Goal: Task Accomplishment & Management: Complete application form

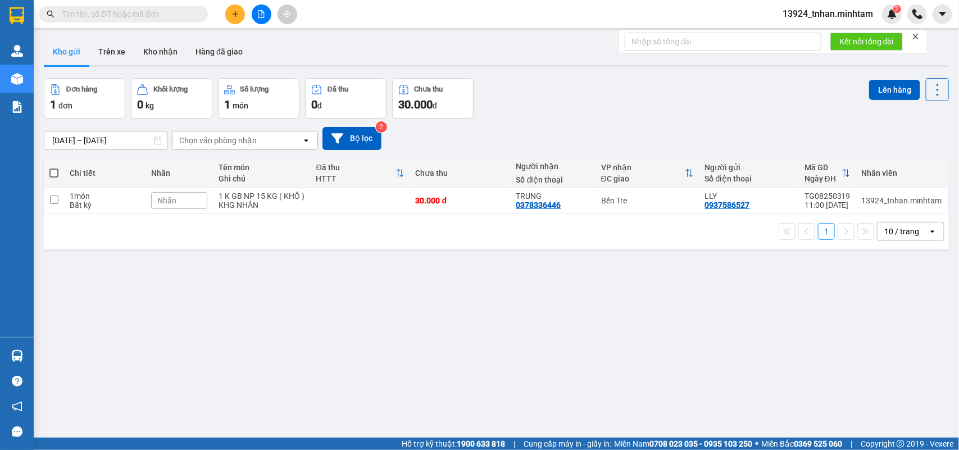
click at [171, 15] on input "text" at bounding box center [128, 14] width 133 height 12
type input "r"
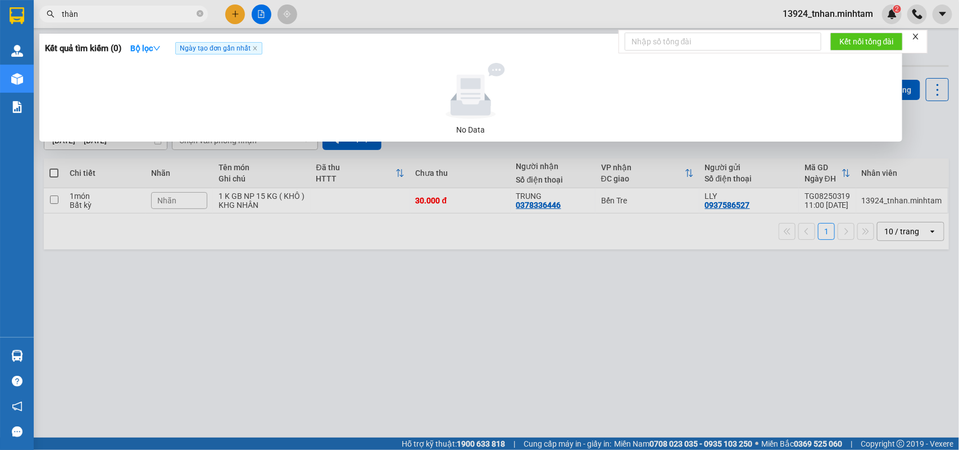
type input "thành"
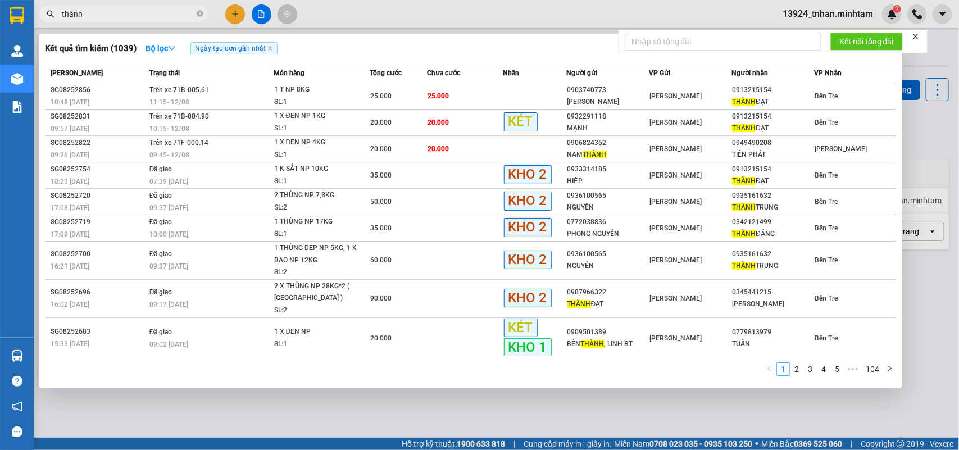
click at [198, 11] on icon "close-circle" at bounding box center [200, 13] width 7 height 7
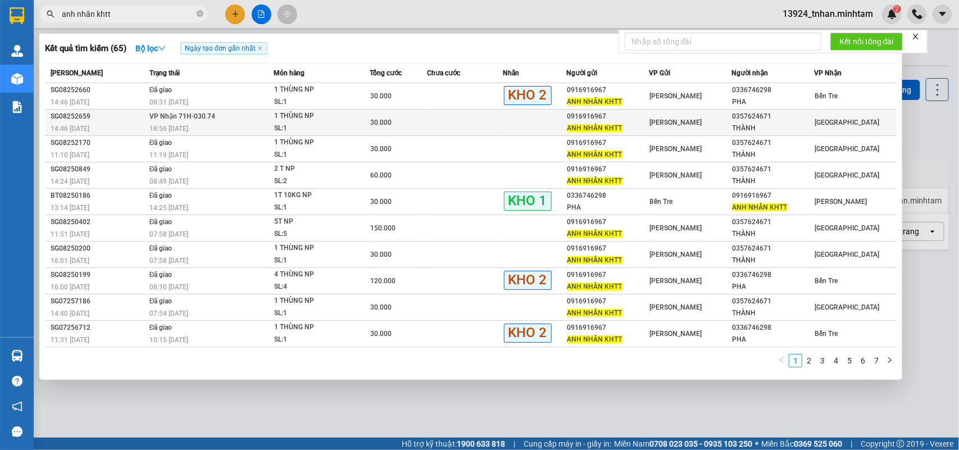
type input "anh nhân khtt"
click at [344, 116] on div "1 THÙNG NP" at bounding box center [316, 116] width 84 height 12
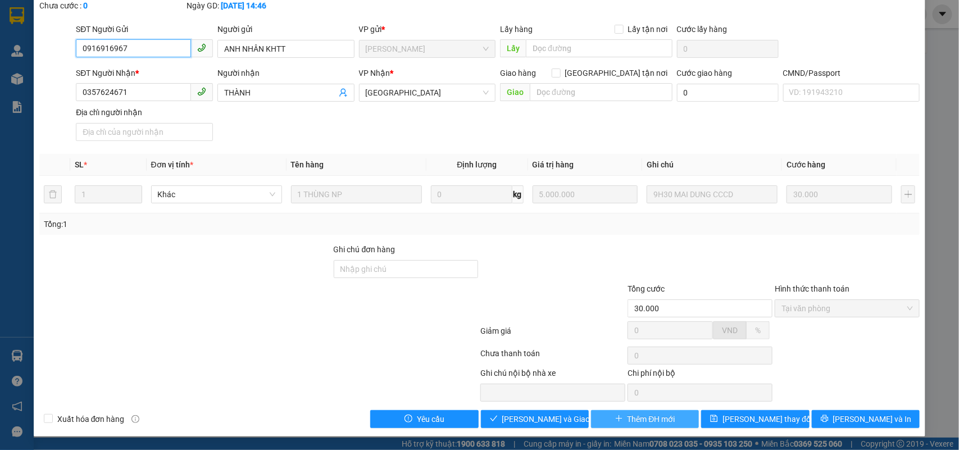
type input "0916916967"
type input "ANH NHÂN KHTT"
type input "0357624671"
type input "THÀNH"
type input "30.000"
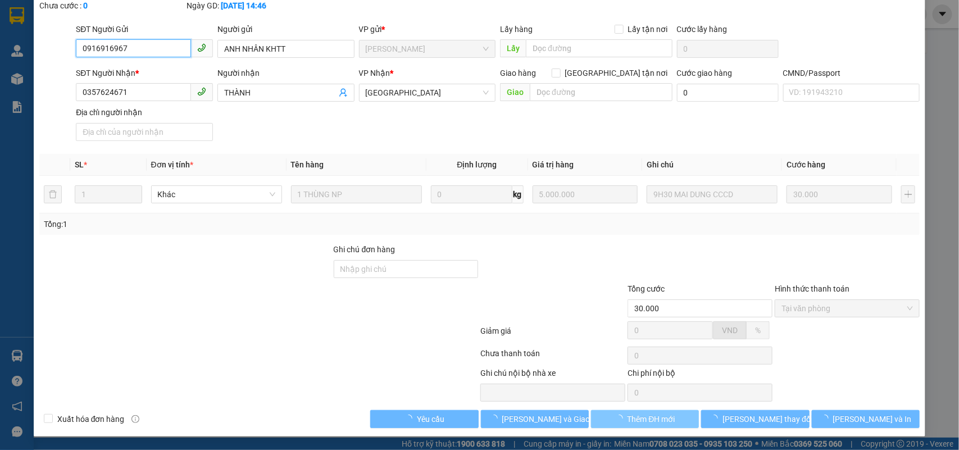
scroll to position [66, 0]
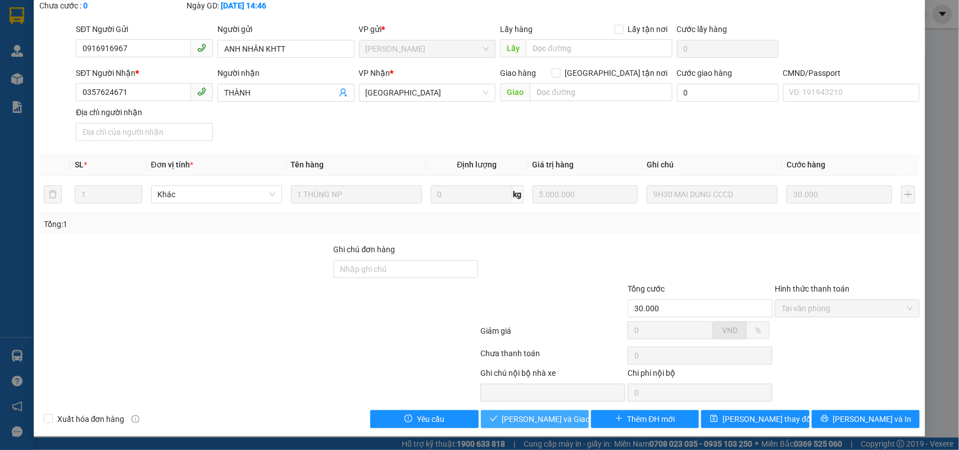
click at [555, 418] on span "[PERSON_NAME] và Giao hàng" at bounding box center [556, 419] width 108 height 12
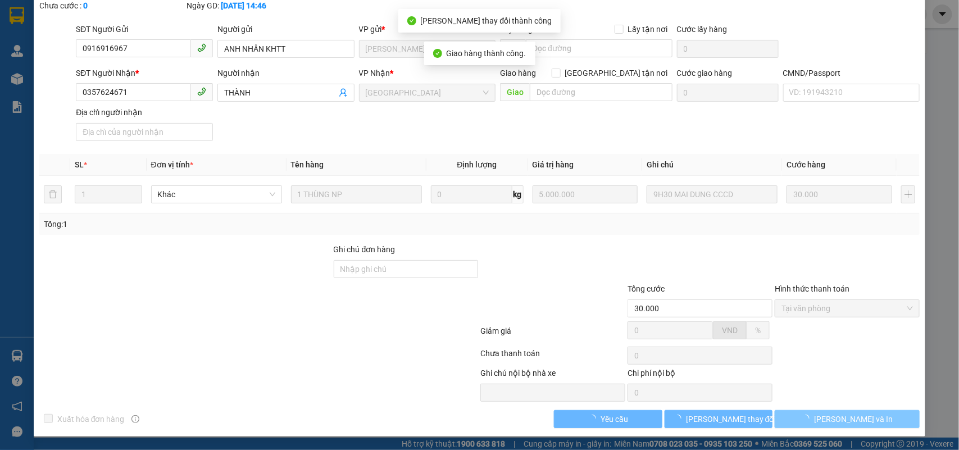
click at [843, 419] on span "[PERSON_NAME] và In" at bounding box center [853, 419] width 79 height 12
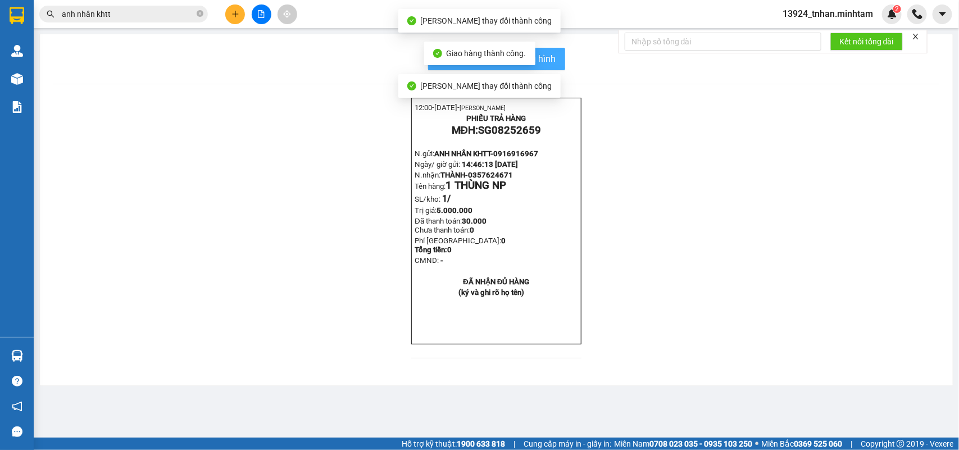
click at [559, 61] on button "In mẫu biên lai tự cấu hình" at bounding box center [496, 59] width 137 height 22
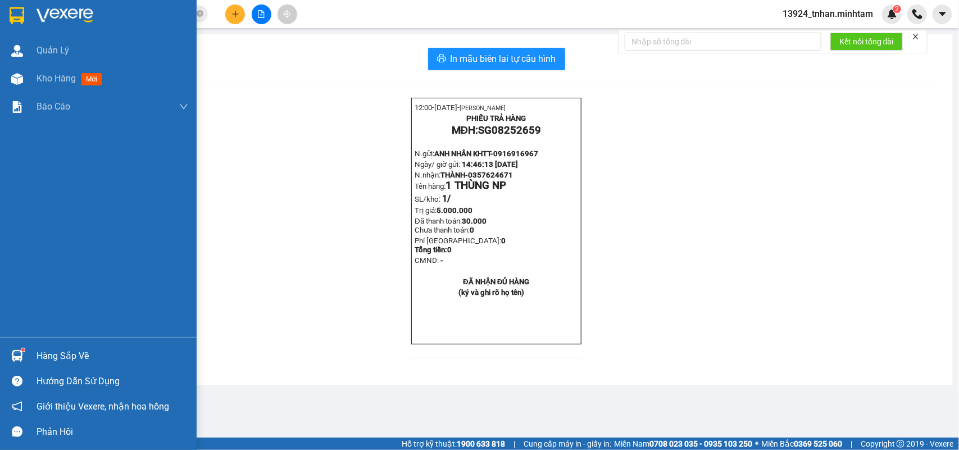
click at [38, 349] on div "Hàng sắp về" at bounding box center [113, 356] width 152 height 17
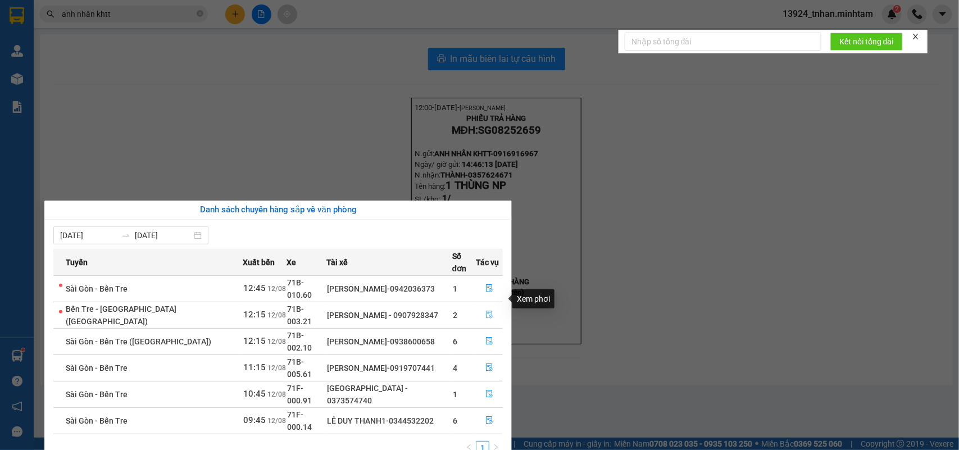
click at [486, 311] on icon "file-done" at bounding box center [489, 315] width 8 height 8
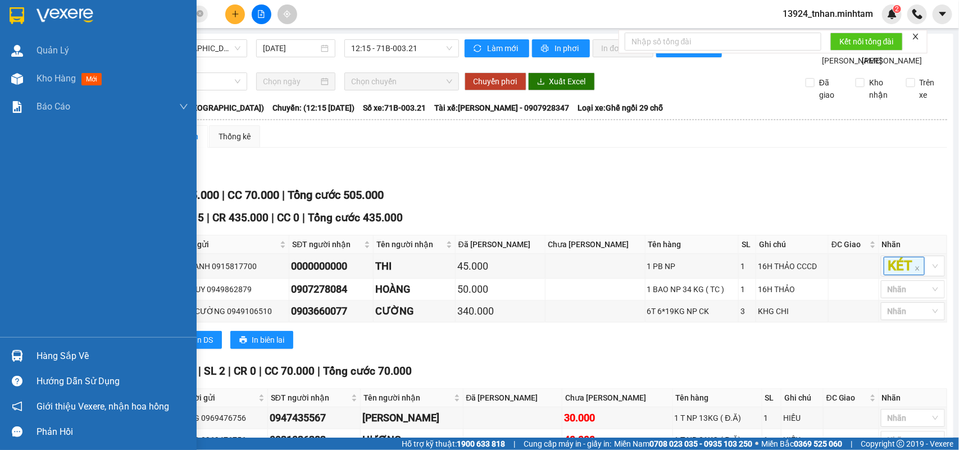
click at [48, 353] on div "Hàng sắp về" at bounding box center [113, 356] width 152 height 17
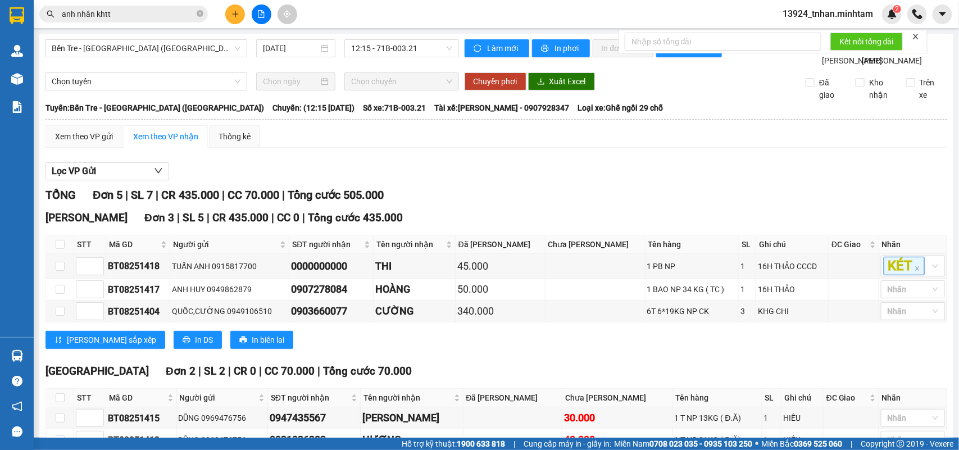
click at [588, 167] on section "Kết quả tìm kiếm ( 65 ) Bộ lọc Ngày tạo đơn gần nhất Mã ĐH Trạng thái Món hàng …" at bounding box center [479, 225] width 959 height 450
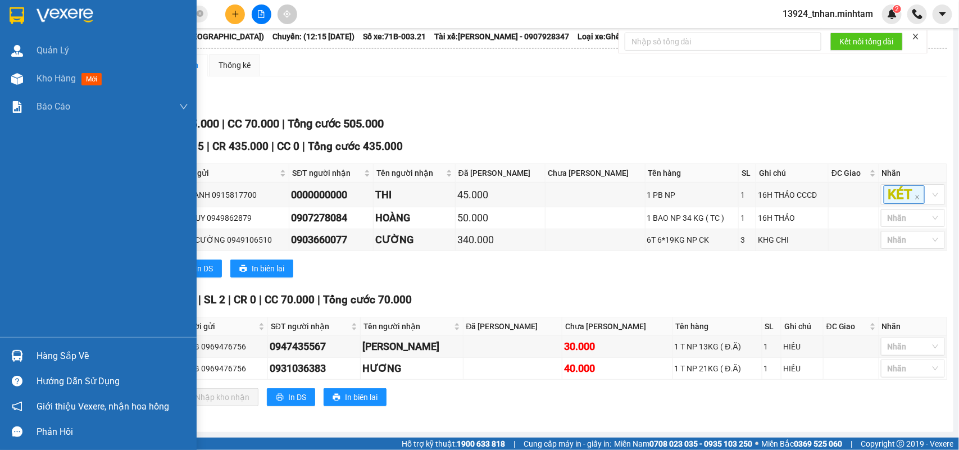
click at [63, 357] on div "Hàng sắp về" at bounding box center [113, 356] width 152 height 17
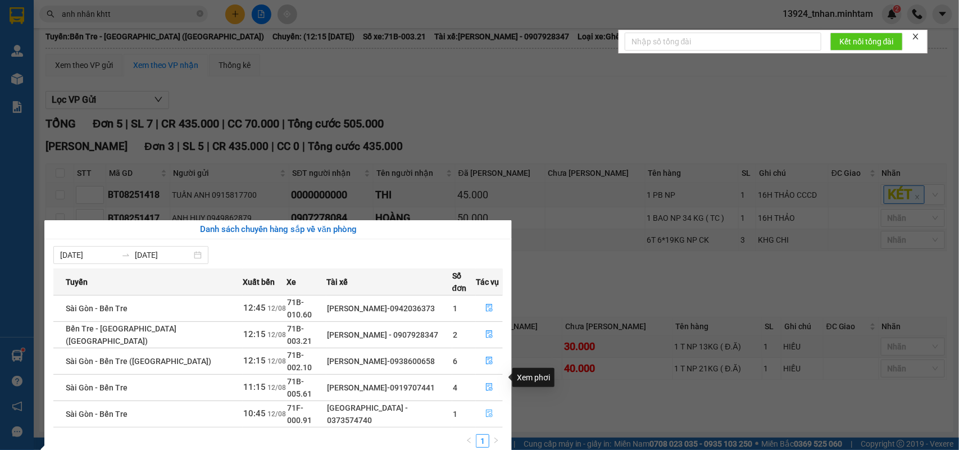
click at [485, 409] on icon "file-done" at bounding box center [489, 413] width 8 height 8
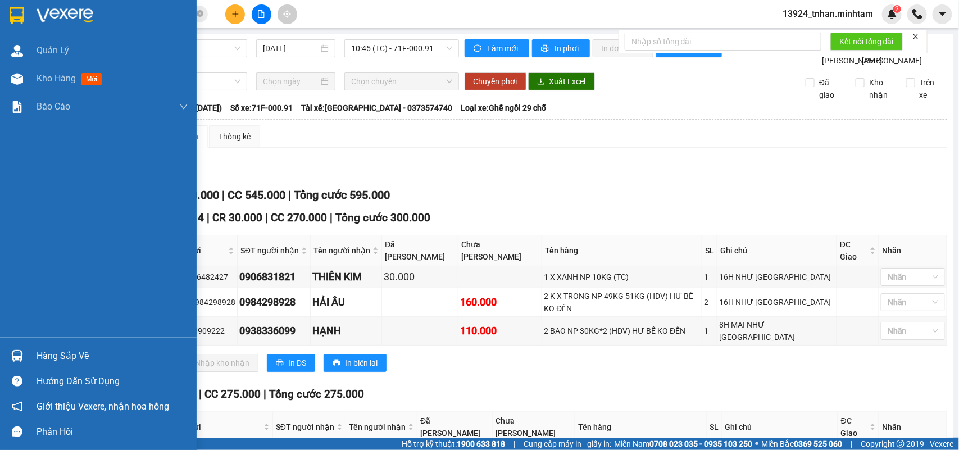
click at [7, 12] on div at bounding box center [17, 16] width 20 height 20
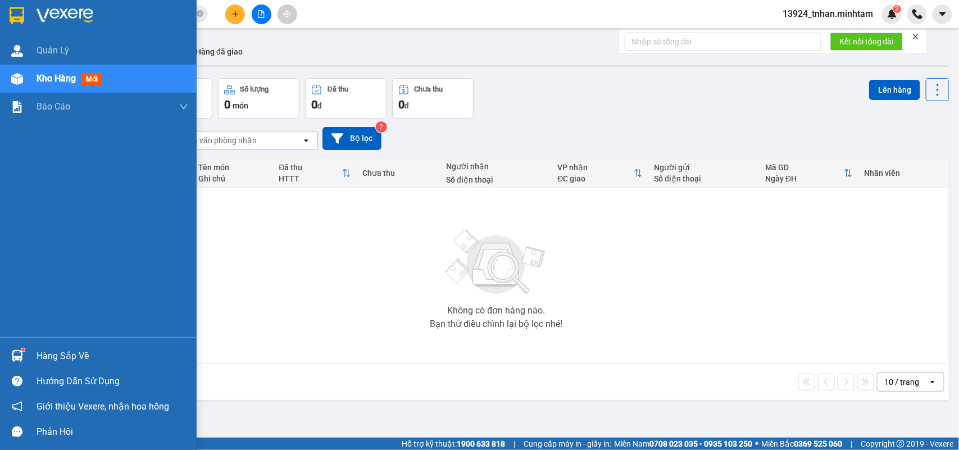
drag, startPoint x: 17, startPoint y: 355, endPoint x: 52, endPoint y: 349, distance: 35.9
click at [17, 355] on img at bounding box center [17, 356] width 12 height 12
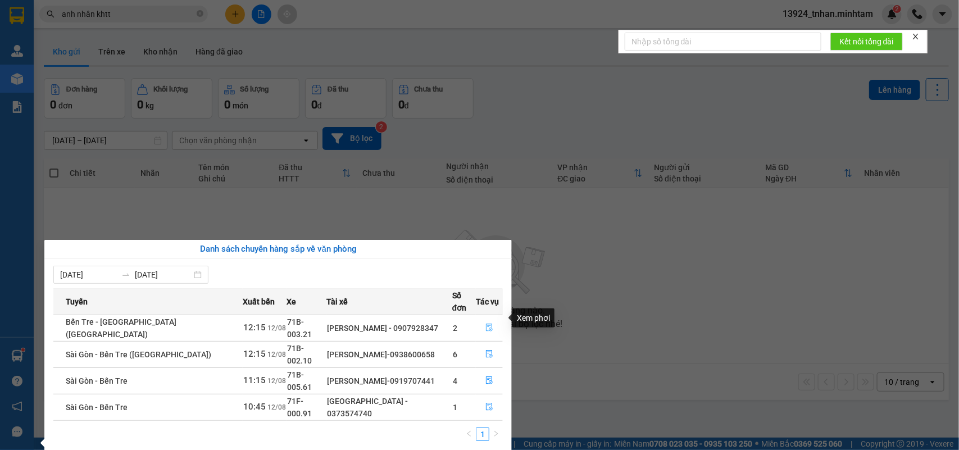
click at [490, 319] on button "button" at bounding box center [489, 328] width 26 height 18
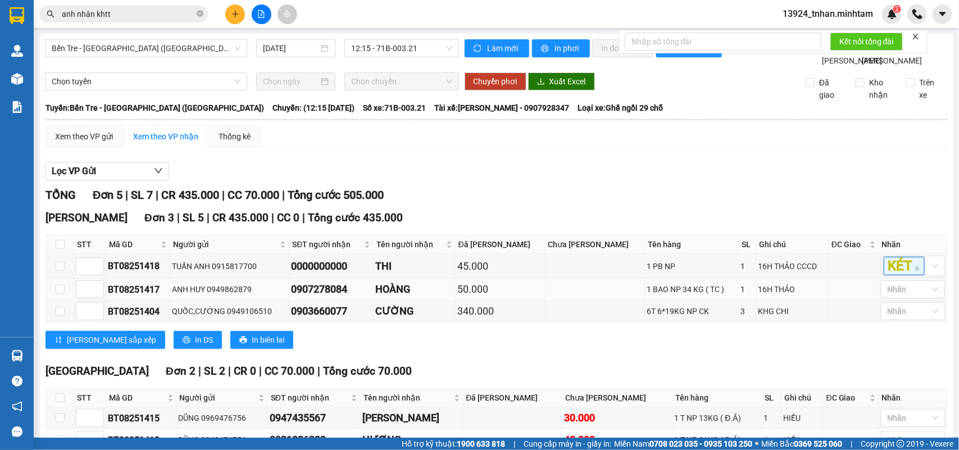
scroll to position [70, 0]
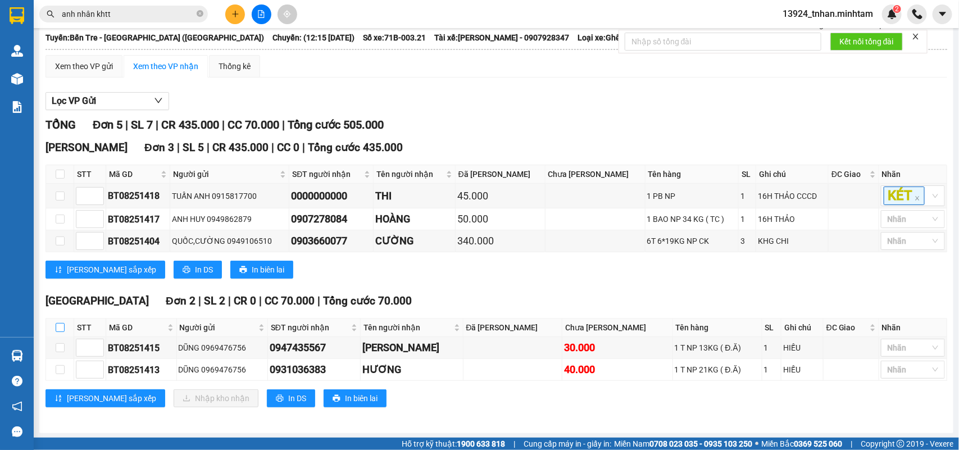
click at [60, 332] on input "checkbox" at bounding box center [60, 327] width 9 height 9
checkbox input "true"
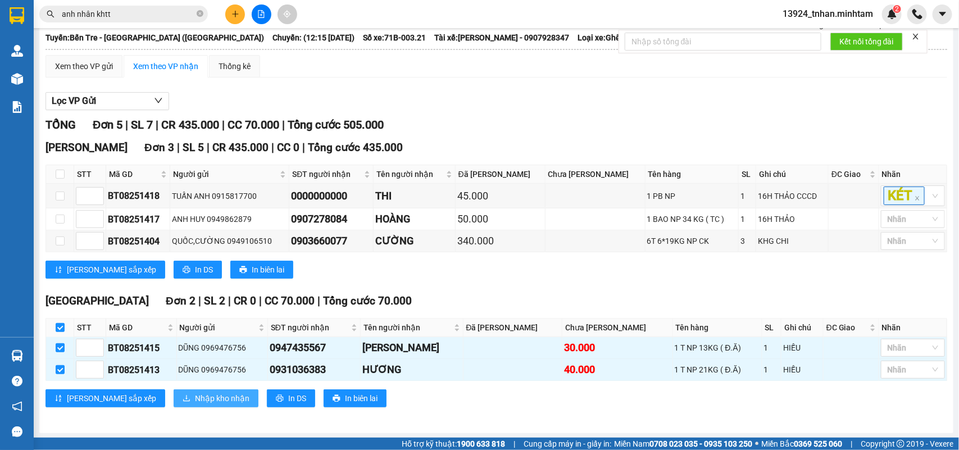
click at [195, 404] on span "Nhập kho nhận" at bounding box center [222, 398] width 54 height 12
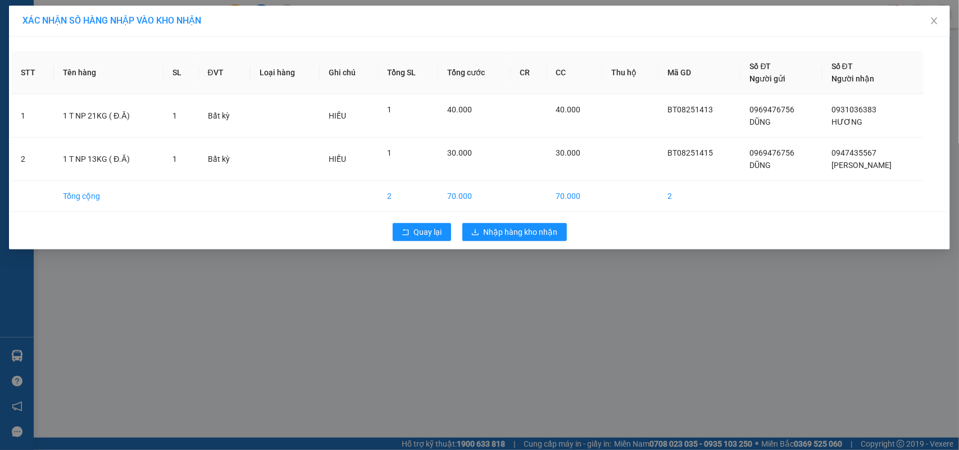
click at [534, 245] on div "Quay lại Nhập hàng kho nhận" at bounding box center [479, 231] width 935 height 29
click at [545, 233] on span "Nhập hàng kho nhận" at bounding box center [520, 232] width 74 height 12
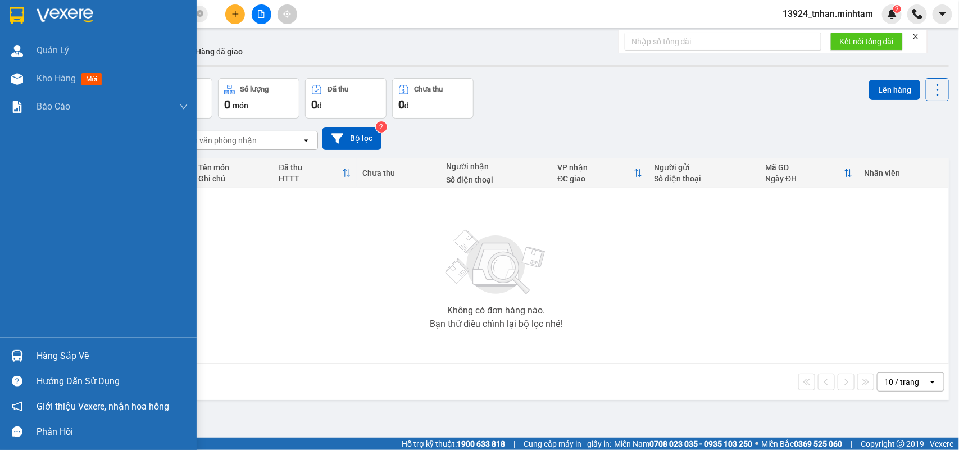
click at [18, 357] on img at bounding box center [17, 356] width 12 height 12
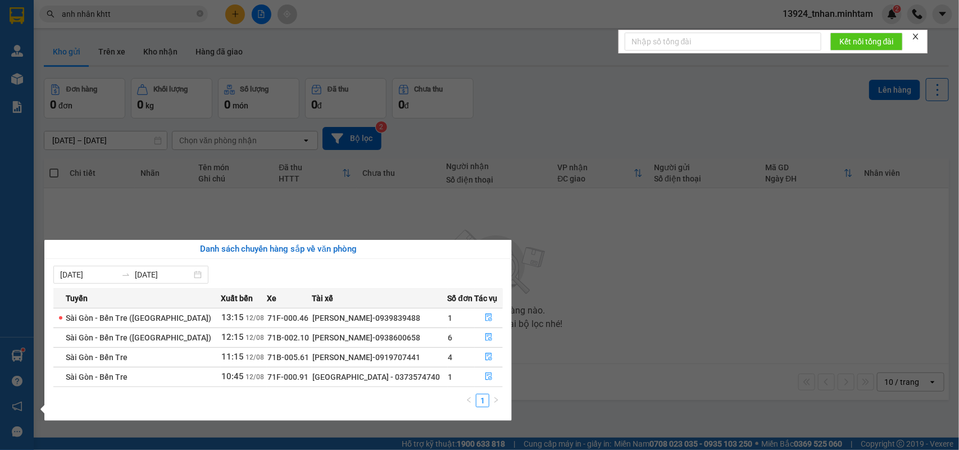
click at [200, 12] on section "Kết quả tìm kiếm ( 65 ) Bộ lọc Ngày tạo đơn gần nhất Mã ĐH Trạng thái Món hàng …" at bounding box center [479, 225] width 959 height 450
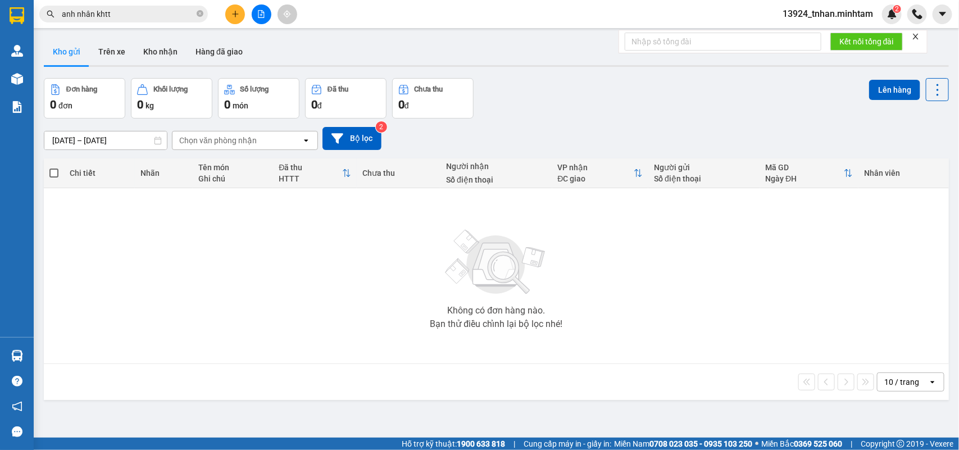
click at [200, 12] on icon "close-circle" at bounding box center [200, 13] width 7 height 7
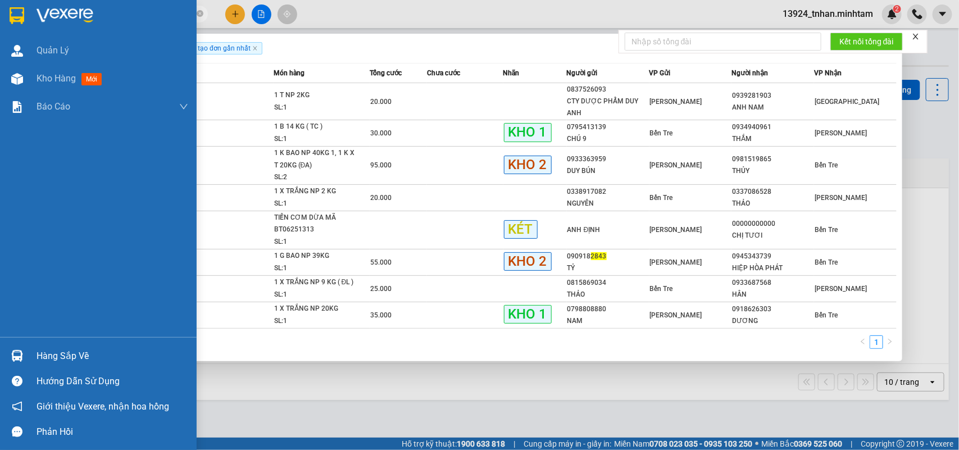
type input "2843"
click at [62, 353] on div "Hàng sắp về" at bounding box center [113, 356] width 152 height 17
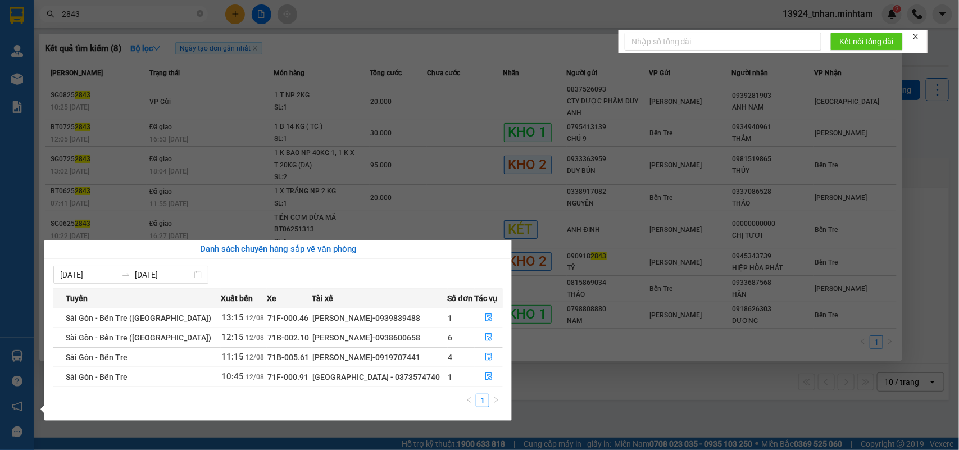
drag, startPoint x: 492, startPoint y: 386, endPoint x: 494, endPoint y: 375, distance: 11.4
click at [492, 385] on td at bounding box center [489, 377] width 29 height 20
click at [494, 375] on button "button" at bounding box center [489, 377] width 28 height 18
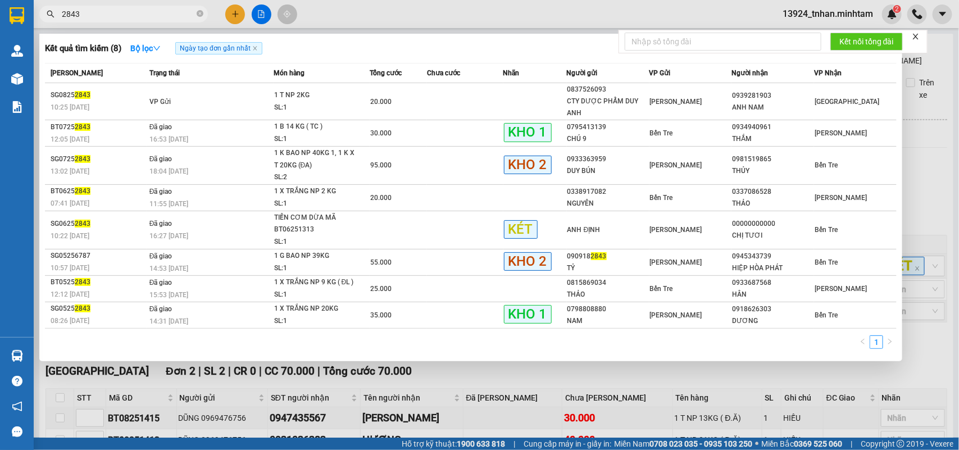
click at [520, 395] on div at bounding box center [479, 225] width 959 height 450
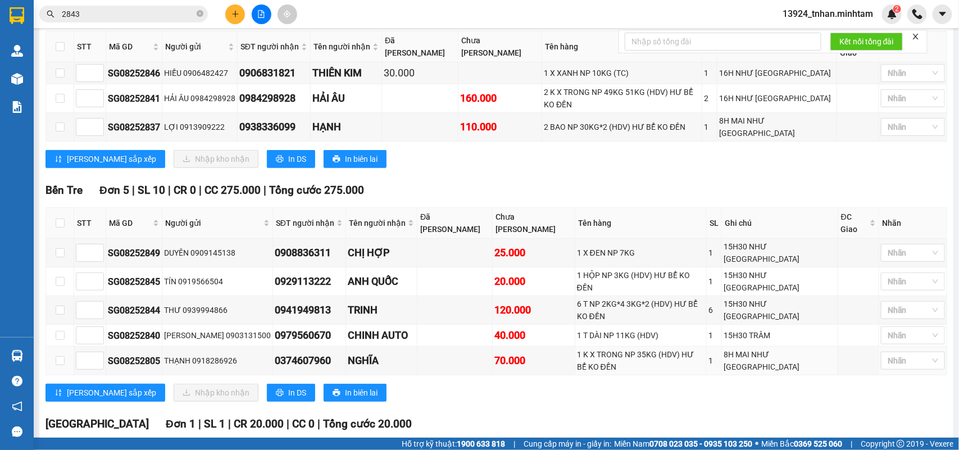
scroll to position [274, 0]
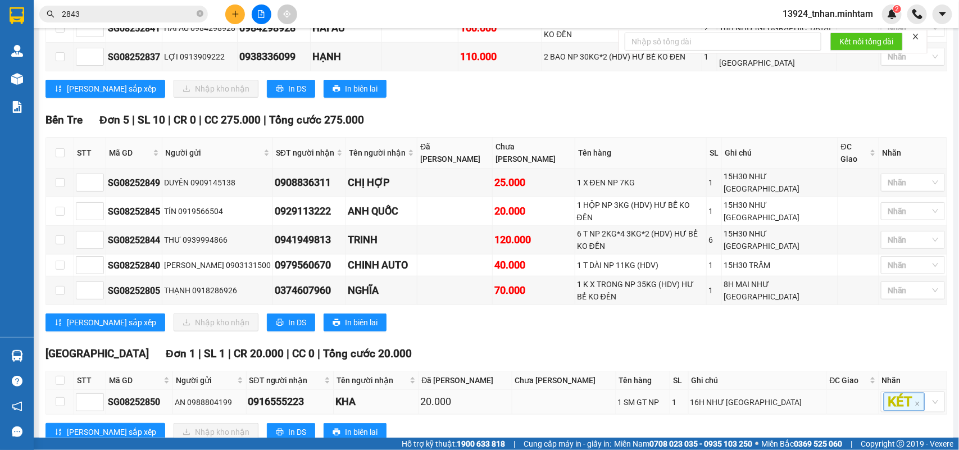
click at [66, 390] on td at bounding box center [60, 402] width 28 height 25
click at [63, 397] on input "checkbox" at bounding box center [60, 401] width 9 height 9
checkbox input "true"
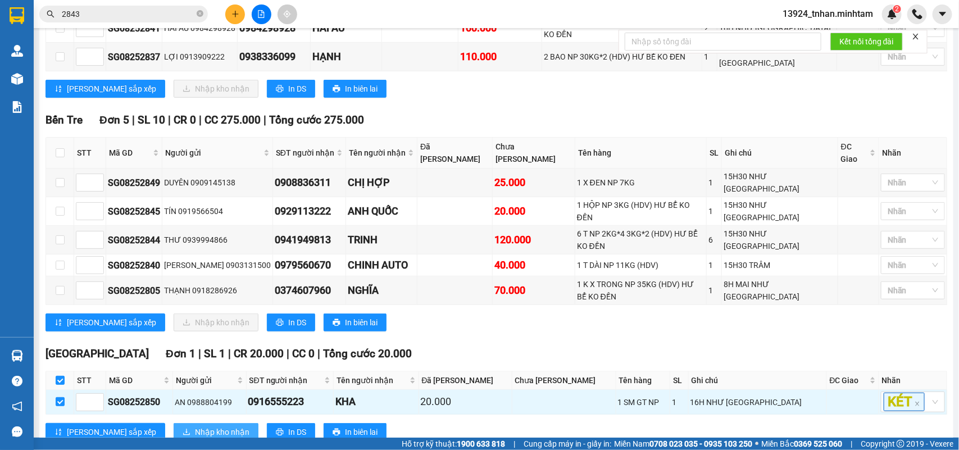
click at [197, 426] on span "Nhập kho nhận" at bounding box center [222, 432] width 54 height 12
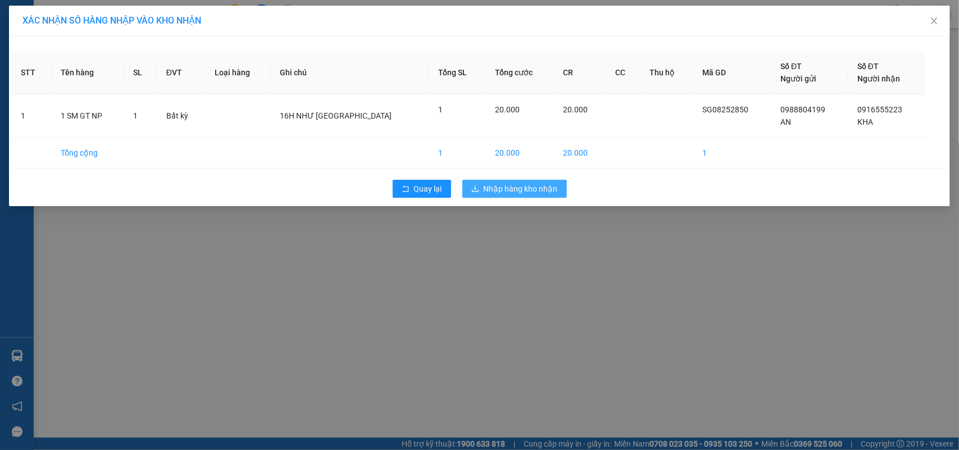
click at [514, 187] on span "Nhập hàng kho nhận" at bounding box center [520, 189] width 74 height 12
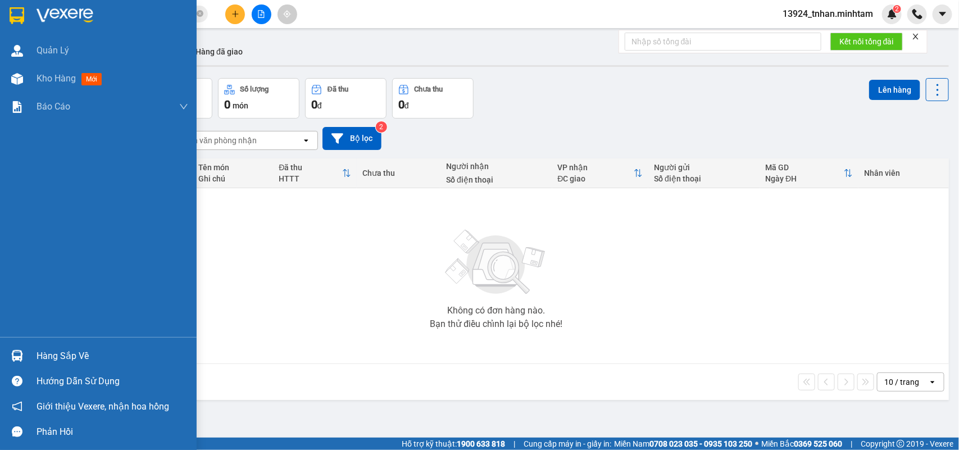
click at [24, 346] on div at bounding box center [17, 356] width 20 height 20
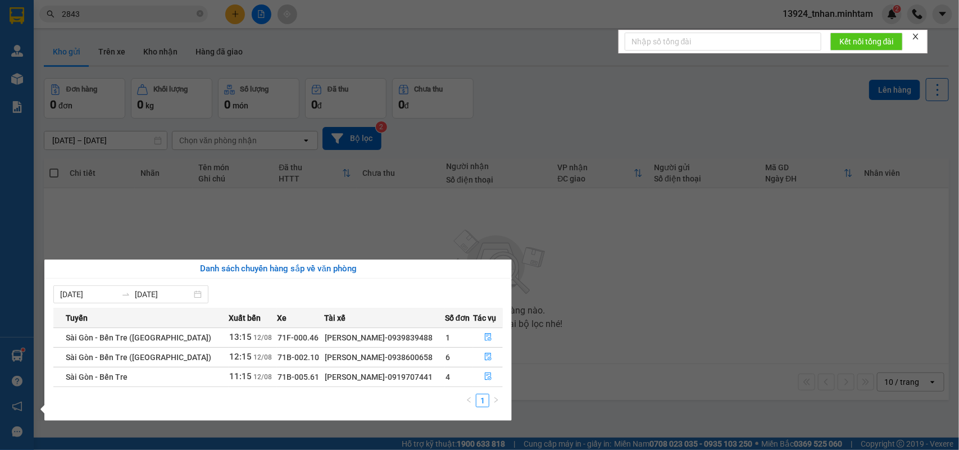
click at [238, 15] on section "Kết quả tìm kiếm ( 8 ) Bộ lọc Ngày tạo đơn gần nhất Mã ĐH Trạng thái Món hàng T…" at bounding box center [479, 225] width 959 height 450
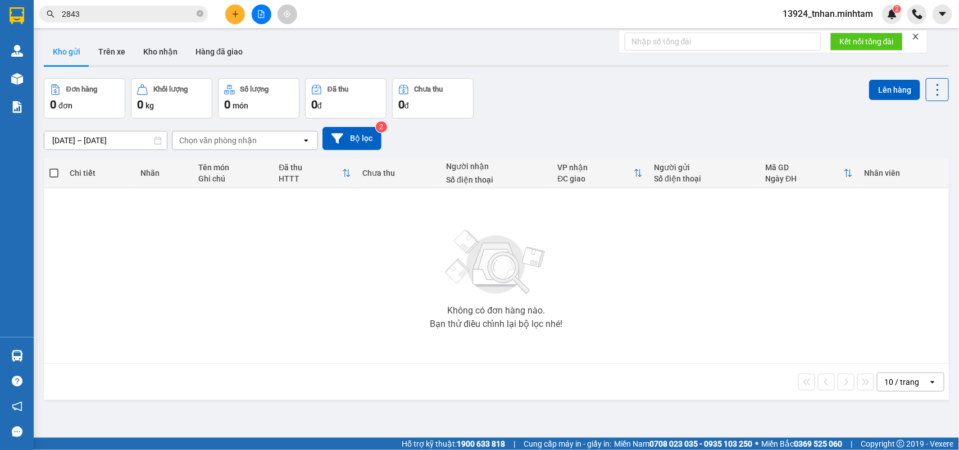
click at [238, 15] on icon "plus" at bounding box center [235, 14] width 8 height 8
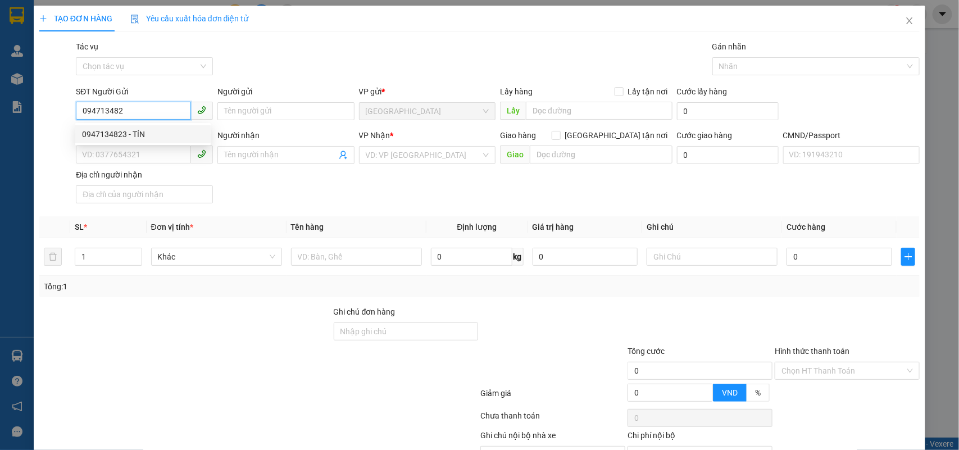
click at [153, 136] on div "0947134823 - TÍN" at bounding box center [143, 134] width 122 height 12
type input "0947134823"
type input "TÍN"
type input "0948519090"
type input "QUANG"
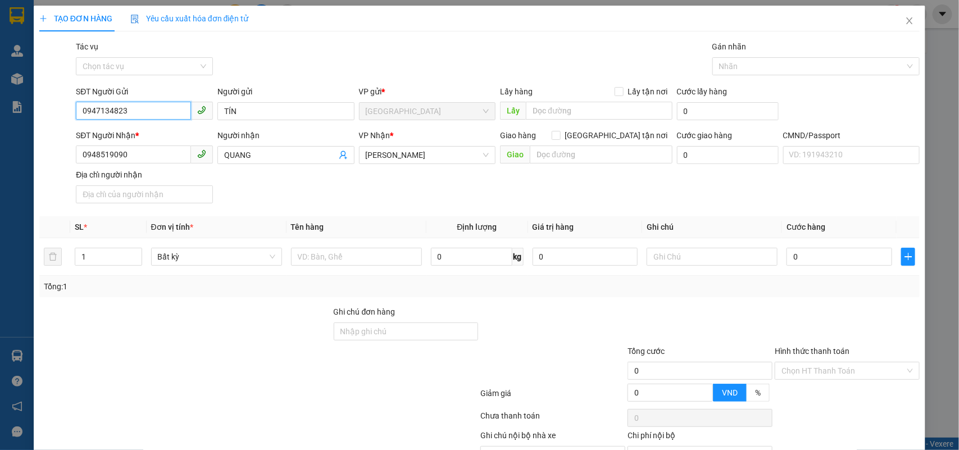
type input "0947134823"
click at [341, 233] on th "Tên hàng" at bounding box center [356, 227] width 140 height 22
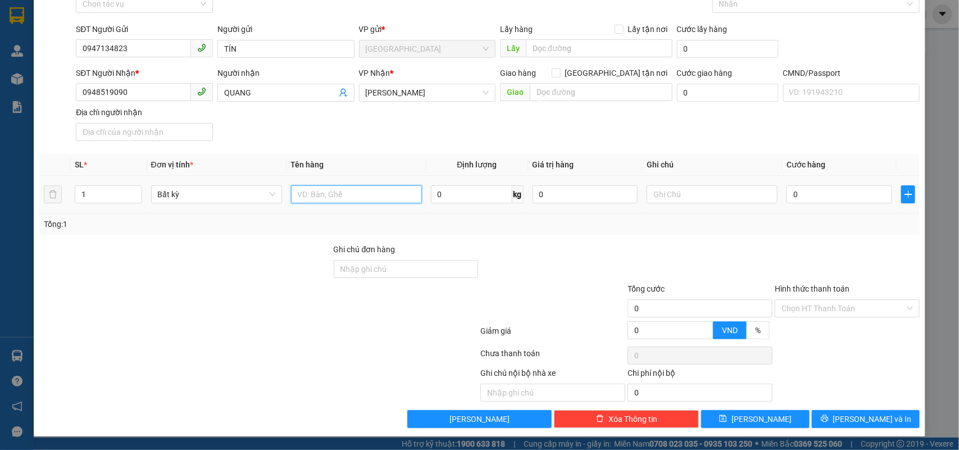
click at [316, 194] on input "text" at bounding box center [356, 194] width 131 height 18
type input "1 pb gt np"
click at [837, 197] on input "0" at bounding box center [839, 194] width 106 height 18
type input "2"
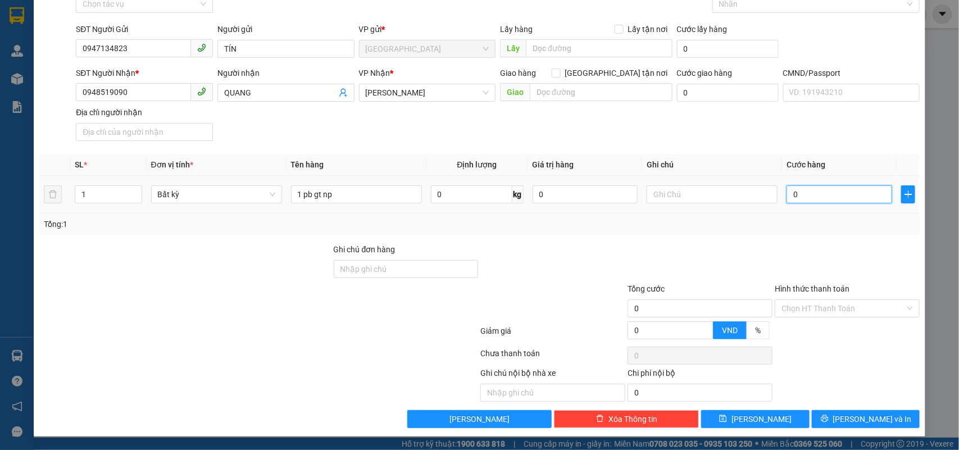
type input "2"
type input "20"
type input "20.000"
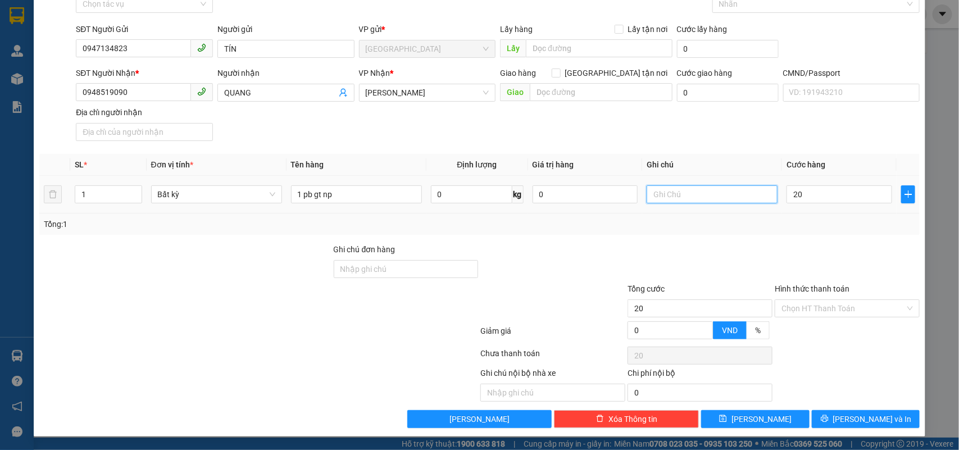
type input "20.000"
click at [731, 195] on input "text" at bounding box center [711, 194] width 131 height 18
type input "19H NHÂN"
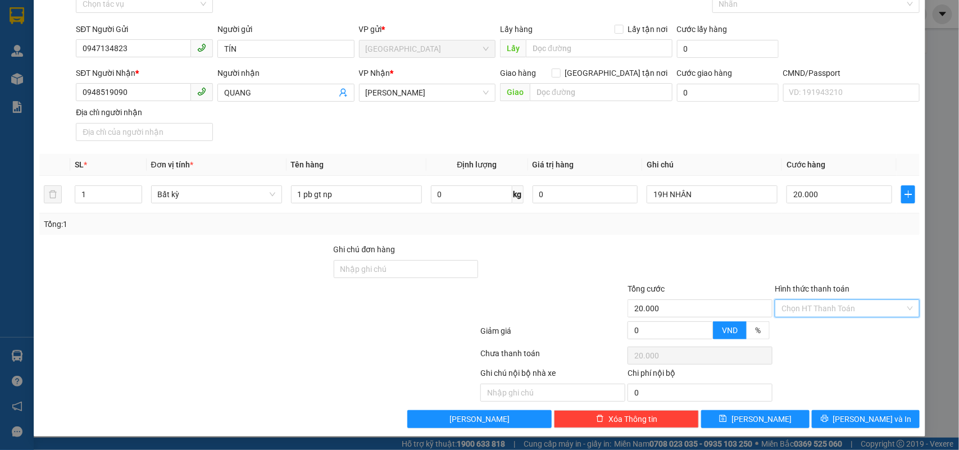
click at [806, 309] on input "Hình thức thanh toán" at bounding box center [843, 308] width 124 height 17
click at [809, 329] on div "Tại văn phòng" at bounding box center [839, 332] width 130 height 12
type input "0"
click at [824, 414] on button "[PERSON_NAME] và In" at bounding box center [865, 419] width 108 height 18
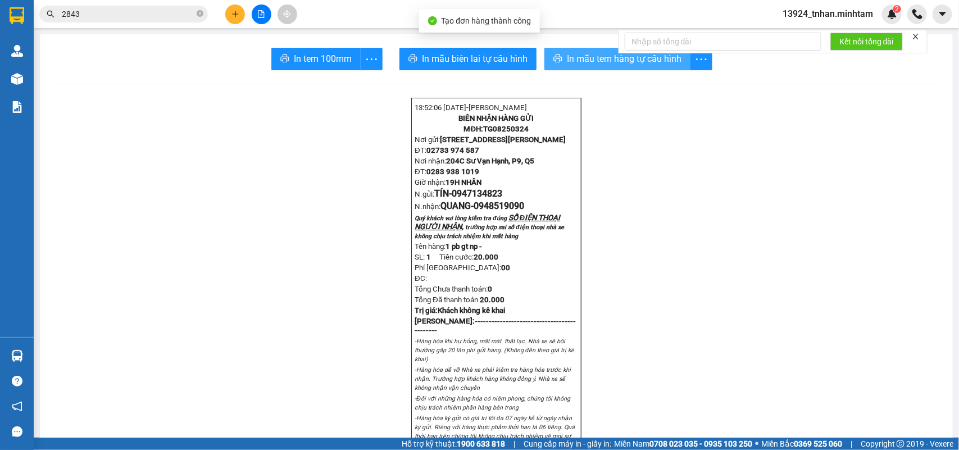
click at [553, 60] on icon "printer" at bounding box center [557, 58] width 9 height 9
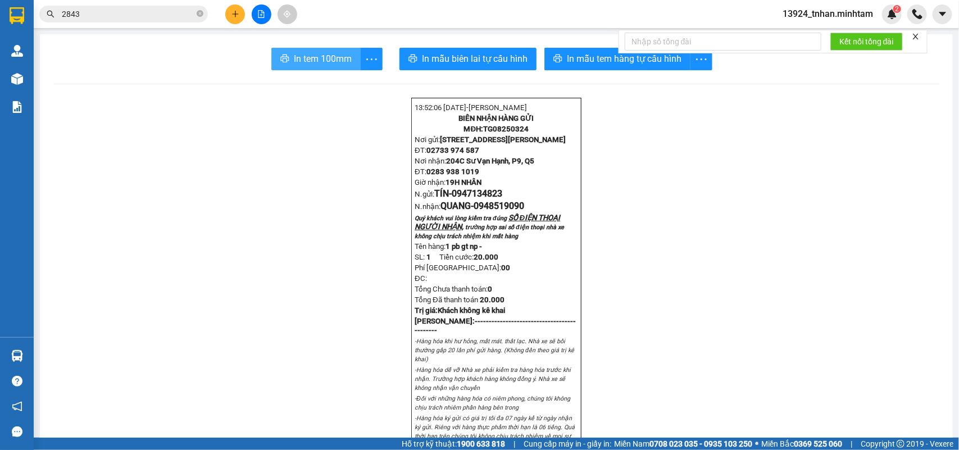
drag, startPoint x: 294, startPoint y: 54, endPoint x: 291, endPoint y: 45, distance: 8.9
click at [295, 54] on span "In tem 100mm" at bounding box center [323, 59] width 58 height 14
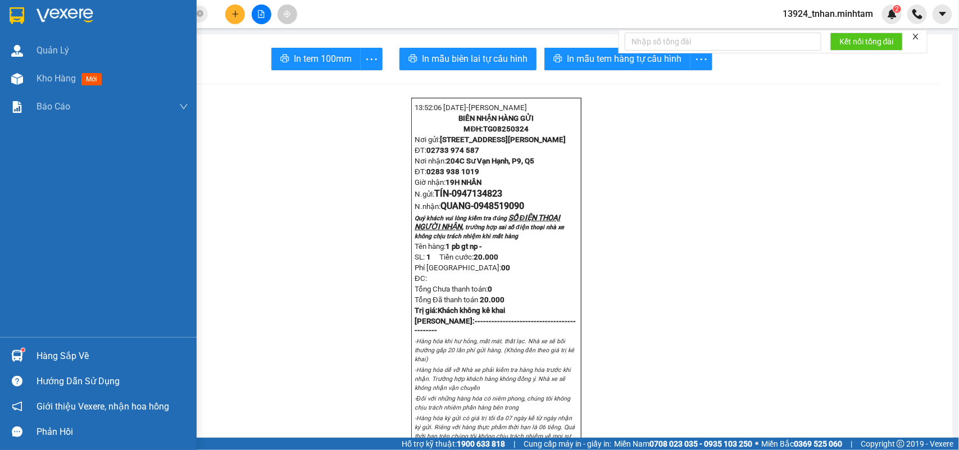
click at [18, 343] on div "Hàng sắp về" at bounding box center [98, 355] width 197 height 25
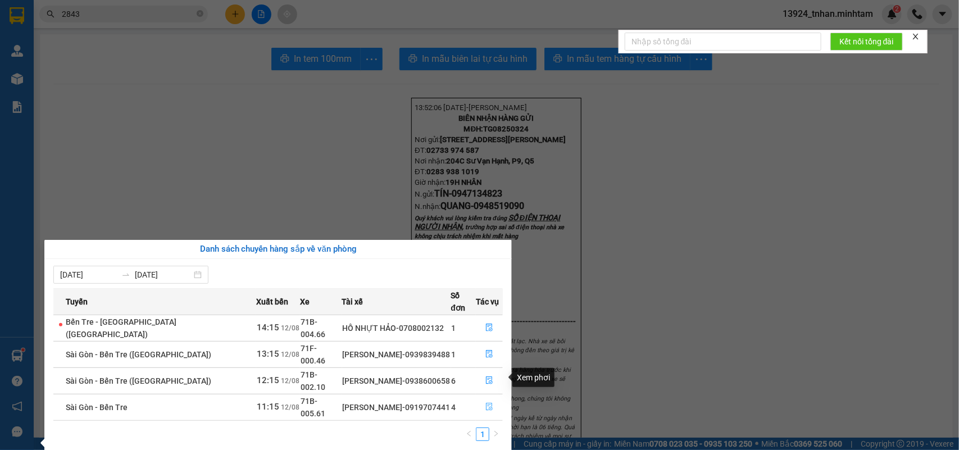
click at [492, 398] on button "button" at bounding box center [489, 407] width 26 height 18
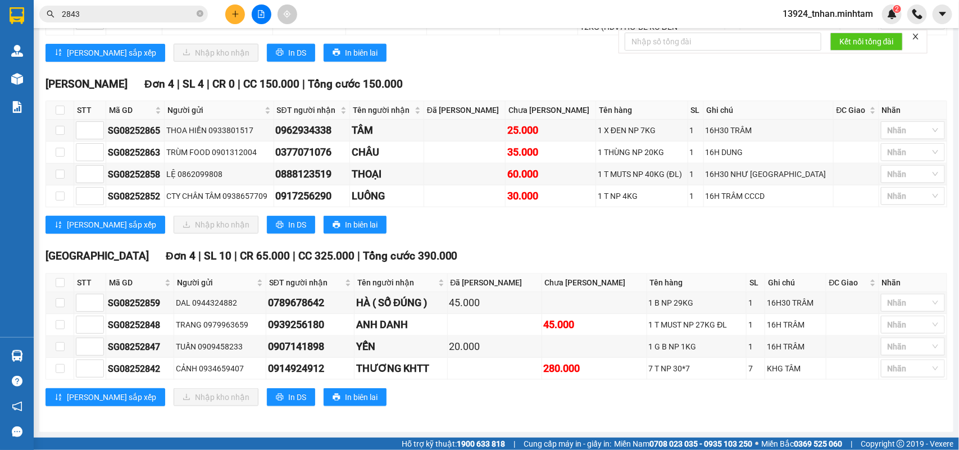
scroll to position [497, 0]
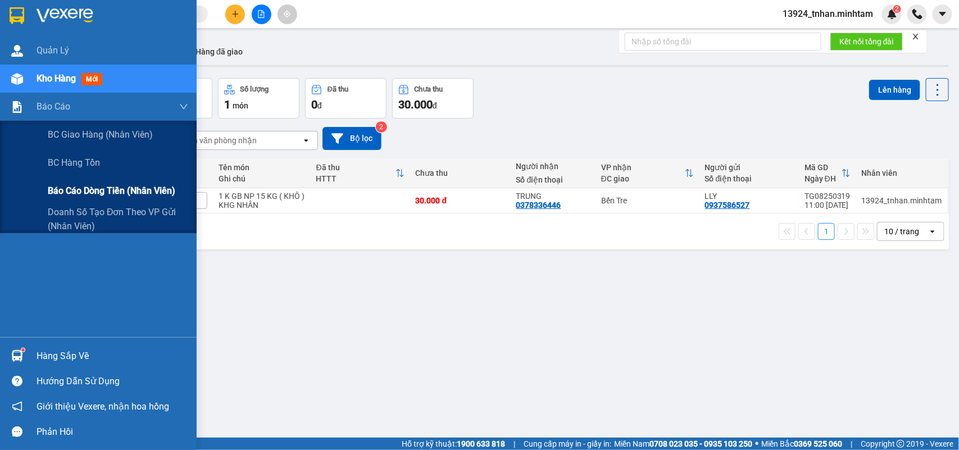
click at [73, 189] on span "Báo cáo dòng tiền (nhân viên)" at bounding box center [111, 191] width 127 height 14
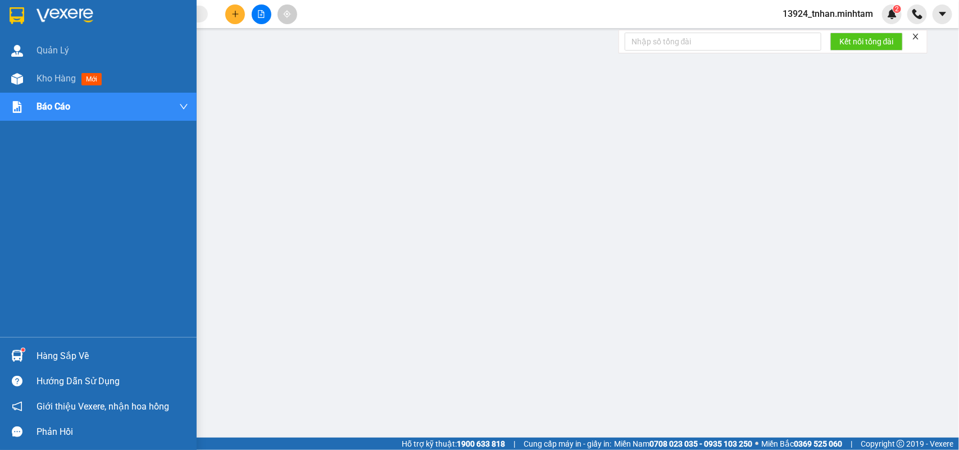
click at [54, 349] on div "Hàng sắp về" at bounding box center [113, 356] width 152 height 17
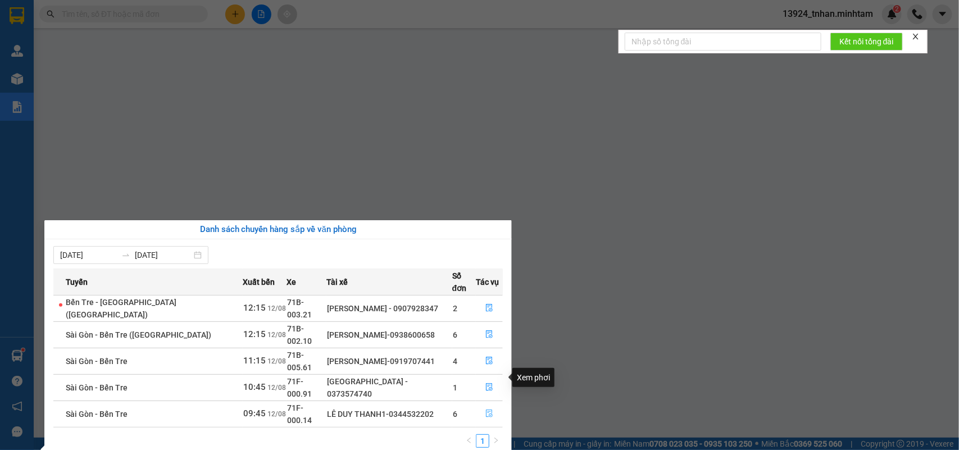
click at [485, 409] on icon "file-done" at bounding box center [489, 413] width 8 height 8
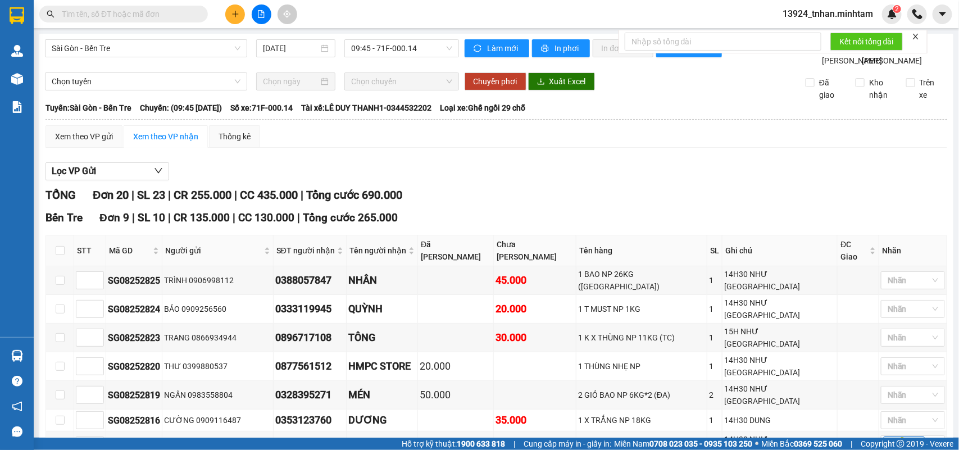
scroll to position [140, 0]
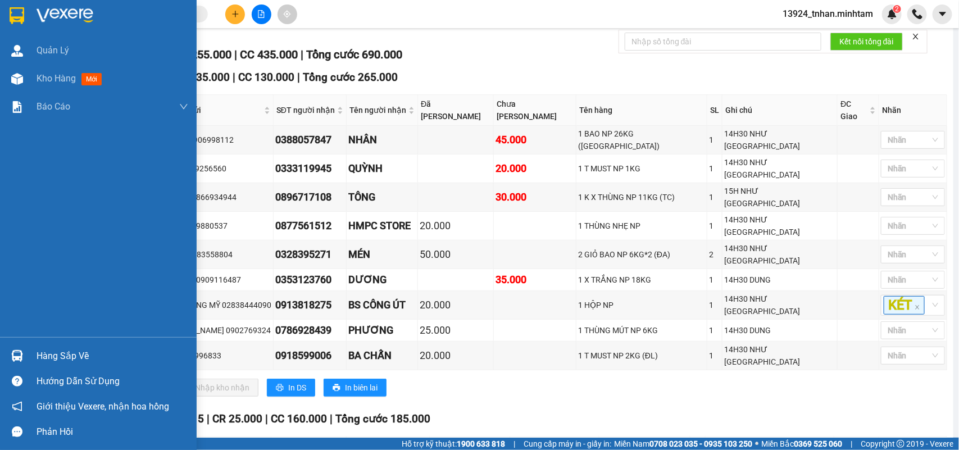
click at [20, 354] on img at bounding box center [17, 356] width 12 height 12
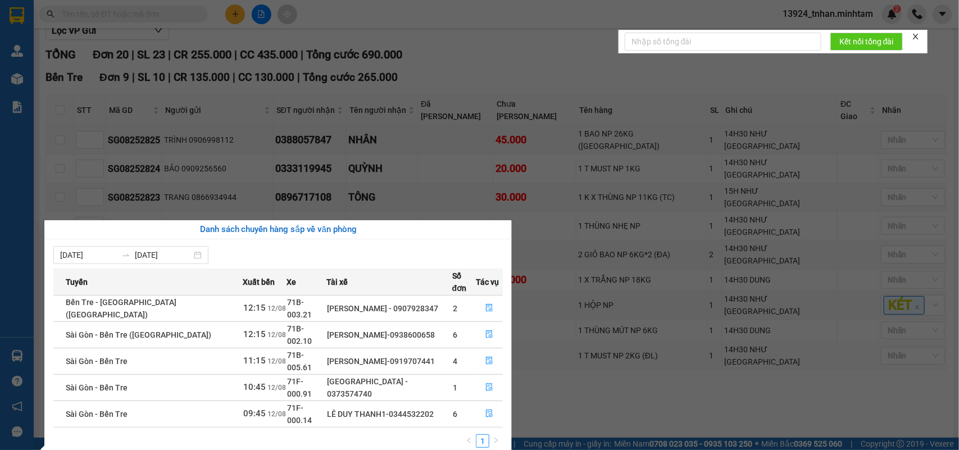
drag, startPoint x: 539, startPoint y: 343, endPoint x: 546, endPoint y: 332, distance: 12.6
click at [546, 332] on section "Kết quả tìm kiếm ( 0 ) Bộ lọc Ngày tạo đơn gần nhất No Data 13924_tnhan.minhtam…" at bounding box center [479, 225] width 959 height 450
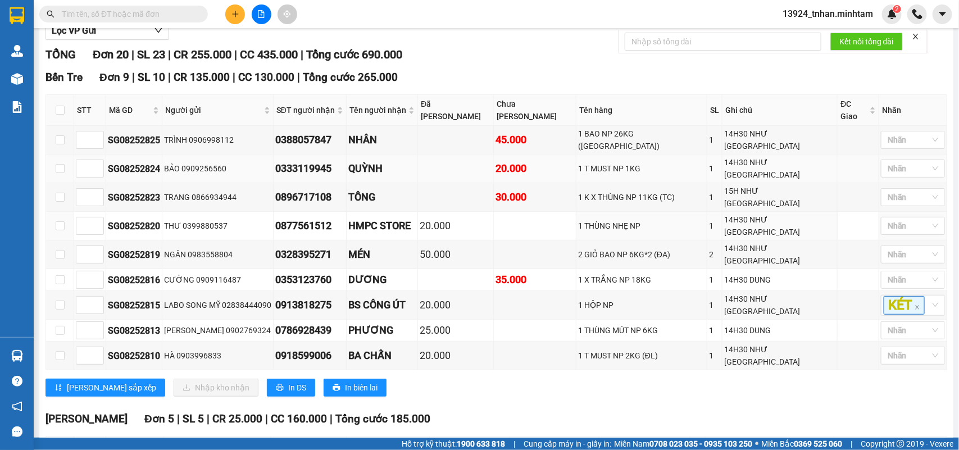
scroll to position [0, 0]
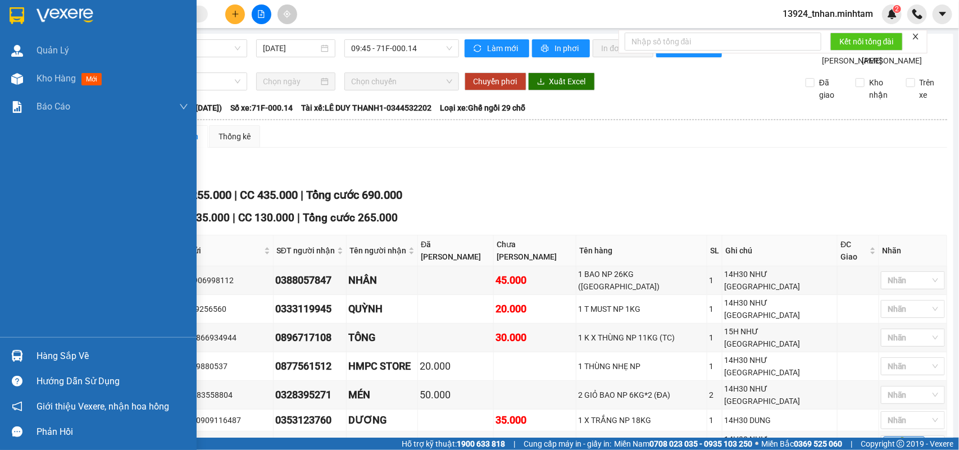
drag, startPoint x: 38, startPoint y: 355, endPoint x: 312, endPoint y: 271, distance: 286.5
click at [38, 355] on div "Hàng sắp về" at bounding box center [113, 356] width 152 height 17
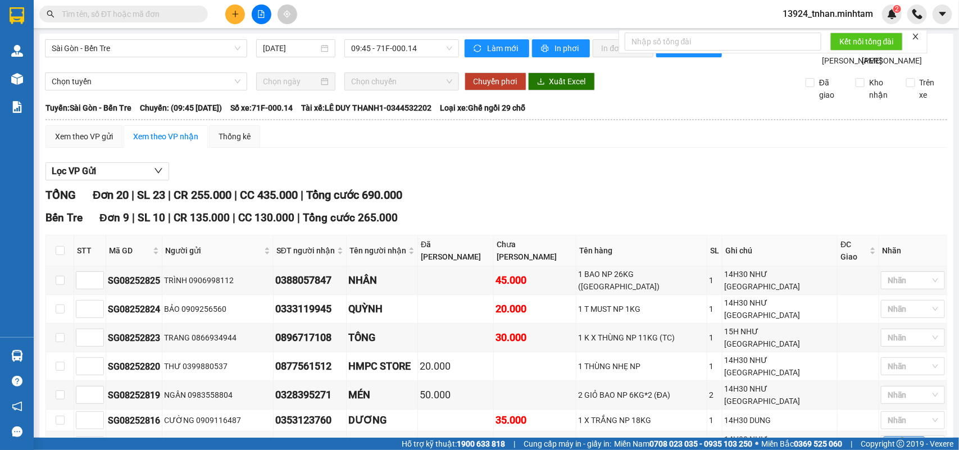
click at [581, 153] on section "Kết quả tìm kiếm ( 0 ) Bộ lọc Ngày tạo đơn gần nhất No Data 13924_tnhan.minhtam…" at bounding box center [479, 225] width 959 height 450
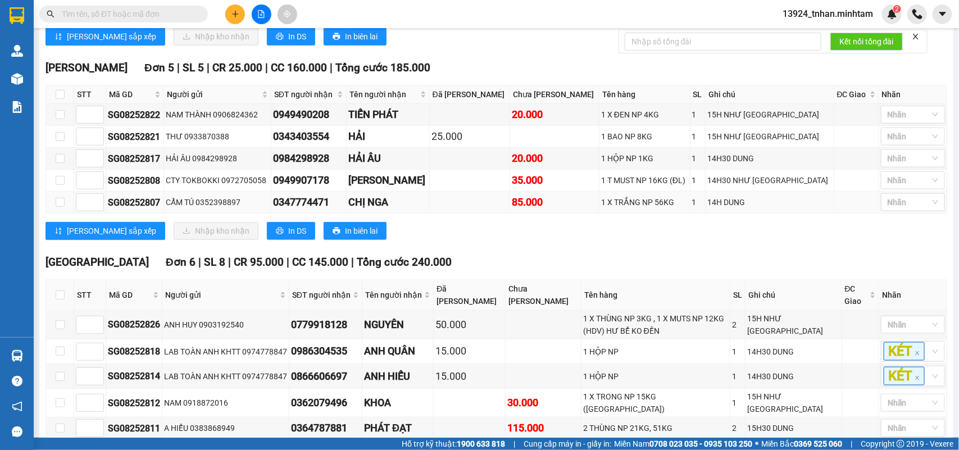
scroll to position [562, 0]
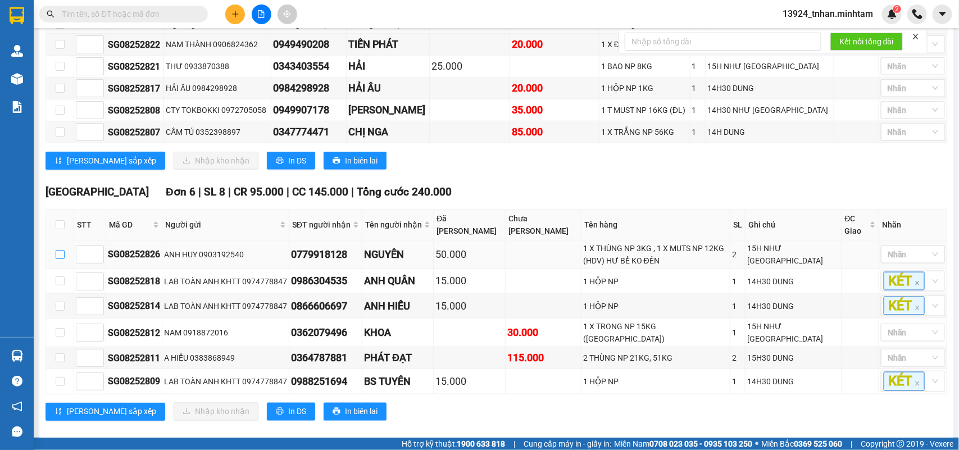
click at [58, 250] on input "checkbox" at bounding box center [60, 254] width 9 height 9
checkbox input "true"
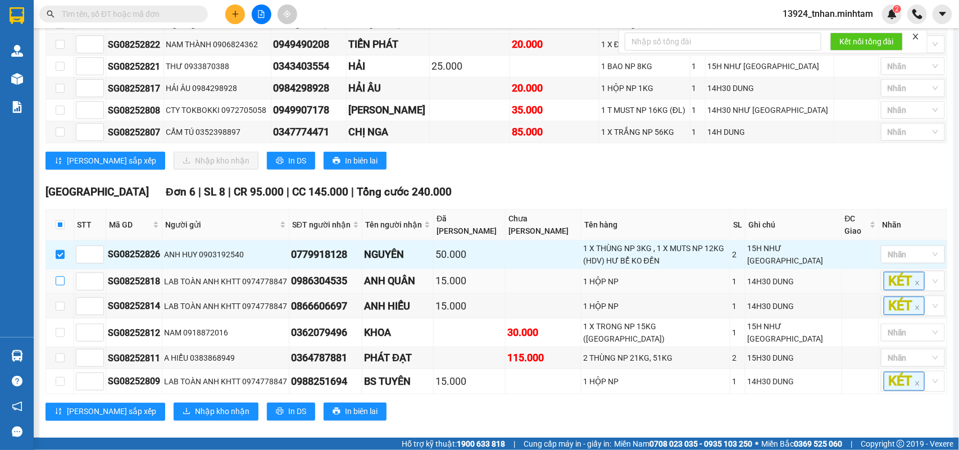
click at [62, 276] on input "checkbox" at bounding box center [60, 280] width 9 height 9
checkbox input "true"
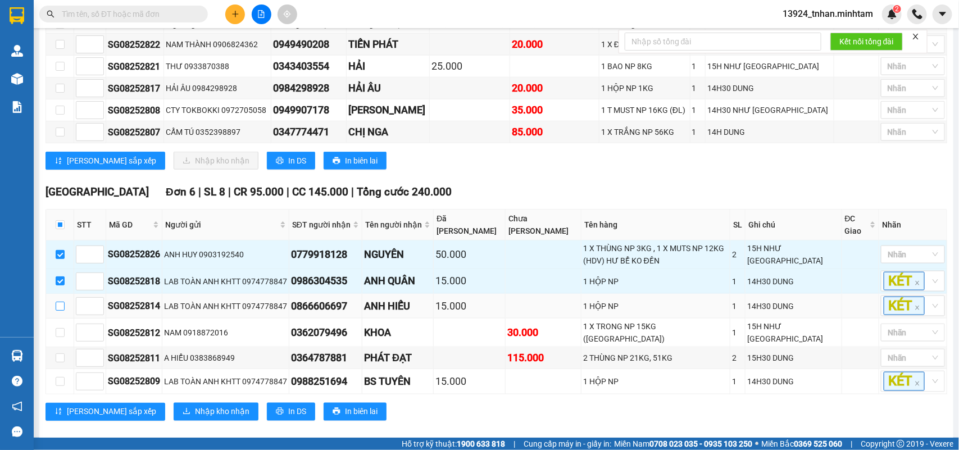
click at [63, 302] on input "checkbox" at bounding box center [60, 306] width 9 height 9
checkbox input "true"
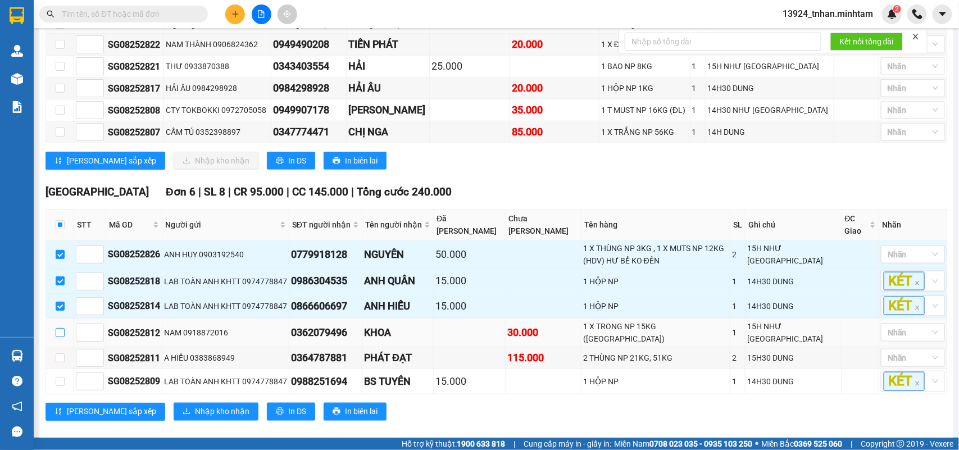
click at [58, 328] on input "checkbox" at bounding box center [60, 332] width 9 height 9
checkbox input "true"
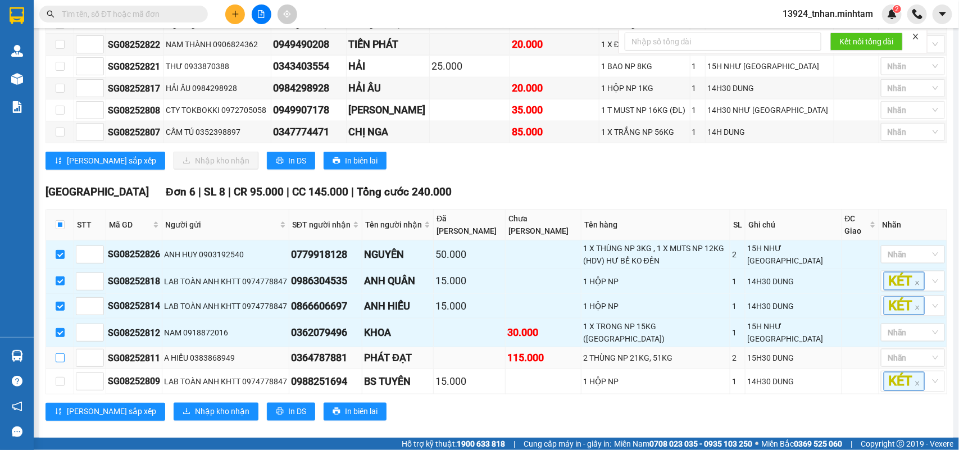
click at [56, 352] on label at bounding box center [60, 358] width 9 height 12
click at [56, 353] on input "checkbox" at bounding box center [60, 357] width 9 height 9
checkbox input "true"
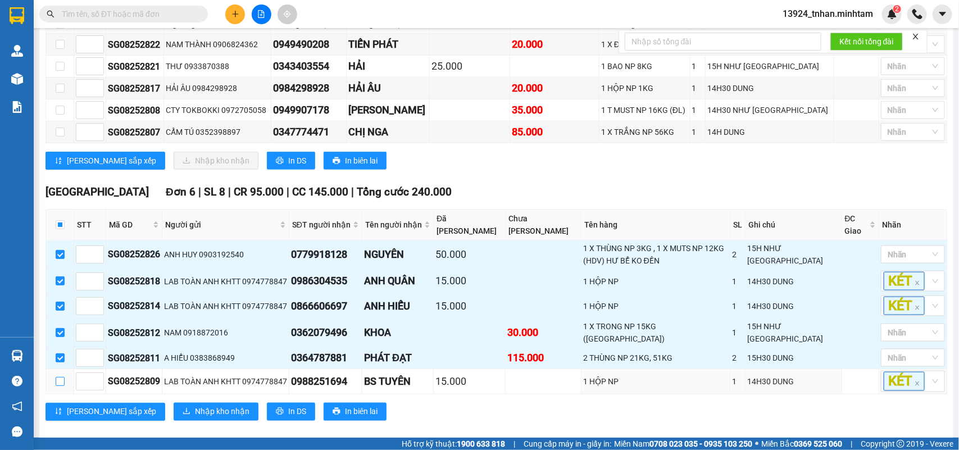
drag, startPoint x: 62, startPoint y: 369, endPoint x: 394, endPoint y: 11, distance: 488.3
click at [62, 377] on input "checkbox" at bounding box center [60, 381] width 9 height 9
checkbox input "true"
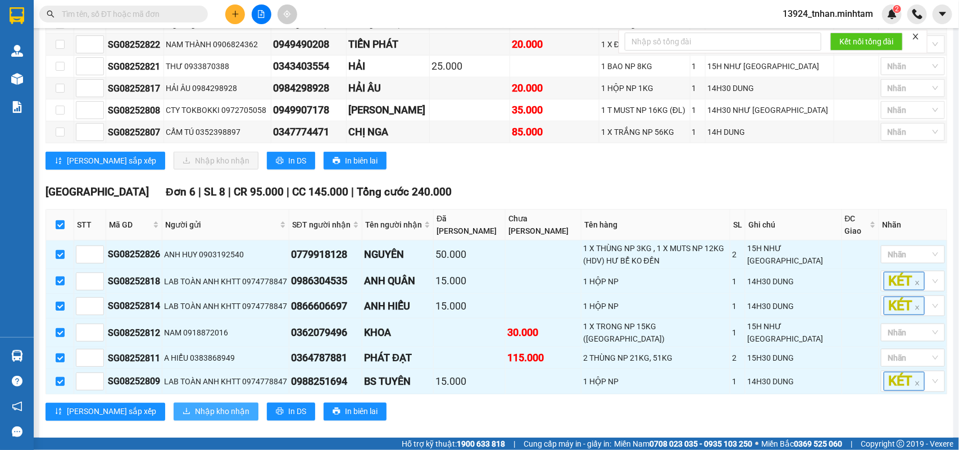
click at [183, 407] on icon "download" at bounding box center [187, 411] width 8 height 8
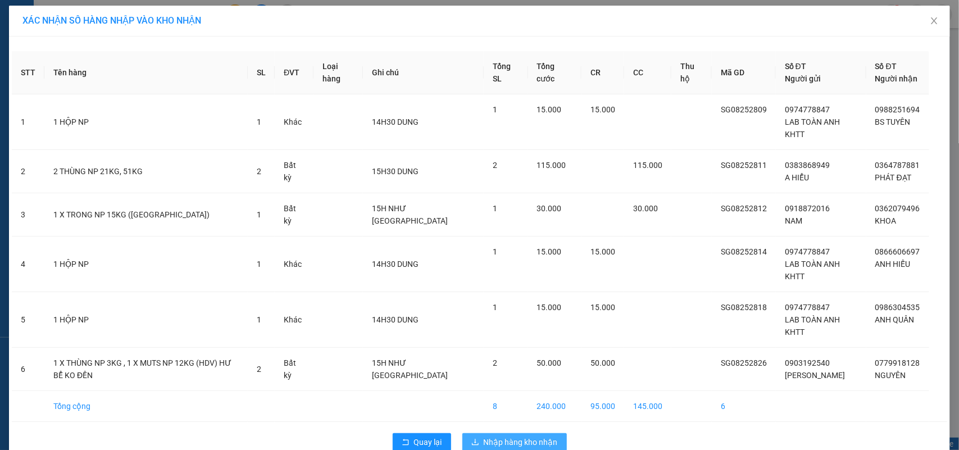
click at [512, 436] on span "Nhập hàng kho nhận" at bounding box center [520, 442] width 74 height 12
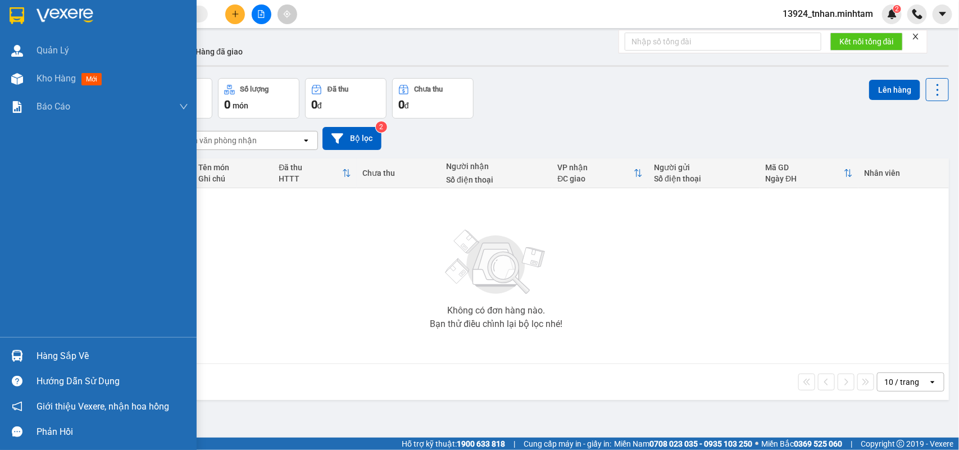
click at [43, 357] on div "Hàng sắp về" at bounding box center [113, 356] width 152 height 17
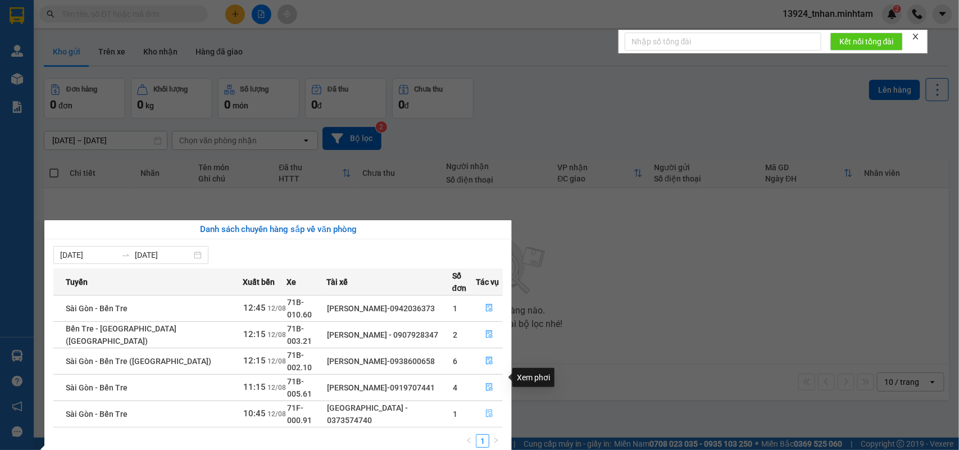
click at [487, 409] on icon "file-done" at bounding box center [489, 413] width 8 height 8
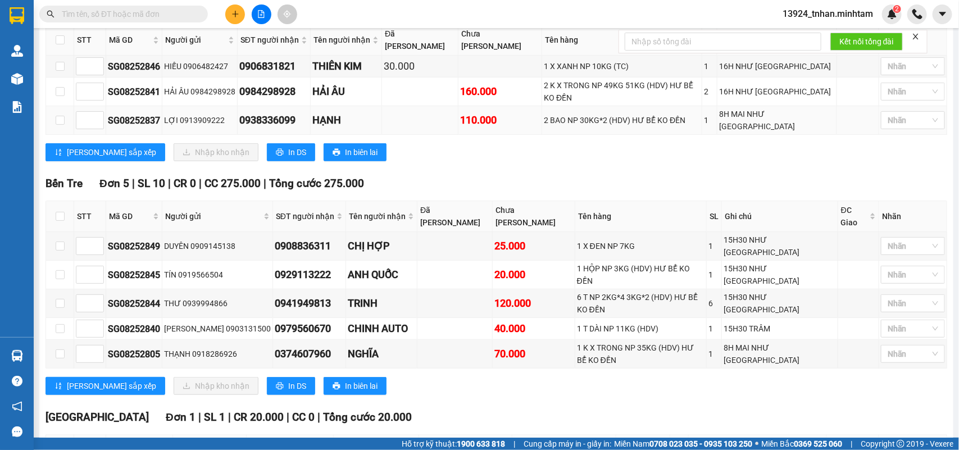
scroll to position [274, 0]
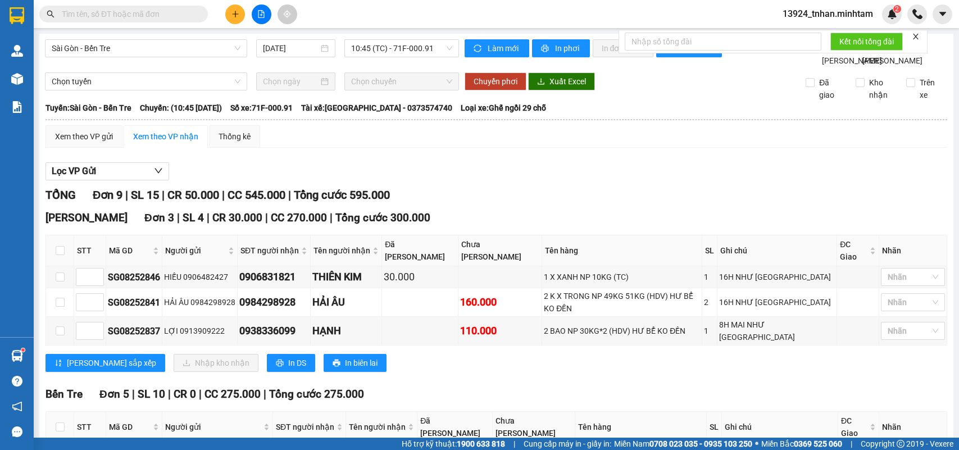
click at [193, 12] on input "text" at bounding box center [128, 14] width 133 height 12
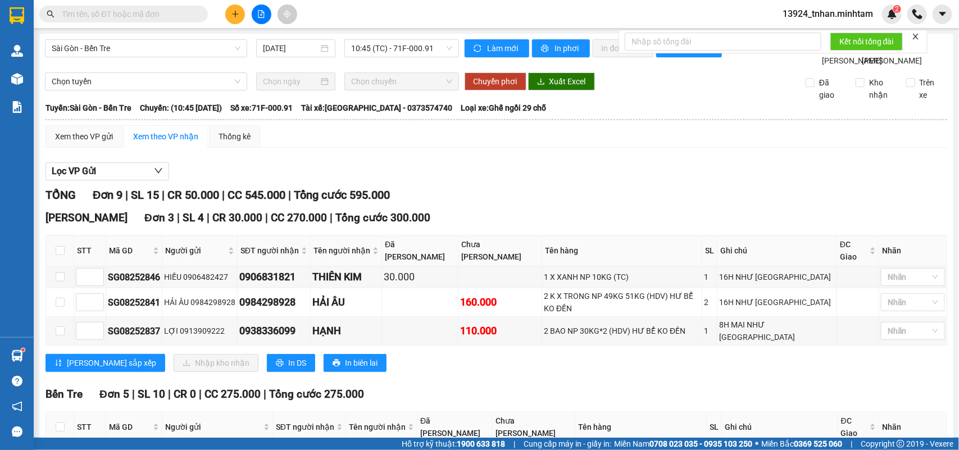
scroll to position [274, 0]
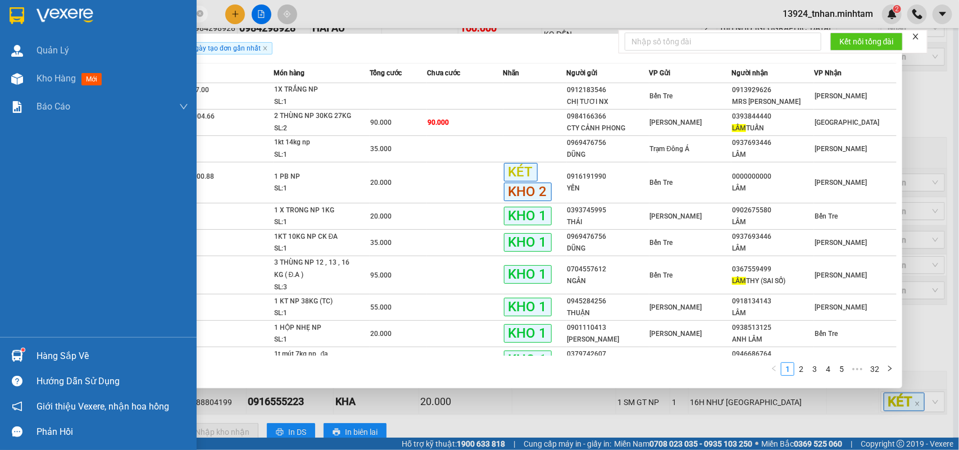
type input "LÂM"
click at [26, 352] on div "Hàng sắp về" at bounding box center [98, 355] width 197 height 25
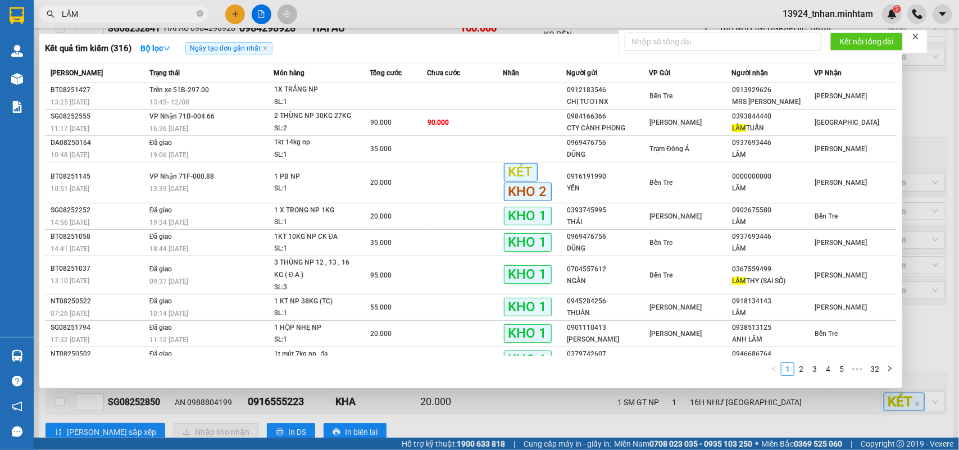
click at [198, 12] on section "Kết quả tìm kiếm ( 316 ) Bộ lọc Ngày tạo đơn gần nhất Mã ĐH Trạng thái Món hàng…" at bounding box center [479, 225] width 959 height 450
click at [198, 12] on icon "close-circle" at bounding box center [200, 13] width 7 height 7
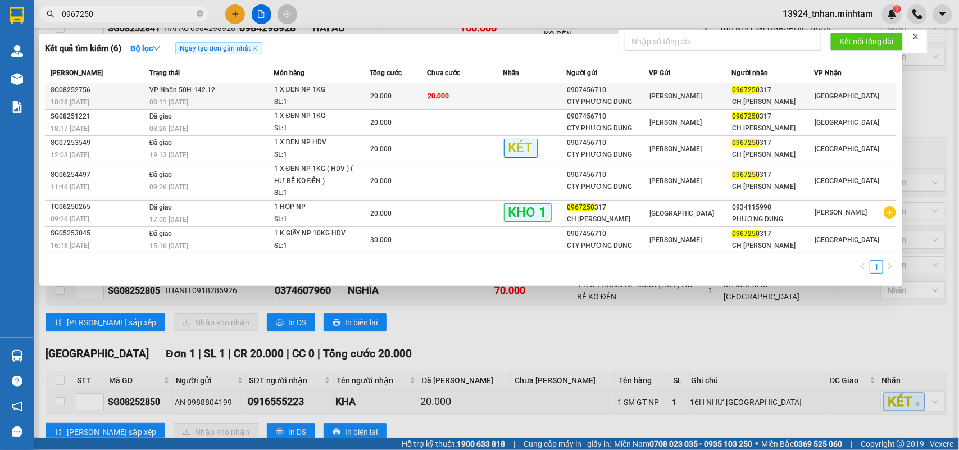
type input "0967250"
click at [469, 94] on td "20.000" at bounding box center [465, 96] width 76 height 26
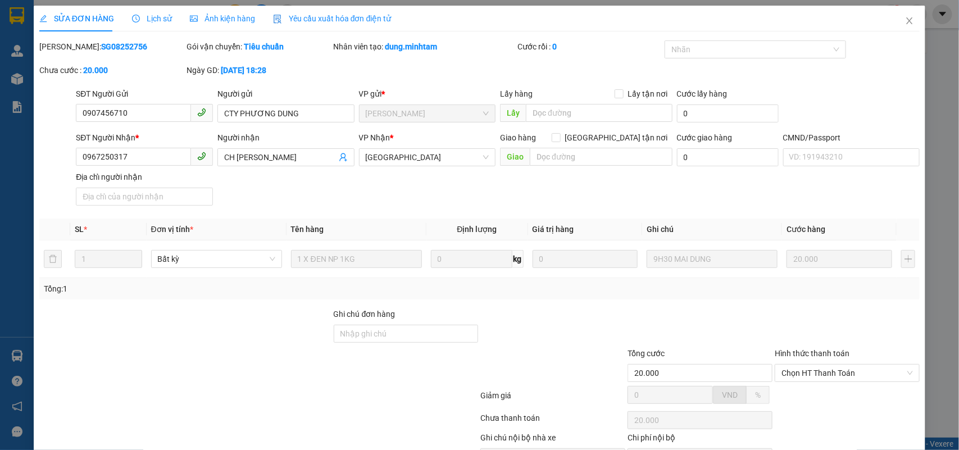
type input "0907456710"
type input "CTY PHƯƠNG DUNG"
type input "0967250317"
type input "CH KIM KHÁNH"
type input "20.000"
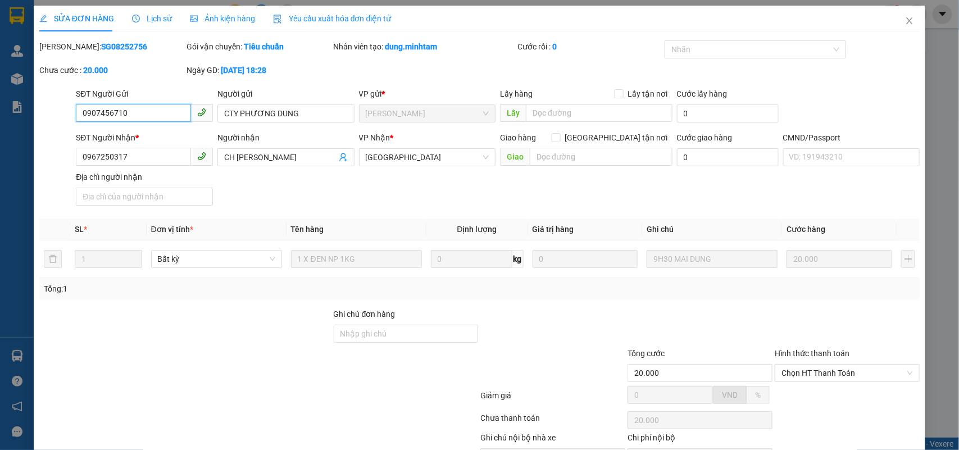
scroll to position [66, 0]
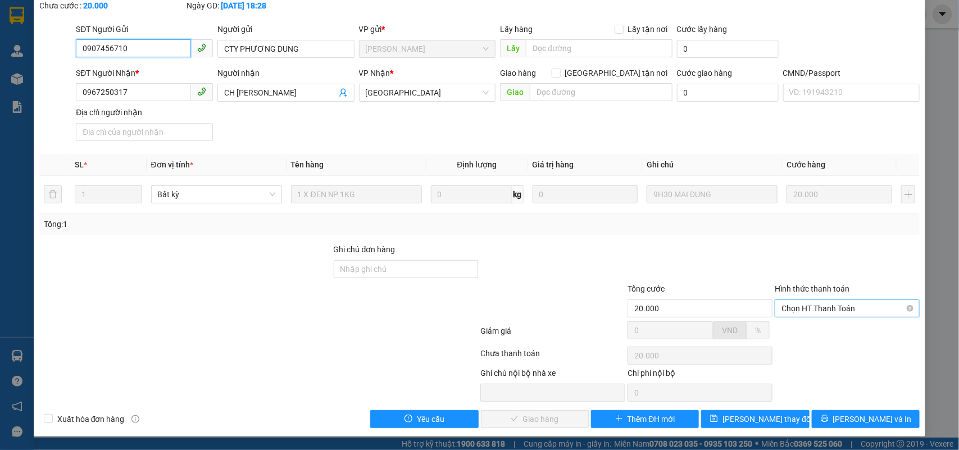
click at [813, 312] on span "Chọn HT Thanh Toán" at bounding box center [846, 308] width 131 height 17
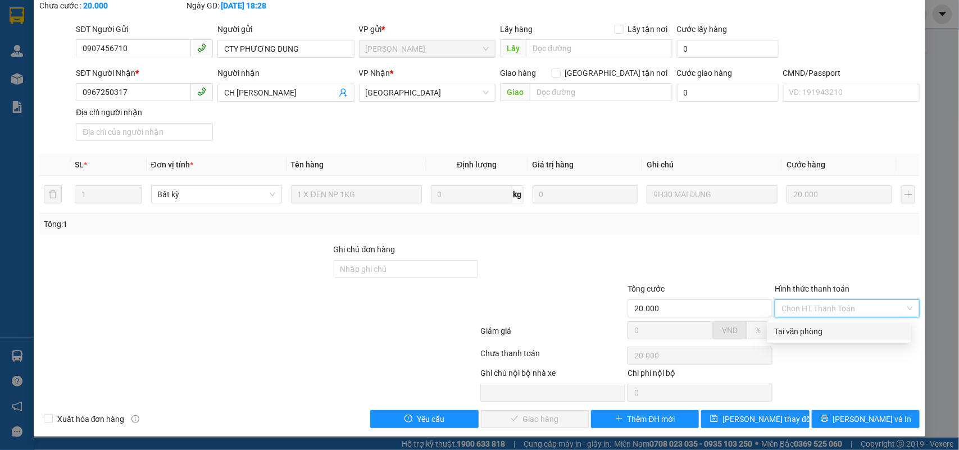
click at [801, 326] on div "Tại văn phòng" at bounding box center [839, 331] width 130 height 12
type input "0"
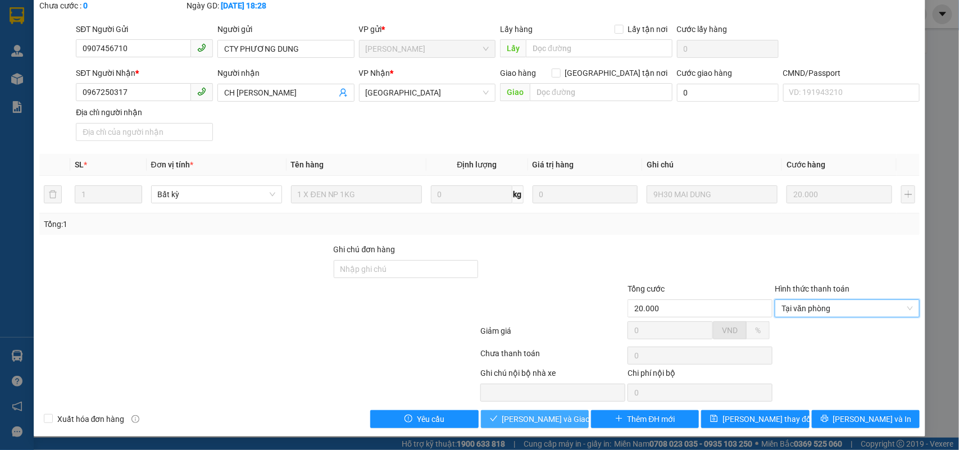
click at [565, 418] on span "[PERSON_NAME] và Giao hàng" at bounding box center [556, 419] width 108 height 12
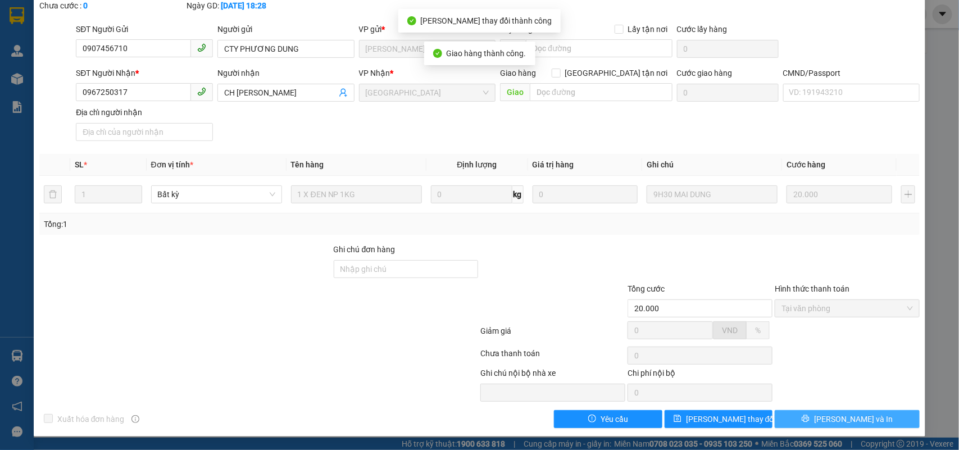
click at [809, 422] on icon "printer" at bounding box center [805, 418] width 8 height 8
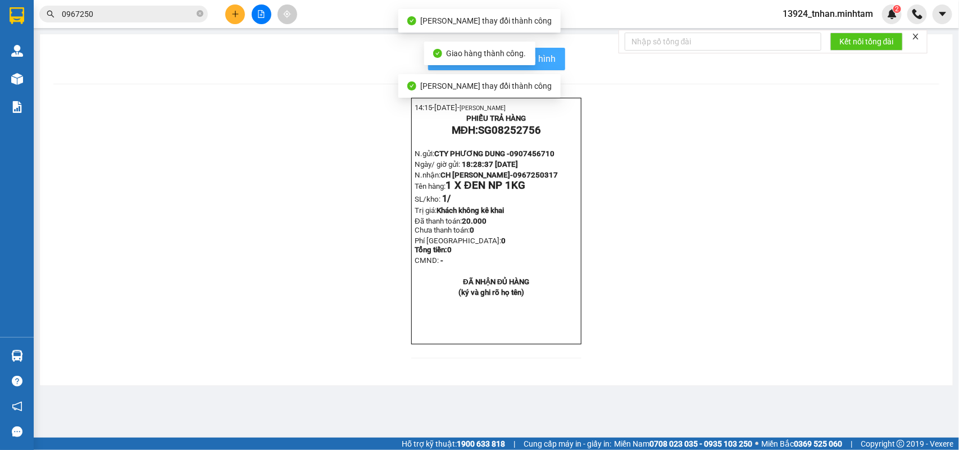
click at [545, 58] on span "In mẫu biên lai tự cấu hình" at bounding box center [503, 59] width 106 height 14
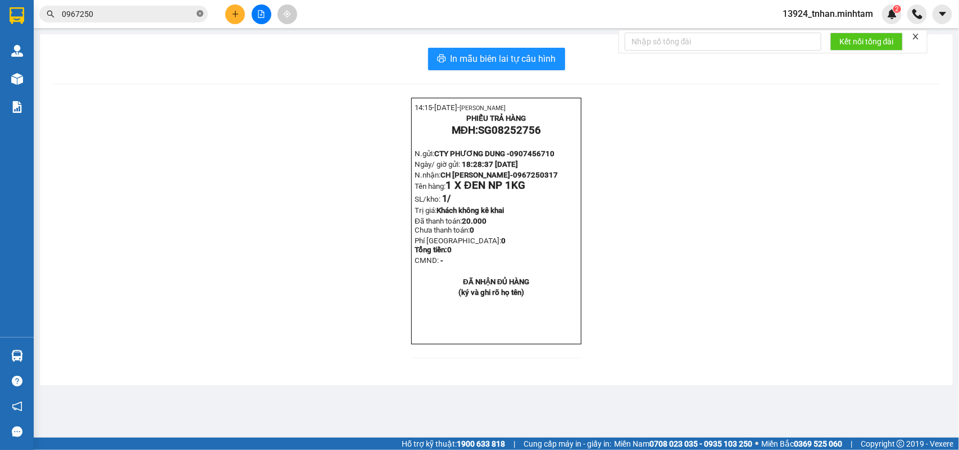
click at [198, 15] on icon "close-circle" at bounding box center [200, 13] width 7 height 7
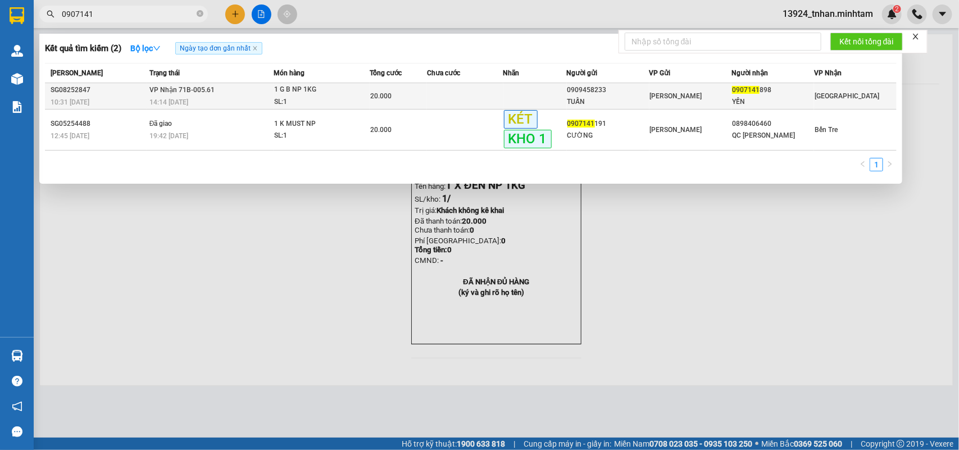
type input "0907141"
click at [493, 92] on td at bounding box center [465, 96] width 76 height 26
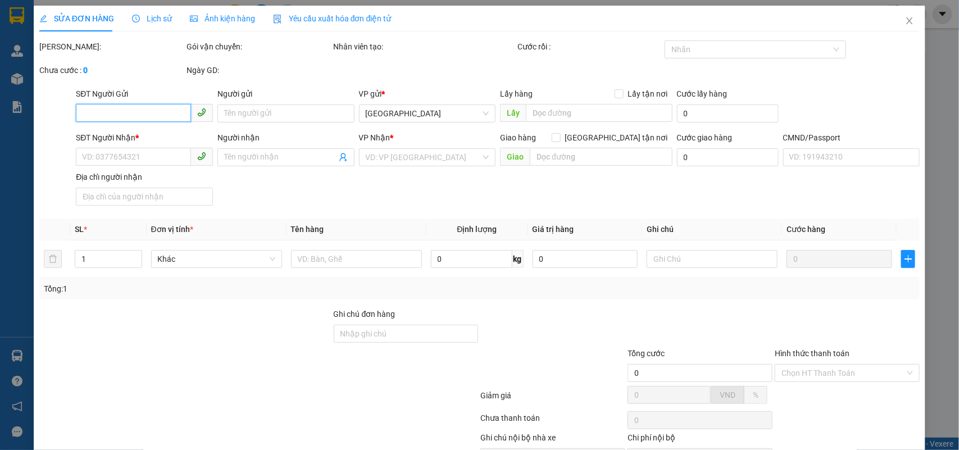
type input "0909458233"
type input "TUẤN"
type input "0907141898"
type input "YẾN"
type input "20.000"
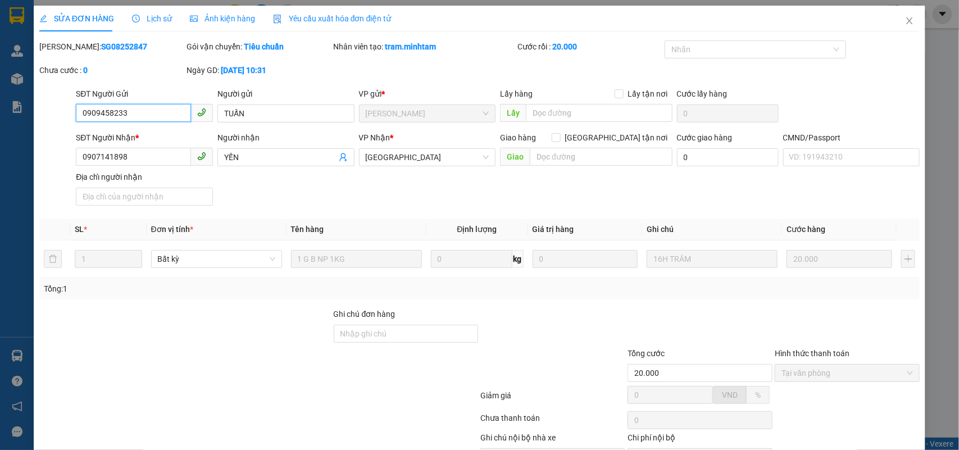
scroll to position [66, 0]
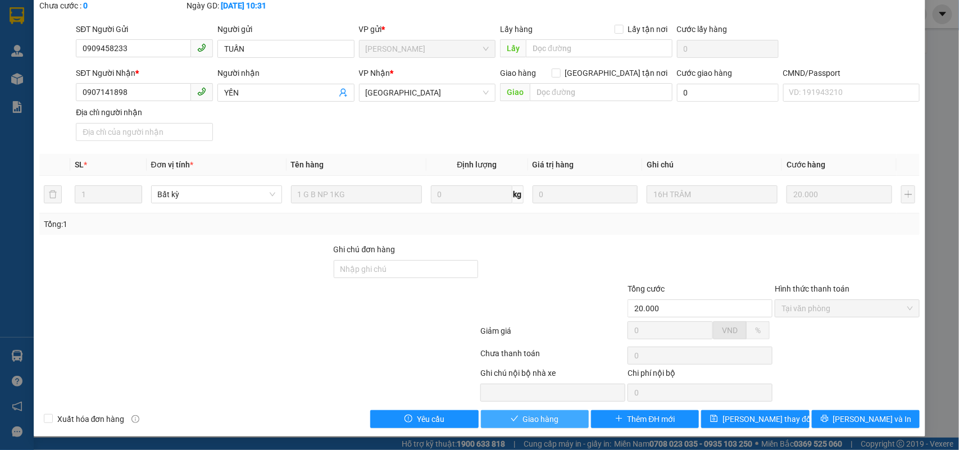
click at [560, 416] on button "Giao hàng" at bounding box center [535, 419] width 108 height 18
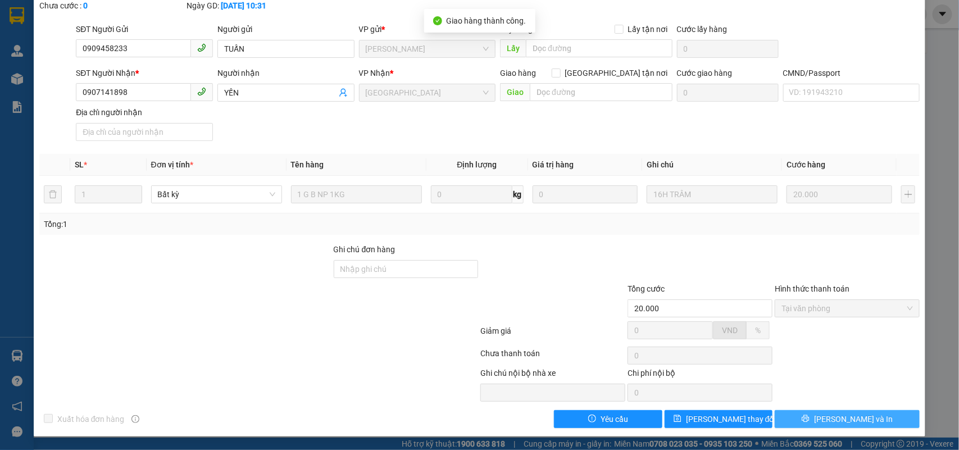
click at [882, 422] on button "[PERSON_NAME] và In" at bounding box center [846, 419] width 145 height 18
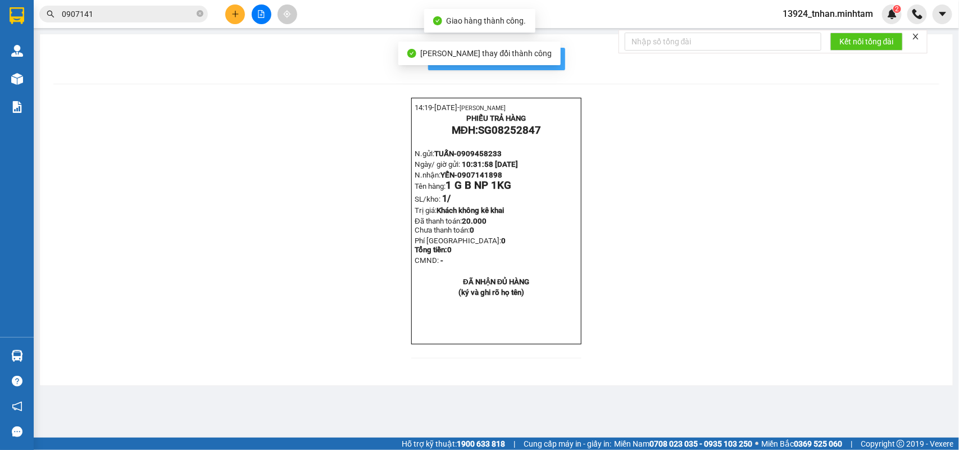
click at [548, 58] on span "In mẫu biên lai tự cấu hình" at bounding box center [503, 59] width 106 height 14
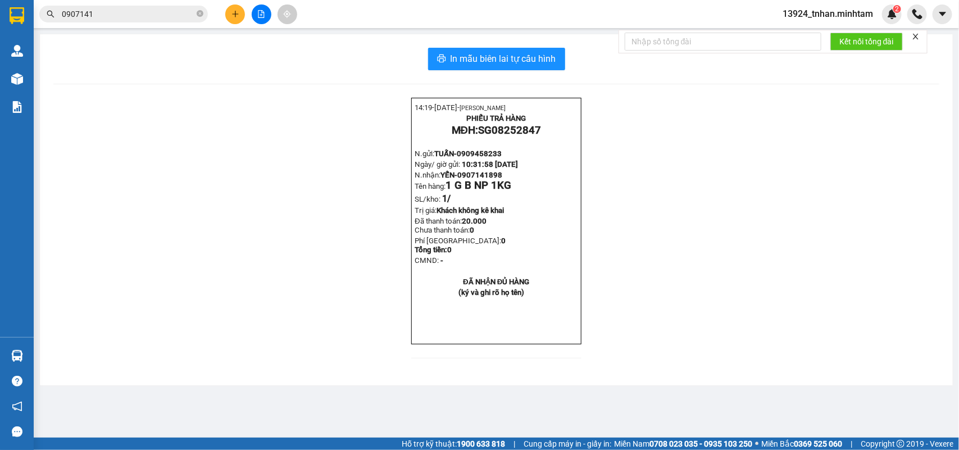
drag, startPoint x: 203, startPoint y: 13, endPoint x: 195, endPoint y: 6, distance: 11.1
click at [195, 7] on span "0907141" at bounding box center [123, 14] width 168 height 17
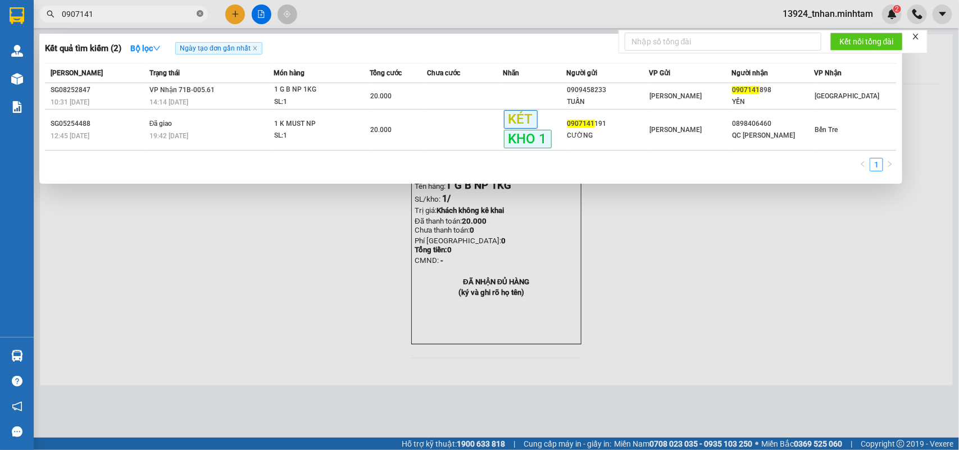
click at [199, 13] on icon "close-circle" at bounding box center [200, 13] width 7 height 7
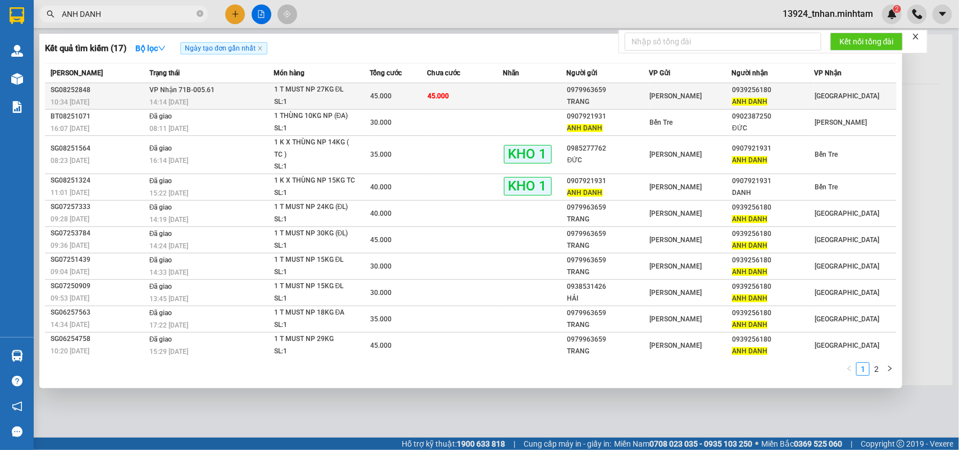
type input "ANH DANH"
click at [663, 95] on span "[PERSON_NAME]" at bounding box center [676, 96] width 52 height 8
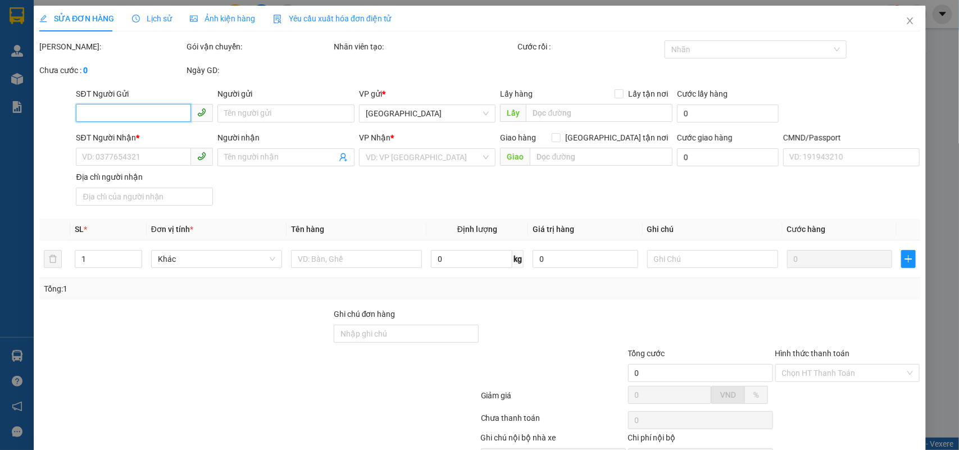
type input "0979963659"
type input "TRANG"
type input "0939256180"
type input "ANH DANH"
type input "45.000"
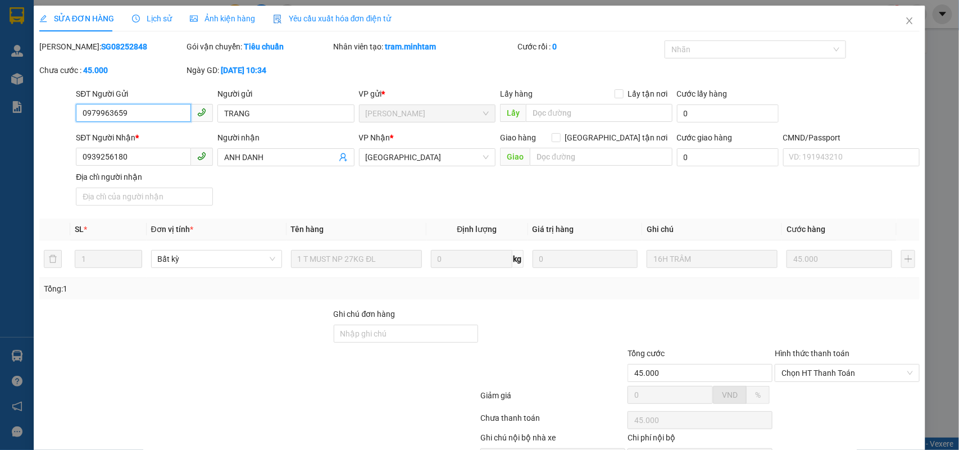
scroll to position [66, 0]
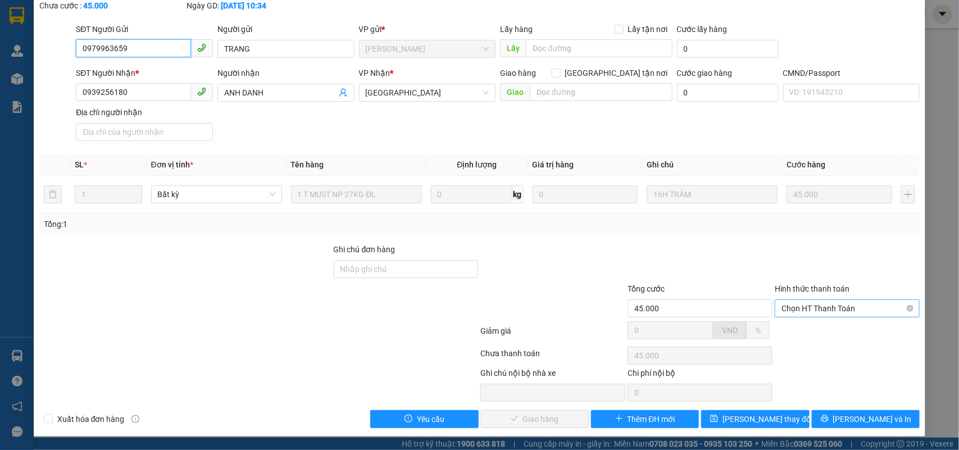
click at [793, 309] on span "Chọn HT Thanh Toán" at bounding box center [846, 308] width 131 height 17
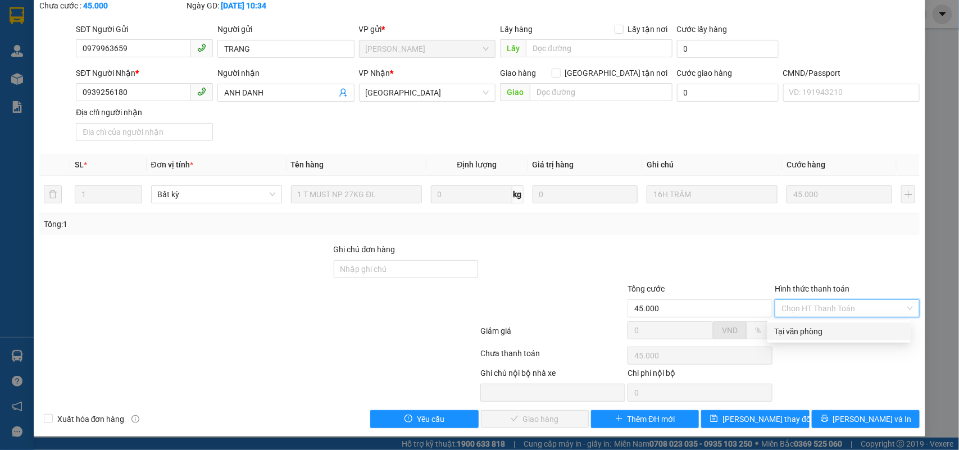
click at [792, 332] on div "Tại văn phòng" at bounding box center [839, 331] width 130 height 12
type input "0"
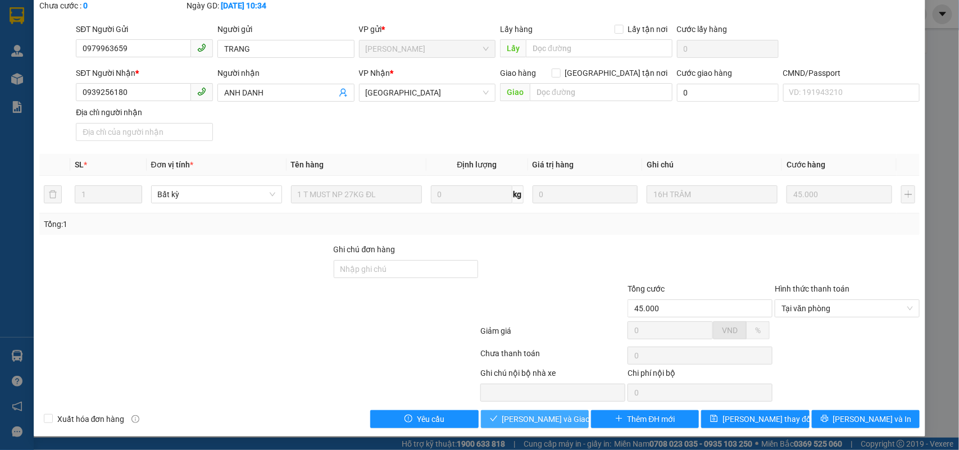
drag, startPoint x: 549, startPoint y: 425, endPoint x: 650, endPoint y: 402, distance: 104.2
click at [552, 423] on span "Lưu và Giao hàng" at bounding box center [556, 419] width 108 height 12
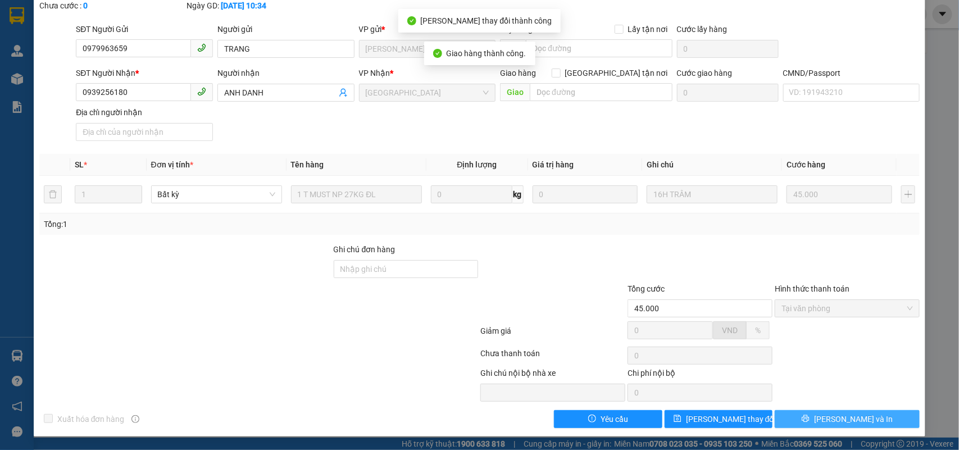
drag, startPoint x: 837, startPoint y: 397, endPoint x: 835, endPoint y: 422, distance: 24.8
click at [835, 413] on div "Total Paid Fee 45.000 Total UnPaid Fee 0 Cash Collection Total Fee Mã ĐH: SG082…" at bounding box center [479, 202] width 880 height 452
click at [835, 421] on span "[PERSON_NAME] và In" at bounding box center [853, 419] width 79 height 12
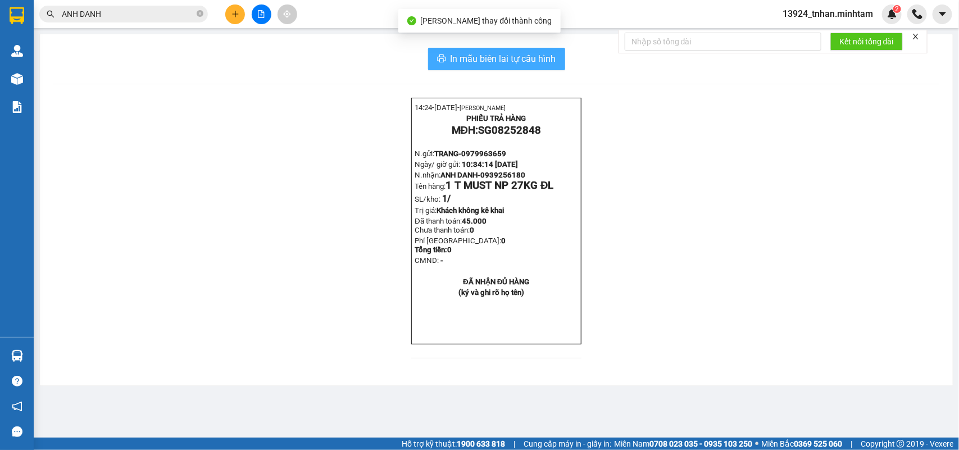
click at [560, 57] on button "In mẫu biên lai tự cấu hình" at bounding box center [496, 59] width 137 height 22
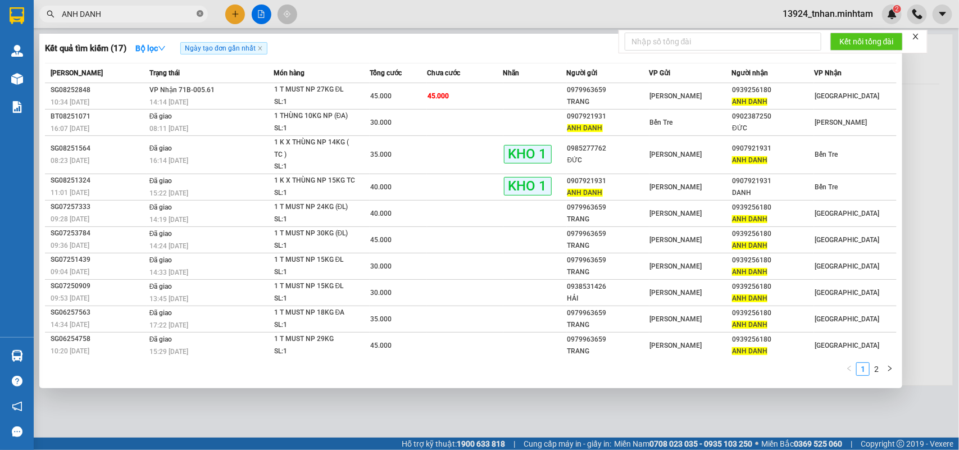
click at [200, 15] on icon "close-circle" at bounding box center [200, 13] width 7 height 7
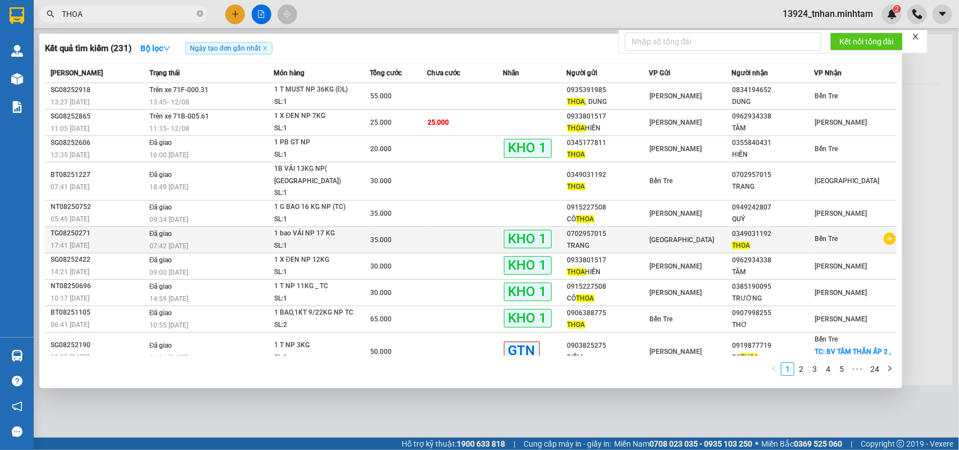
type input "THOA"
click at [717, 234] on div "[GEOGRAPHIC_DATA]" at bounding box center [690, 240] width 81 height 12
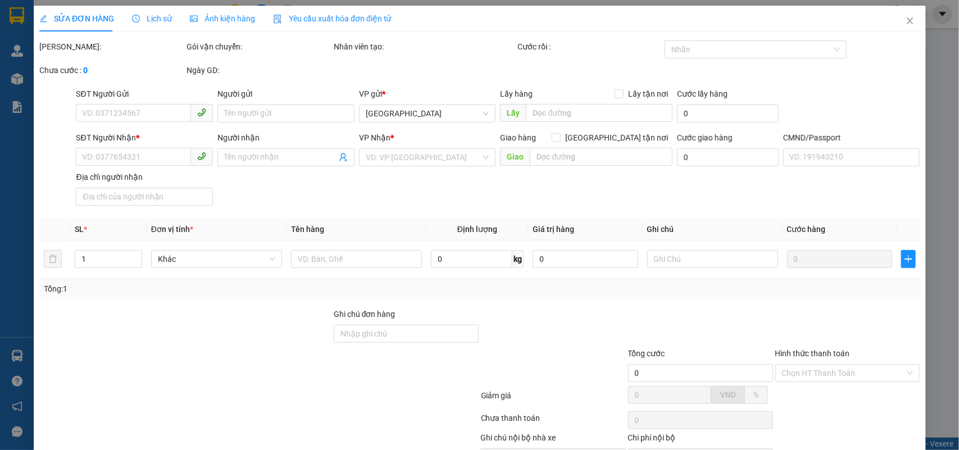
type input "0702957015"
type input "TRANG"
type input "0349031192"
type input "THOA"
type input "35.000"
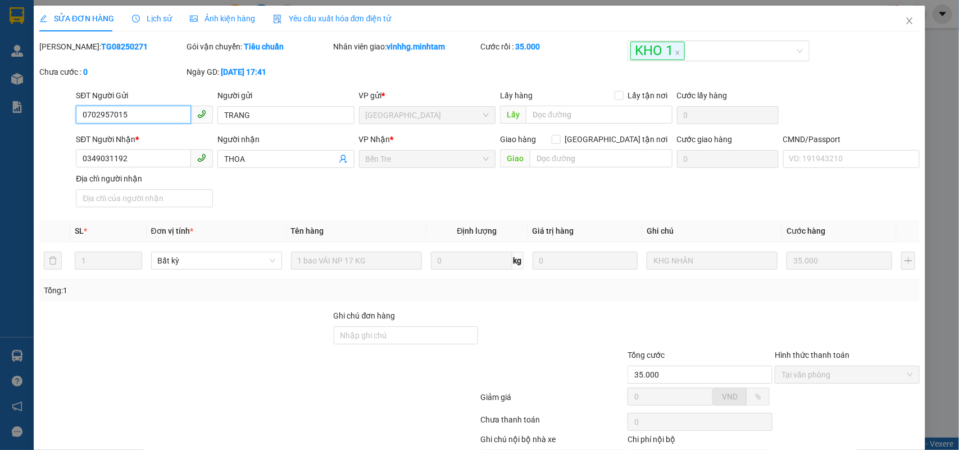
drag, startPoint x: 167, startPoint y: 116, endPoint x: 0, endPoint y: 111, distance: 166.9
click at [0, 111] on div "SỬA ĐƠN HÀNG Lịch sử Ảnh kiện hàng Yêu cầu xuất hóa đơn điện tử Total Paid Fee …" at bounding box center [479, 225] width 959 height 450
click at [907, 22] on span "Close" at bounding box center [908, 21] width 31 height 31
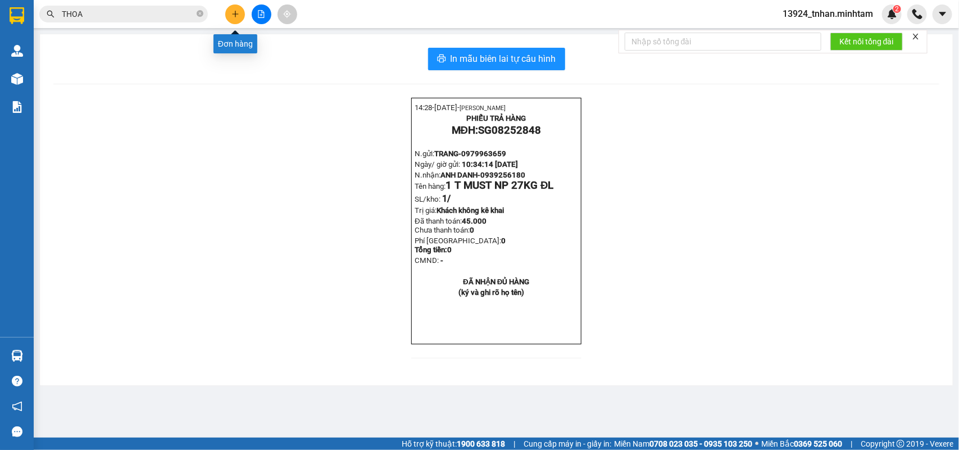
click at [232, 4] on button at bounding box center [235, 14] width 20 height 20
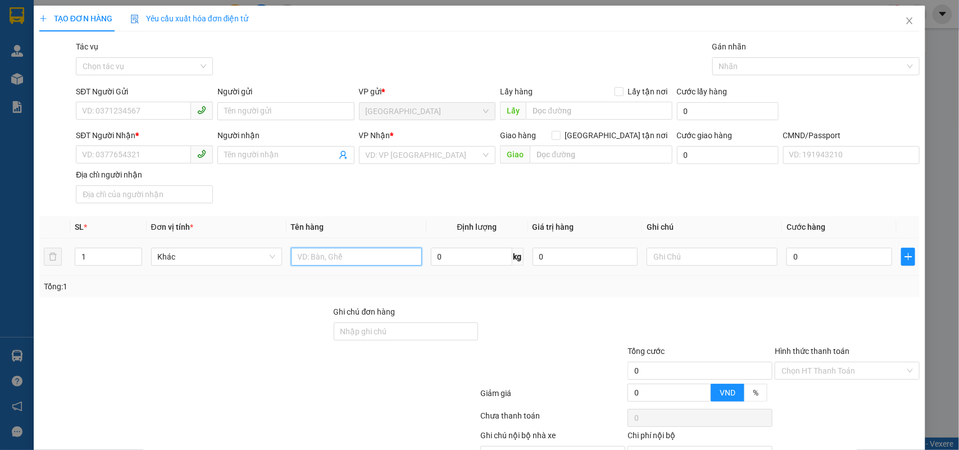
click at [357, 257] on input "text" at bounding box center [356, 257] width 131 height 18
type input "1 T MUST 10 KG NP"
click at [844, 268] on div "0" at bounding box center [839, 256] width 106 height 22
click at [844, 265] on div "0" at bounding box center [839, 256] width 106 height 22
click at [844, 265] on input "0" at bounding box center [839, 257] width 106 height 18
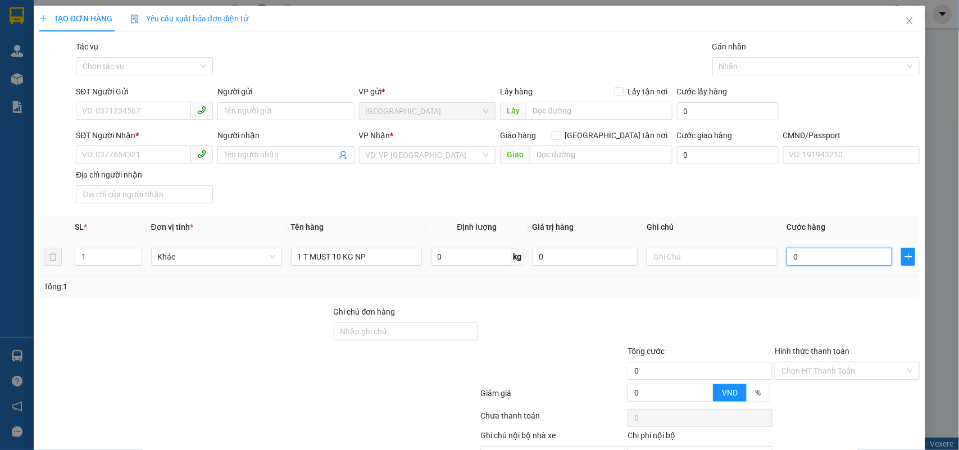
type input "3"
type input "30"
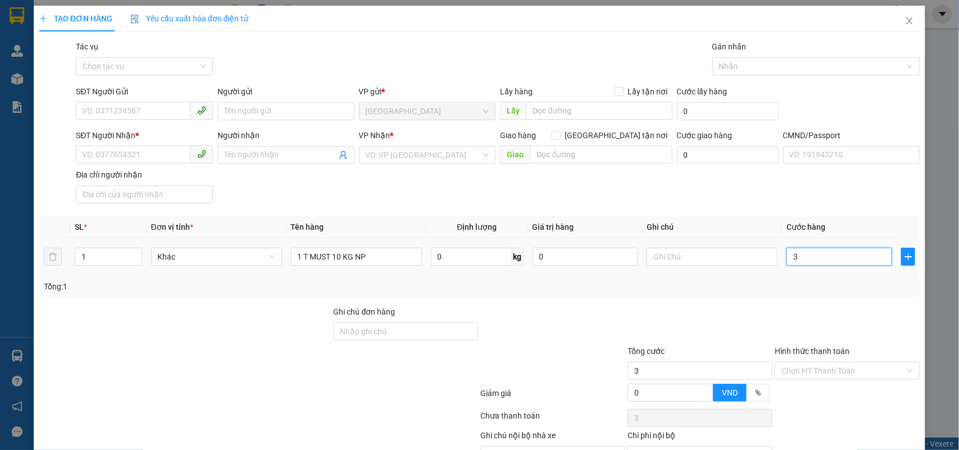
type input "30"
type input "30.000"
click at [754, 254] on input "text" at bounding box center [711, 257] width 131 height 18
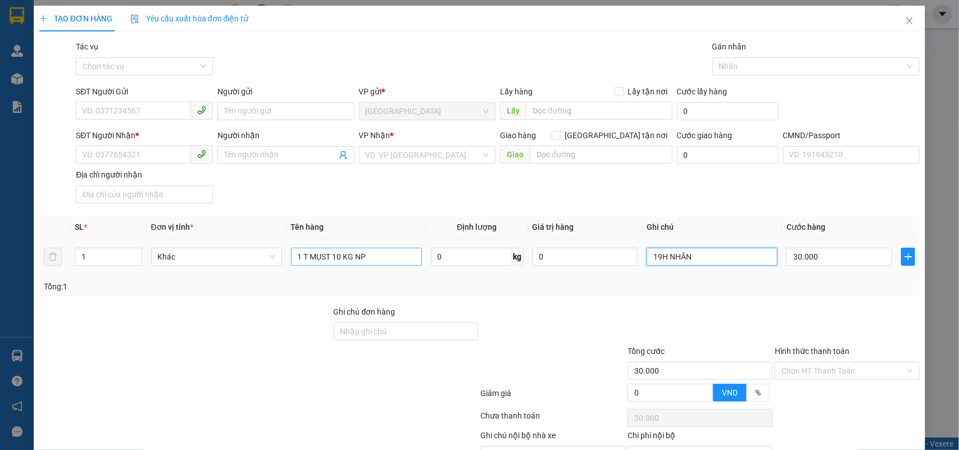
type input "19H NHÂN"
click at [390, 252] on input "1 T MUST 10 KG NP" at bounding box center [356, 257] width 131 height 18
type input "1 T MUST 10 KG NP ( Đ.L)"
click at [138, 118] on input "SĐT Người Gửi" at bounding box center [133, 111] width 115 height 18
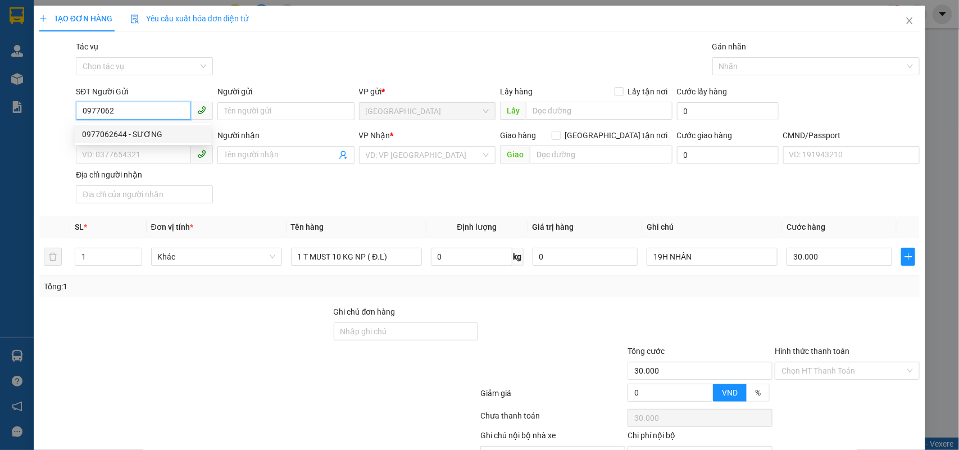
click at [143, 130] on div "0977062644 - SƯƠNG" at bounding box center [143, 134] width 122 height 12
type input "0977062644"
type input "SƯƠNG"
type input "0915782386"
type input "NU"
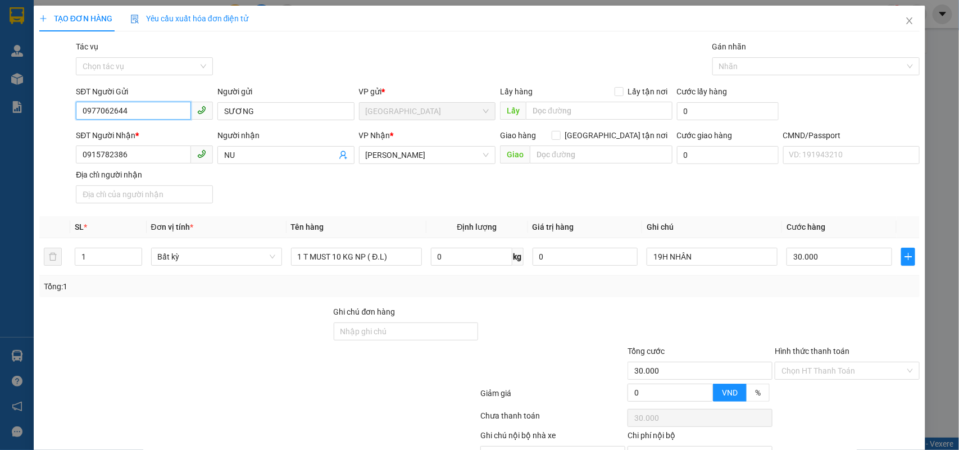
type input "0977062644"
click at [663, 186] on div "SĐT Người Nhận * 0915782386 Người nhận NU VP Nhận * Hồ Chí Minh Giao hàng Giao …" at bounding box center [498, 168] width 848 height 79
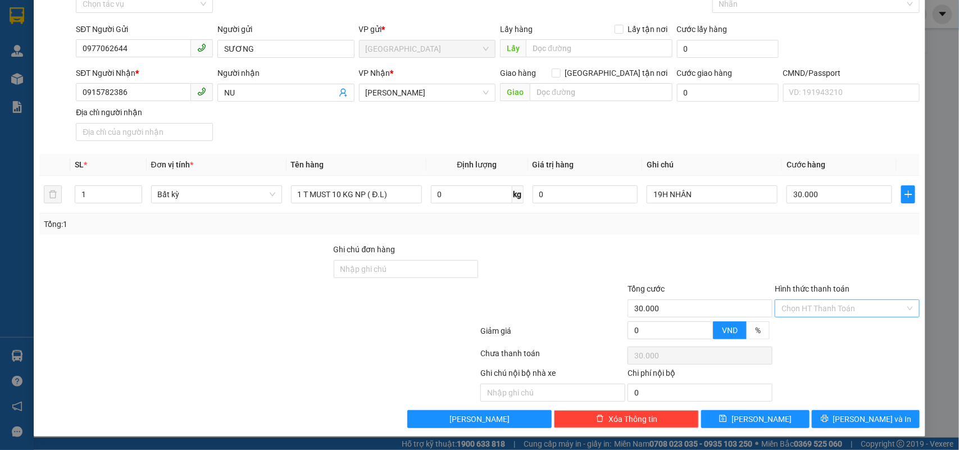
click at [820, 300] on input "Hình thức thanh toán" at bounding box center [843, 308] width 124 height 17
click at [807, 245] on div at bounding box center [846, 262] width 147 height 39
drag, startPoint x: 805, startPoint y: 305, endPoint x: 806, endPoint y: 338, distance: 33.1
click at [805, 312] on input "Hình thức thanh toán" at bounding box center [843, 308] width 124 height 17
click at [815, 327] on div "Tại văn phòng" at bounding box center [839, 332] width 130 height 12
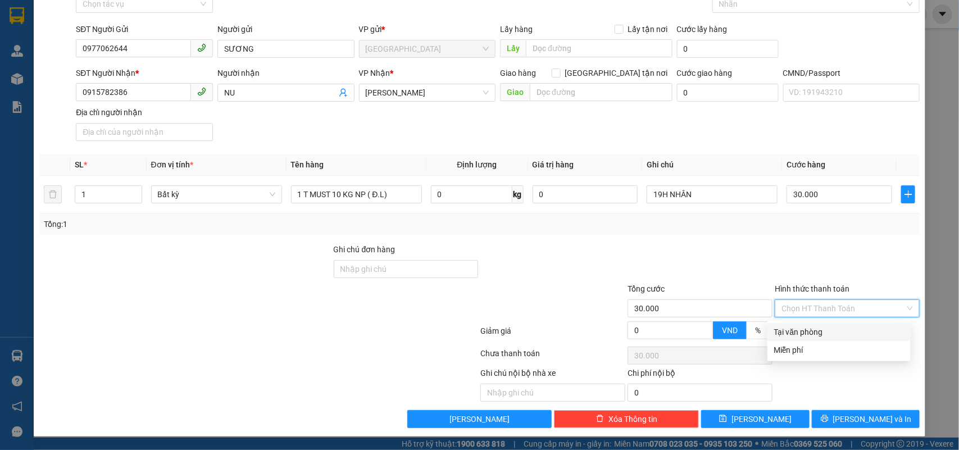
type input "0"
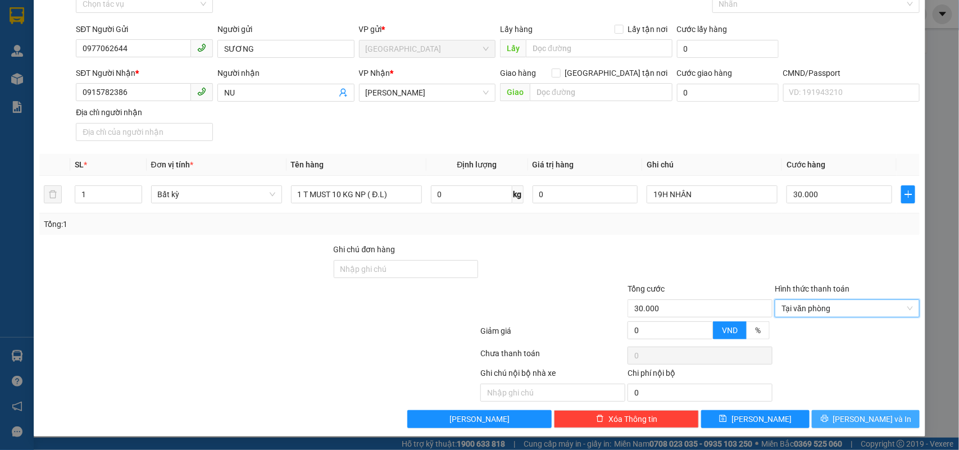
click at [848, 414] on span "[PERSON_NAME] và In" at bounding box center [872, 419] width 79 height 12
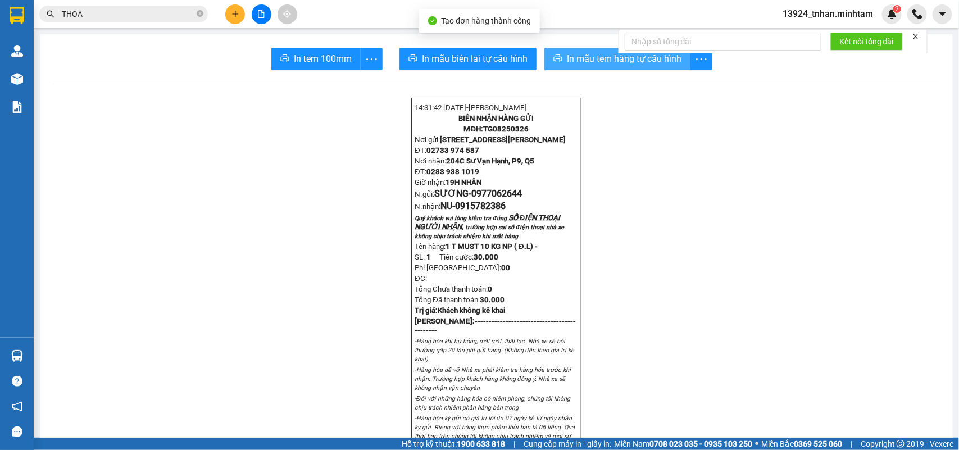
drag, startPoint x: 848, startPoint y: 414, endPoint x: 581, endPoint y: 60, distance: 443.8
click at [581, 60] on span "In mẫu tem hàng tự cấu hình" at bounding box center [624, 59] width 115 height 14
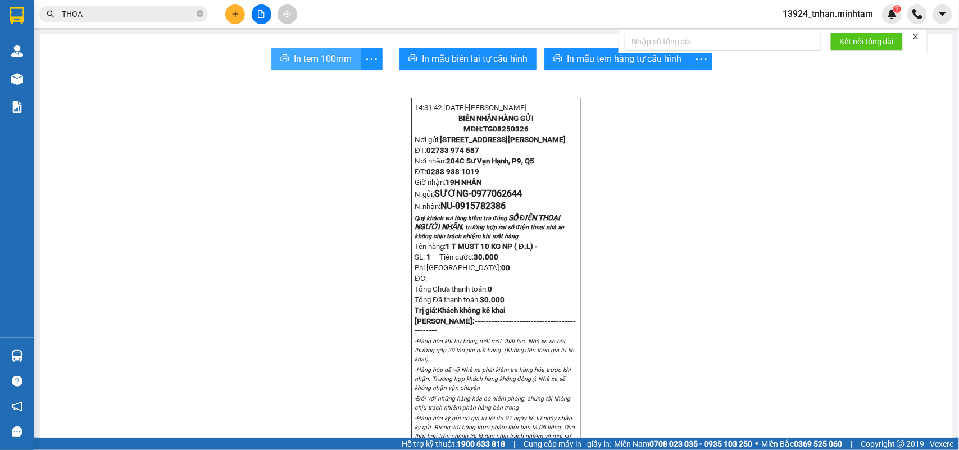
click at [309, 57] on span "In tem 100mm" at bounding box center [323, 59] width 58 height 14
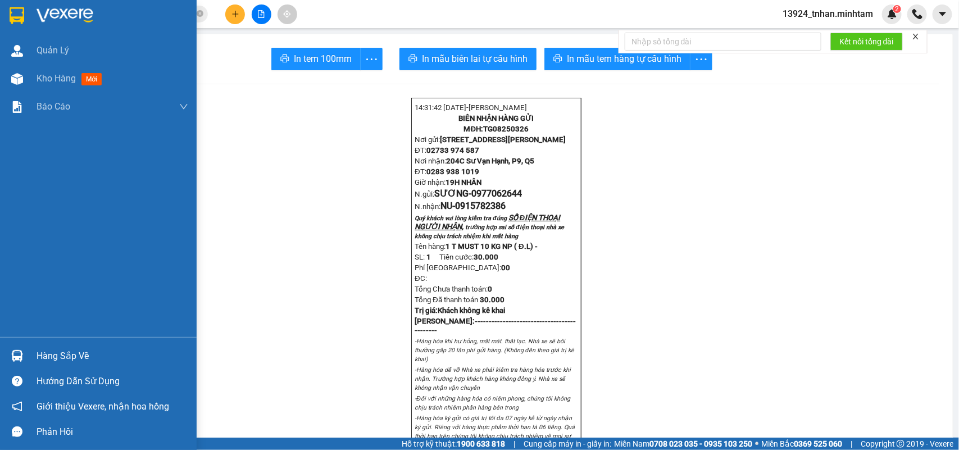
click at [28, 349] on div "Hàng sắp về" at bounding box center [98, 355] width 197 height 25
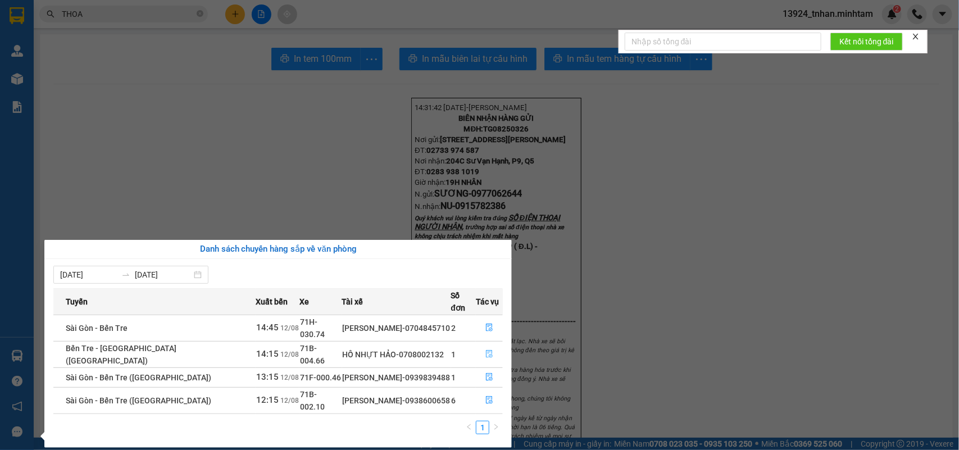
click at [485, 350] on icon "file-done" at bounding box center [489, 354] width 8 height 8
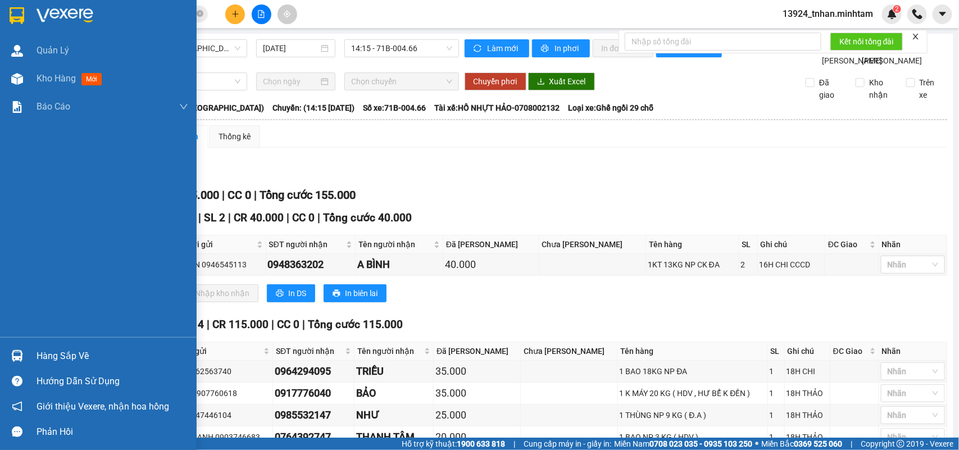
click at [38, 348] on div "Hàng sắp về" at bounding box center [113, 356] width 152 height 17
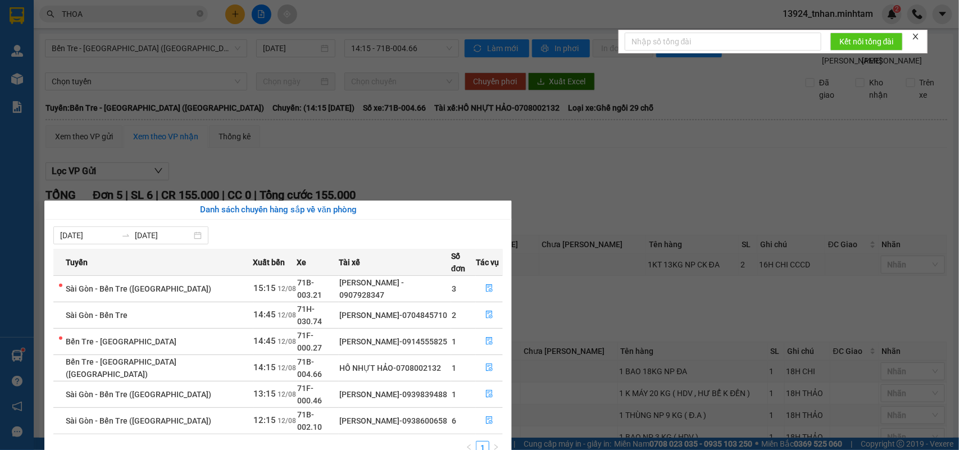
click at [23, 11] on div "Quản Lý Kho hàng mới Báo cáo BC giao hàng (nhân viên) BC hàng tồn Báo cáo dòng …" at bounding box center [17, 225] width 34 height 450
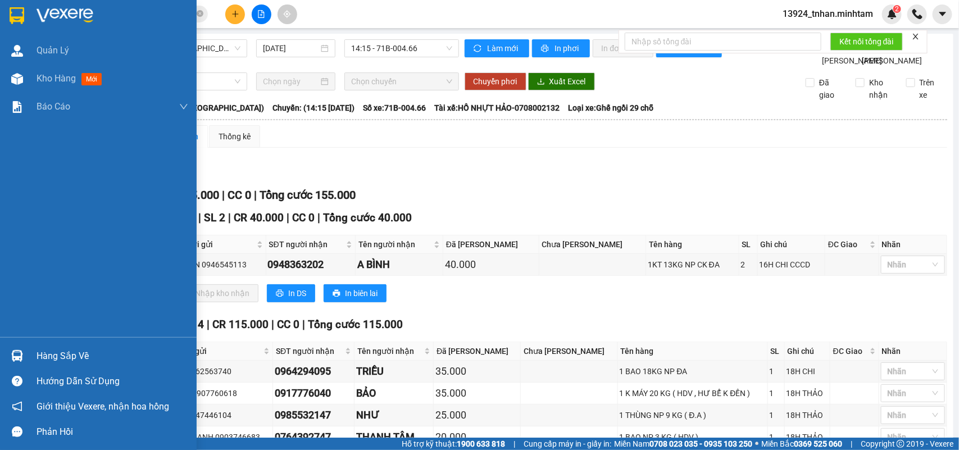
click at [23, 11] on img at bounding box center [17, 15] width 15 height 17
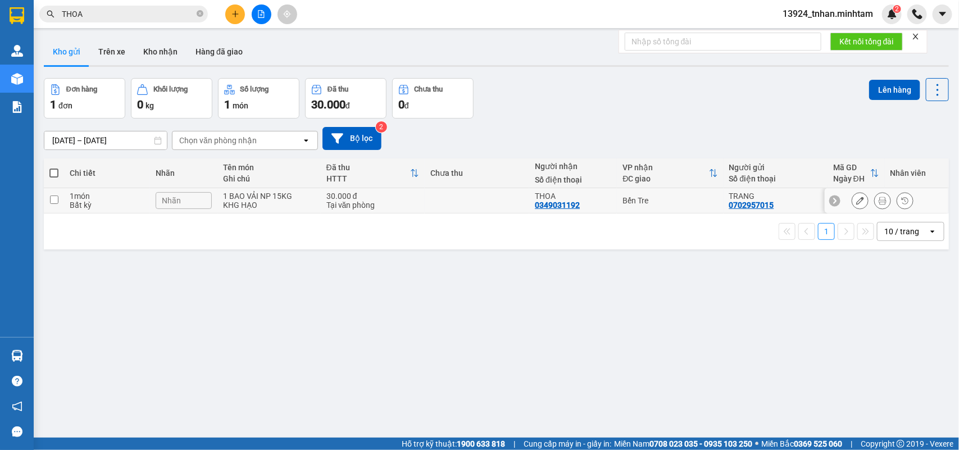
click at [617, 204] on td "Bến Tre" at bounding box center [670, 200] width 106 height 25
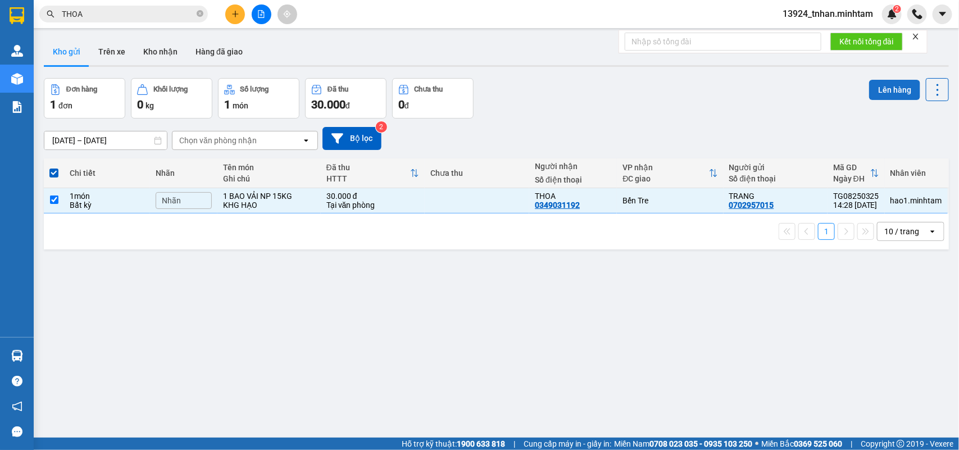
click at [885, 88] on button "Lên hàng" at bounding box center [894, 90] width 51 height 20
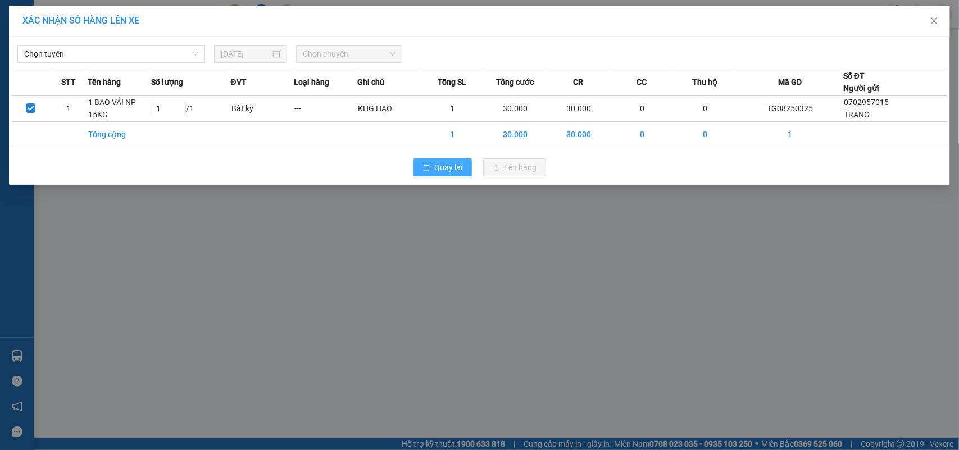
click at [425, 167] on icon "rollback" at bounding box center [426, 167] width 6 height 6
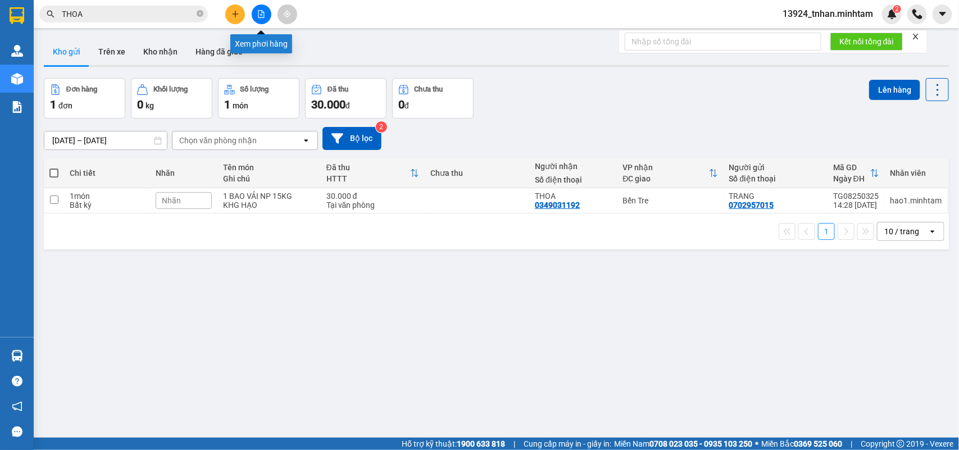
click at [256, 7] on button at bounding box center [262, 14] width 20 height 20
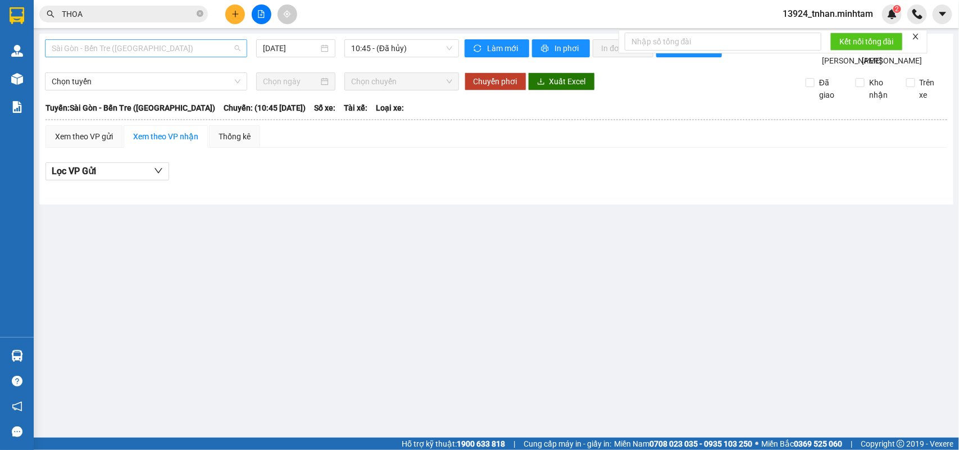
click at [191, 49] on span "Sài Gòn - Bến Tre (CN)" at bounding box center [146, 48] width 189 height 17
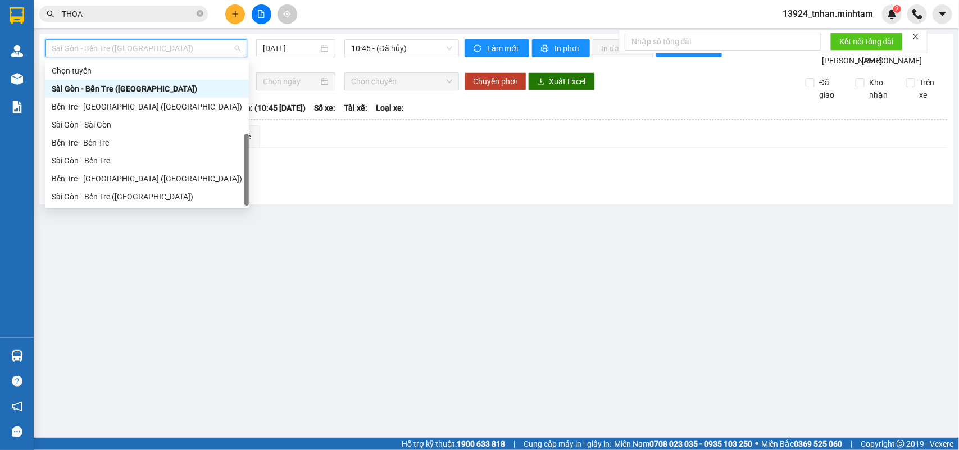
click at [144, 208] on div "Bến Tre - Sài Gòn" at bounding box center [147, 214] width 190 height 12
type input "[DATE]"
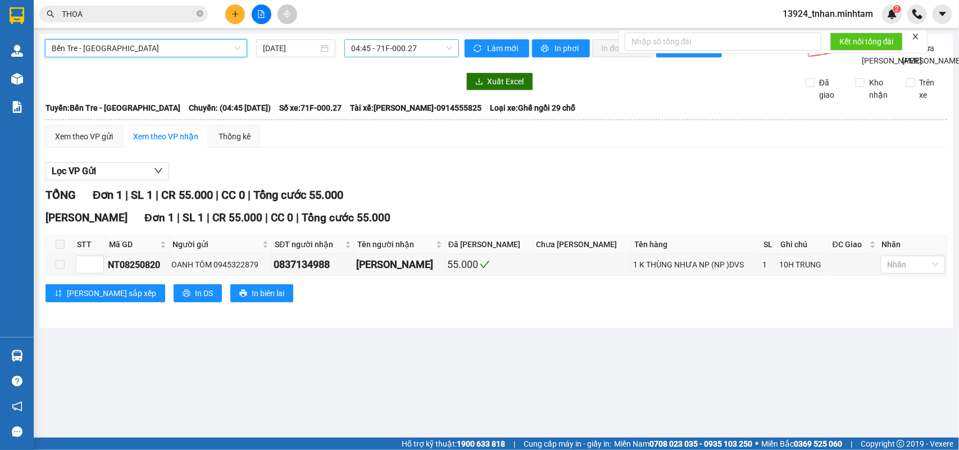
click at [349, 45] on div "04:45 - 71F-000.27" at bounding box center [401, 48] width 114 height 18
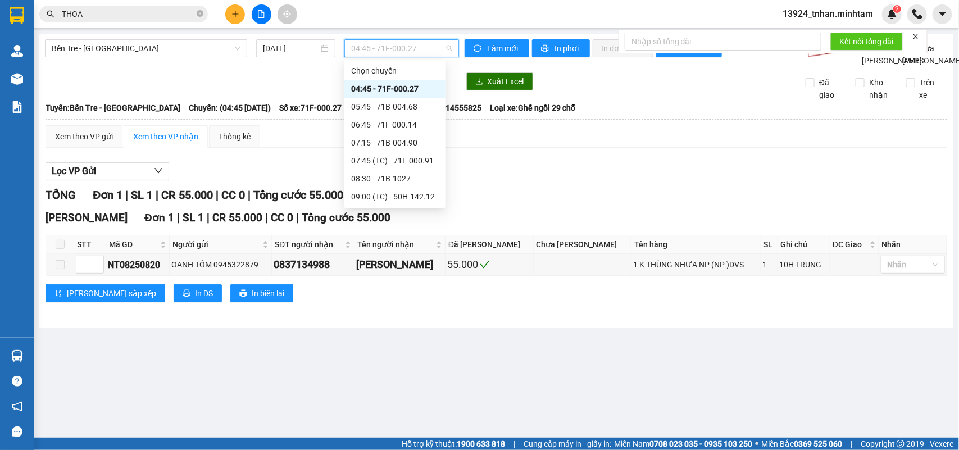
click at [277, 101] on div "Xuất Excel Đã giao Kho nhận Trên xe" at bounding box center [496, 86] width 902 height 29
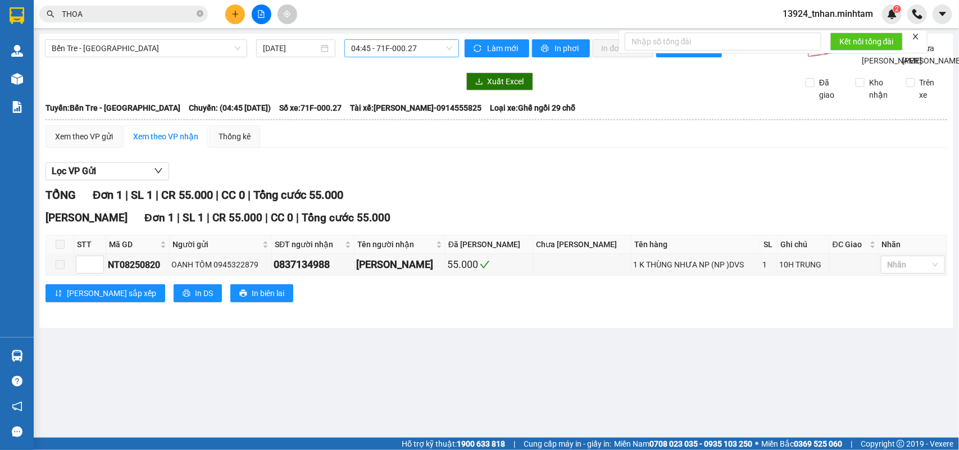
click at [398, 52] on span "04:45 - 71F-000.27" at bounding box center [401, 48] width 101 height 17
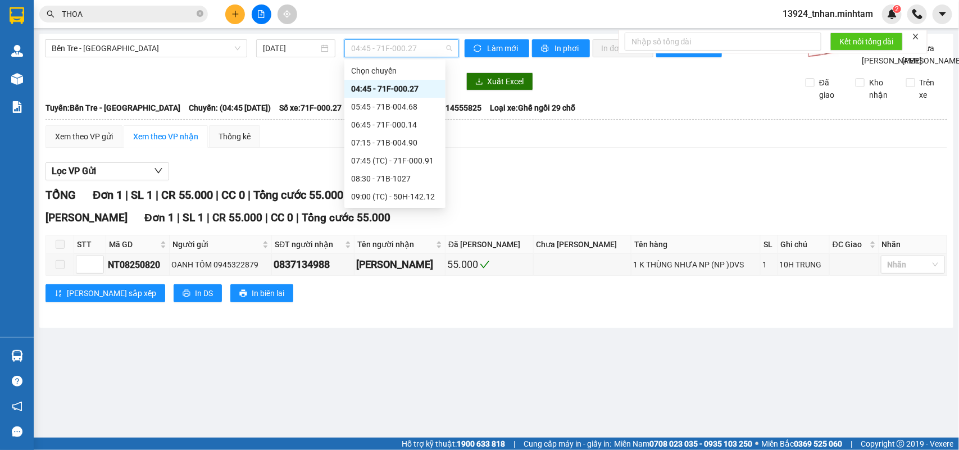
click at [408, 298] on div "14:45 - 71F-000.27" at bounding box center [395, 304] width 88 height 12
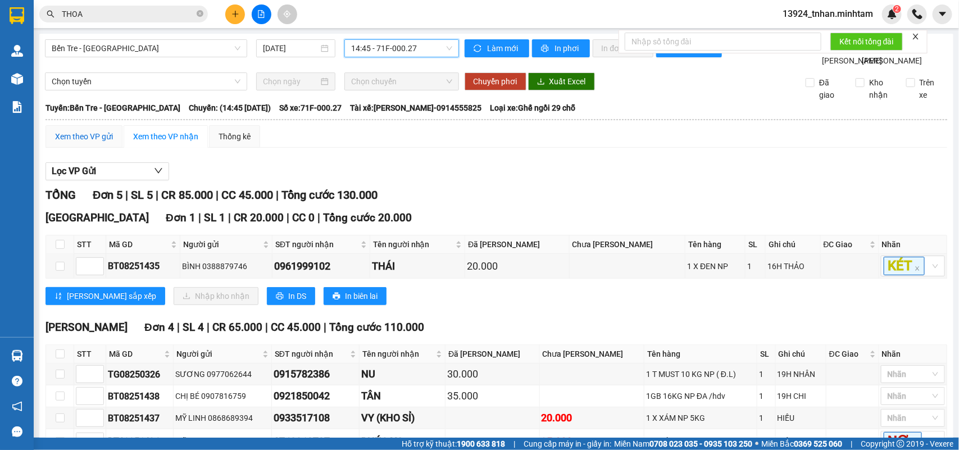
click at [102, 143] on div "Xem theo VP gửi" at bounding box center [84, 136] width 58 height 12
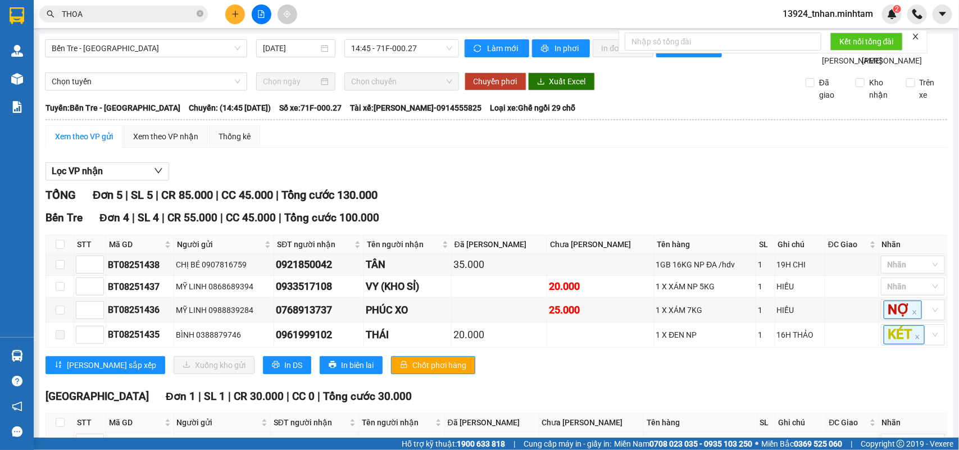
drag, startPoint x: 60, startPoint y: 369, endPoint x: 124, endPoint y: 390, distance: 67.3
click at [60, 438] on input "checkbox" at bounding box center [60, 442] width 9 height 9
checkbox input "true"
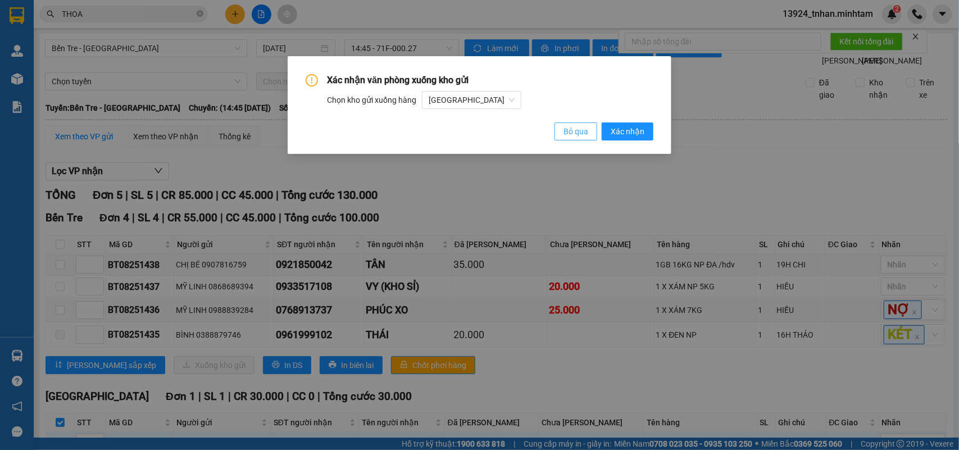
click at [580, 133] on span "Bỏ qua" at bounding box center [575, 131] width 25 height 12
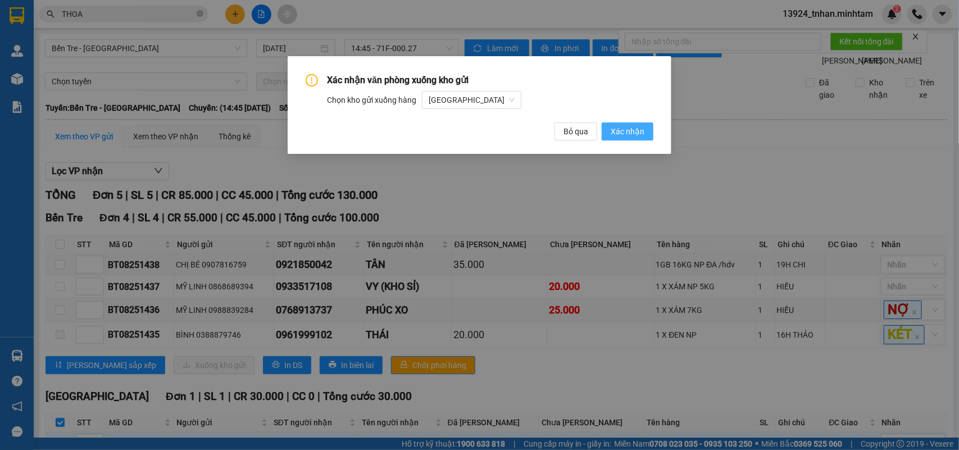
click at [609, 134] on button "Xác nhận" at bounding box center [627, 131] width 52 height 18
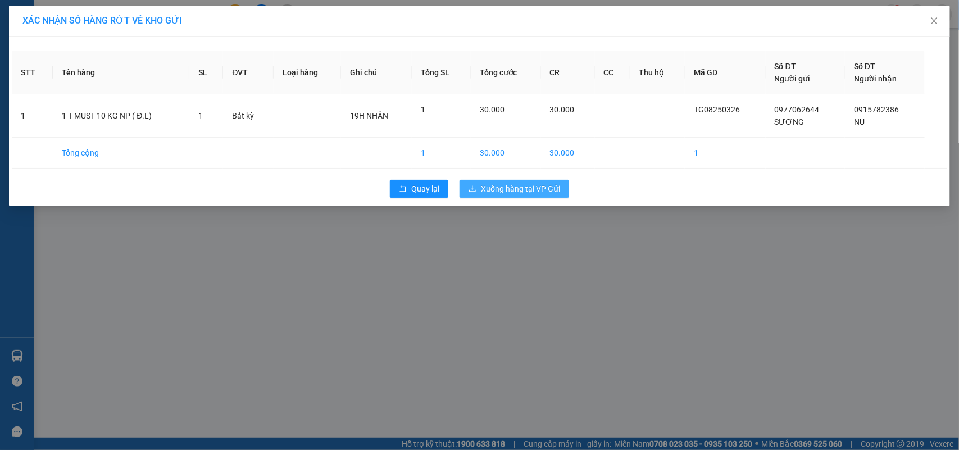
click at [480, 189] on button "Xuống hàng tại VP Gửi" at bounding box center [514, 189] width 110 height 18
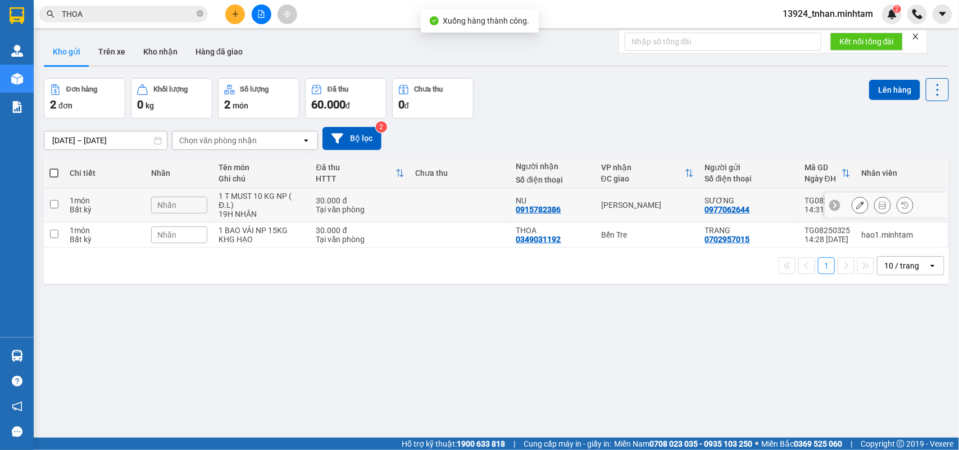
click at [424, 203] on td at bounding box center [460, 205] width 101 height 34
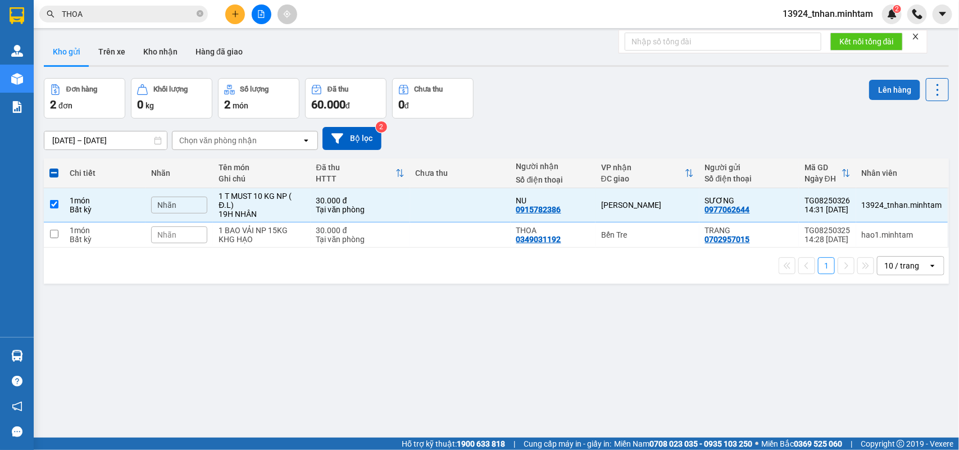
click at [883, 88] on button "Lên hàng" at bounding box center [894, 90] width 51 height 20
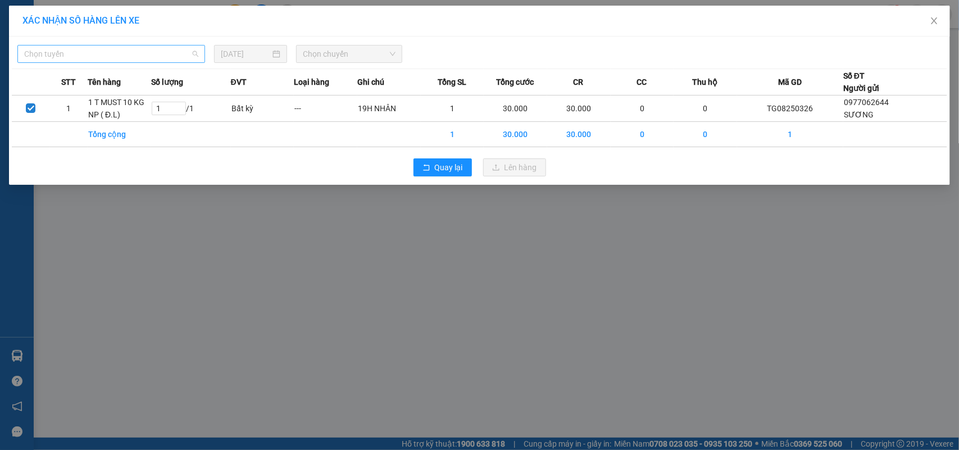
click at [191, 58] on span "Chọn tuyến" at bounding box center [111, 53] width 174 height 17
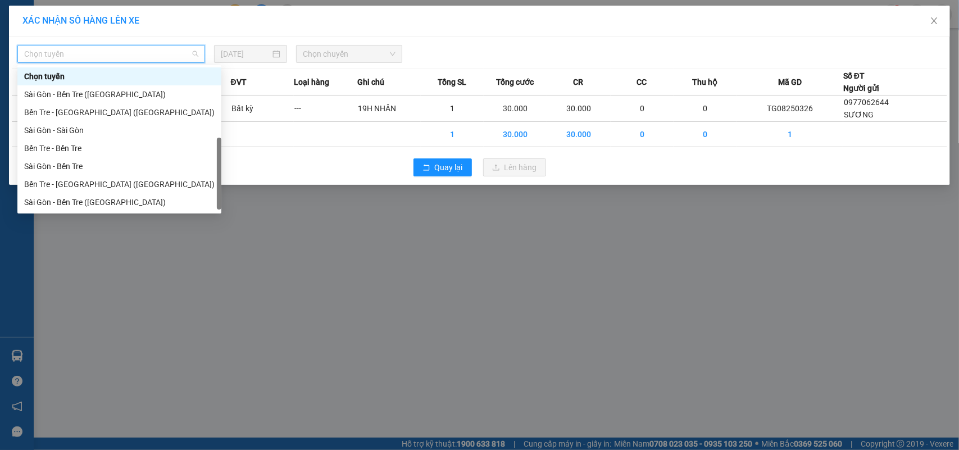
click at [89, 214] on div "Bến Tre - Sài Gòn" at bounding box center [119, 220] width 190 height 12
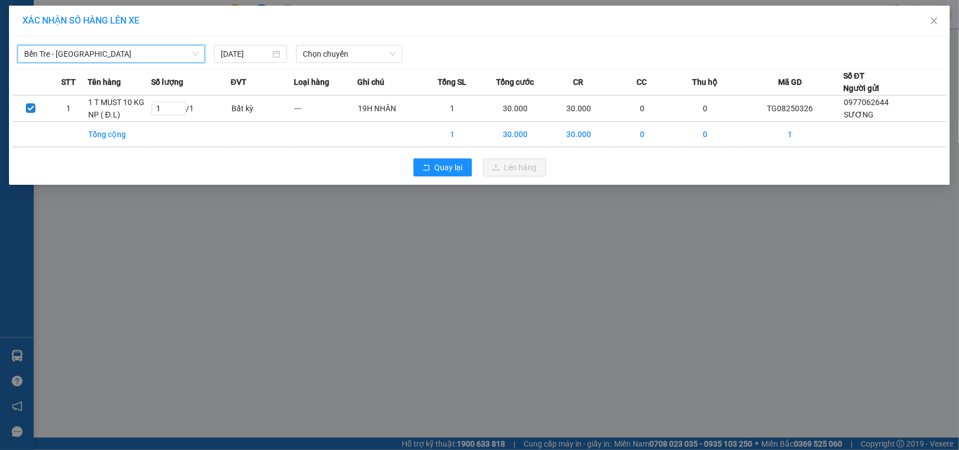
click at [115, 55] on span "Bến Tre - Sài Gòn" at bounding box center [111, 53] width 174 height 17
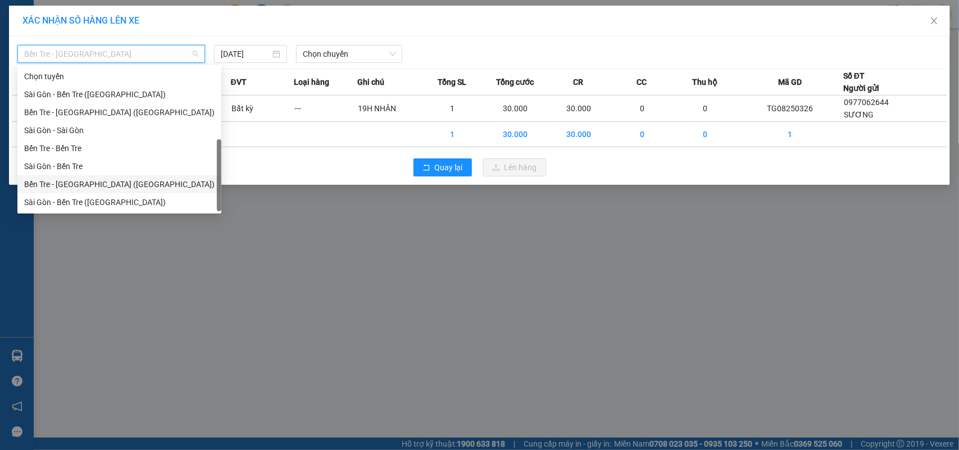
click at [108, 178] on div "Bến Tre - Sài Gòn (CT)" at bounding box center [119, 184] width 190 height 12
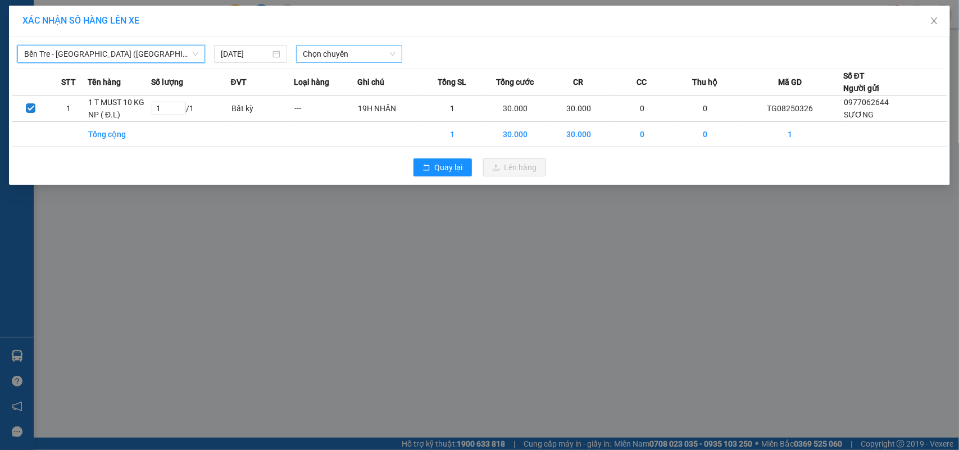
click at [365, 52] on span "Chọn chuyến" at bounding box center [349, 53] width 92 height 17
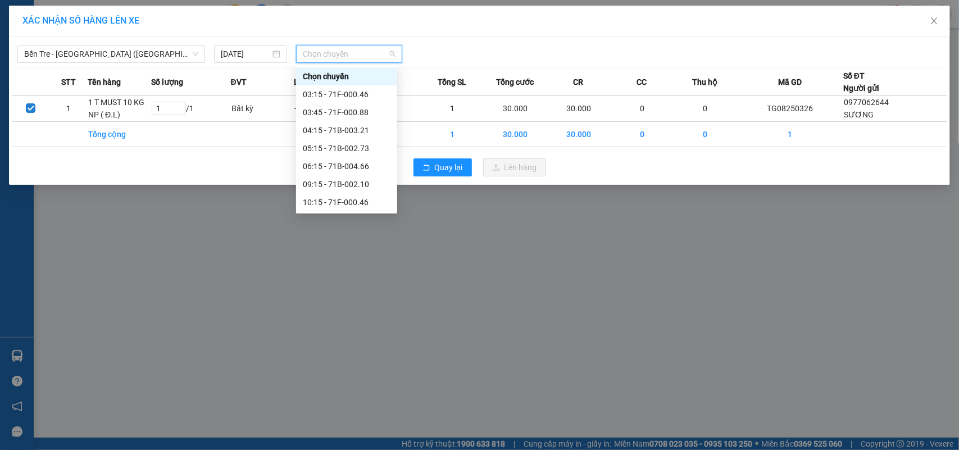
drag, startPoint x: 337, startPoint y: 183, endPoint x: 412, endPoint y: 175, distance: 74.5
click at [337, 268] on div "14:15 - 71B-004.66" at bounding box center [347, 274] width 88 height 12
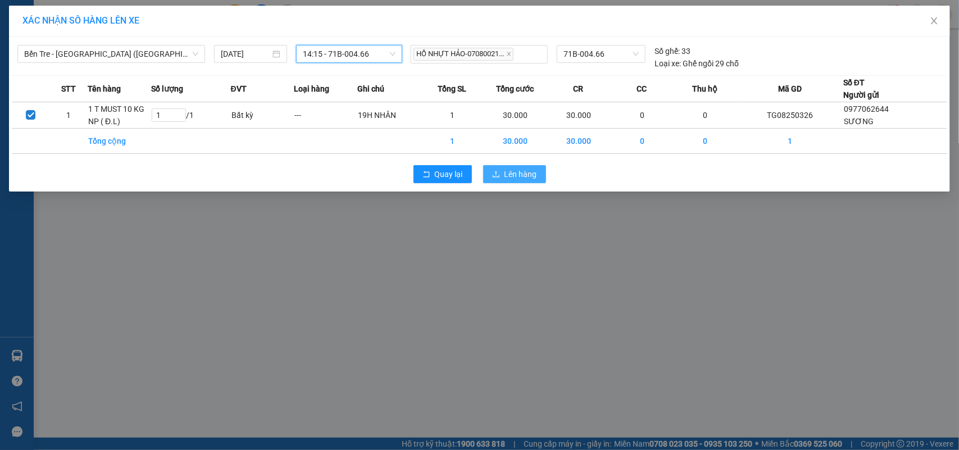
click at [523, 167] on button "Lên hàng" at bounding box center [514, 174] width 63 height 18
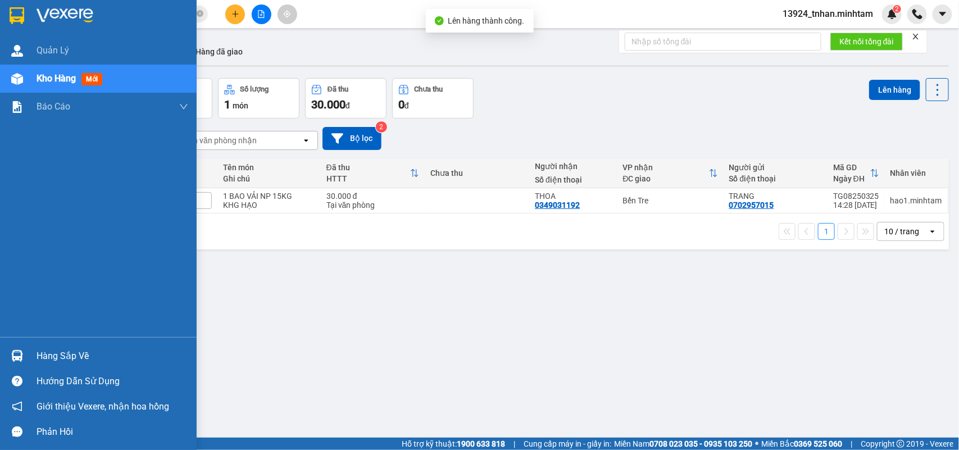
click at [34, 362] on div "Hàng sắp về" at bounding box center [98, 355] width 197 height 25
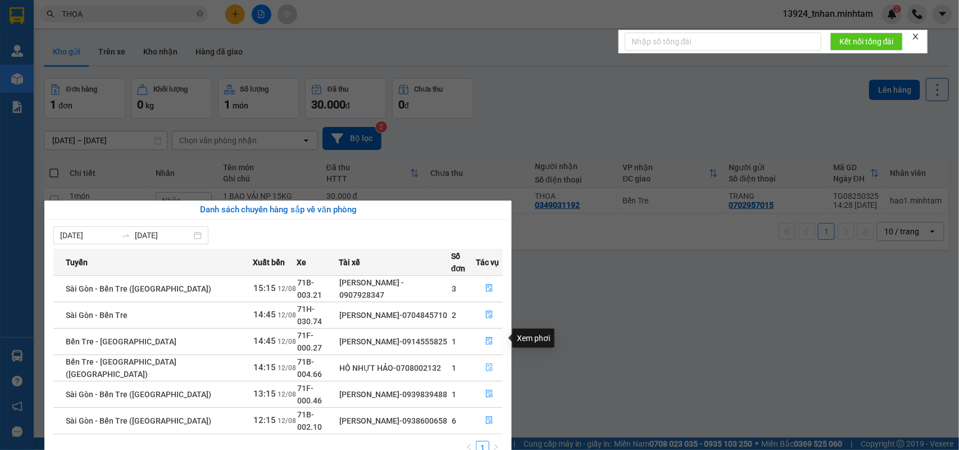
click at [496, 359] on button "button" at bounding box center [489, 368] width 26 height 18
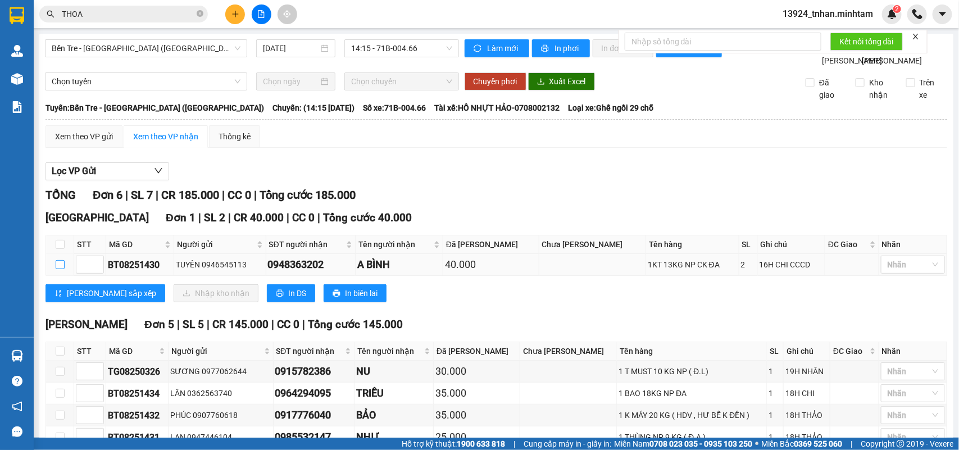
click at [60, 260] on input "checkbox" at bounding box center [60, 264] width 9 height 9
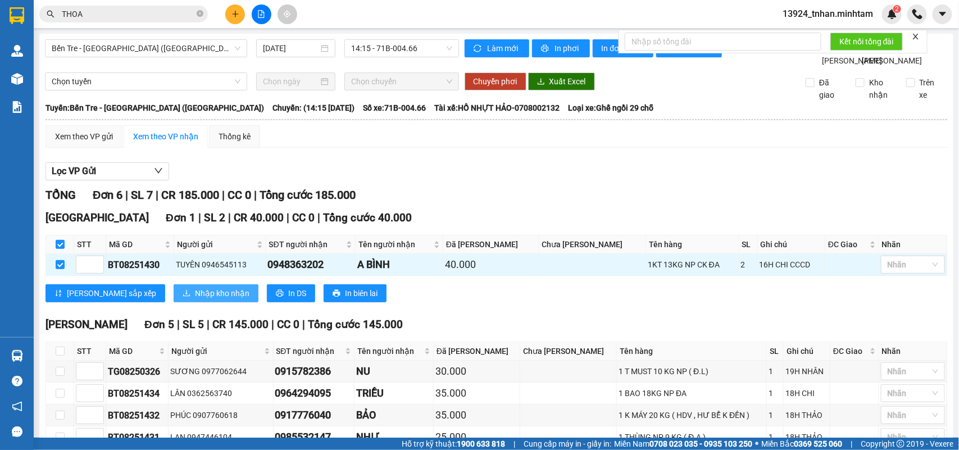
click at [174, 284] on button "Nhập kho nhận" at bounding box center [216, 293] width 85 height 18
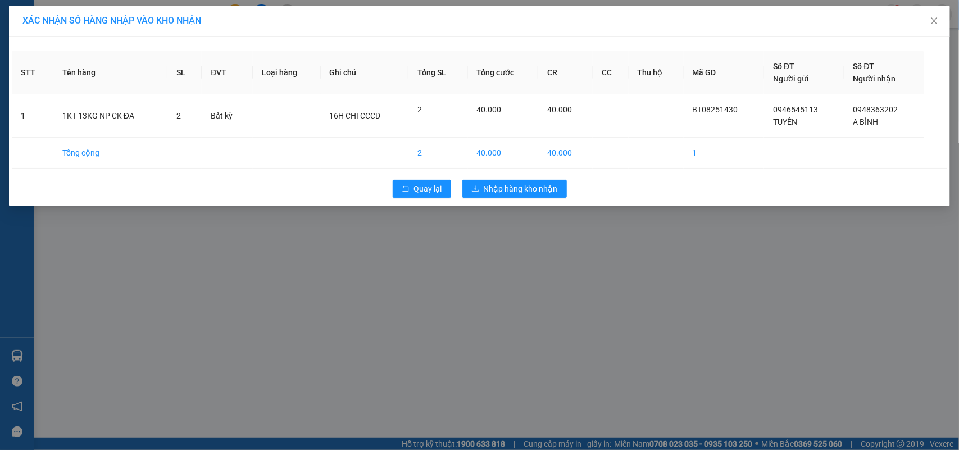
click at [532, 177] on div "Quay lại Nhập hàng kho nhận" at bounding box center [479, 188] width 935 height 29
click at [526, 189] on span "Nhập hàng kho nhận" at bounding box center [520, 189] width 74 height 12
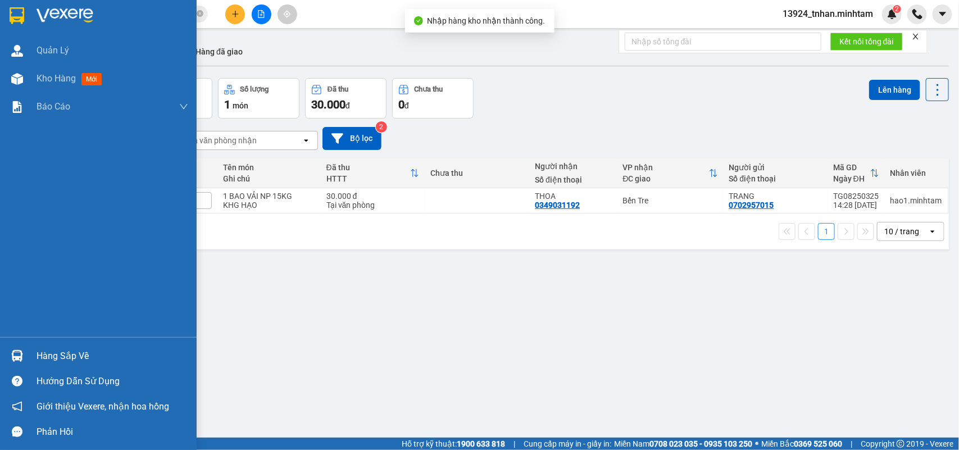
click at [28, 351] on div "Hàng sắp về" at bounding box center [98, 355] width 197 height 25
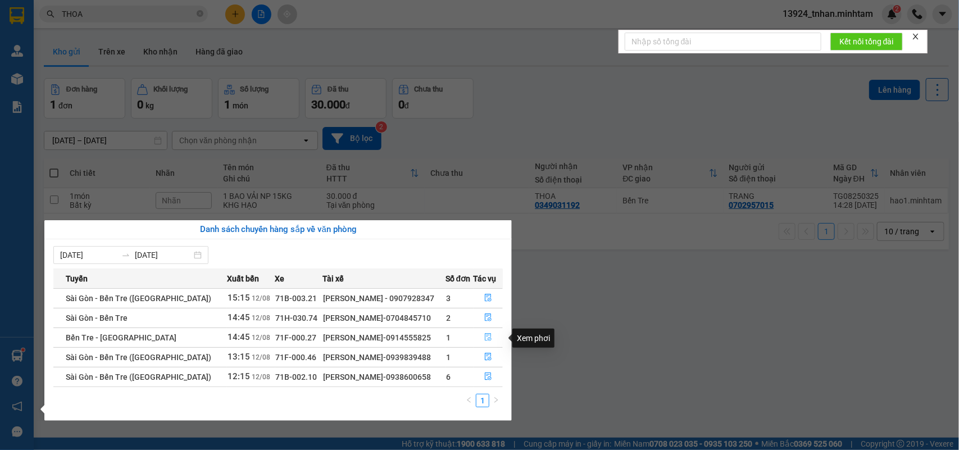
click at [477, 333] on button "button" at bounding box center [488, 338] width 29 height 18
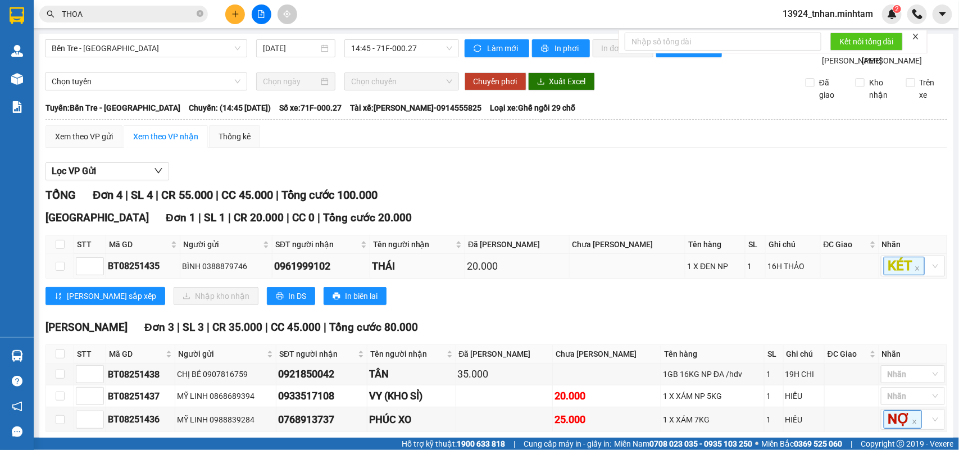
click at [65, 254] on td at bounding box center [60, 266] width 28 height 25
click at [60, 262] on input "checkbox" at bounding box center [60, 266] width 9 height 9
checkbox input "true"
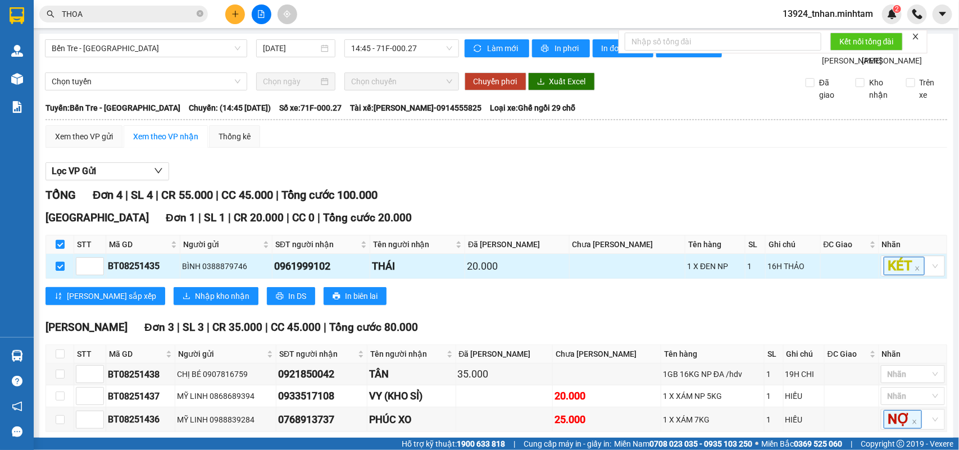
click at [60, 262] on input "checkbox" at bounding box center [60, 266] width 9 height 9
checkbox input "false"
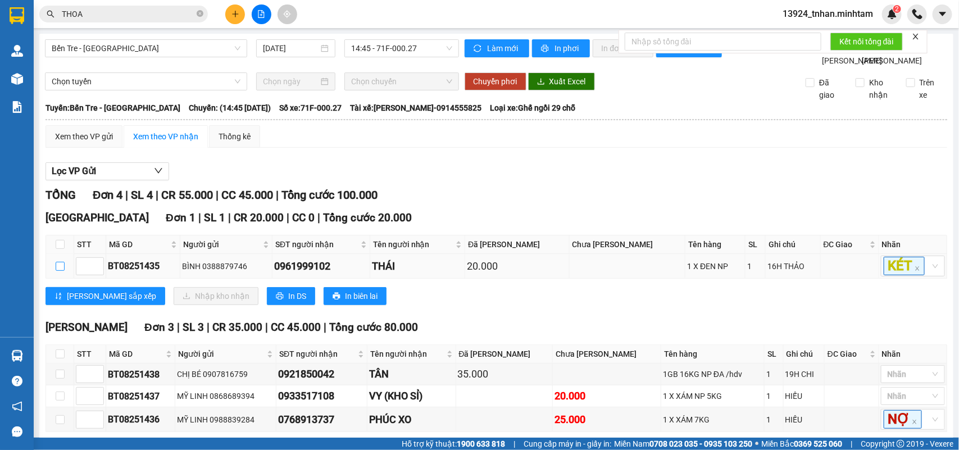
checkbox input "false"
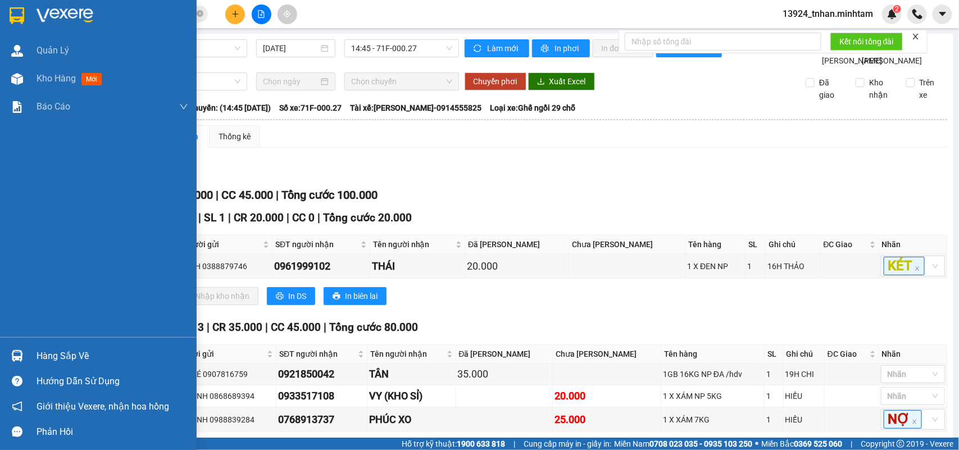
click at [31, 358] on div "Hàng sắp về" at bounding box center [98, 355] width 197 height 25
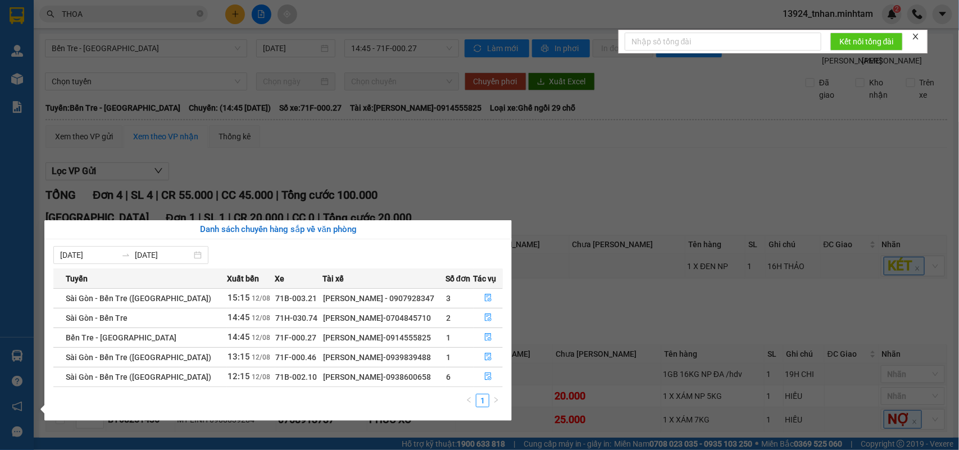
click at [7, 6] on div "Quản Lý Kho hàng mới Báo cáo BC giao hàng (nhân viên) BC hàng tồn Báo cáo dòng …" at bounding box center [17, 225] width 34 height 450
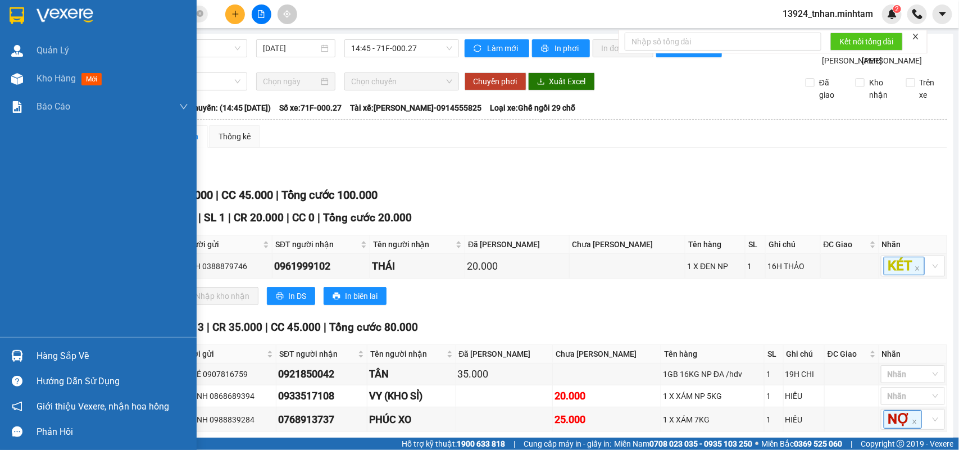
click at [7, 6] on div at bounding box center [17, 16] width 20 height 20
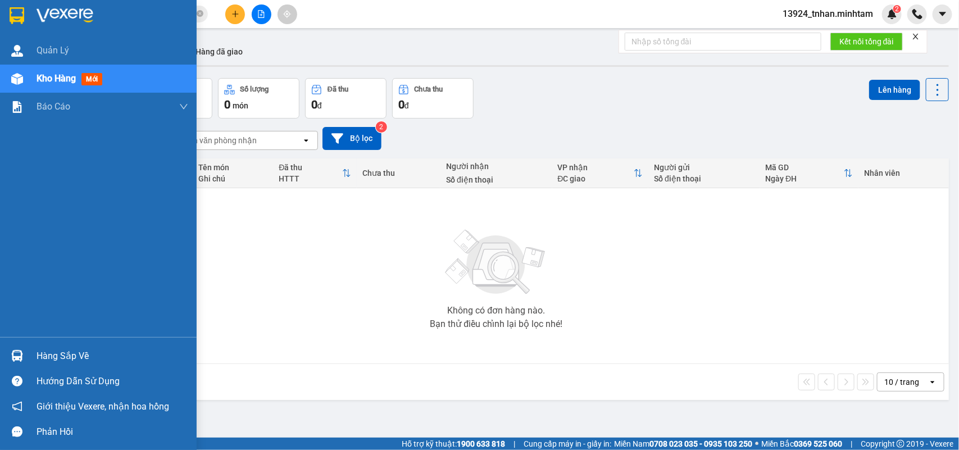
click at [15, 348] on div at bounding box center [17, 356] width 20 height 20
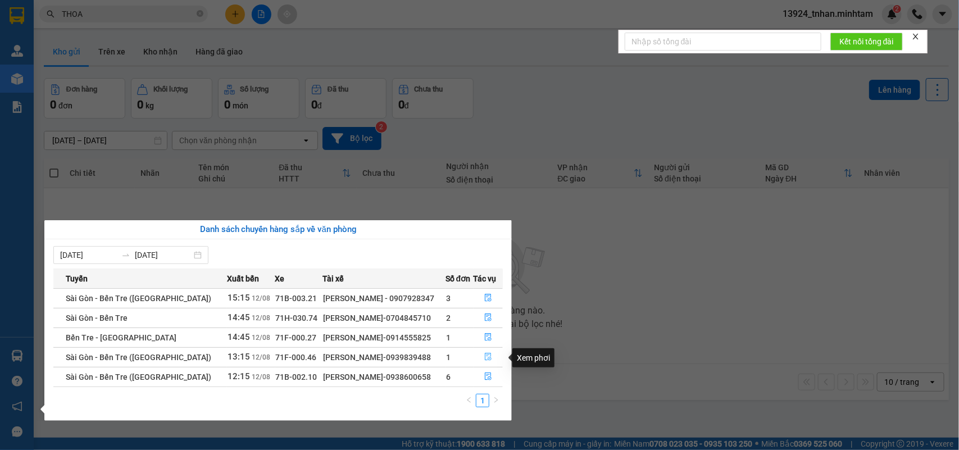
click at [486, 355] on icon "file-done" at bounding box center [488, 357] width 7 height 8
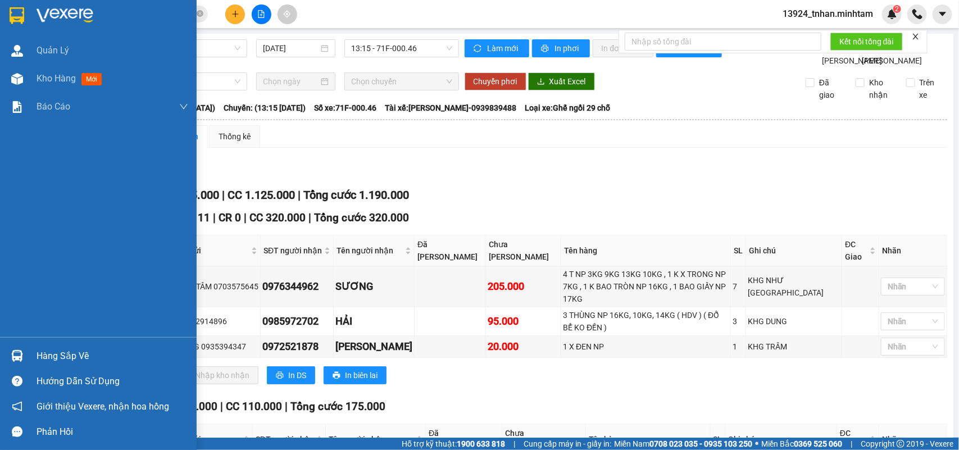
click at [60, 341] on div "Hàng sắp về Hướng dẫn sử dụng Giới thiệu Vexere, nhận hoa hồng Phản hồi" at bounding box center [98, 390] width 197 height 107
click at [74, 345] on div "Hàng sắp về" at bounding box center [98, 355] width 197 height 25
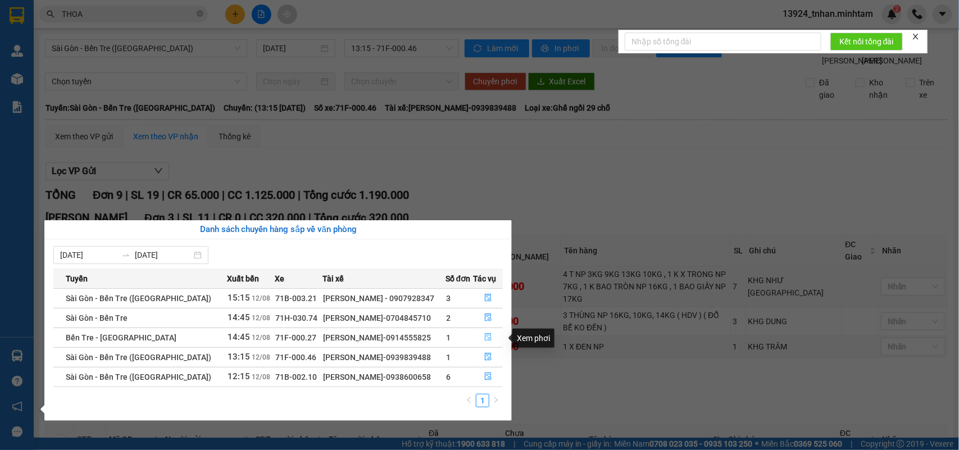
click at [485, 345] on button "button" at bounding box center [488, 338] width 29 height 18
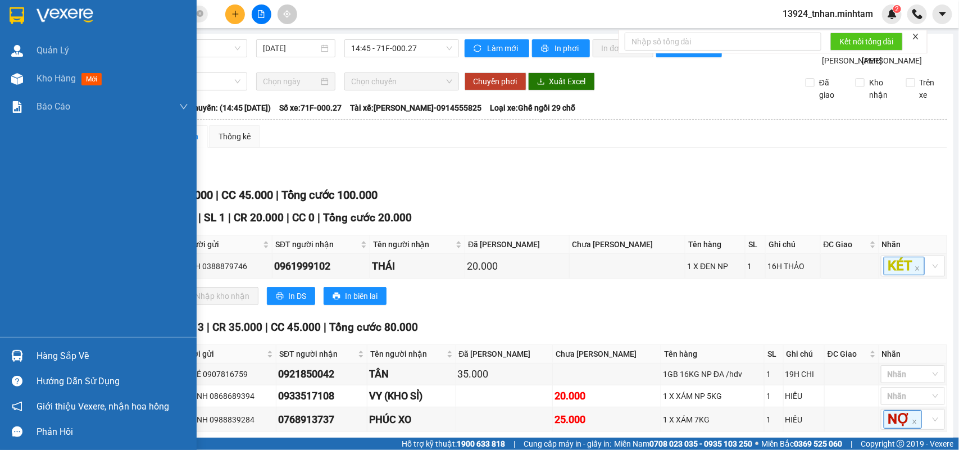
click at [11, 357] on img at bounding box center [17, 356] width 12 height 12
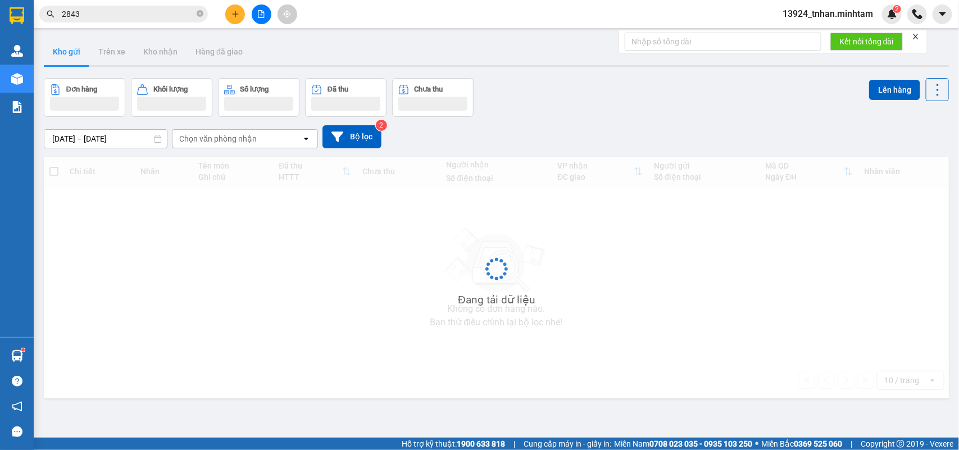
scroll to position [52, 0]
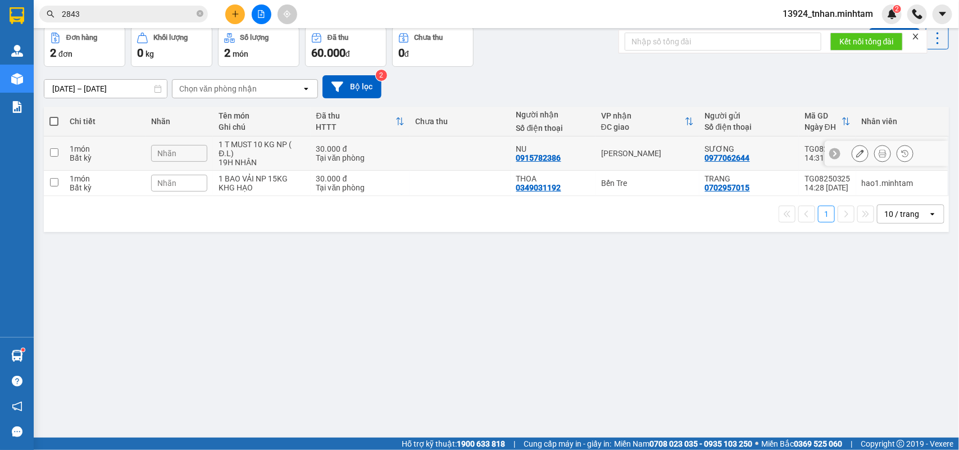
click at [638, 149] on div "[PERSON_NAME]" at bounding box center [647, 153] width 93 height 9
checkbox input "true"
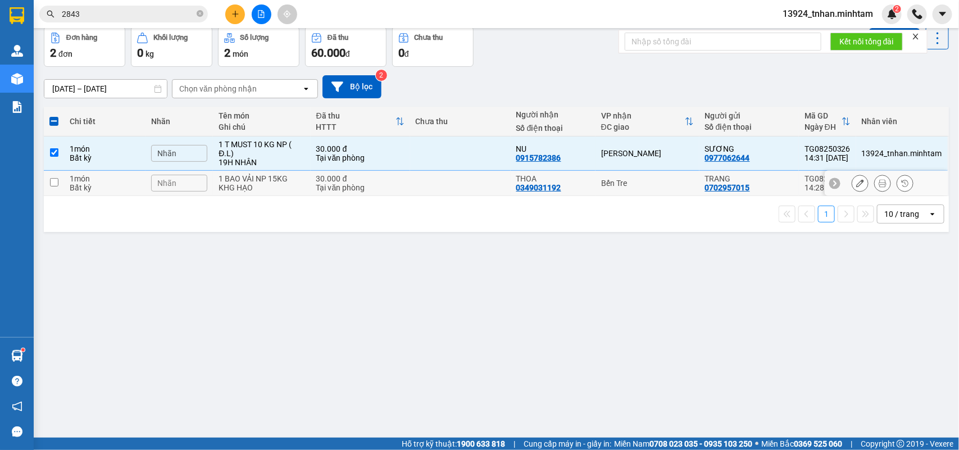
scroll to position [0, 0]
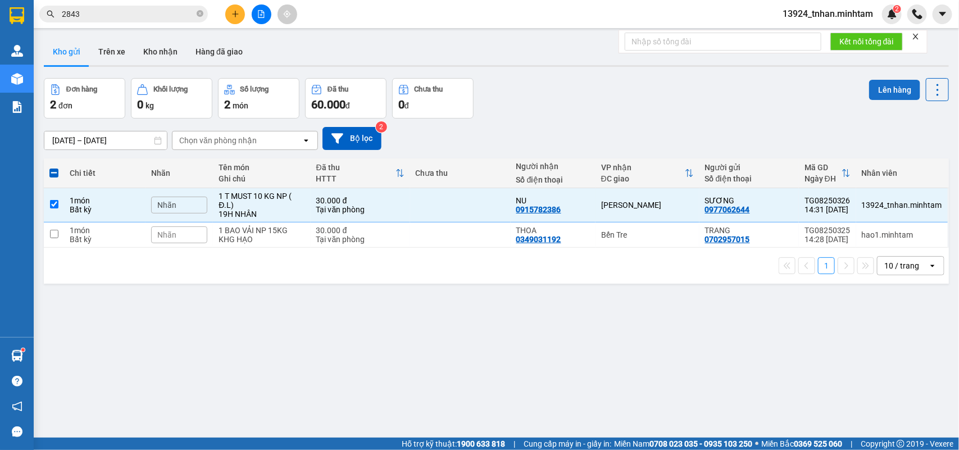
click at [877, 99] on button "Lên hàng" at bounding box center [894, 90] width 51 height 20
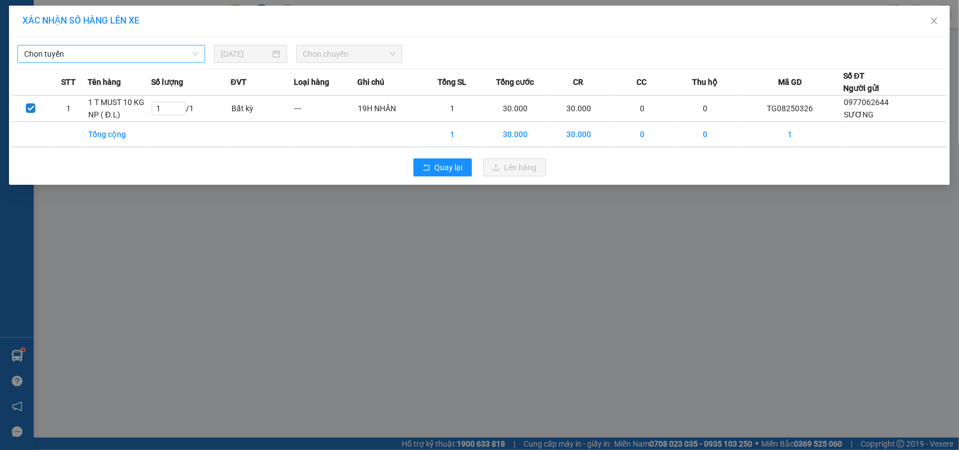
click at [198, 57] on span "Chọn tuyến" at bounding box center [111, 53] width 174 height 17
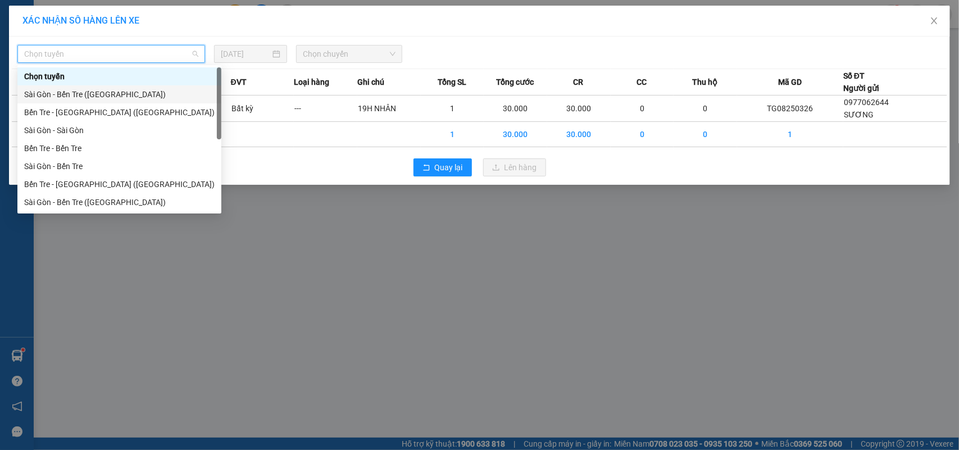
scroll to position [17, 0]
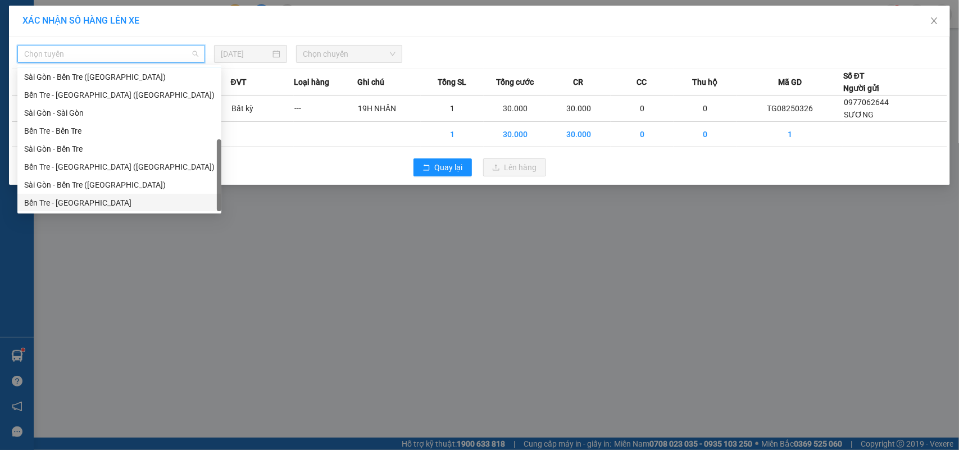
click at [81, 199] on div "Bến Tre - [GEOGRAPHIC_DATA]" at bounding box center [119, 203] width 190 height 12
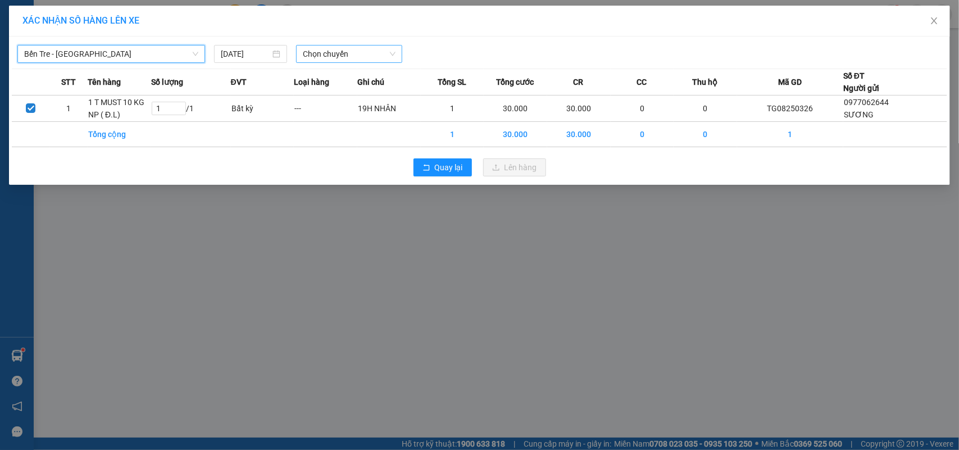
click at [354, 58] on span "Chọn chuyến" at bounding box center [349, 53] width 92 height 17
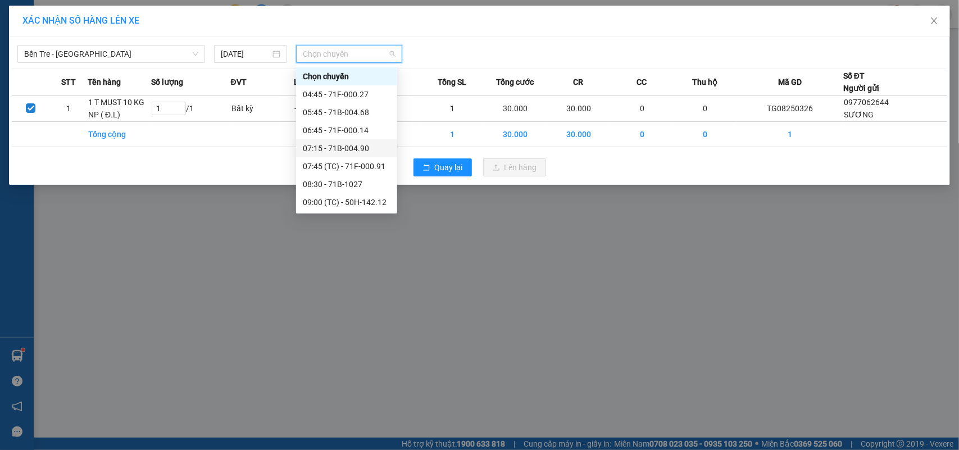
scroll to position [197, 0]
click at [367, 107] on div "14:45 - 71F-000.27" at bounding box center [347, 113] width 88 height 12
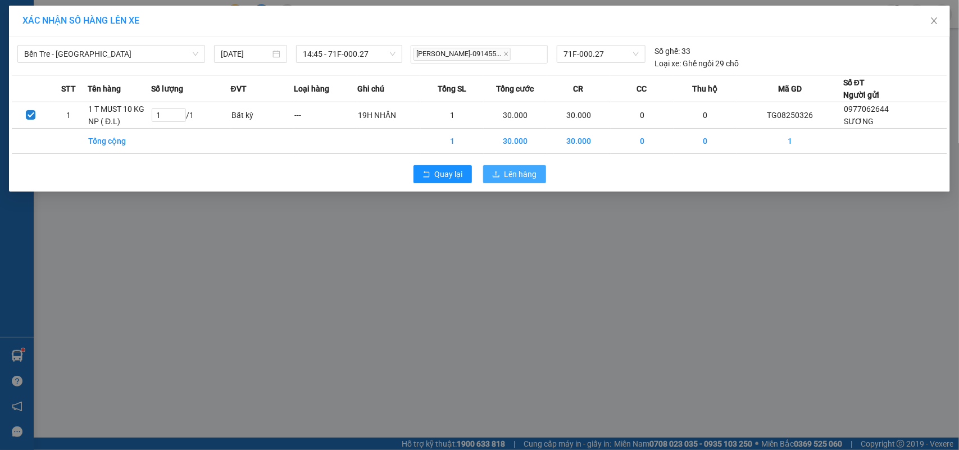
click at [495, 177] on icon "upload" at bounding box center [495, 174] width 7 height 6
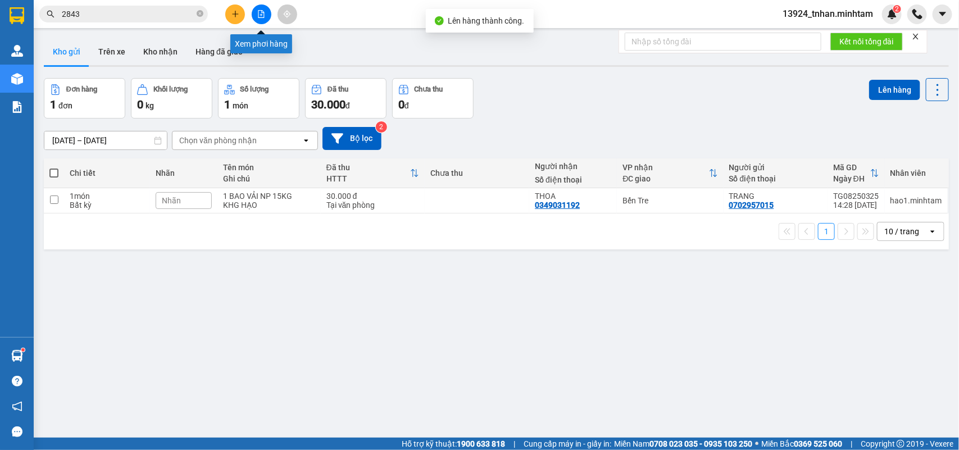
click at [266, 17] on button at bounding box center [262, 14] width 20 height 20
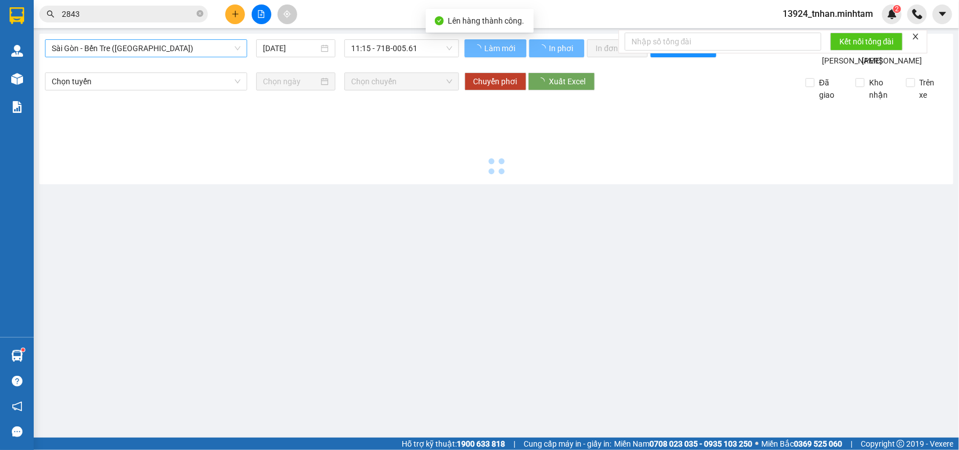
click at [170, 52] on span "Sài Gòn - Bến Tre ([GEOGRAPHIC_DATA])" at bounding box center [146, 48] width 189 height 17
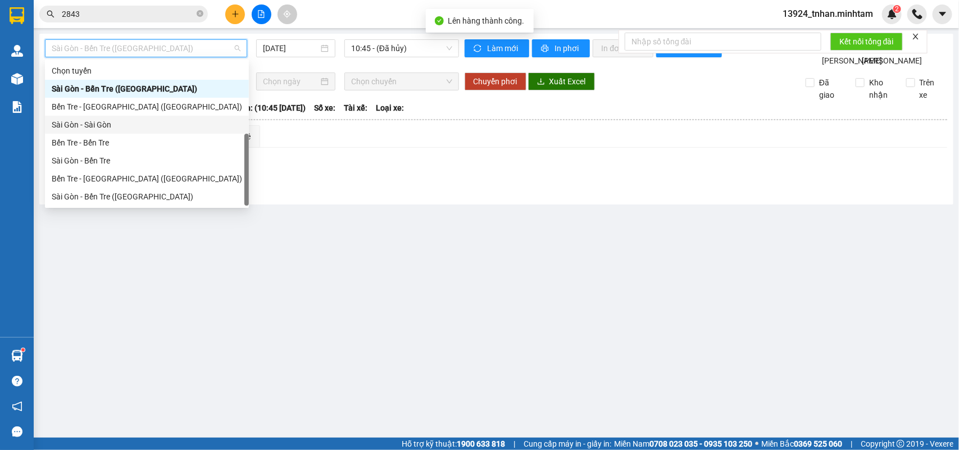
scroll to position [17, 0]
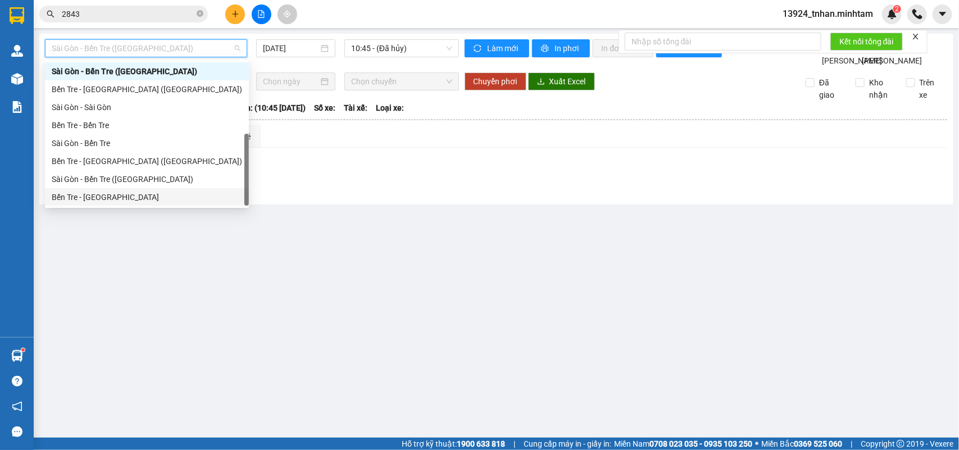
click at [110, 199] on div "Bến Tre - [GEOGRAPHIC_DATA]" at bounding box center [147, 197] width 190 height 12
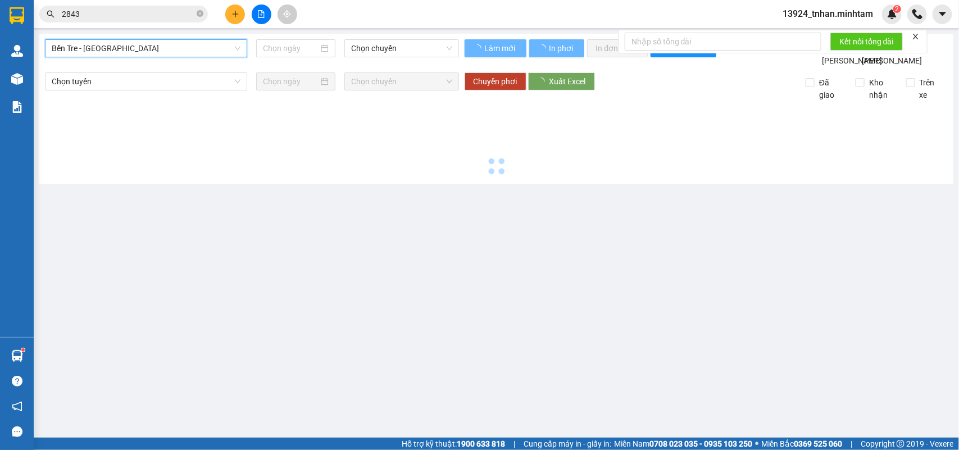
type input "[DATE]"
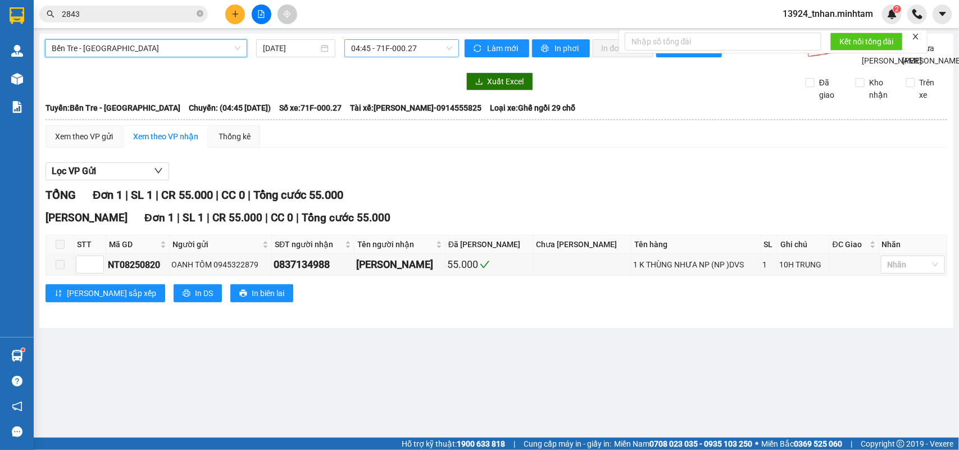
click at [389, 41] on span "04:45 - 71F-000.27" at bounding box center [401, 48] width 101 height 17
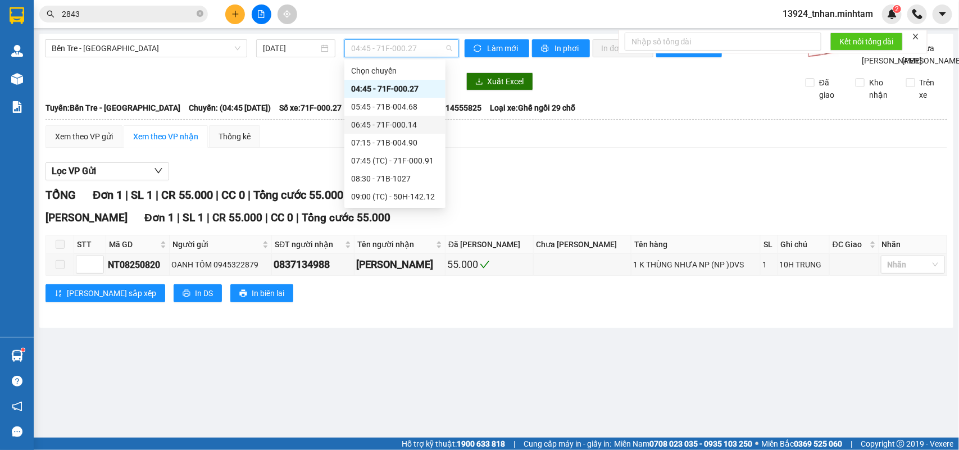
scroll to position [140, 0]
click at [416, 161] on div "14:45 - 71F-000.27" at bounding box center [395, 164] width 88 height 12
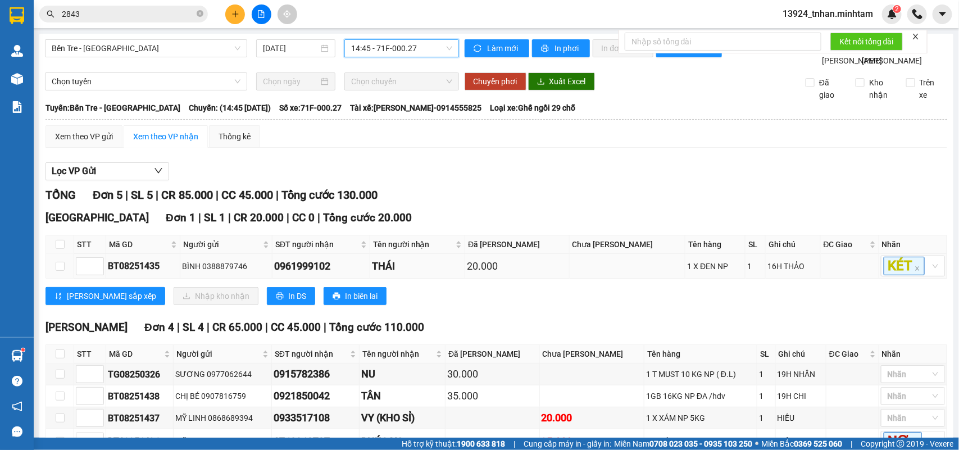
scroll to position [70, 0]
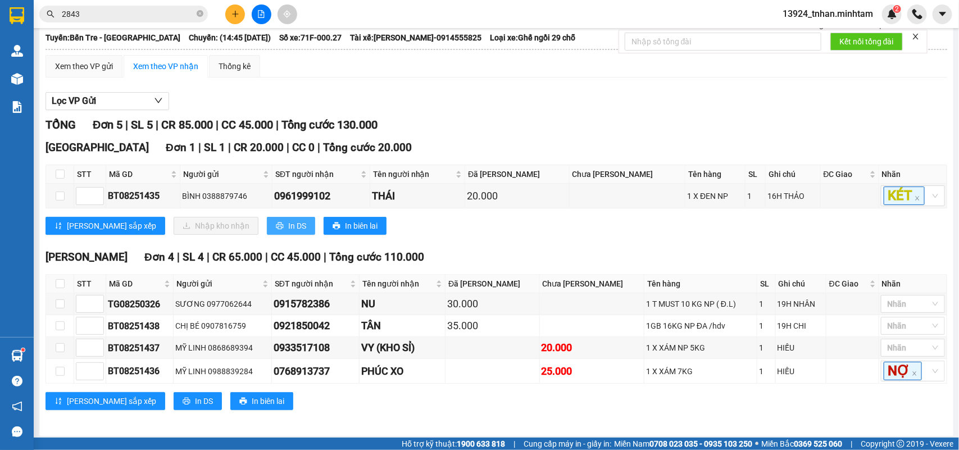
click at [288, 232] on span "In DS" at bounding box center [297, 226] width 18 height 12
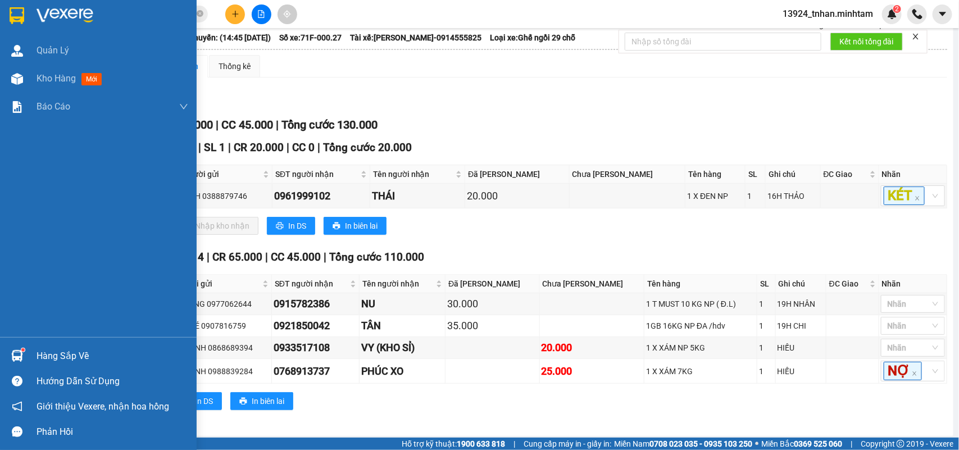
click at [21, 358] on img at bounding box center [17, 356] width 12 height 12
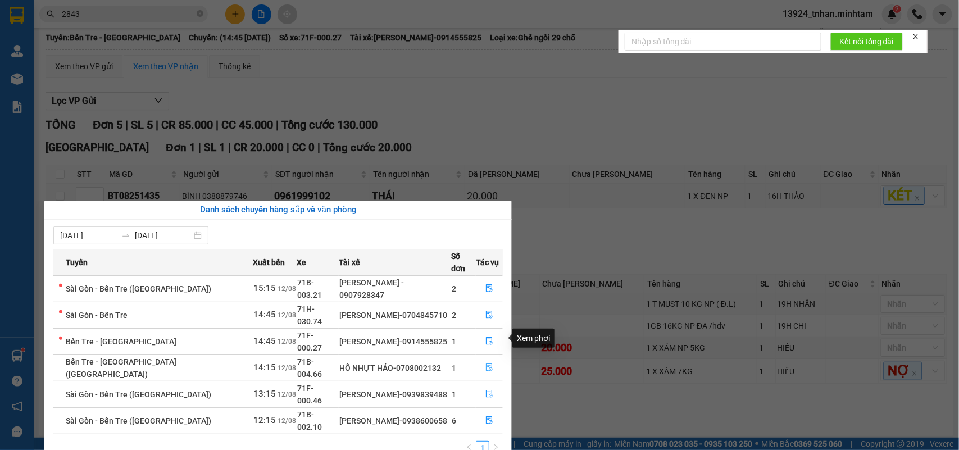
click at [489, 363] on icon "file-done" at bounding box center [489, 367] width 7 height 8
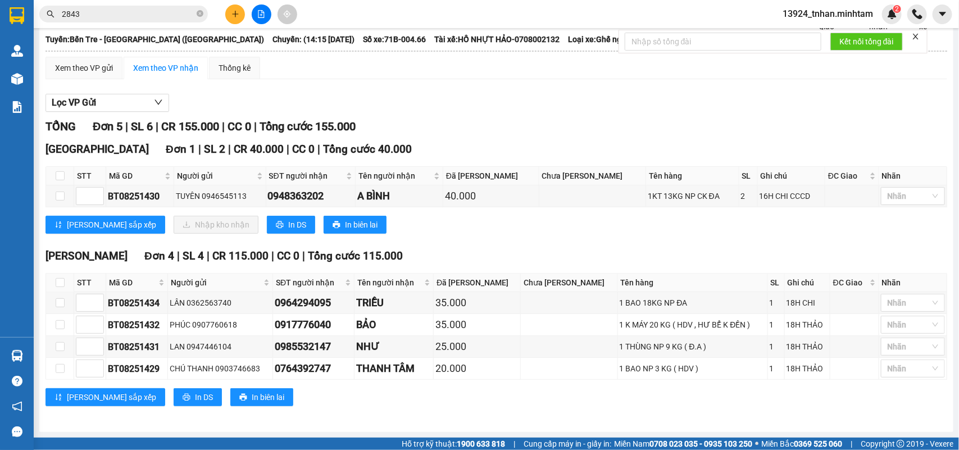
scroll to position [97, 0]
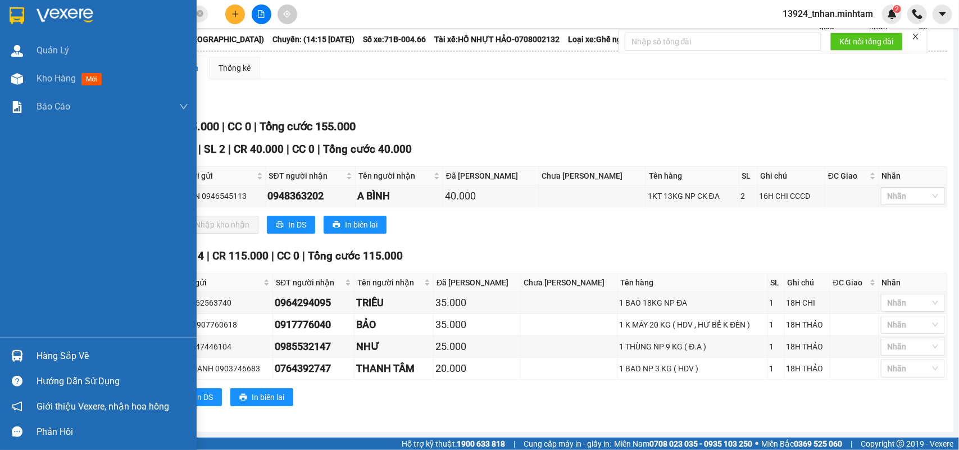
drag, startPoint x: 47, startPoint y: 355, endPoint x: 94, endPoint y: 330, distance: 53.2
click at [48, 355] on div "Hàng sắp về" at bounding box center [113, 356] width 152 height 17
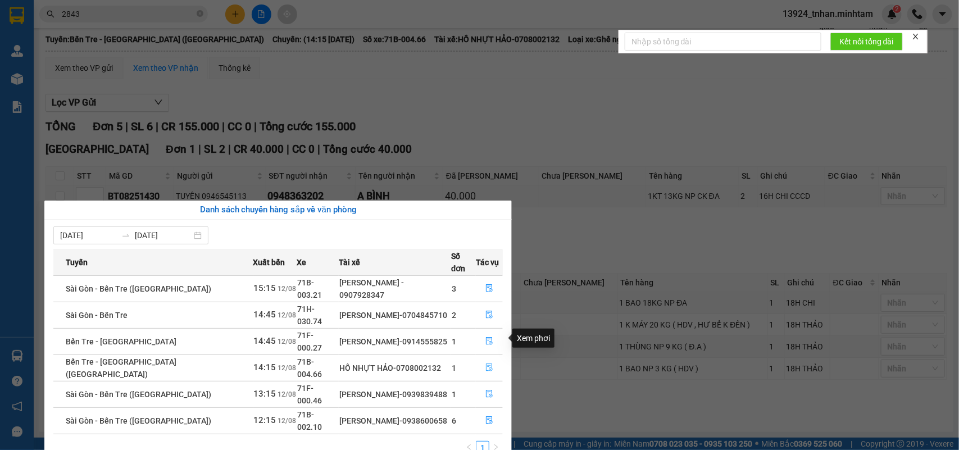
click at [486, 363] on icon "file-done" at bounding box center [489, 367] width 8 height 8
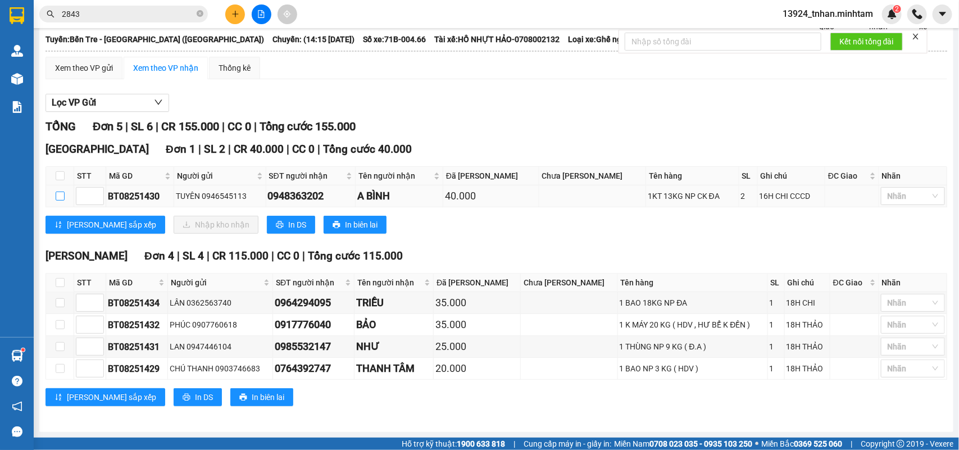
click at [62, 191] on input "checkbox" at bounding box center [60, 195] width 9 height 9
checkbox input "true"
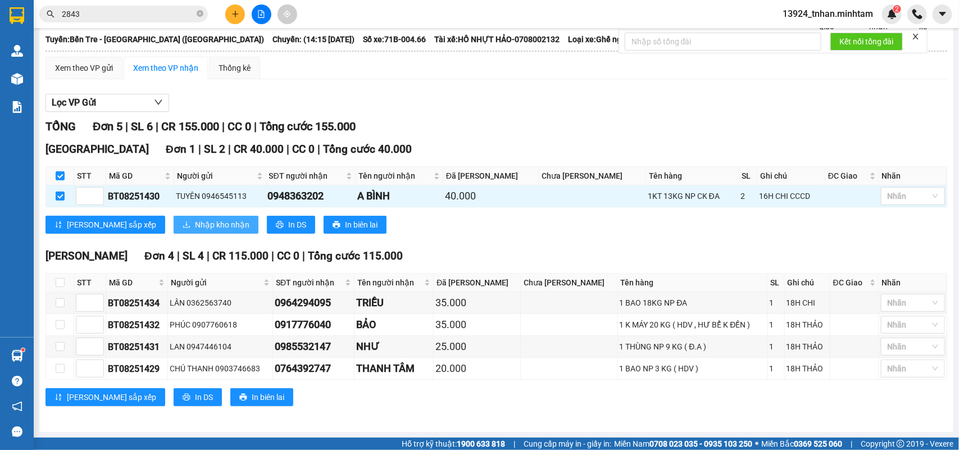
click at [195, 221] on span "Nhập kho nhận" at bounding box center [222, 224] width 54 height 12
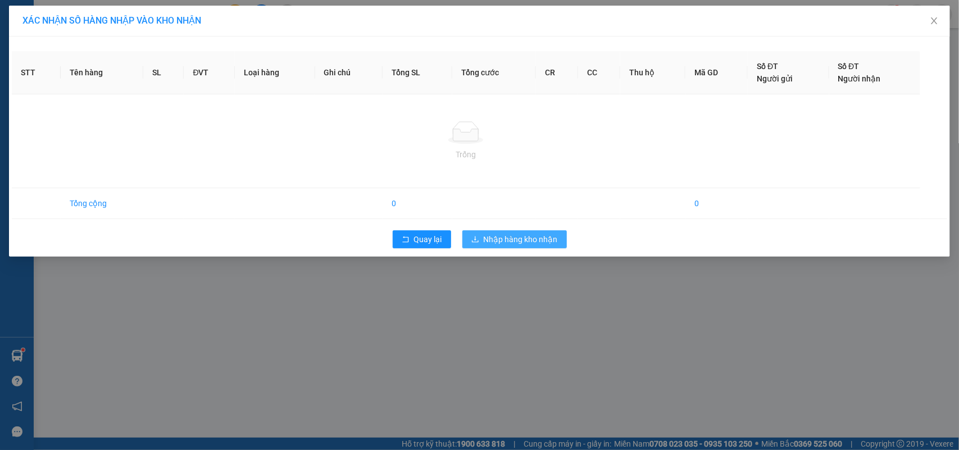
click at [531, 240] on span "Nhập hàng kho nhận" at bounding box center [520, 239] width 74 height 12
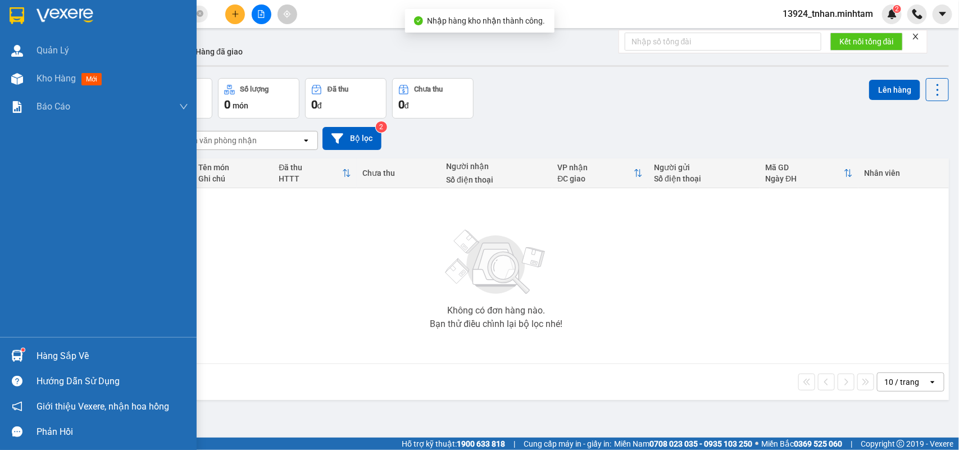
click at [25, 340] on div "Hàng sắp về Hướng dẫn sử dụng Giới thiệu Vexere, nhận hoa hồng Phản hồi" at bounding box center [98, 390] width 197 height 107
click at [0, 354] on div "Hàng sắp về" at bounding box center [98, 355] width 197 height 25
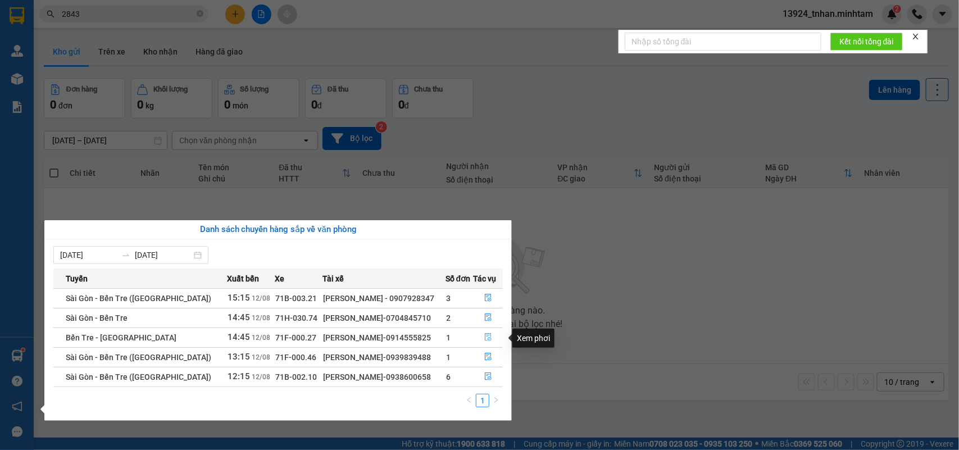
click at [484, 339] on icon "file-done" at bounding box center [488, 337] width 8 height 8
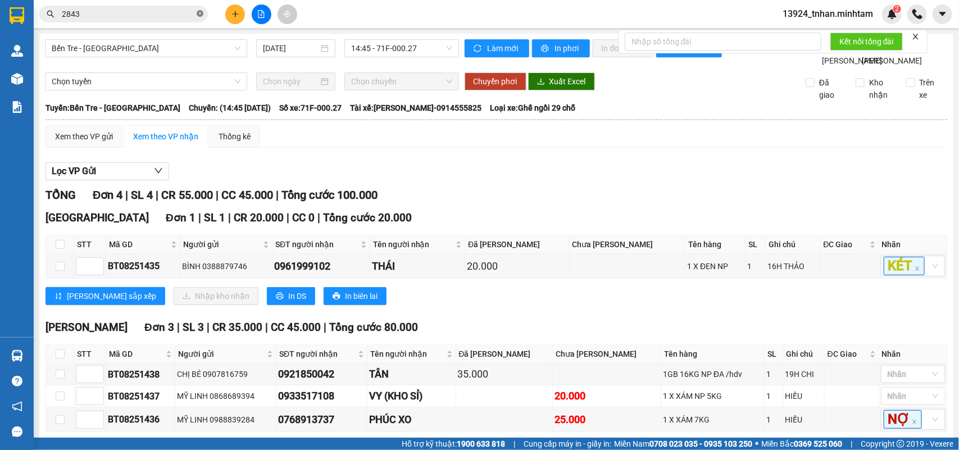
click at [197, 9] on span at bounding box center [200, 14] width 7 height 11
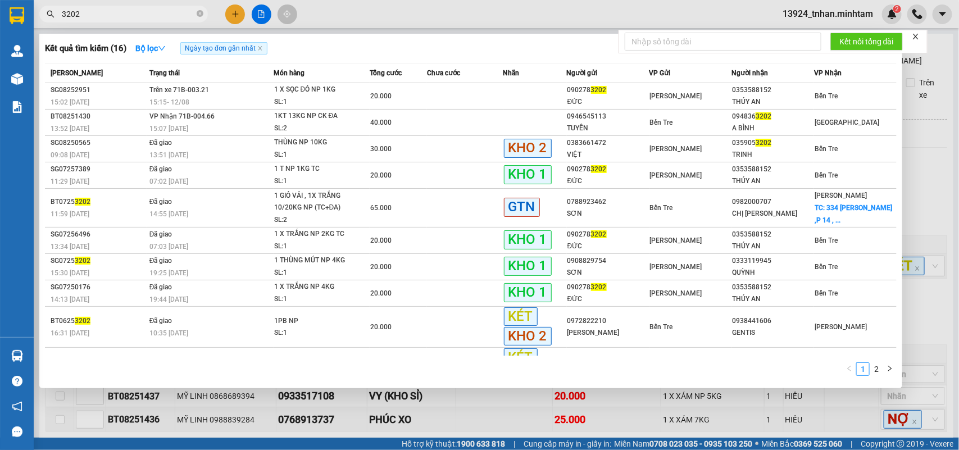
type input "3202"
click at [448, 413] on div at bounding box center [479, 225] width 959 height 450
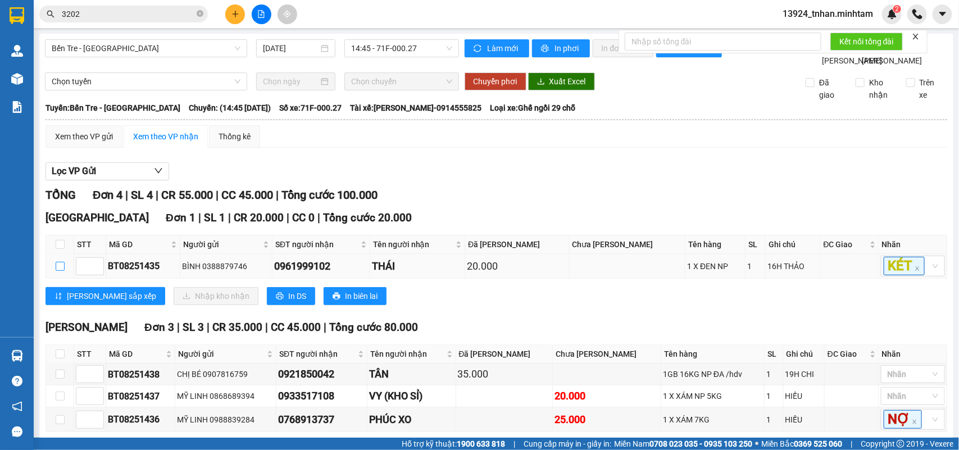
click at [60, 271] on input "checkbox" at bounding box center [60, 266] width 9 height 9
checkbox input "true"
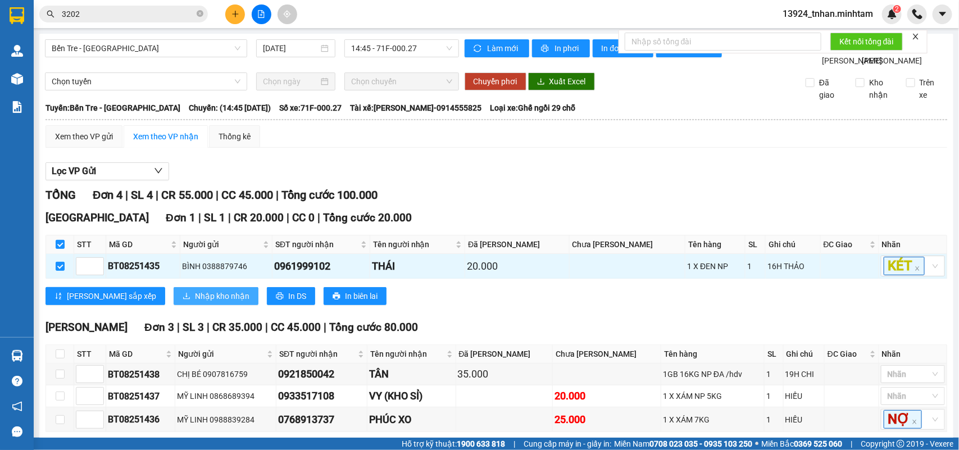
click at [183, 300] on icon "download" at bounding box center [187, 296] width 8 height 8
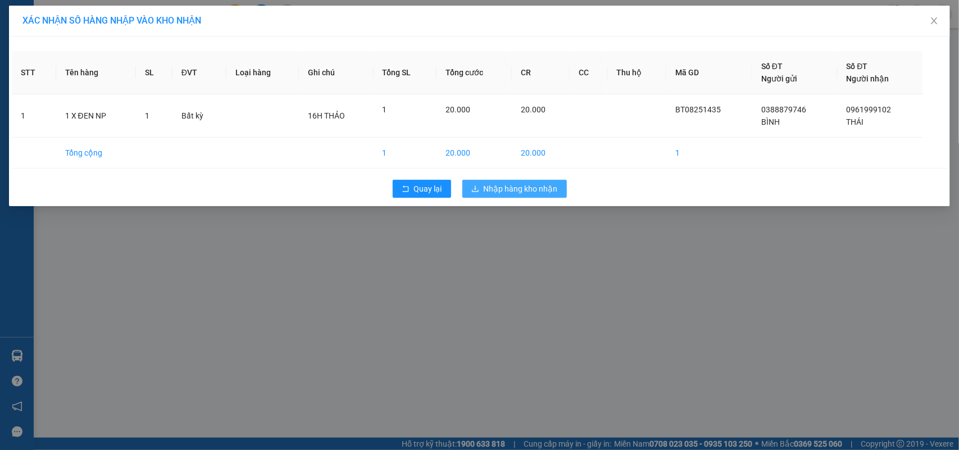
click at [508, 195] on span "Nhập hàng kho nhận" at bounding box center [520, 189] width 74 height 12
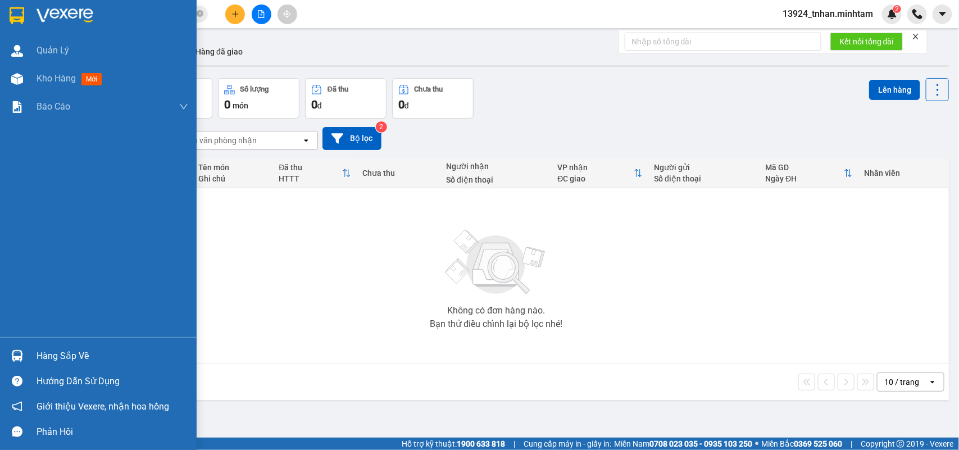
click at [10, 343] on div "Hàng sắp về" at bounding box center [98, 355] width 197 height 25
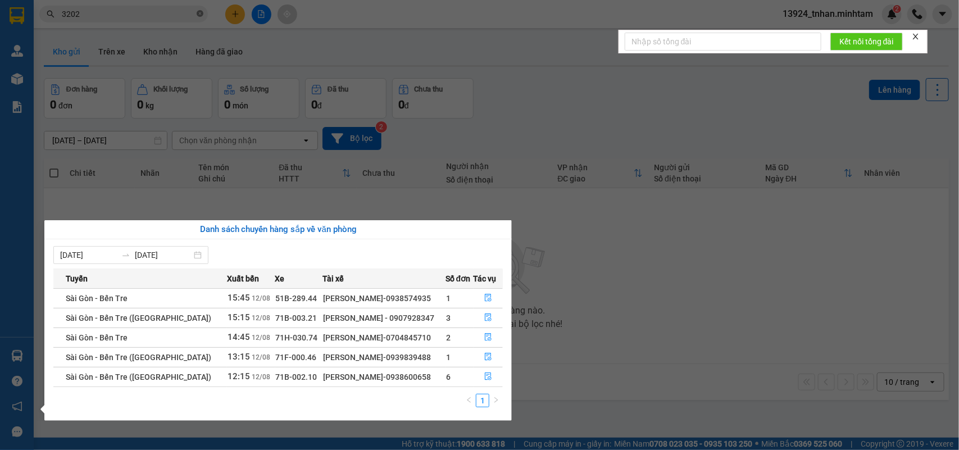
click at [206, 12] on section "Kết quả tìm kiếm ( 16 ) Bộ lọc Ngày tạo đơn gần nhất Mã ĐH Trạng thái Món hàng …" at bounding box center [479, 225] width 959 height 450
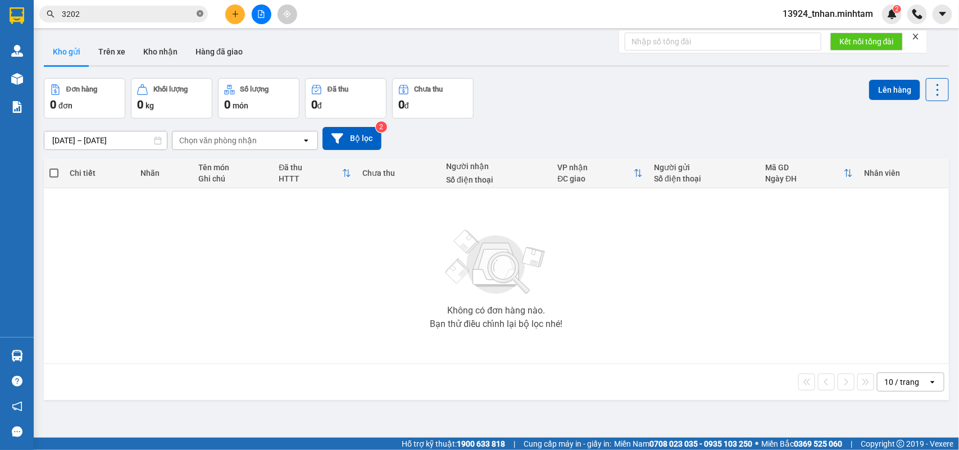
click at [202, 12] on icon "close-circle" at bounding box center [200, 13] width 7 height 7
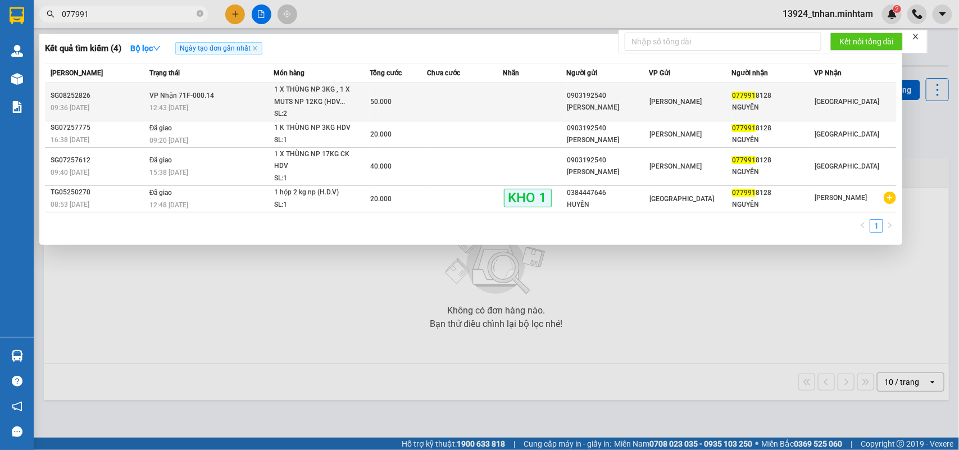
type input "077991"
click at [404, 94] on td "50.000" at bounding box center [397, 102] width 57 height 38
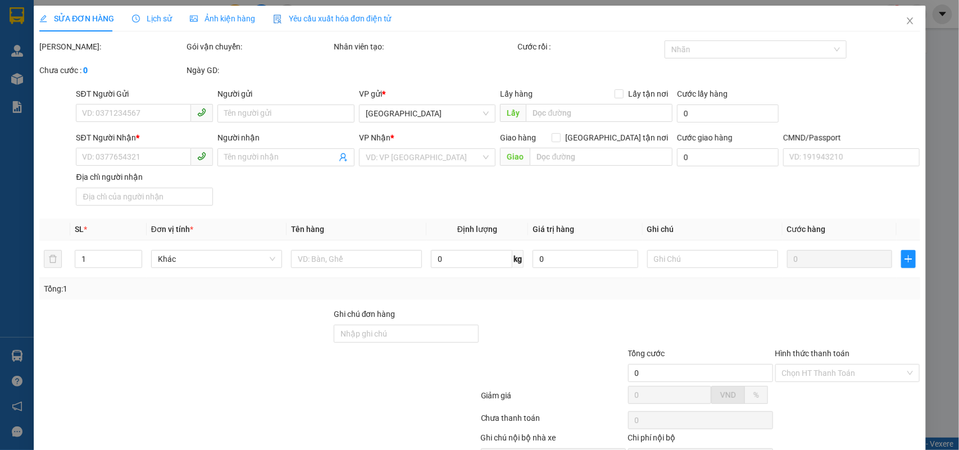
type input "0903192540"
type input "ANH HUY"
type input "0779918128"
type input "NGUYÊN"
type input "50.000"
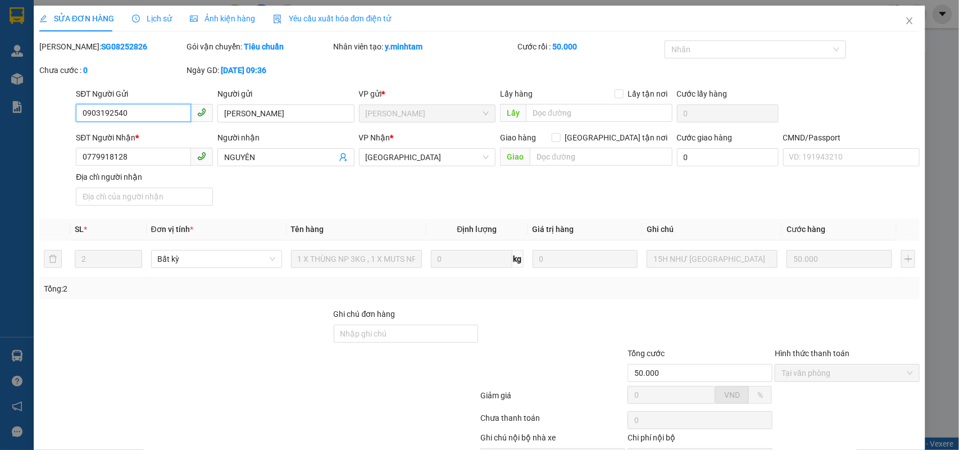
scroll to position [66, 0]
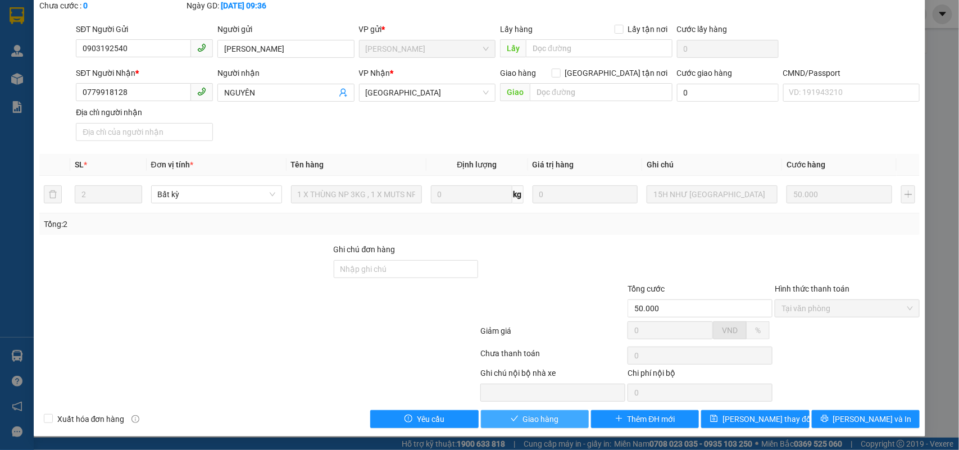
drag, startPoint x: 498, startPoint y: 413, endPoint x: 509, endPoint y: 410, distance: 12.3
click at [498, 413] on button "Giao hàng" at bounding box center [535, 419] width 108 height 18
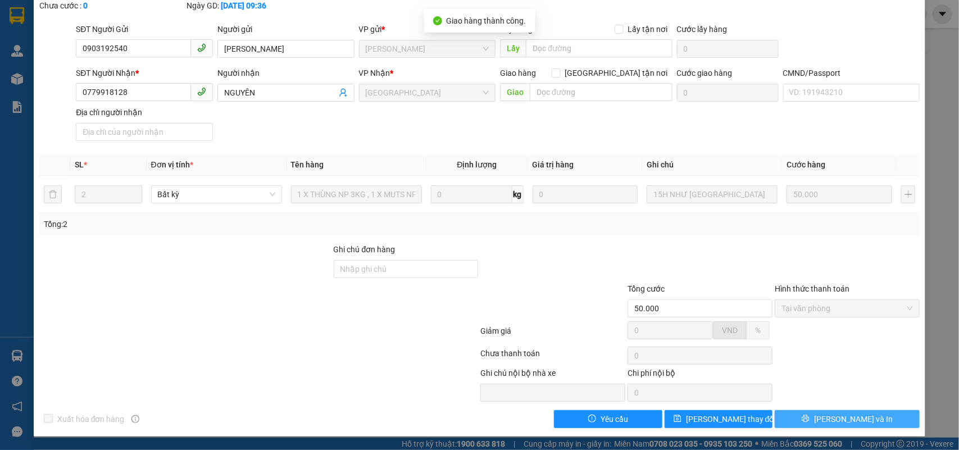
click at [827, 425] on button "[PERSON_NAME] và In" at bounding box center [846, 419] width 145 height 18
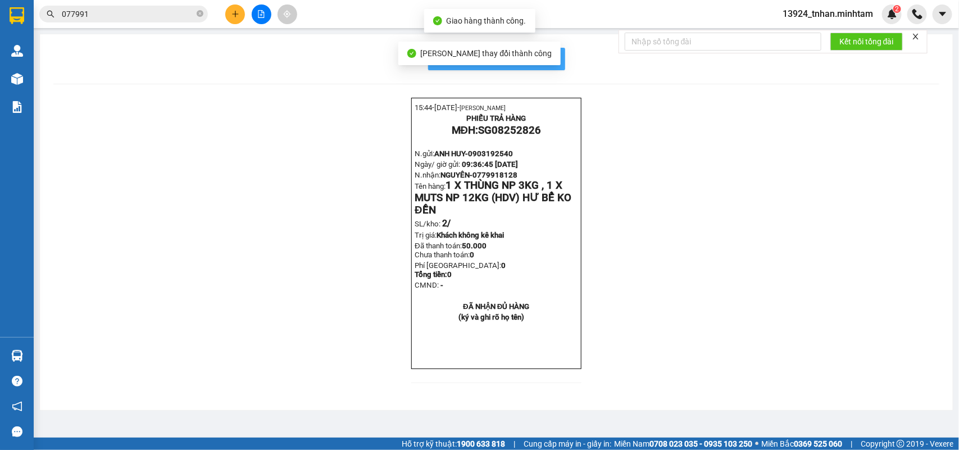
click at [542, 63] on span "In mẫu biên lai tự cấu hình" at bounding box center [503, 59] width 106 height 14
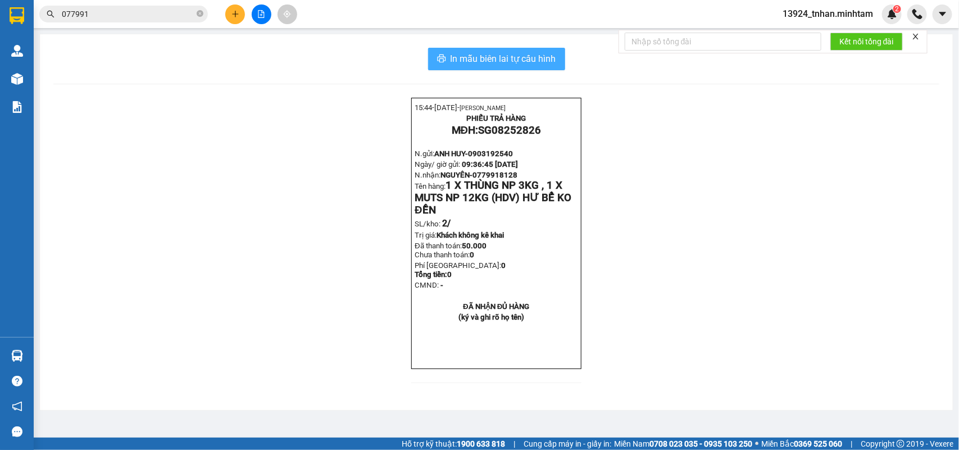
drag, startPoint x: 535, startPoint y: 58, endPoint x: 536, endPoint y: 52, distance: 5.7
click at [536, 57] on span "In mẫu biên lai tự cấu hình" at bounding box center [503, 59] width 106 height 14
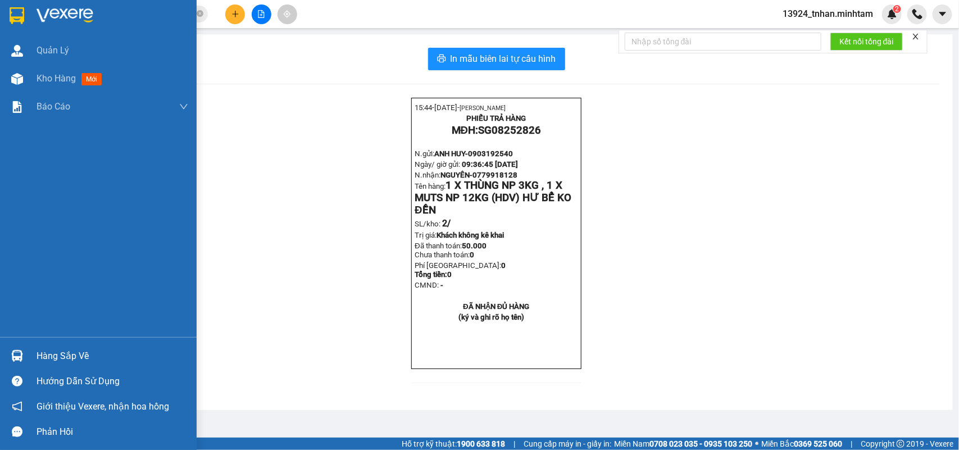
click at [52, 355] on div "Hàng sắp về" at bounding box center [113, 356] width 152 height 17
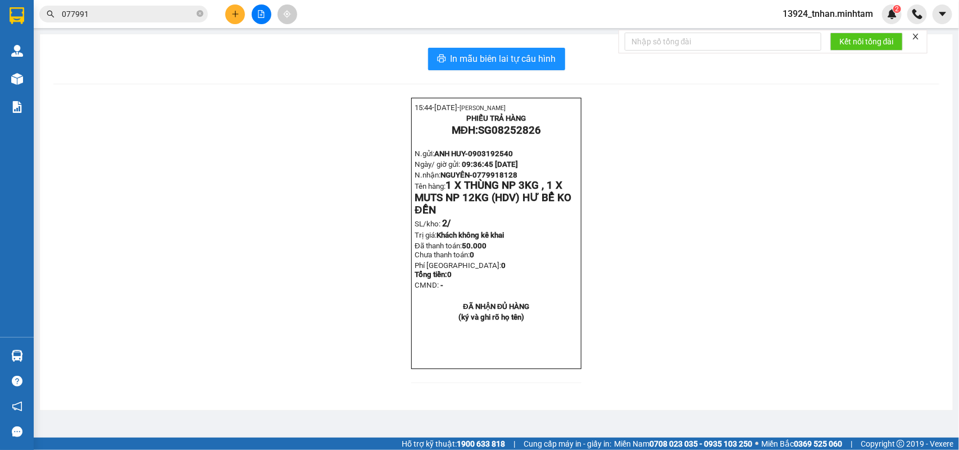
click at [201, 11] on section "Kết quả tìm kiếm ( 4 ) Bộ lọc Ngày tạo đơn gần nhất Mã ĐH Trạng thái Món hàng T…" at bounding box center [479, 225] width 959 height 450
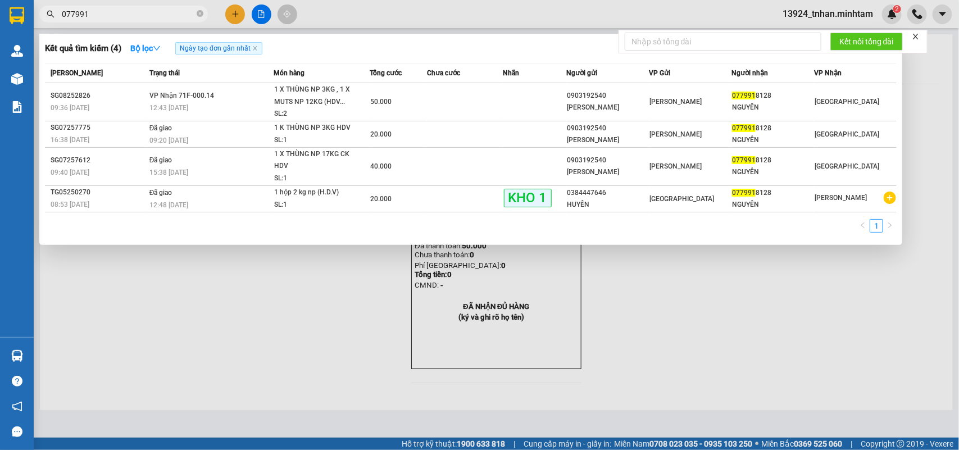
click at [201, 11] on icon "close-circle" at bounding box center [200, 13] width 7 height 7
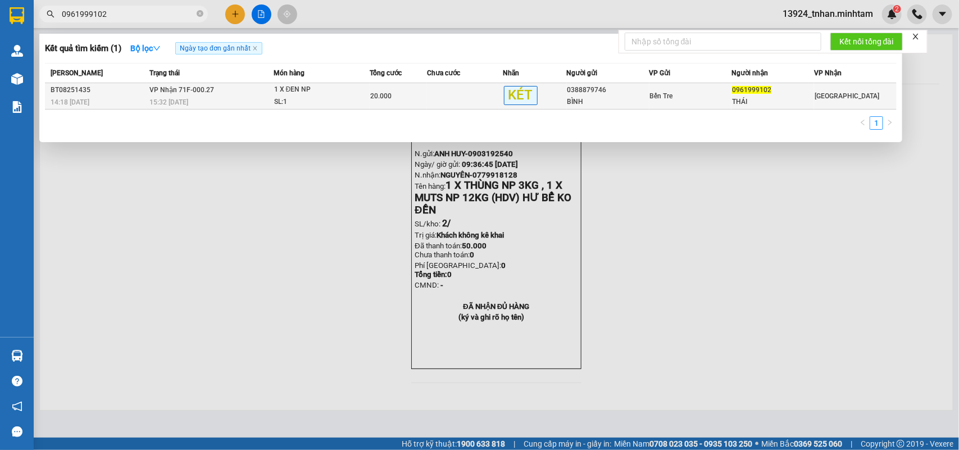
type input "0961999102"
click at [423, 92] on div "20.000" at bounding box center [398, 96] width 56 height 12
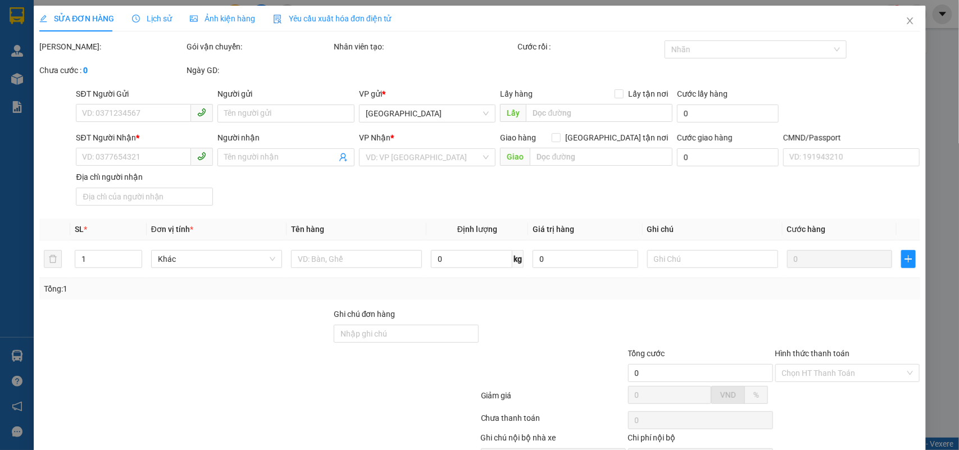
type input "0388879746"
type input "BÌNH"
type input "0961999102"
type input "THÁI"
type input "20.000"
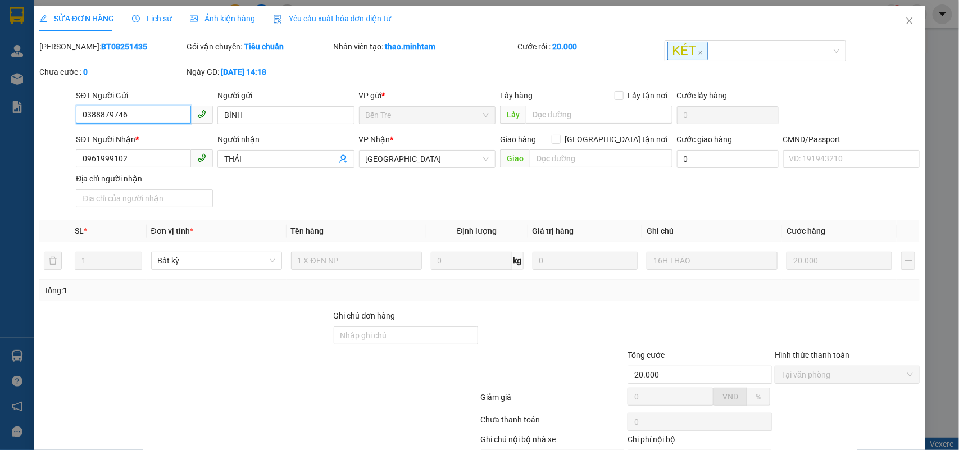
scroll to position [69, 0]
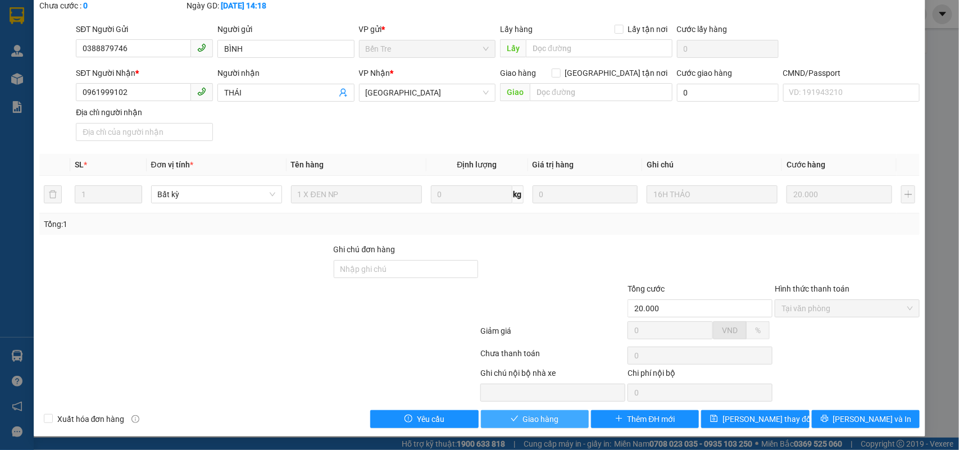
click at [535, 419] on span "Giao hàng" at bounding box center [541, 419] width 36 height 12
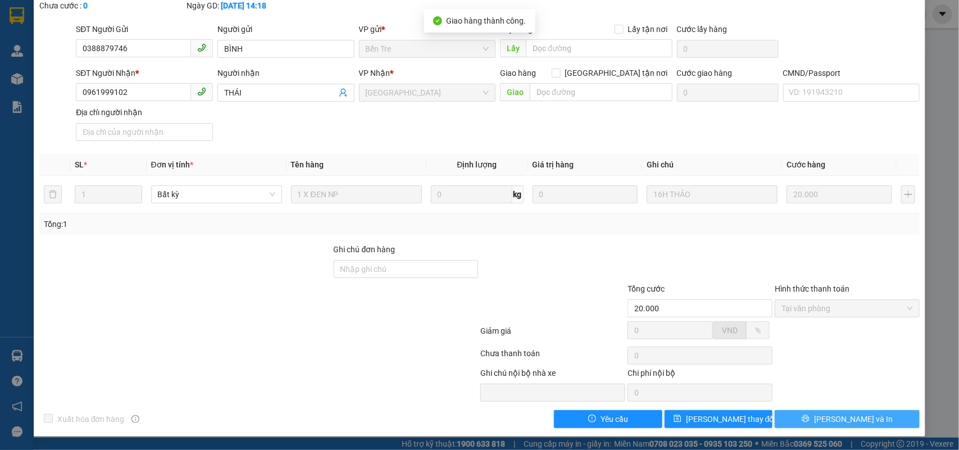
click at [852, 422] on span "[PERSON_NAME] và In" at bounding box center [853, 419] width 79 height 12
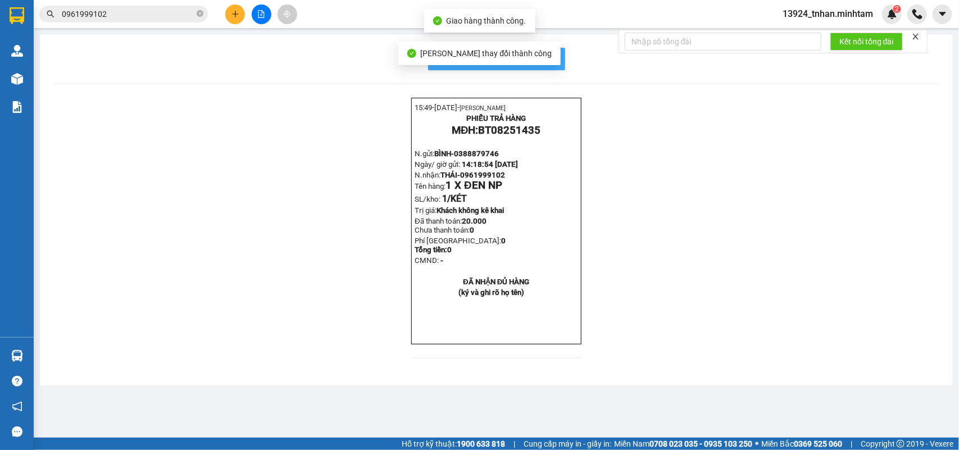
click at [563, 52] on button "In mẫu biên lai tự cấu hình" at bounding box center [496, 59] width 137 height 22
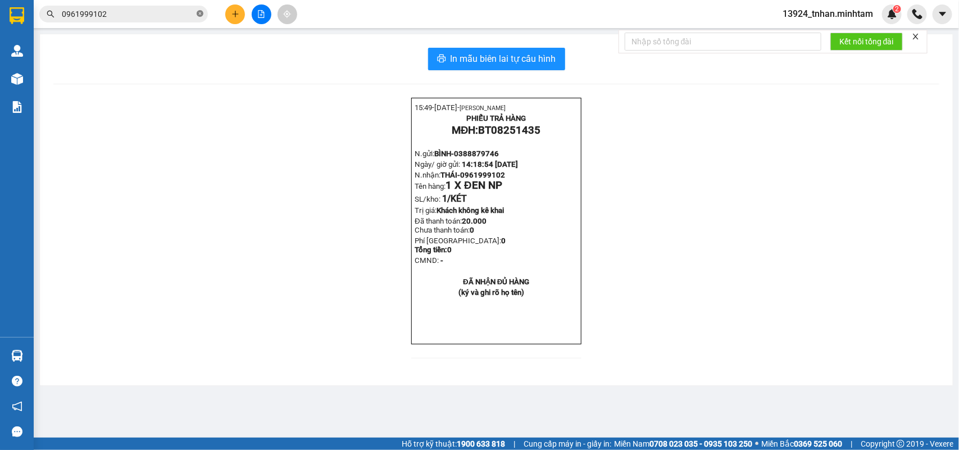
click at [199, 14] on icon "close-circle" at bounding box center [200, 13] width 7 height 7
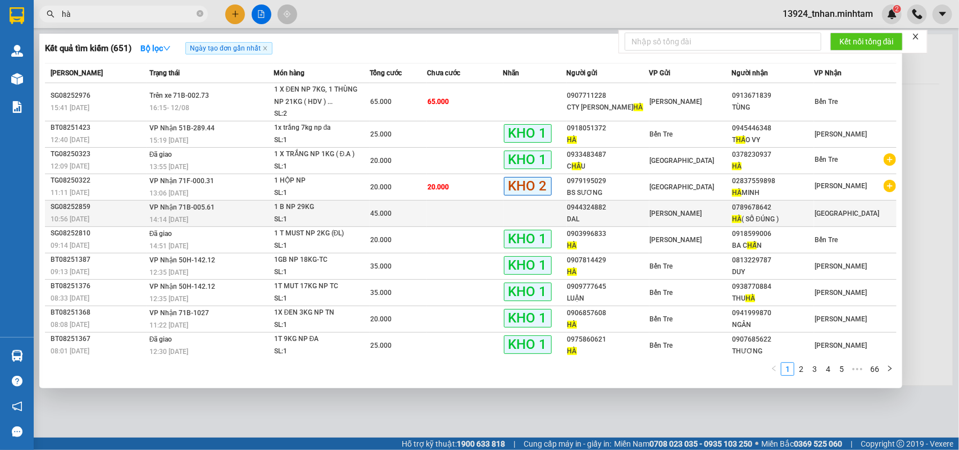
type input "hà"
click at [763, 213] on div "HÀ ( SỐ ĐÚNG )" at bounding box center [772, 219] width 81 height 12
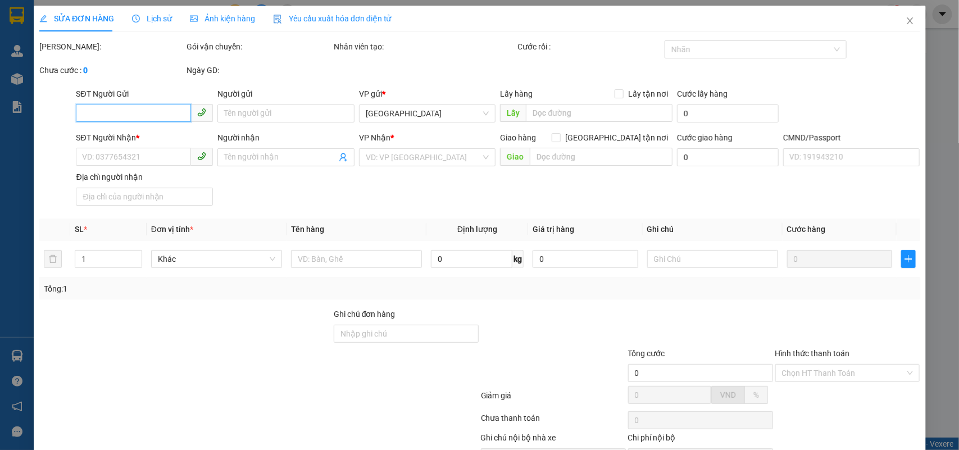
type input "0944324882"
type input "DAL"
type input "0789678642"
type input "HÀ ( SỐ ĐÚNG )"
type input "45.000"
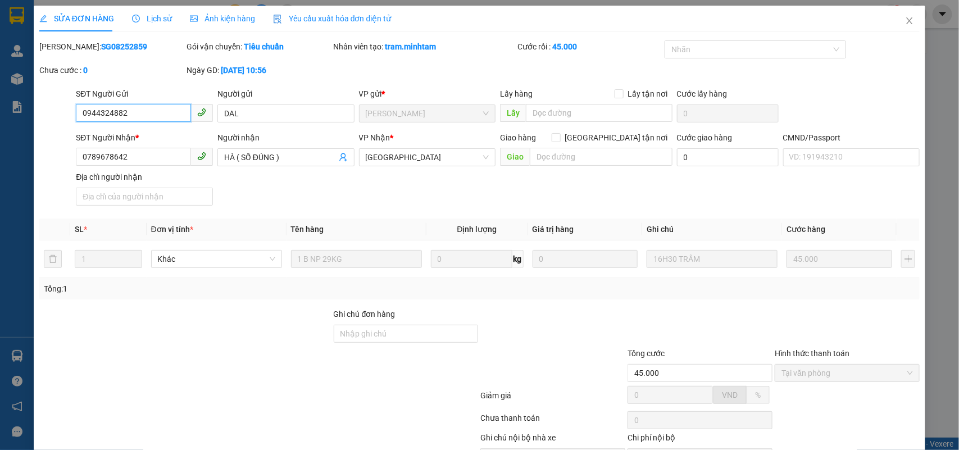
scroll to position [66, 0]
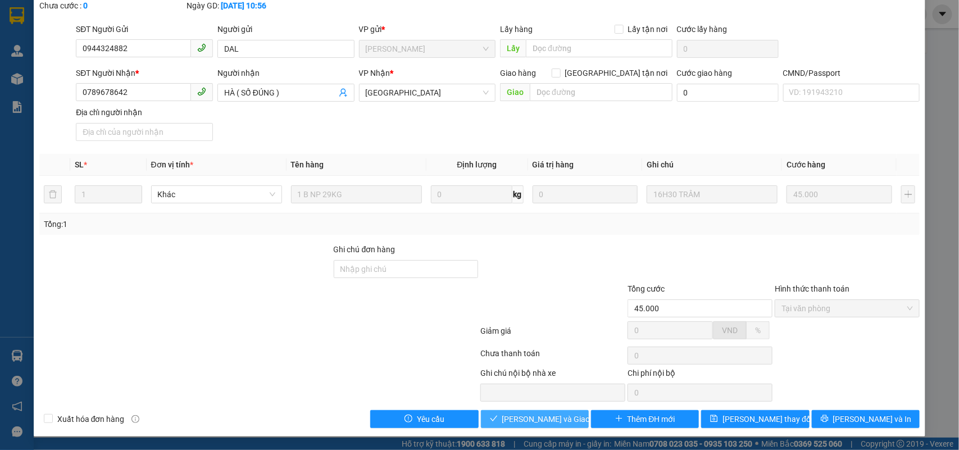
drag, startPoint x: 551, startPoint y: 424, endPoint x: 612, endPoint y: 419, distance: 60.8
click at [552, 424] on span "Lưu và Giao hàng" at bounding box center [556, 419] width 108 height 12
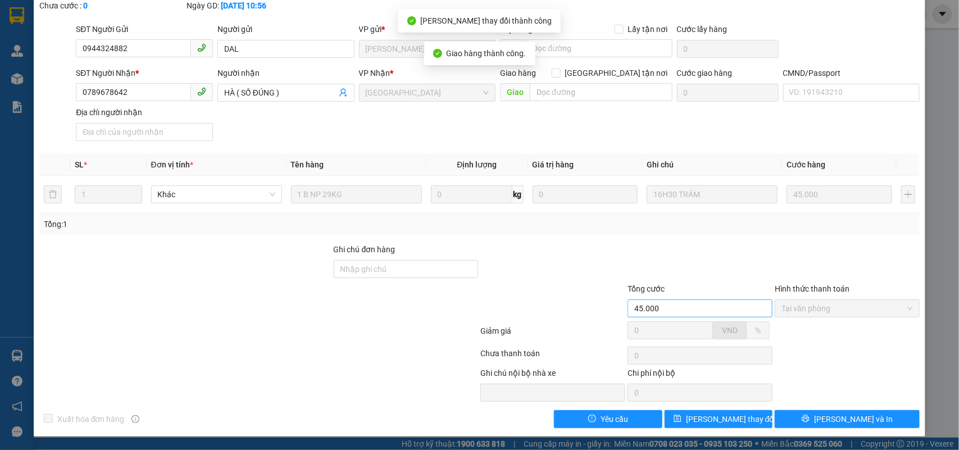
drag, startPoint x: 841, startPoint y: 414, endPoint x: 670, endPoint y: 309, distance: 200.7
click at [840, 414] on span "[PERSON_NAME] và In" at bounding box center [853, 419] width 79 height 12
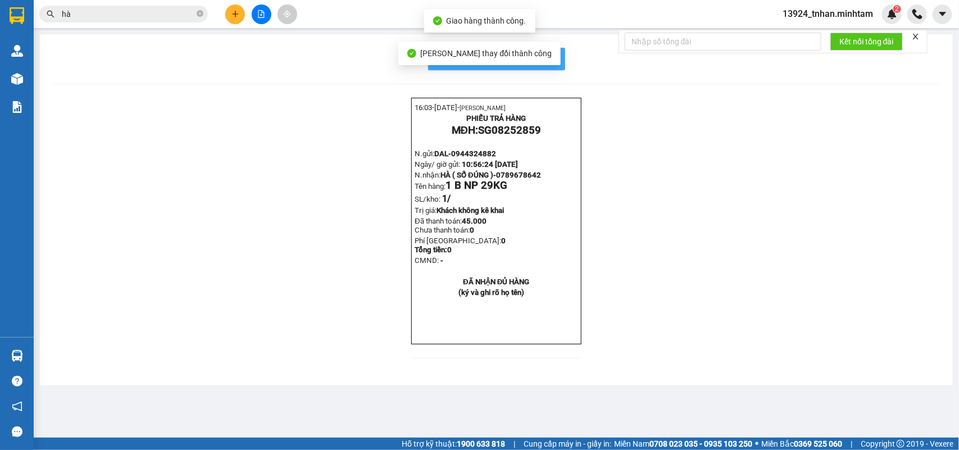
click at [560, 51] on button "In mẫu biên lai tự cấu hình" at bounding box center [496, 59] width 137 height 22
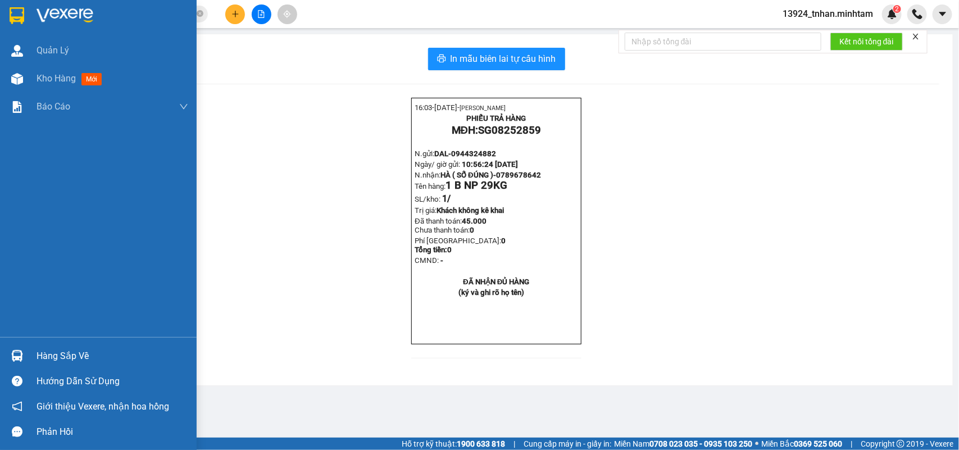
drag, startPoint x: 1, startPoint y: 359, endPoint x: 7, endPoint y: 358, distance: 6.8
click at [3, 360] on div "Hàng sắp về" at bounding box center [98, 355] width 197 height 25
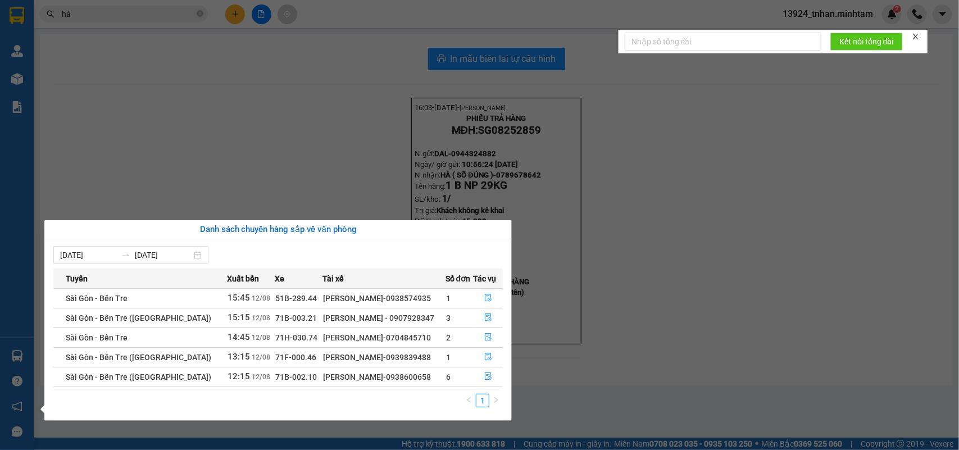
drag, startPoint x: 163, startPoint y: 150, endPoint x: 158, endPoint y: 156, distance: 7.9
click at [161, 150] on section "Kết quả tìm kiếm ( 651 ) Bộ lọc Ngày tạo đơn gần nhất Mã ĐH Trạng thái Món hàng…" at bounding box center [479, 225] width 959 height 450
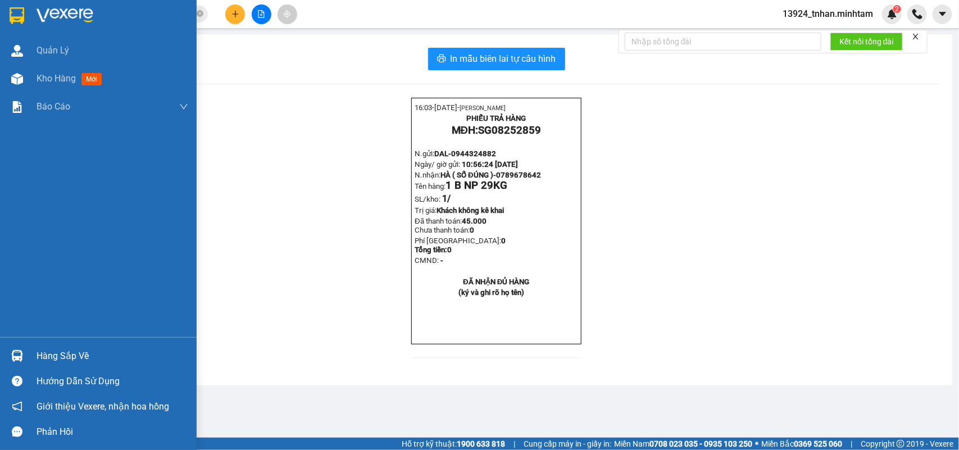
click at [26, 358] on div "Hàng sắp về" at bounding box center [98, 355] width 197 height 25
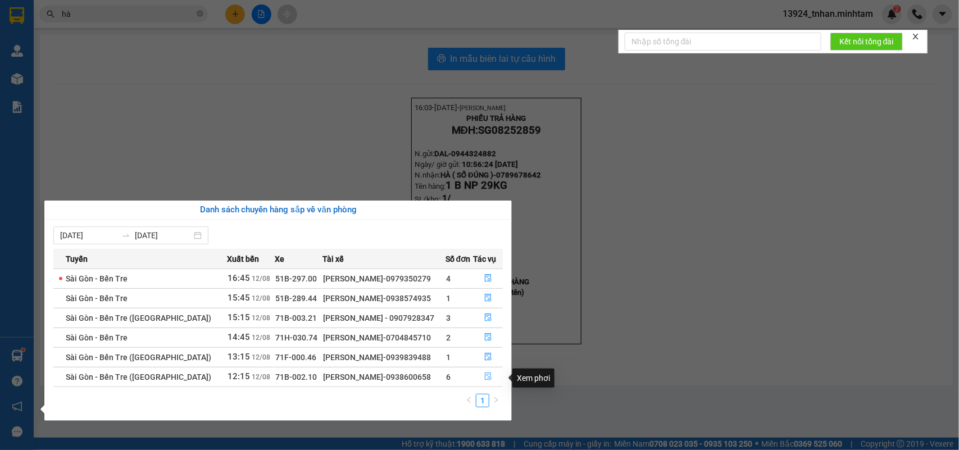
click at [486, 379] on icon "file-done" at bounding box center [488, 376] width 8 height 8
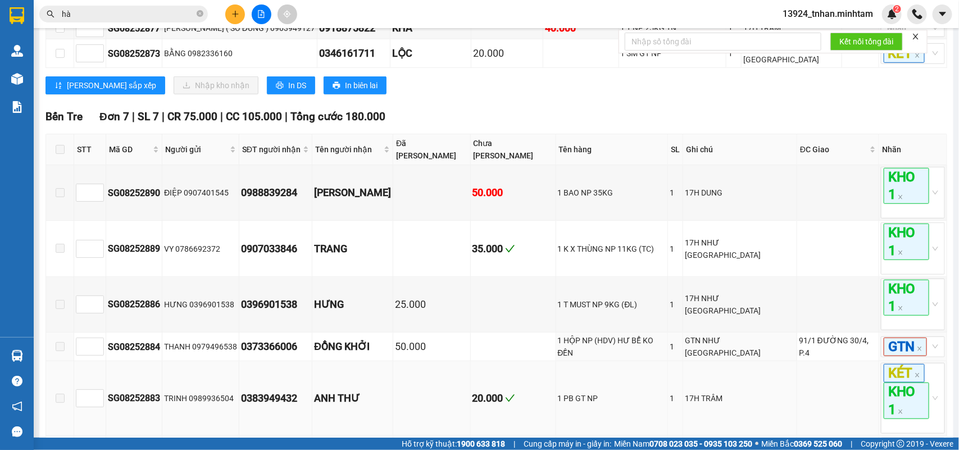
scroll to position [420, 0]
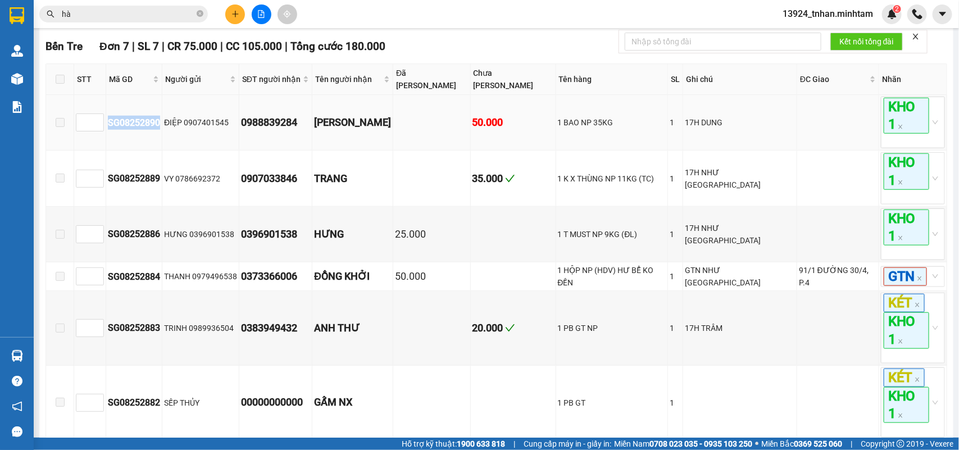
drag, startPoint x: 169, startPoint y: 127, endPoint x: 107, endPoint y: 125, distance: 61.8
click at [108, 125] on div "SG08252890" at bounding box center [134, 123] width 52 height 14
copy div "SG08252890"
click at [201, 13] on icon "close-circle" at bounding box center [200, 13] width 7 height 7
paste input "SG08252890"
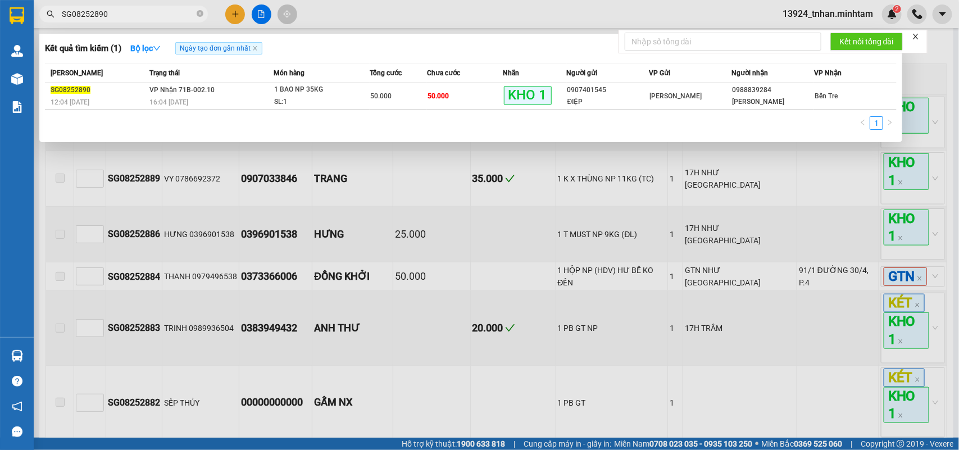
type input "SG08252890"
click at [200, 10] on icon "close-circle" at bounding box center [200, 13] width 7 height 7
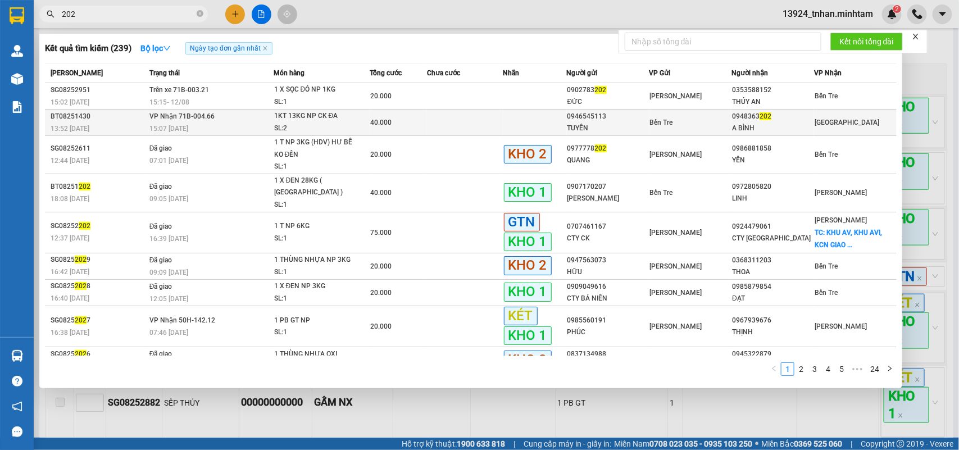
type input "202"
click at [638, 122] on div "TUYÊN" at bounding box center [607, 128] width 81 height 12
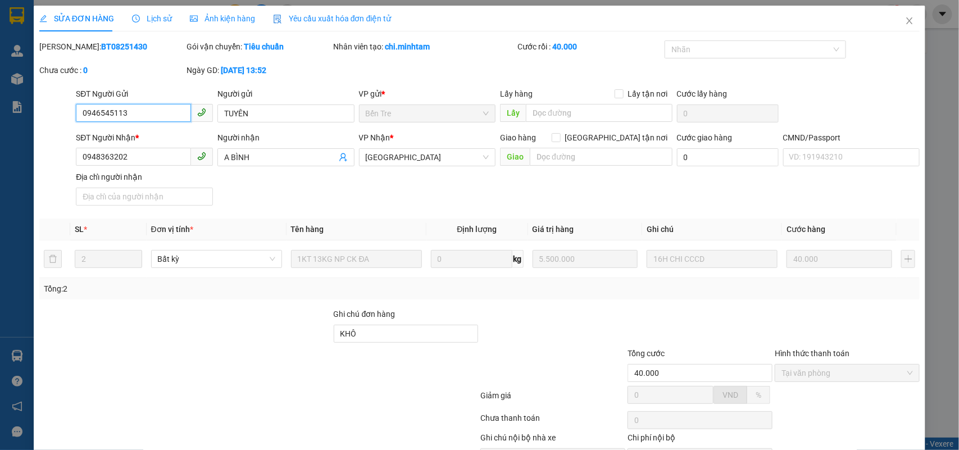
type input "0946545113"
type input "TUYÊN"
type input "0948363202"
type input "A BÌNH"
type input "KHÔ"
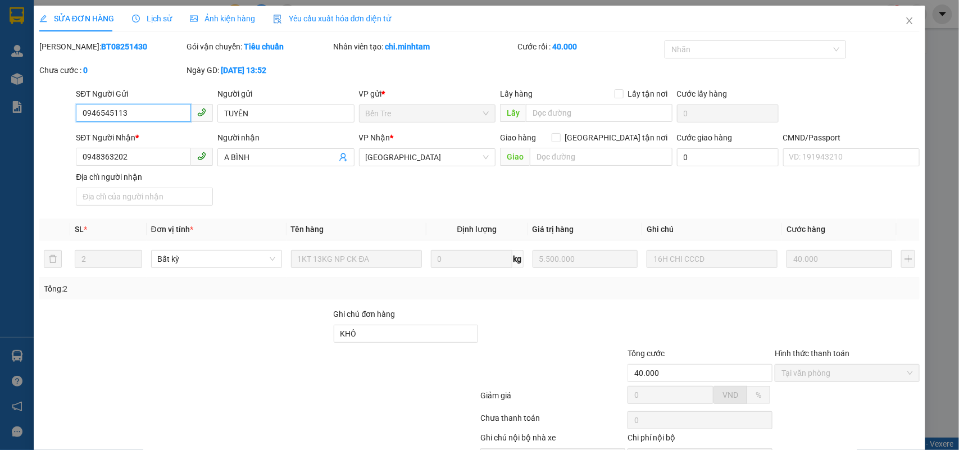
type input "40.000"
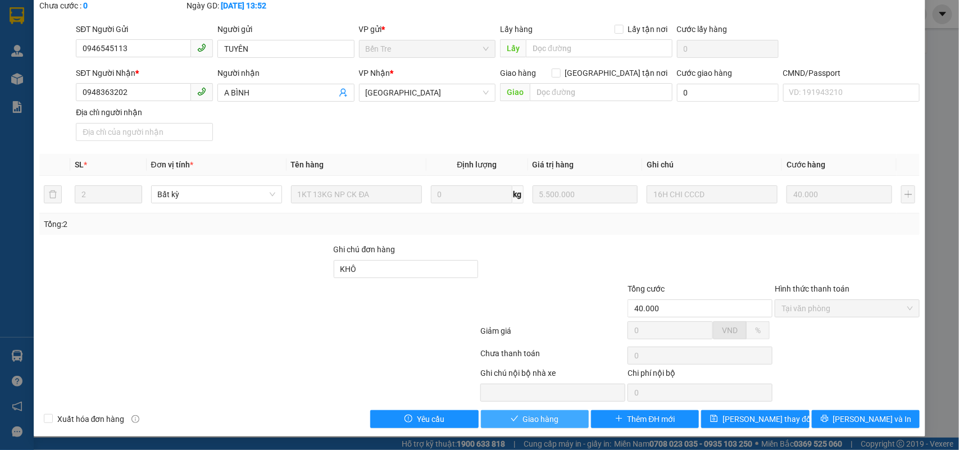
click at [534, 417] on span "Giao hàng" at bounding box center [541, 419] width 36 height 12
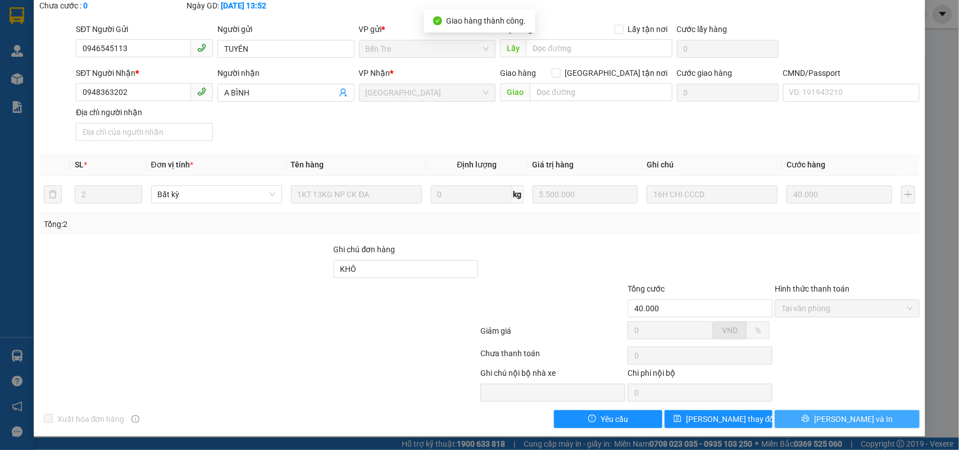
click at [851, 419] on span "[PERSON_NAME] và In" at bounding box center [853, 419] width 79 height 12
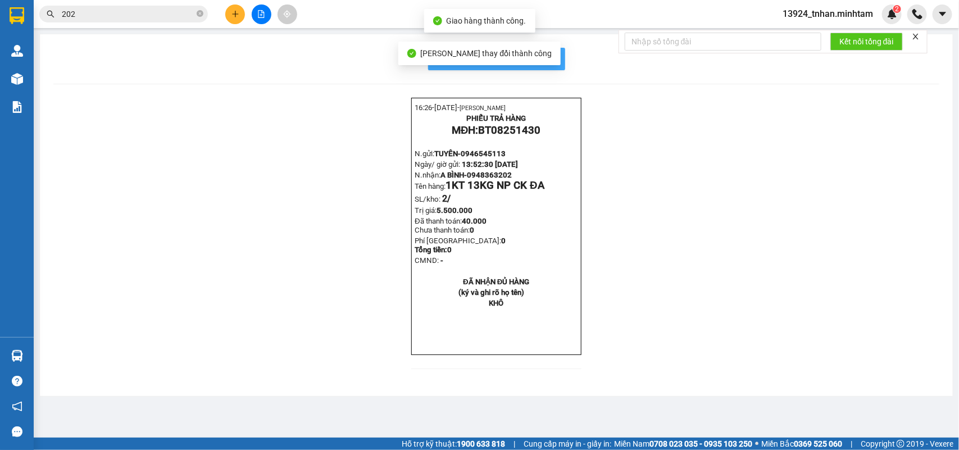
click at [556, 66] on button "In mẫu biên lai tự cấu hình" at bounding box center [496, 59] width 137 height 22
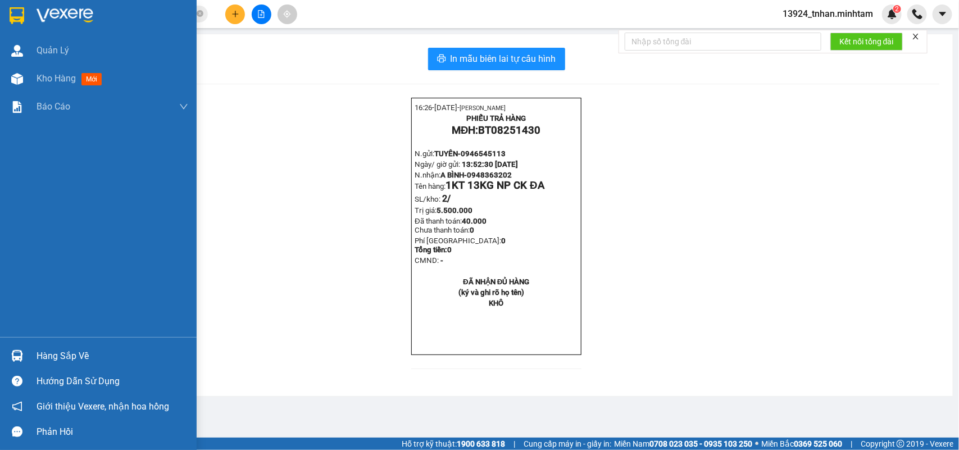
click at [38, 346] on div "Hàng sắp về" at bounding box center [98, 355] width 197 height 25
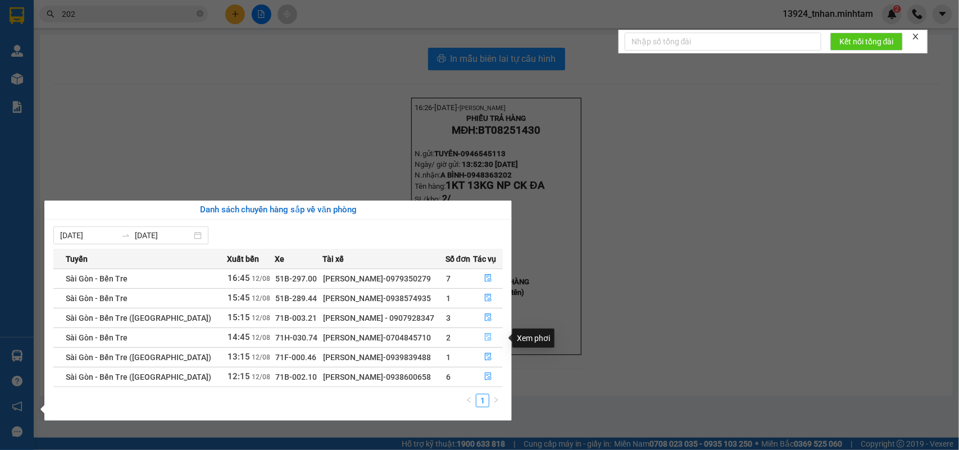
click at [492, 332] on button "button" at bounding box center [488, 338] width 29 height 18
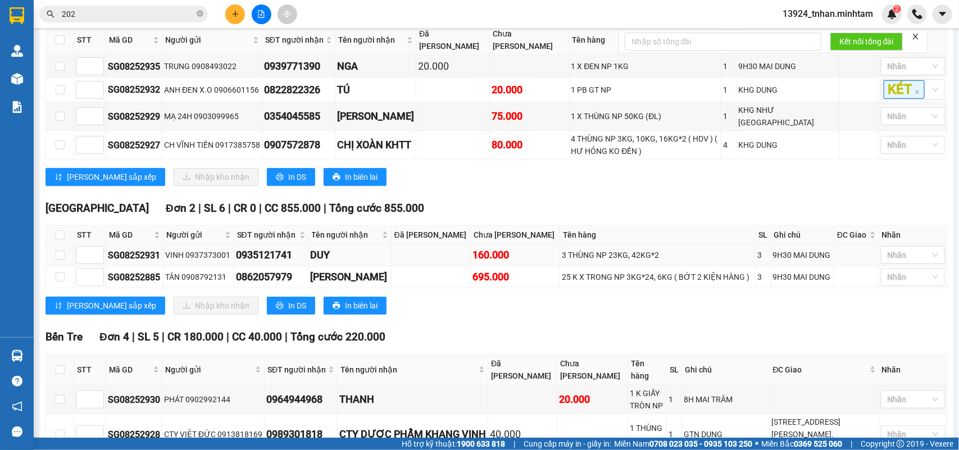
scroll to position [281, 0]
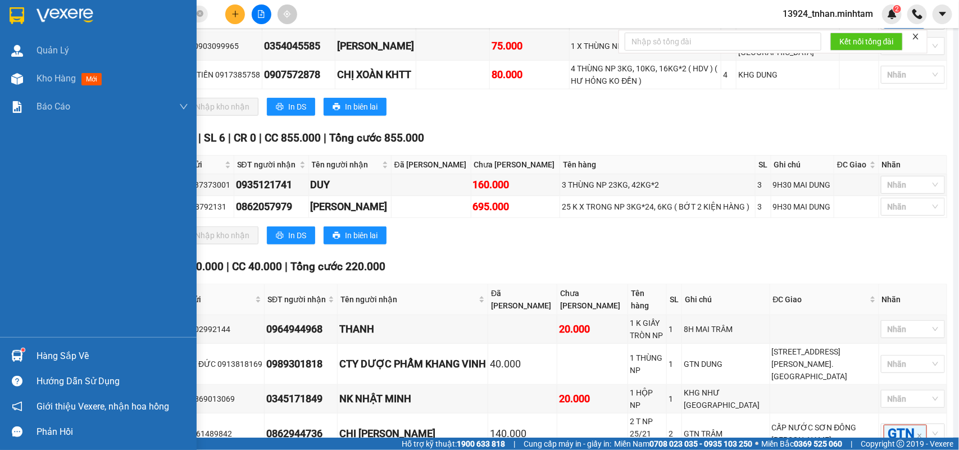
click at [25, 361] on div at bounding box center [17, 356] width 20 height 20
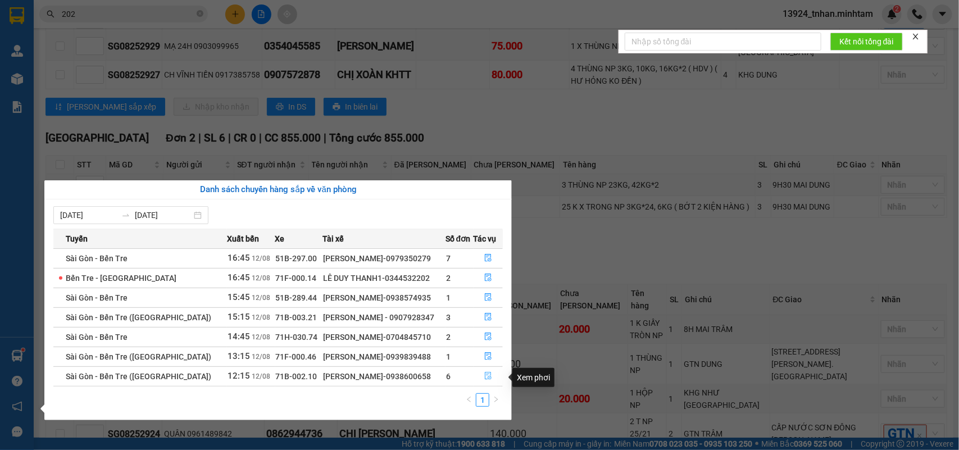
click at [498, 382] on button "button" at bounding box center [488, 376] width 29 height 18
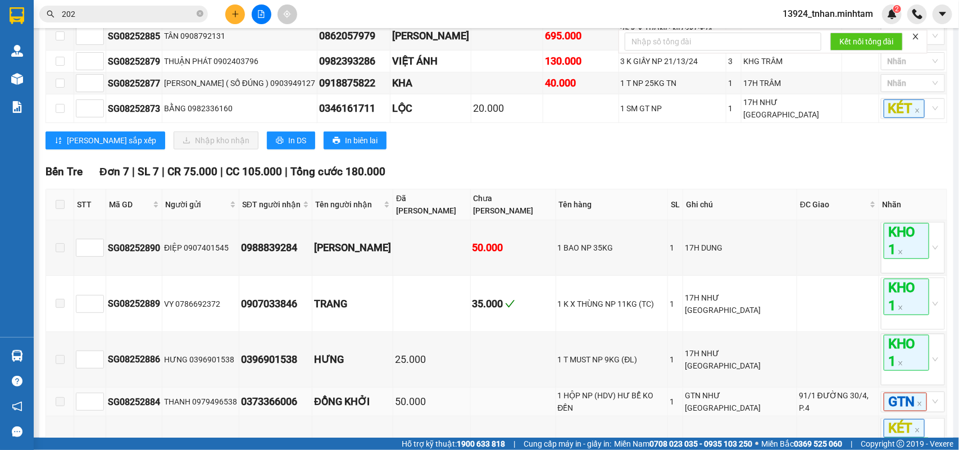
scroll to position [154, 0]
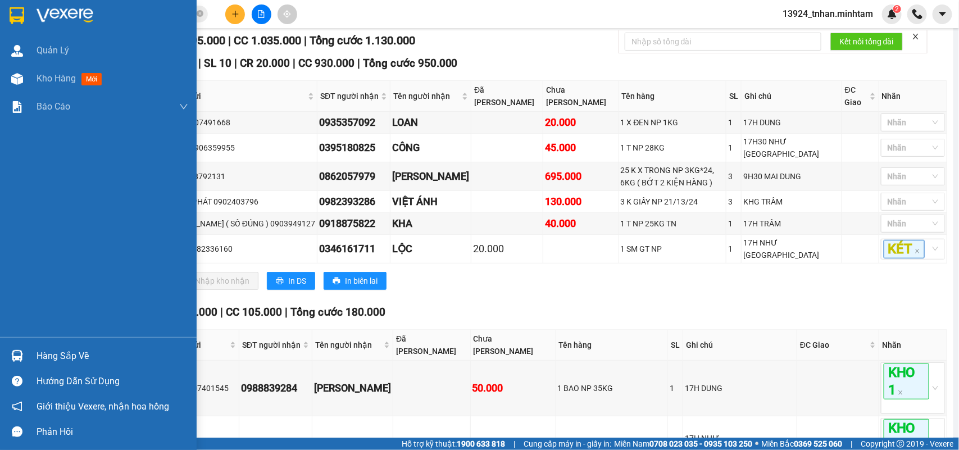
click at [66, 348] on div "Hàng sắp về" at bounding box center [113, 356] width 152 height 17
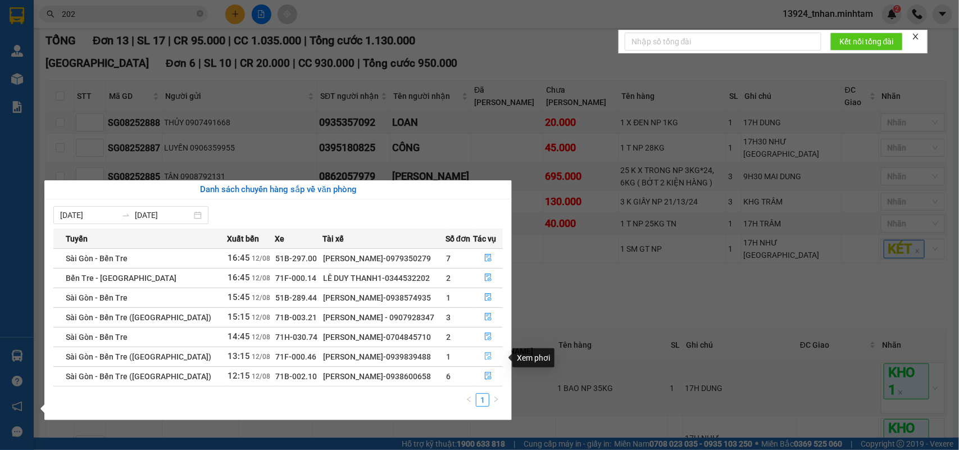
click at [481, 357] on button "button" at bounding box center [488, 357] width 29 height 18
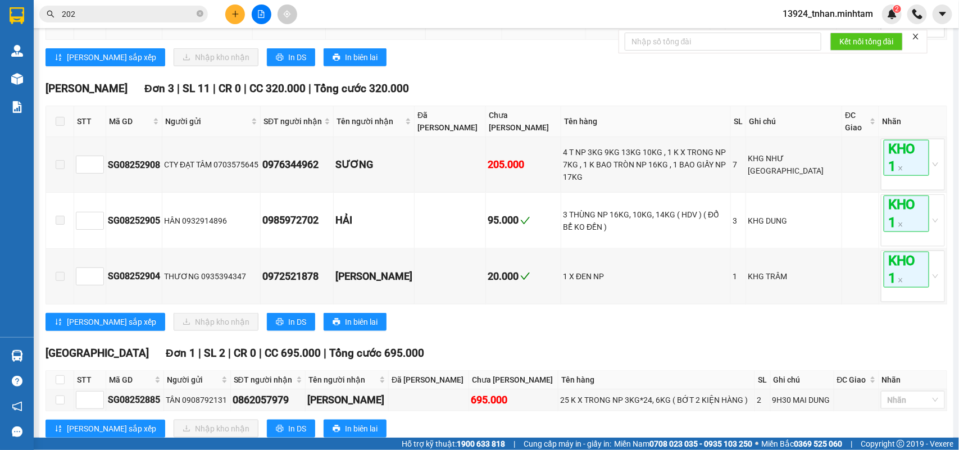
scroll to position [556, 0]
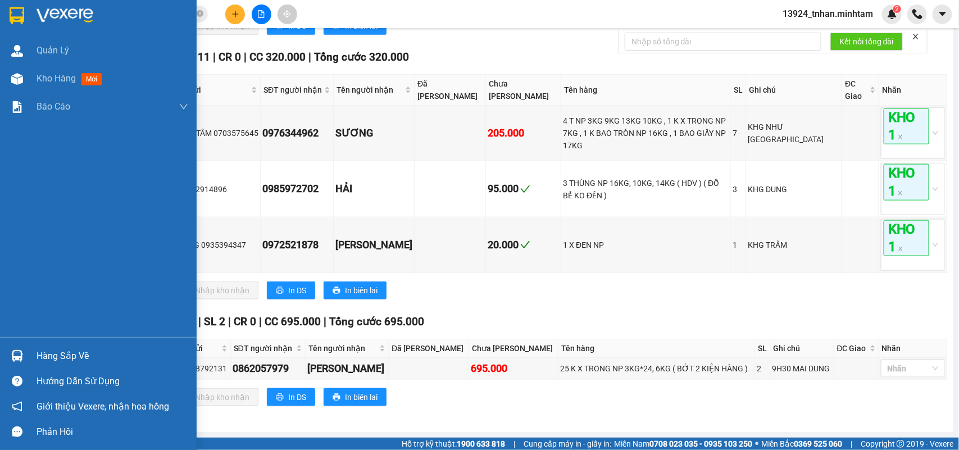
click at [68, 358] on div "Hàng sắp về" at bounding box center [113, 356] width 152 height 17
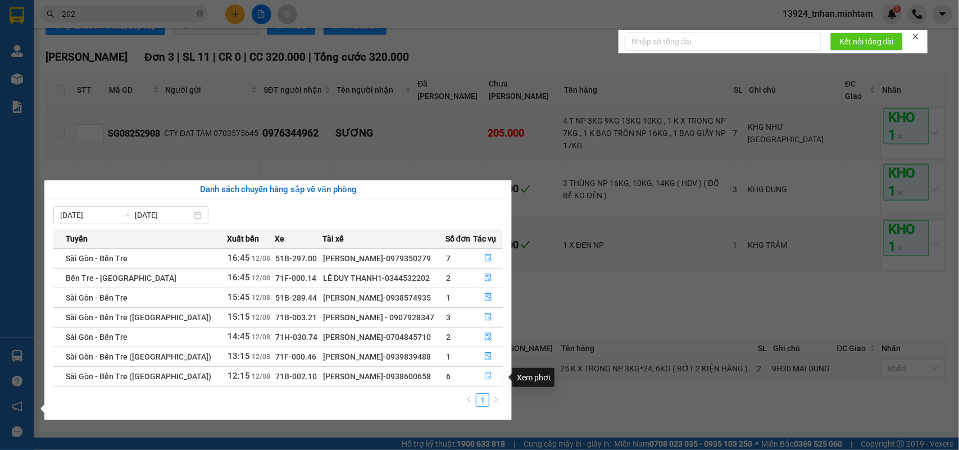
click at [489, 368] on button "button" at bounding box center [488, 376] width 29 height 18
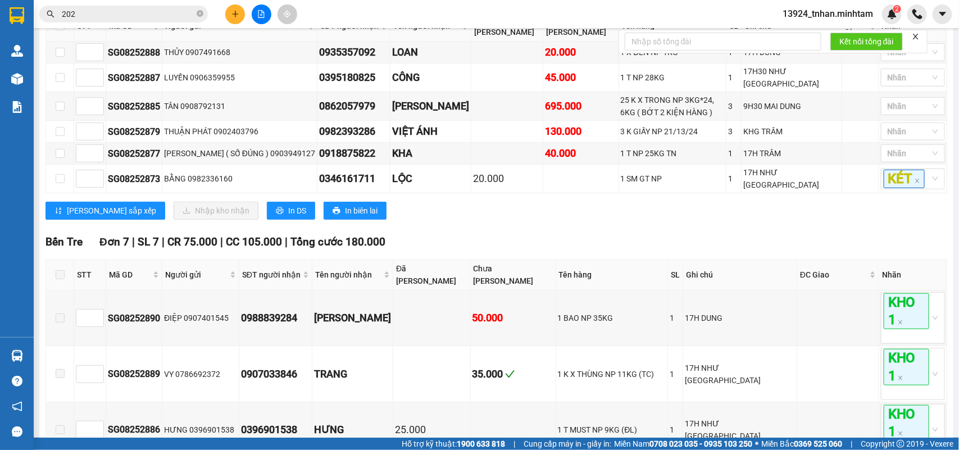
scroll to position [154, 0]
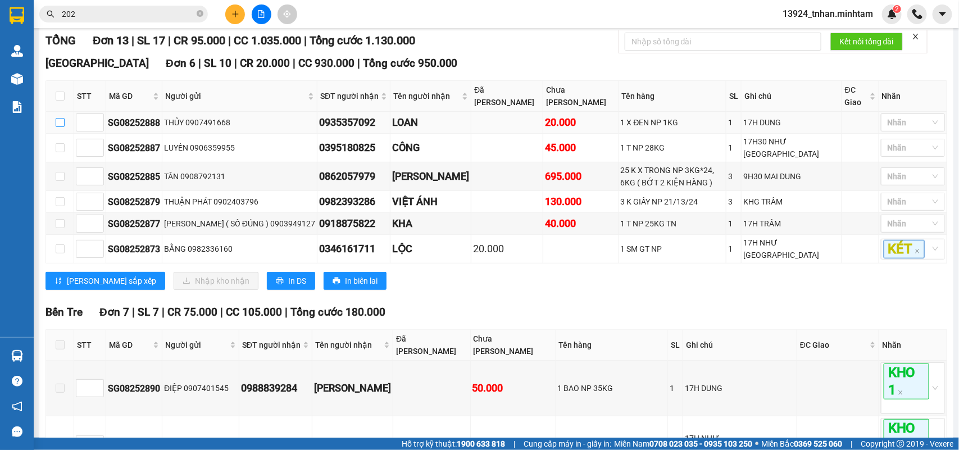
click at [56, 127] on input "checkbox" at bounding box center [60, 122] width 9 height 9
checkbox input "true"
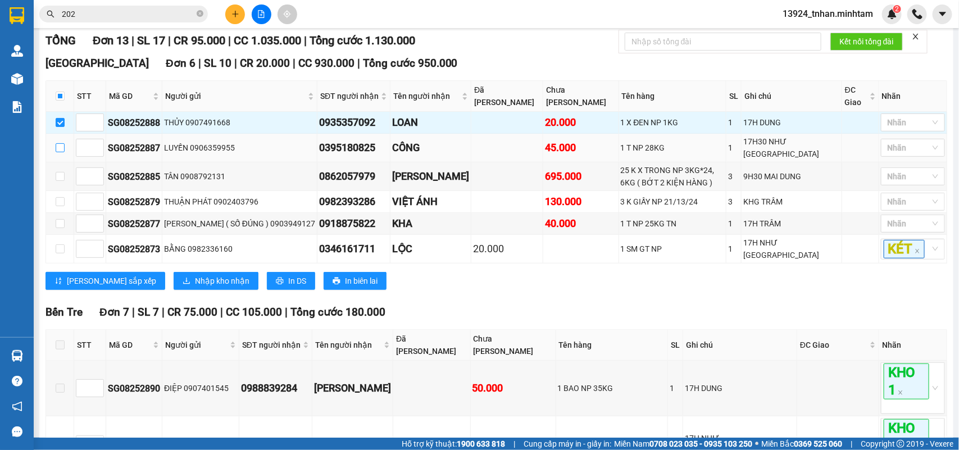
click at [62, 152] on input "checkbox" at bounding box center [60, 147] width 9 height 9
checkbox input "true"
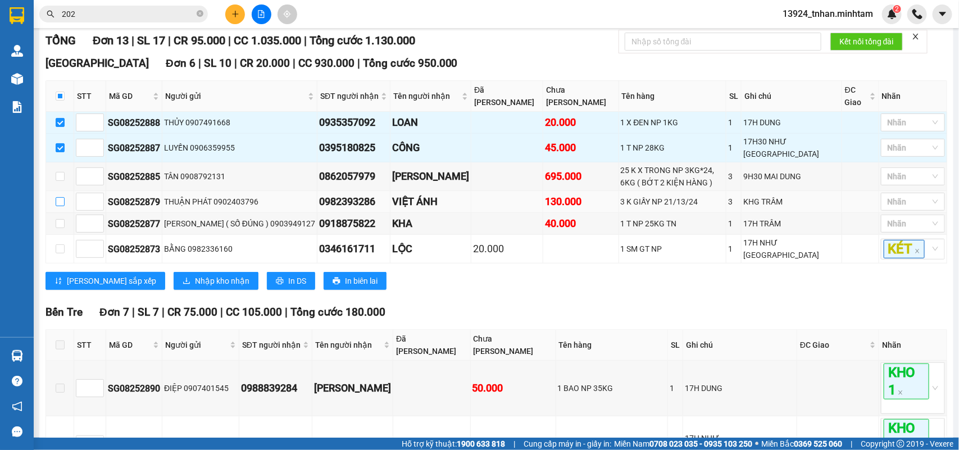
click at [56, 206] on input "checkbox" at bounding box center [60, 201] width 9 height 9
checkbox input "true"
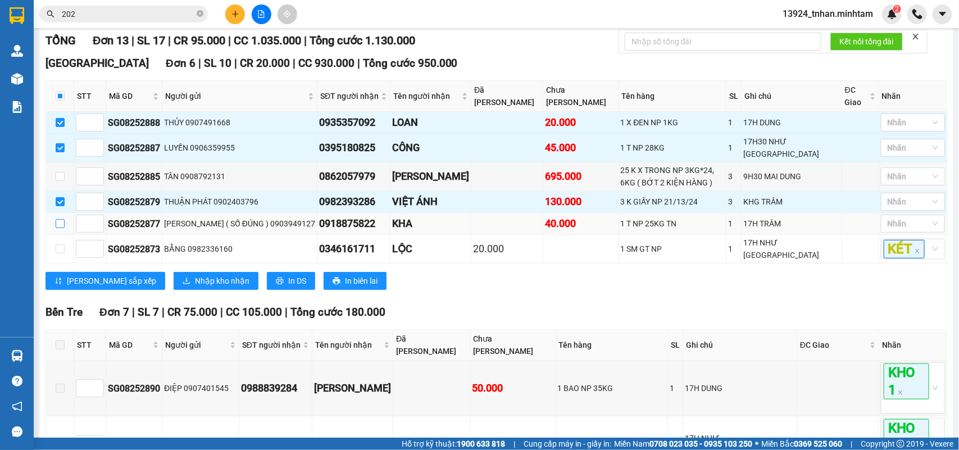
click at [60, 228] on input "checkbox" at bounding box center [60, 223] width 9 height 9
checkbox input "true"
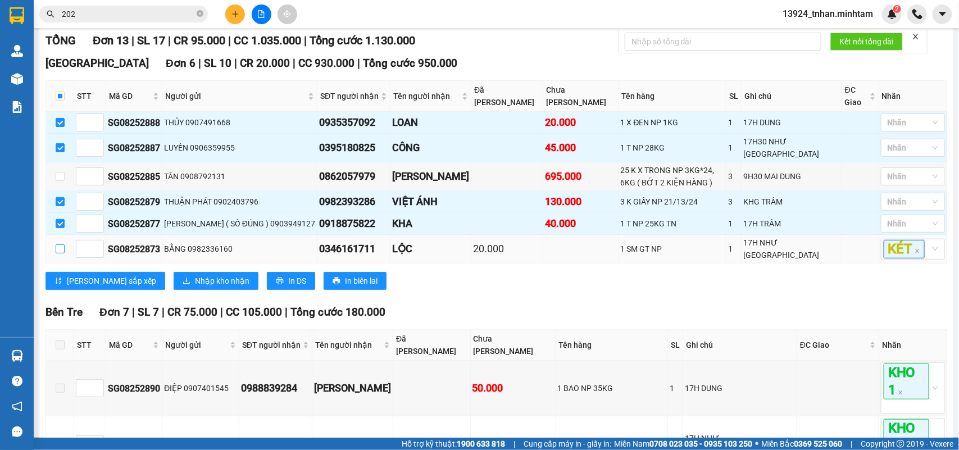
click at [57, 253] on input "checkbox" at bounding box center [60, 248] width 9 height 9
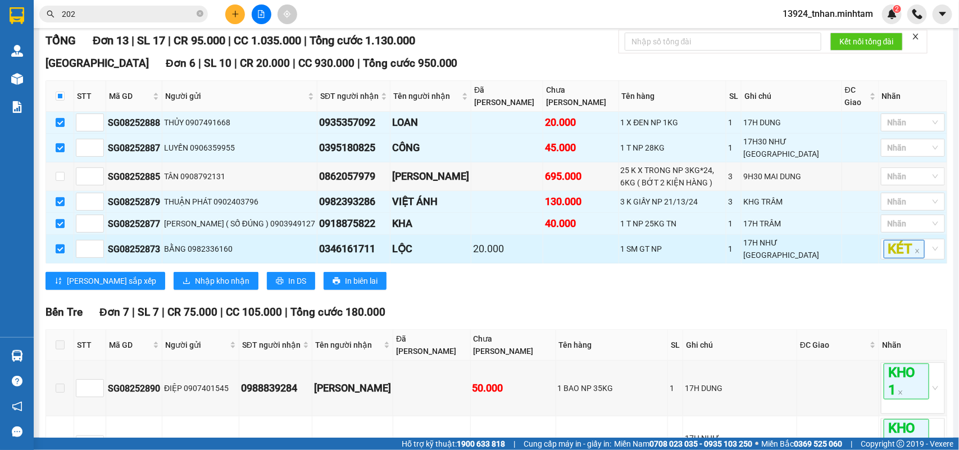
click at [57, 253] on input "checkbox" at bounding box center [60, 248] width 9 height 9
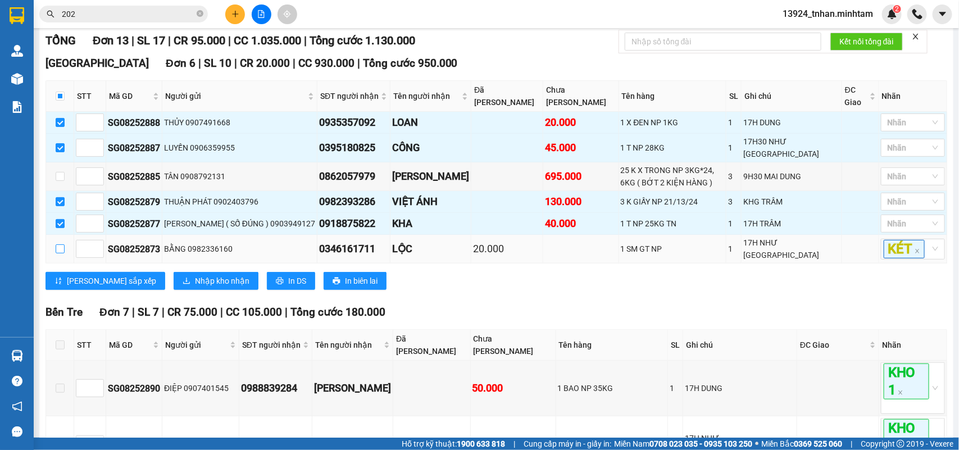
click at [57, 253] on input "checkbox" at bounding box center [60, 248] width 9 height 9
checkbox input "true"
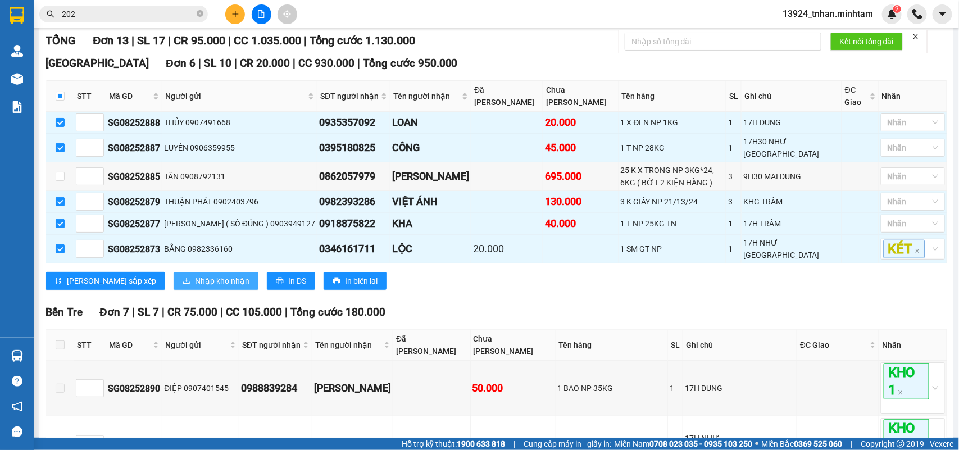
click at [195, 287] on span "Nhập kho nhận" at bounding box center [222, 281] width 54 height 12
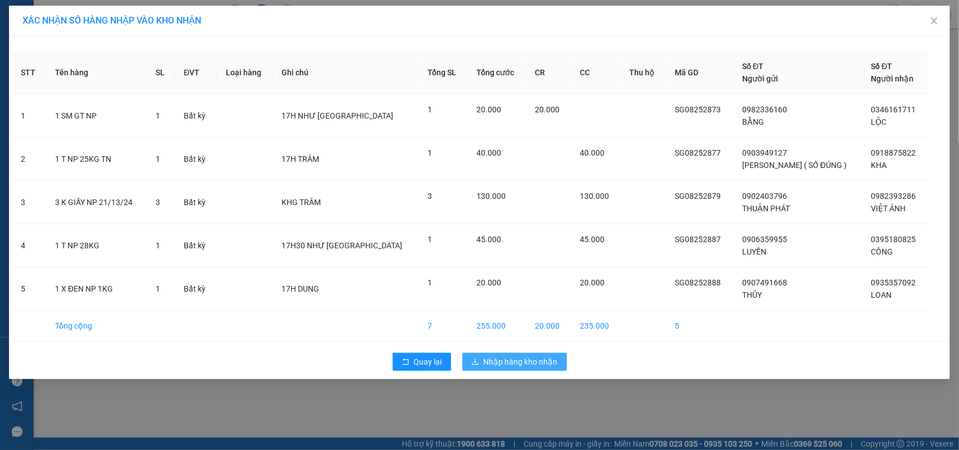
click at [491, 357] on span "Nhập hàng kho nhận" at bounding box center [520, 361] width 74 height 12
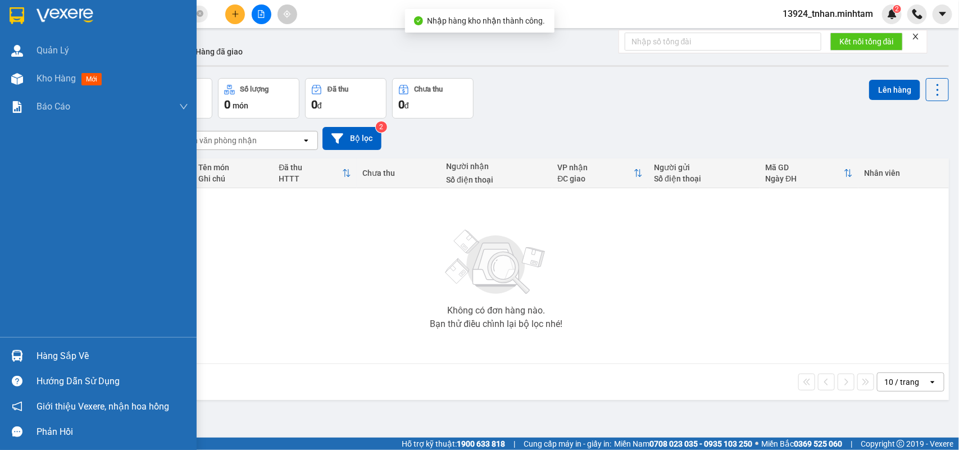
click at [3, 12] on div at bounding box center [98, 18] width 197 height 37
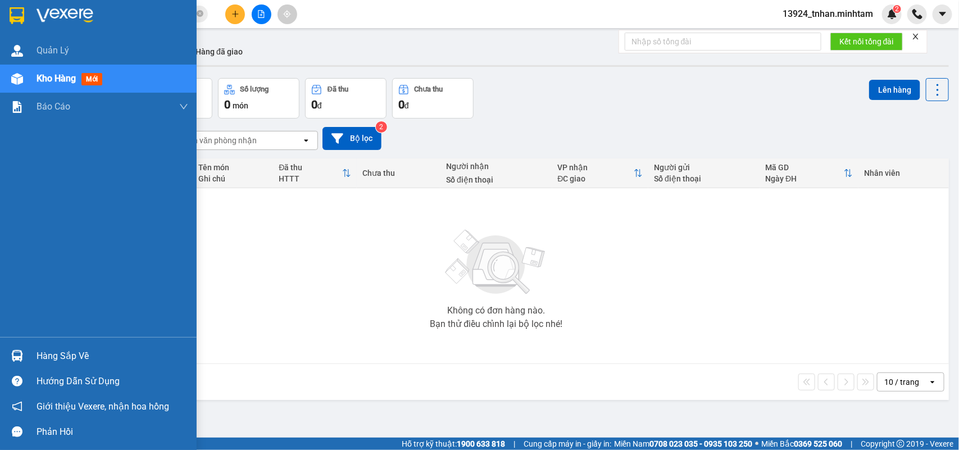
click at [31, 346] on div "Hàng sắp về" at bounding box center [98, 355] width 197 height 25
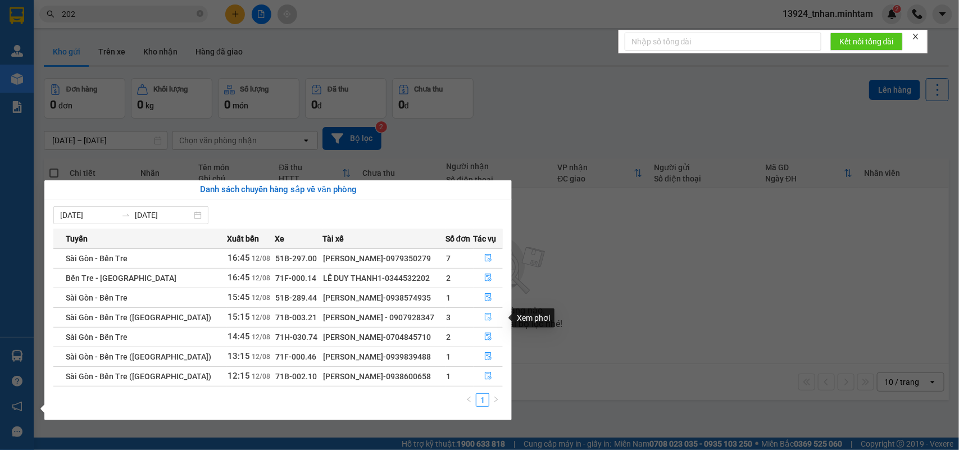
click at [484, 322] on span "file-done" at bounding box center [488, 317] width 8 height 9
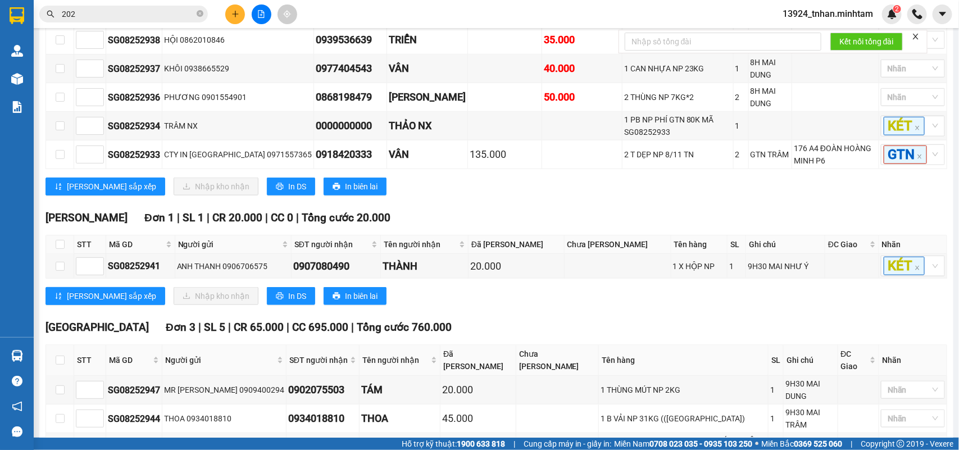
scroll to position [578, 0]
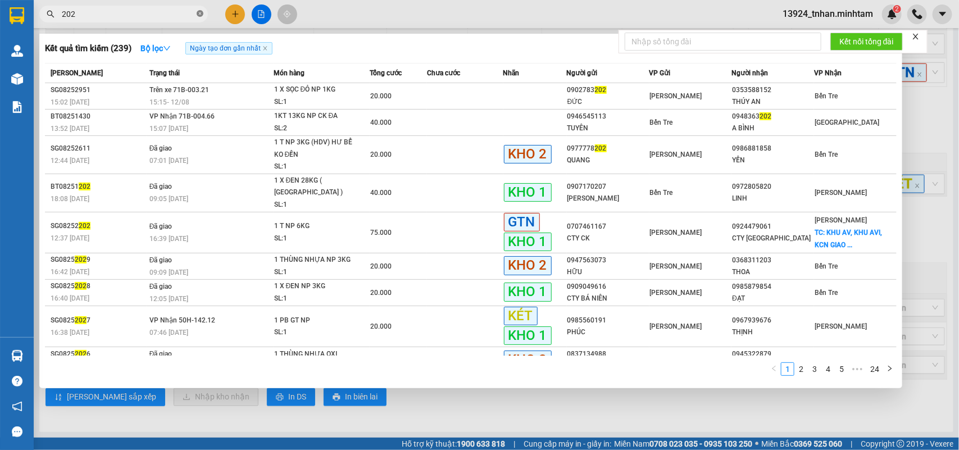
click at [197, 17] on span at bounding box center [200, 14] width 7 height 11
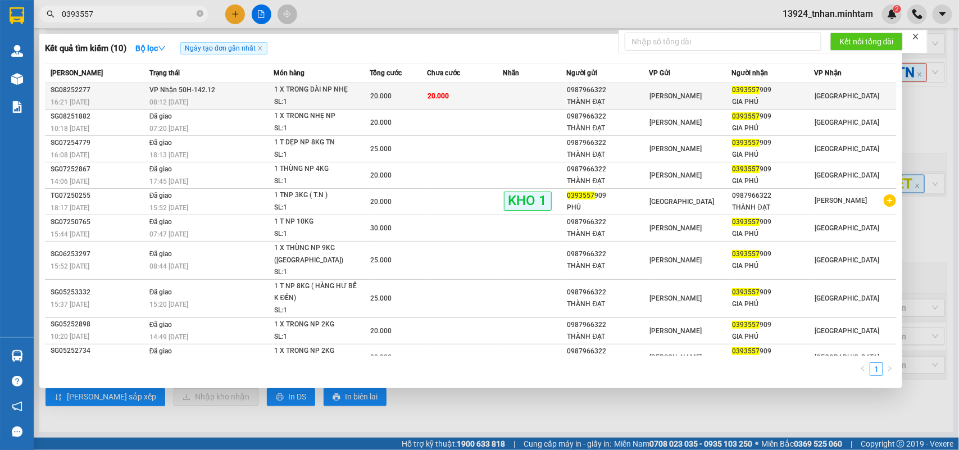
type input "0393557"
click at [522, 96] on td at bounding box center [534, 96] width 63 height 26
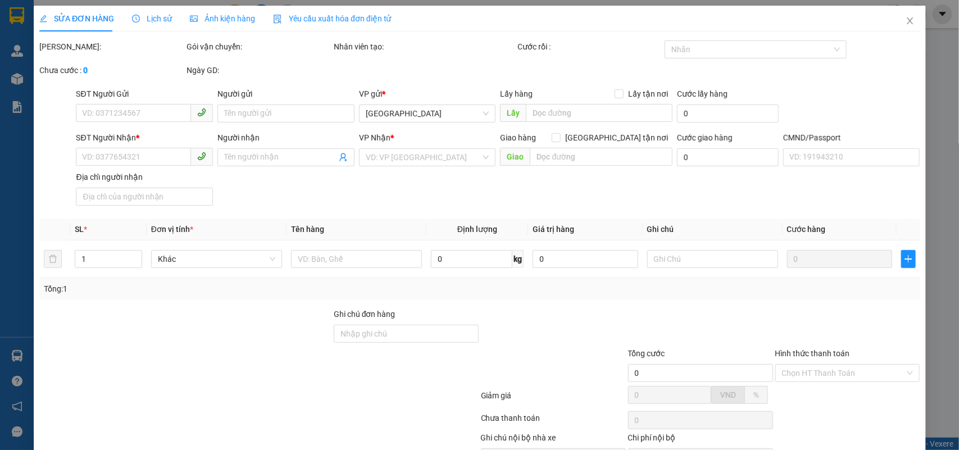
type input "0987966322"
type input "THÀNH ĐẠT"
type input "0393557909"
type input "GIA PHÚ"
type input "20.000"
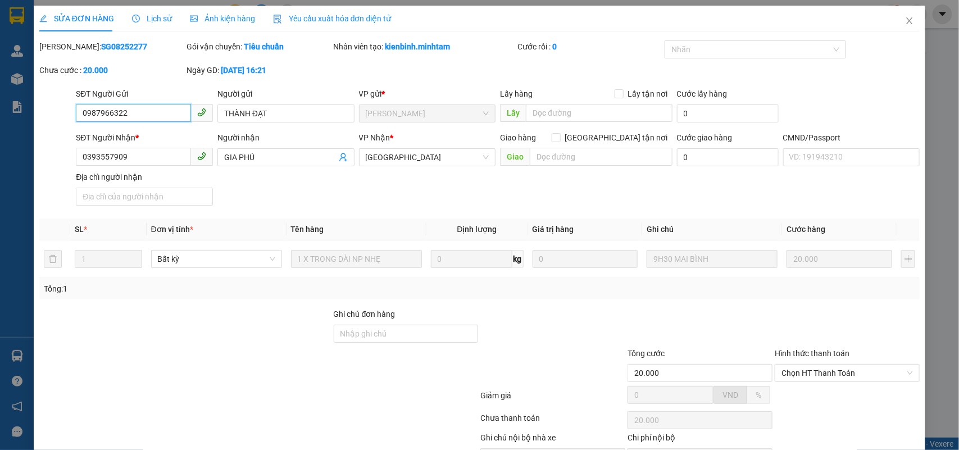
scroll to position [66, 0]
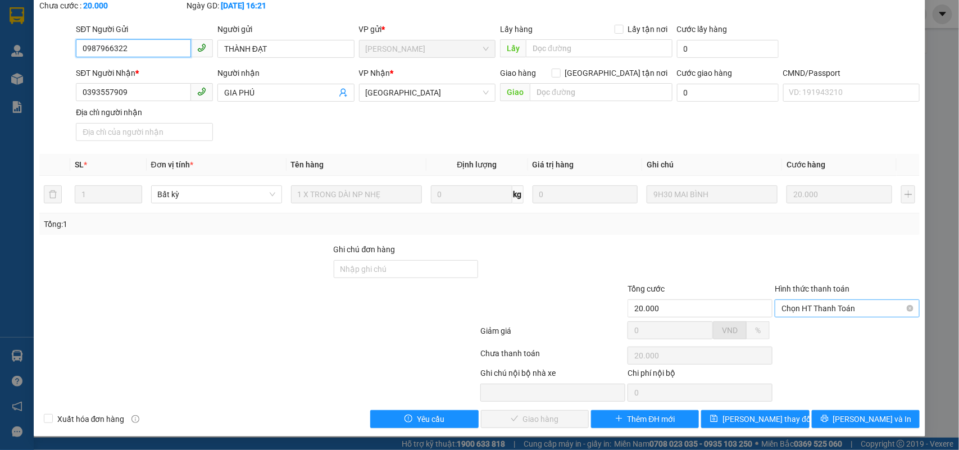
drag, startPoint x: 810, startPoint y: 301, endPoint x: 815, endPoint y: 309, distance: 9.7
click at [813, 304] on span "Chọn HT Thanh Toán" at bounding box center [846, 308] width 131 height 17
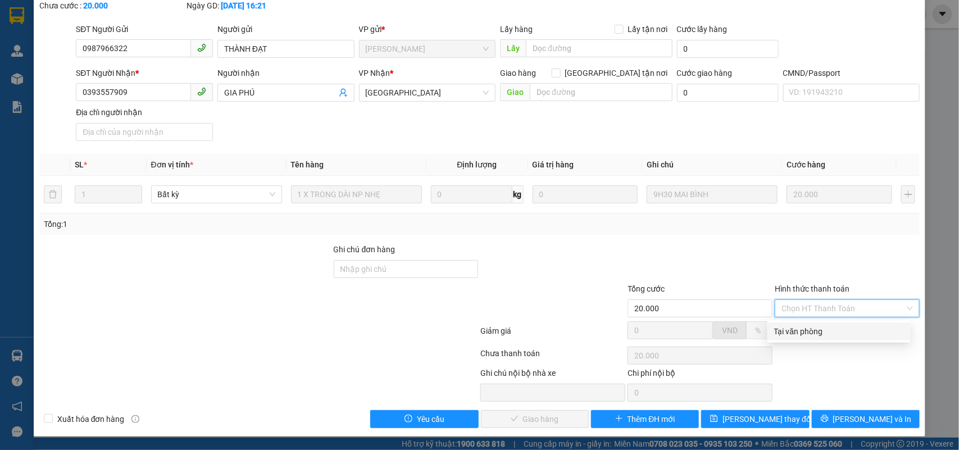
click at [796, 323] on div "Tại văn phòng" at bounding box center [838, 331] width 143 height 18
type input "0"
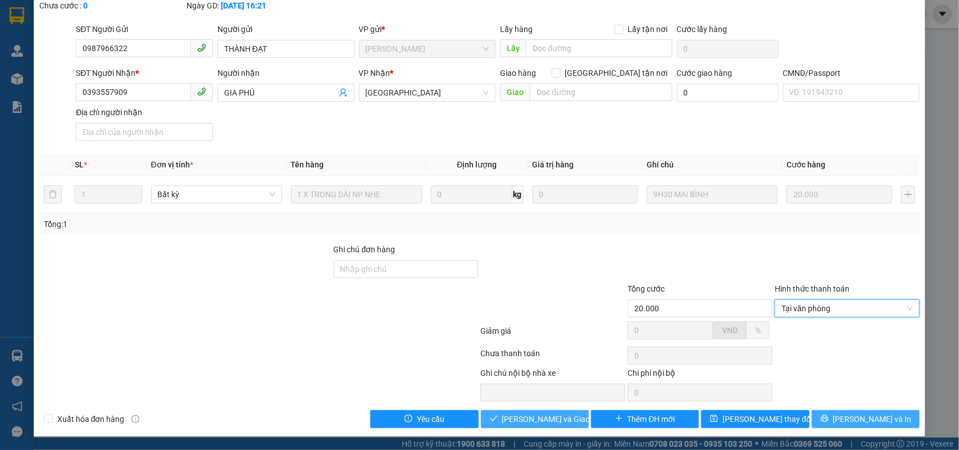
drag, startPoint x: 521, startPoint y: 413, endPoint x: 843, endPoint y: 427, distance: 322.6
click at [526, 414] on span "Lưu và Giao hàng" at bounding box center [556, 419] width 108 height 12
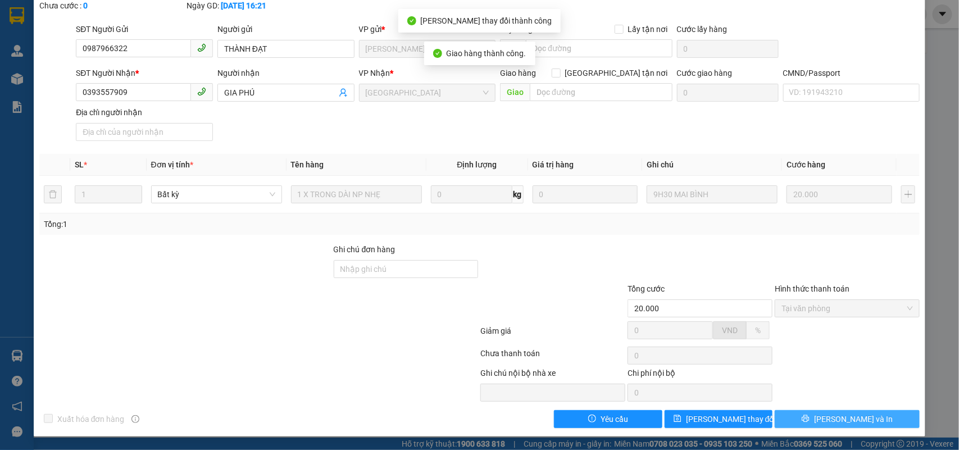
click at [883, 419] on button "[PERSON_NAME] và In" at bounding box center [846, 419] width 145 height 18
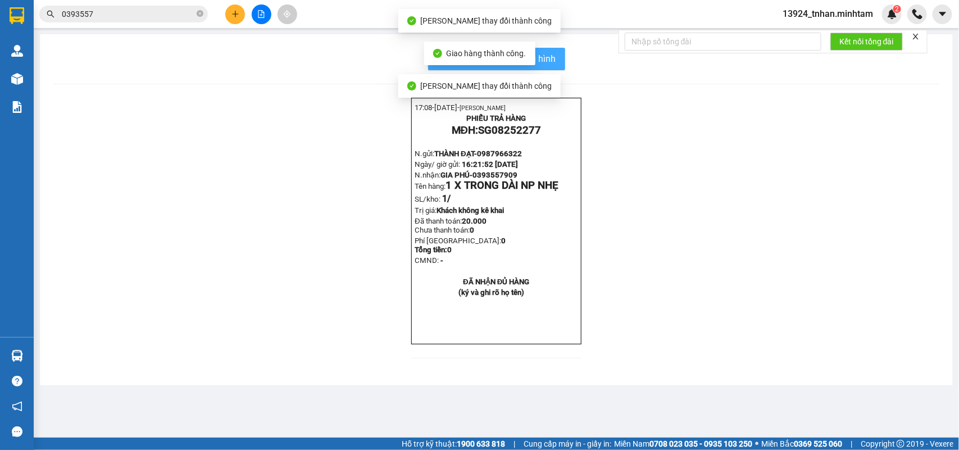
click at [553, 63] on span "In mẫu biên lai tự cấu hình" at bounding box center [503, 59] width 106 height 14
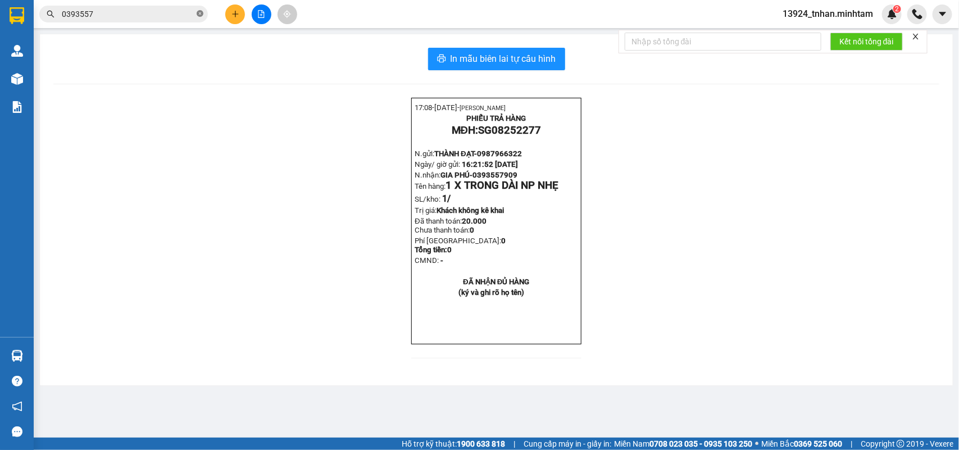
click at [203, 16] on icon "close-circle" at bounding box center [200, 13] width 7 height 7
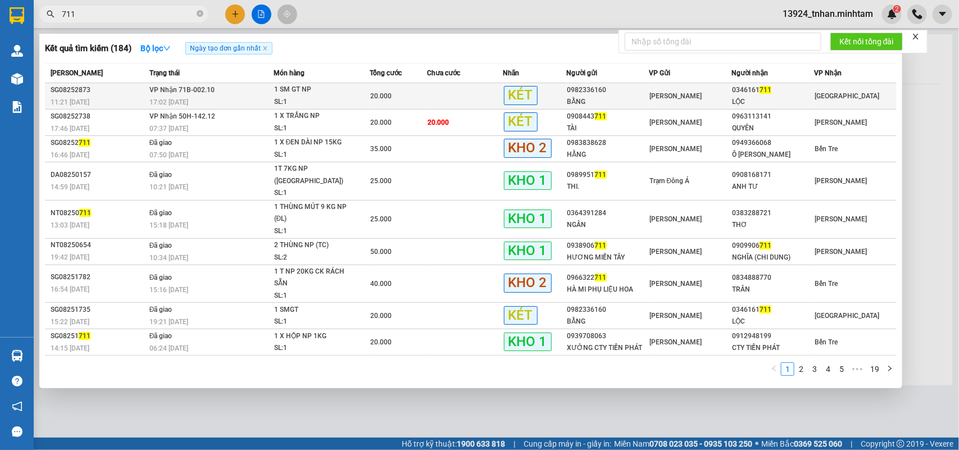
type input "711"
click at [754, 97] on div "LỘC" at bounding box center [772, 102] width 81 height 12
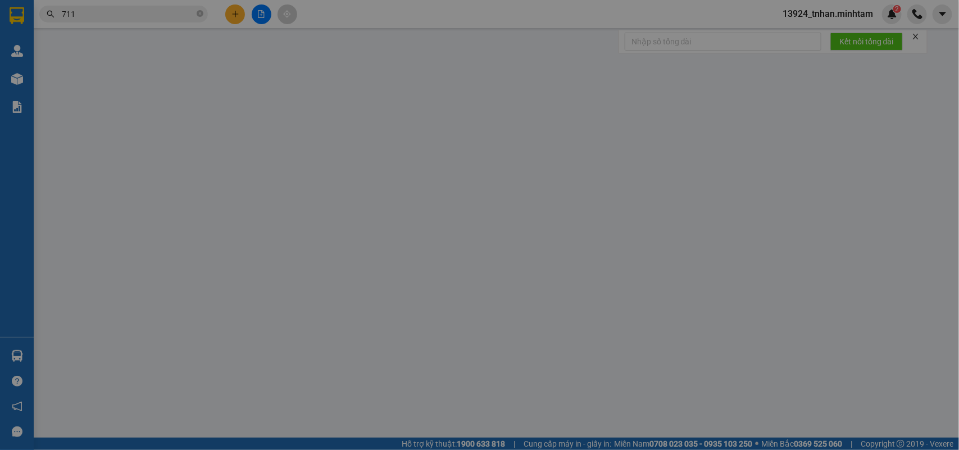
type input "0982336160"
type input "BẰNG"
type input "0346161711"
type input "LỘC"
type input "20.000"
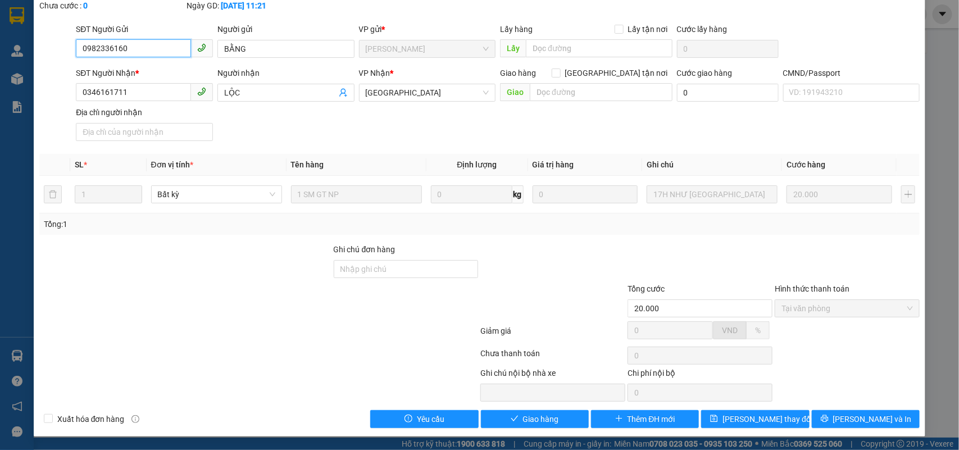
scroll to position [69, 0]
drag, startPoint x: 536, startPoint y: 420, endPoint x: 714, endPoint y: 447, distance: 179.5
click at [536, 419] on span "Giao hàng" at bounding box center [541, 419] width 36 height 12
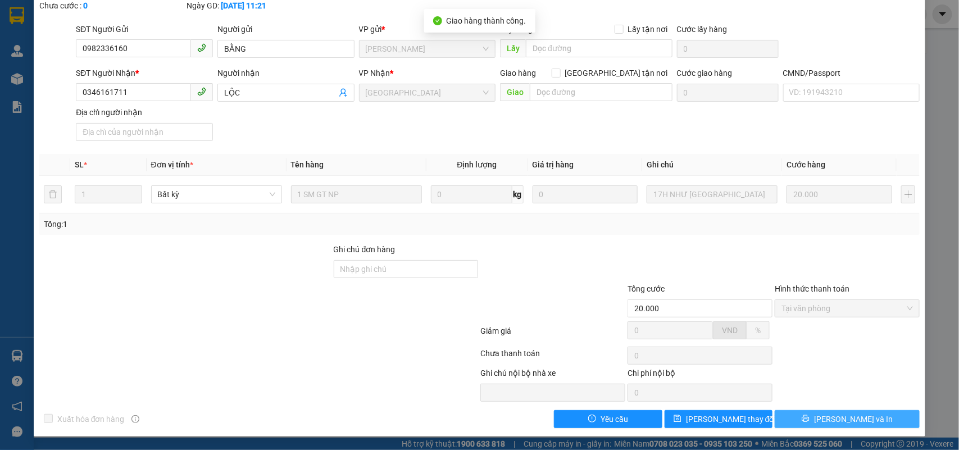
click at [871, 420] on button "[PERSON_NAME] và In" at bounding box center [846, 419] width 145 height 18
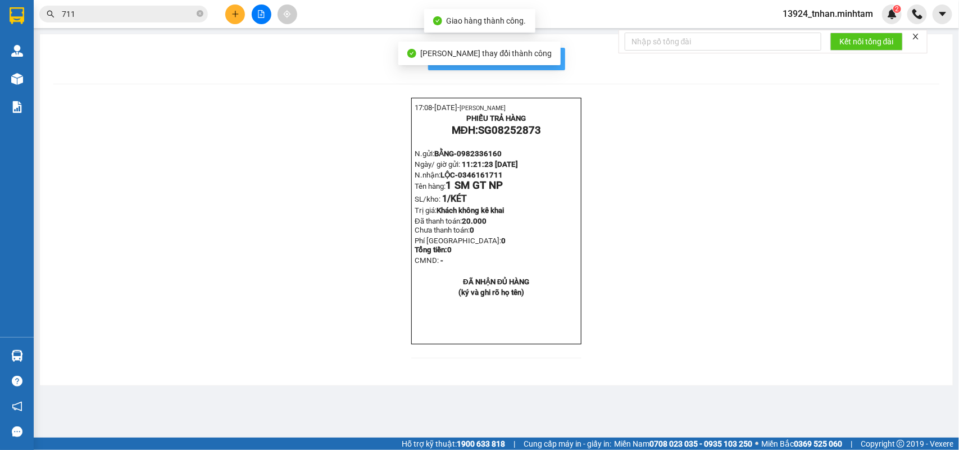
click at [549, 58] on span "In mẫu biên lai tự cấu hình" at bounding box center [503, 59] width 106 height 14
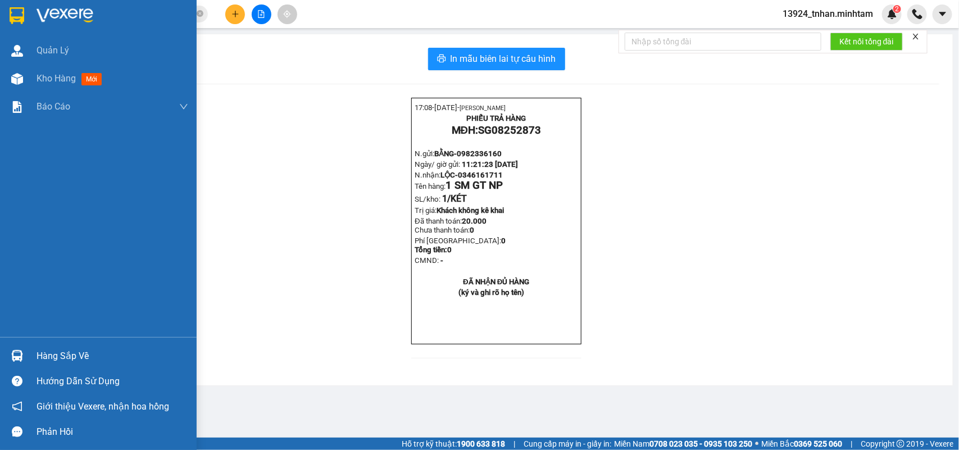
click at [74, 343] on div "Hàng sắp về Hướng dẫn sử dụng Giới thiệu Vexere, nhận hoa hồng Phản hồi" at bounding box center [98, 390] width 197 height 107
click at [71, 348] on div "Hàng sắp về" at bounding box center [113, 356] width 152 height 17
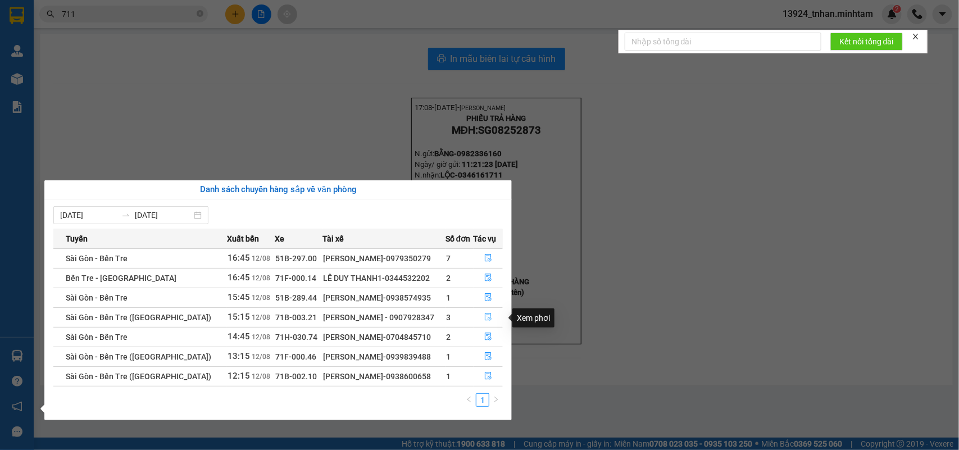
click at [478, 317] on button "button" at bounding box center [488, 317] width 29 height 18
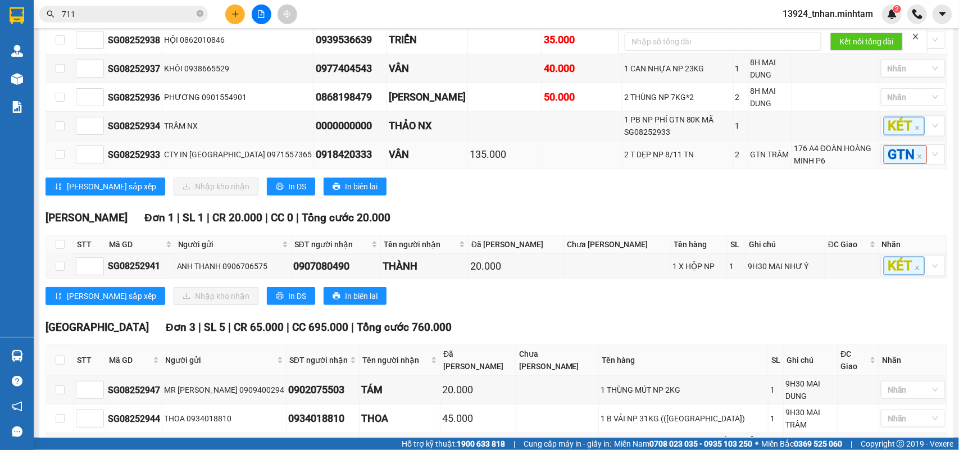
scroll to position [578, 0]
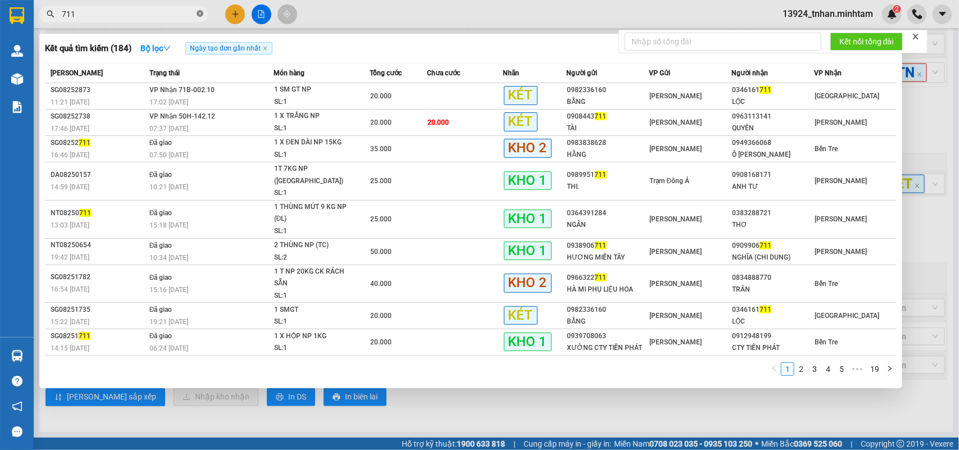
click at [202, 15] on icon "close-circle" at bounding box center [200, 13] width 7 height 7
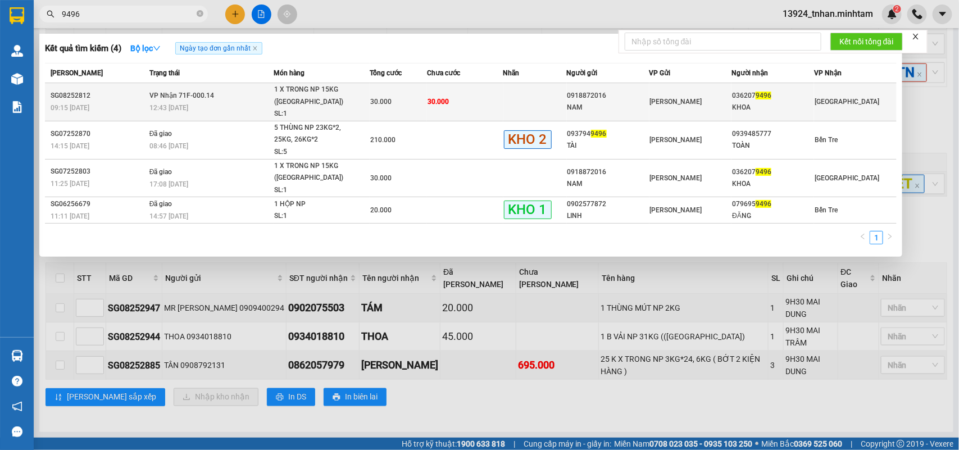
type input "9496"
click at [546, 90] on td at bounding box center [534, 102] width 63 height 38
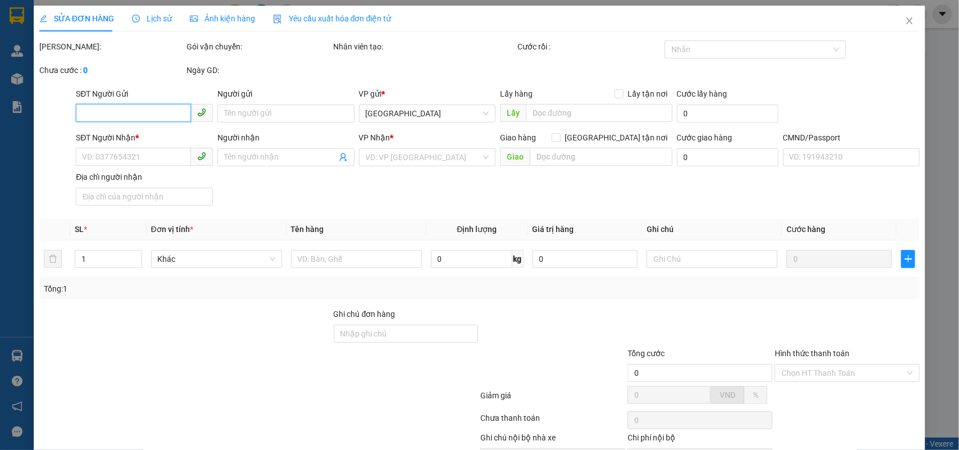
type input "0918872016"
type input "NAM"
type input "0362079496"
type input "KHOA"
type input "30.000"
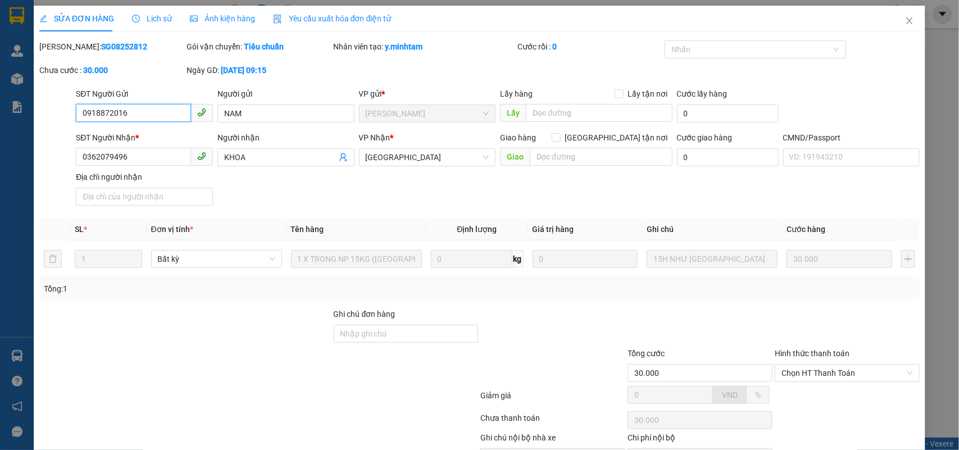
scroll to position [66, 0]
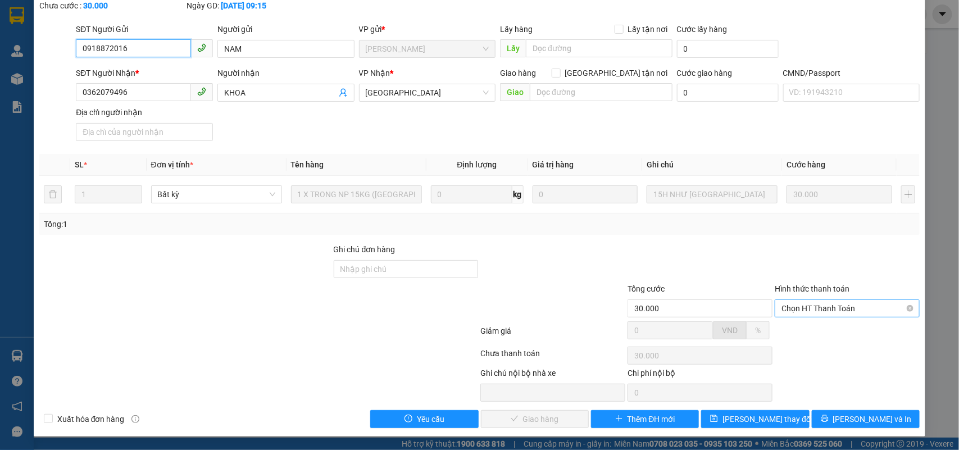
click at [802, 304] on span "Chọn HT Thanh Toán" at bounding box center [846, 308] width 131 height 17
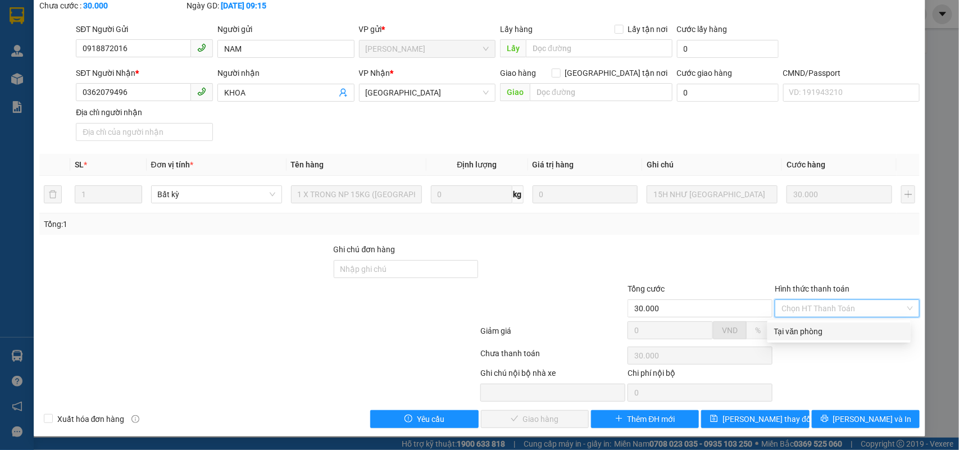
click at [792, 325] on div "Tại văn phòng" at bounding box center [839, 331] width 130 height 12
type input "0"
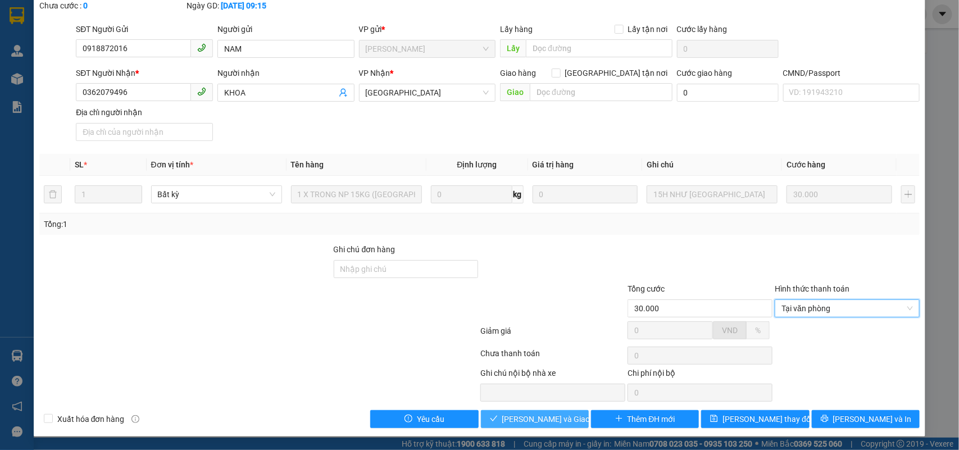
click at [560, 422] on span "Lưu và Giao hàng" at bounding box center [556, 419] width 108 height 12
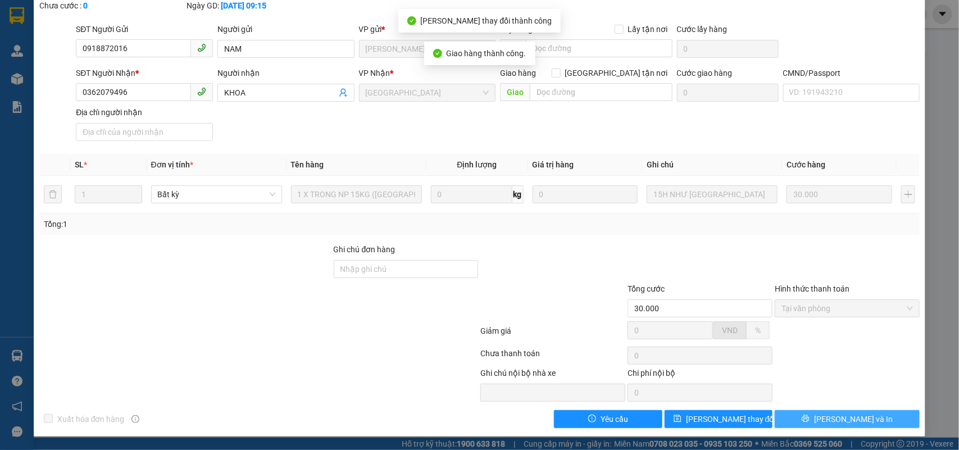
click at [859, 416] on span "[PERSON_NAME] và In" at bounding box center [853, 419] width 79 height 12
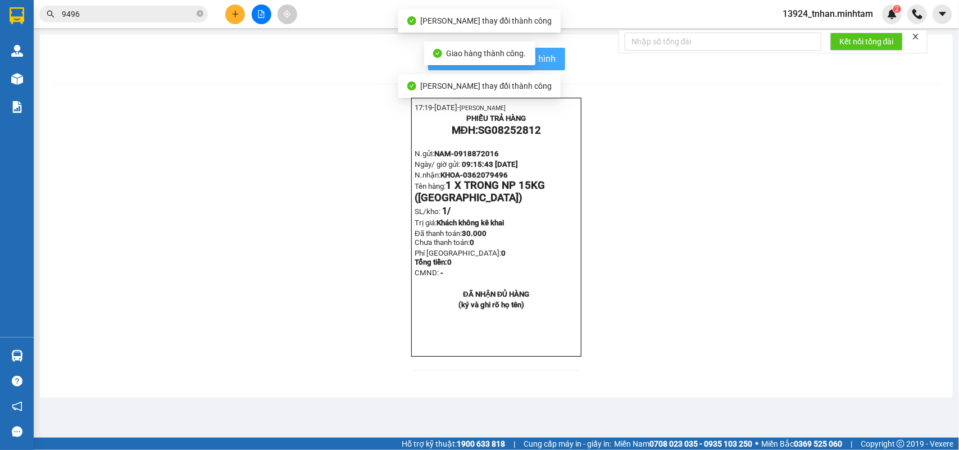
click at [546, 57] on span "In mẫu biên lai tự cấu hình" at bounding box center [503, 59] width 106 height 14
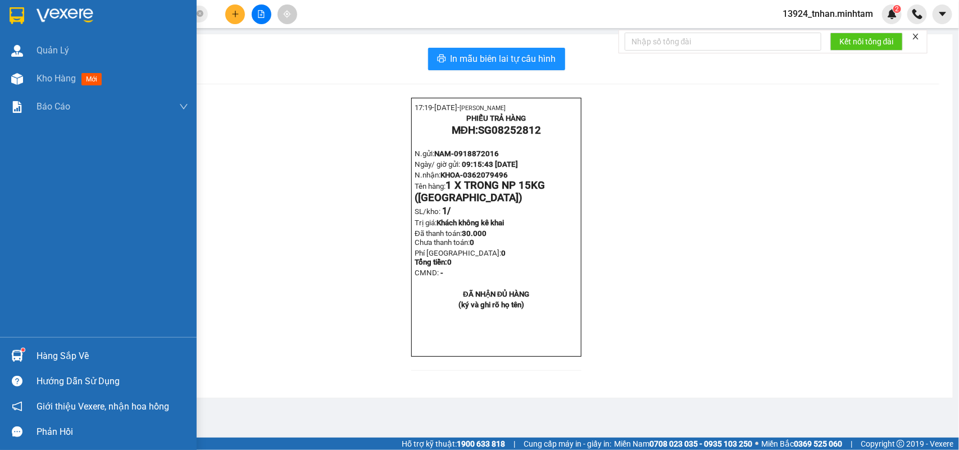
click at [43, 352] on div "Hàng sắp về" at bounding box center [113, 356] width 152 height 17
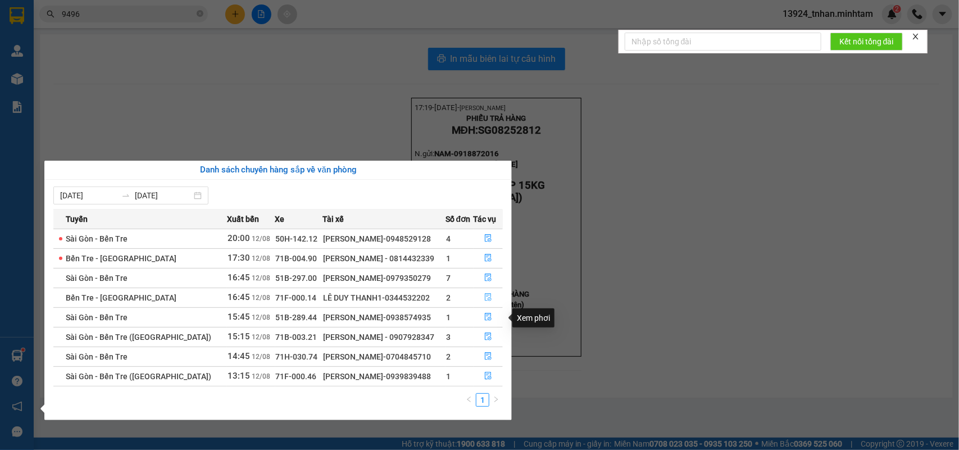
click at [487, 301] on icon "file-done" at bounding box center [488, 297] width 7 height 8
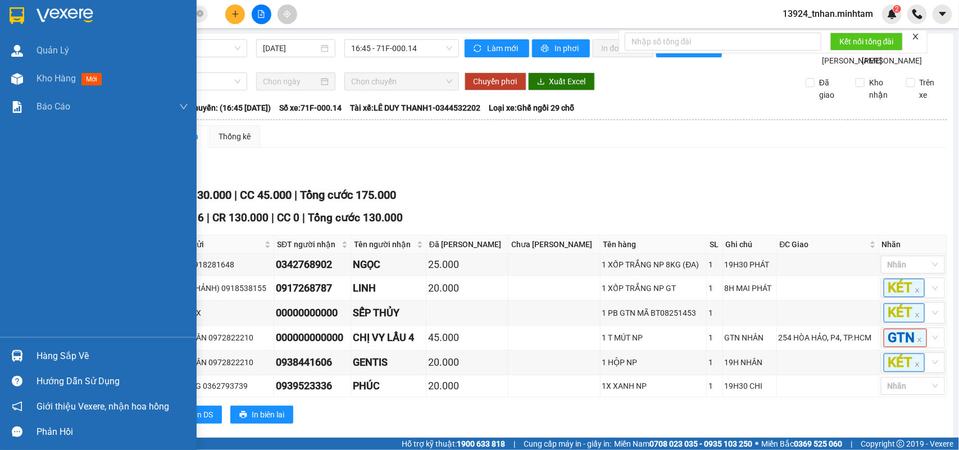
click at [20, 354] on img at bounding box center [17, 356] width 12 height 12
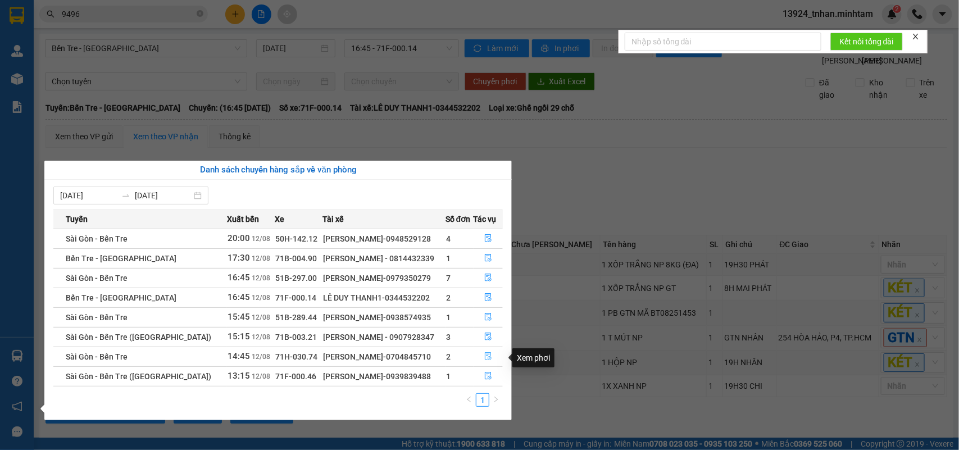
click at [487, 357] on icon "file-done" at bounding box center [488, 356] width 8 height 8
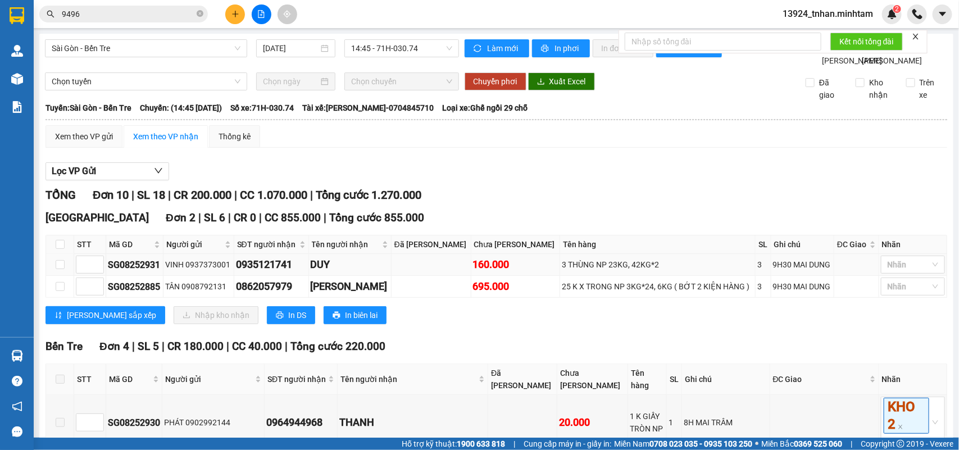
scroll to position [70, 0]
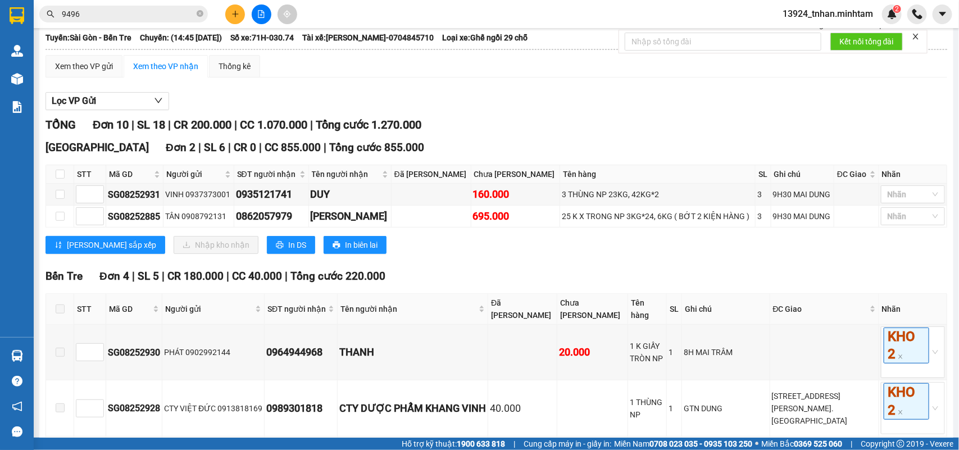
click at [202, 13] on icon "close-circle" at bounding box center [200, 13] width 7 height 7
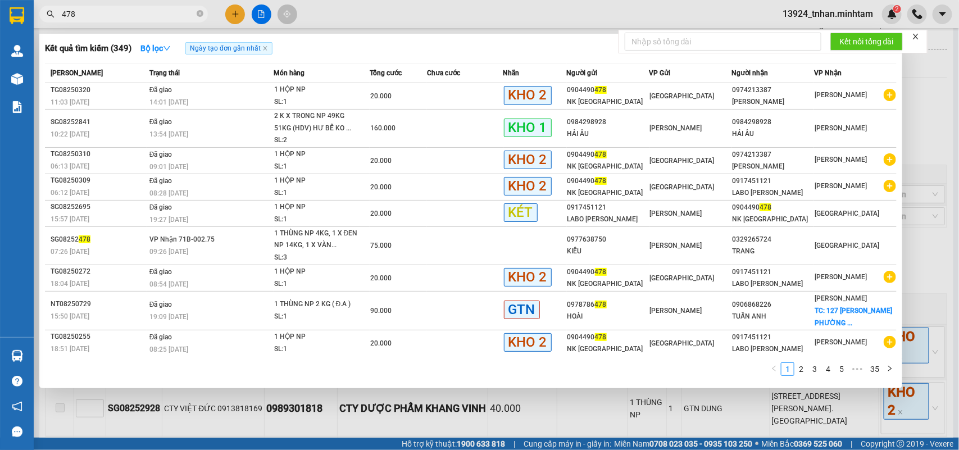
type input "478"
click at [243, 12] on div at bounding box center [479, 225] width 959 height 450
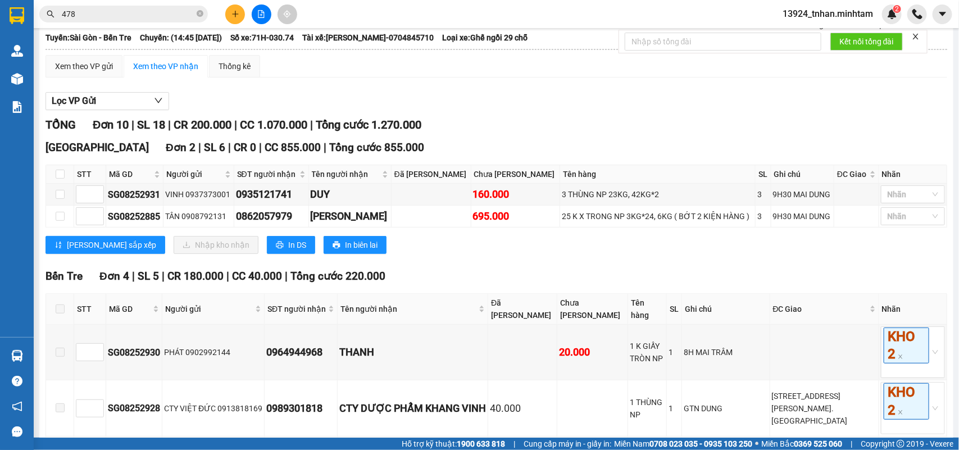
click at [243, 12] on button at bounding box center [235, 14] width 20 height 20
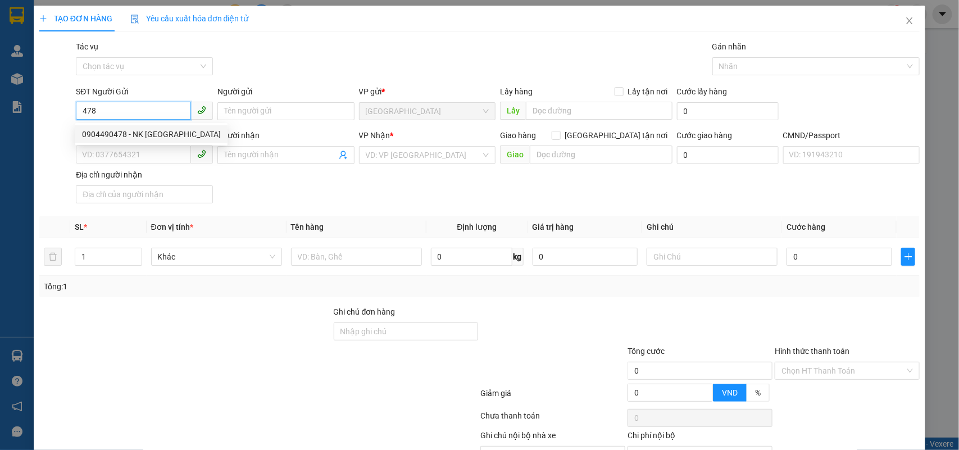
click at [156, 131] on div "0904490478 - NK SÀI GÒN" at bounding box center [151, 134] width 139 height 12
type input "0904490478"
type input "NK SÀI GÒN"
type input "0974213387"
type input "ĐỖ ĐỨC CHUNG"
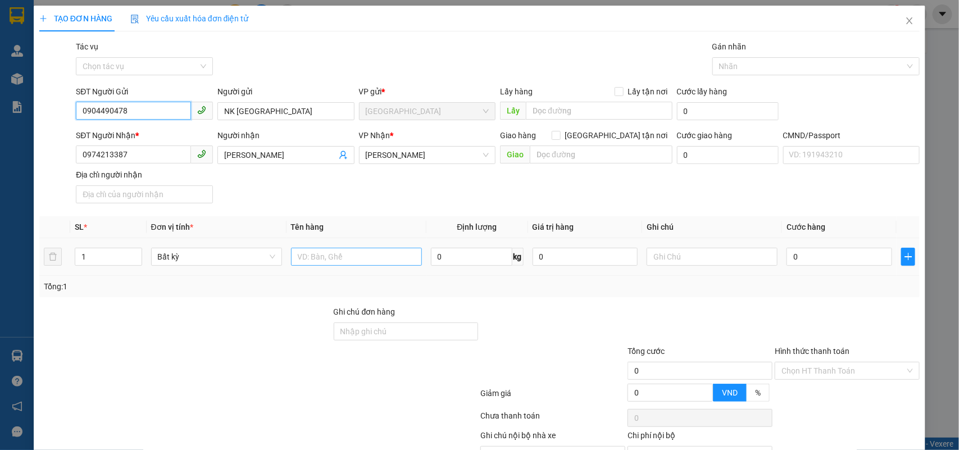
type input "0904490478"
click at [312, 259] on input "text" at bounding box center [356, 257] width 131 height 18
type input "1 hộp np"
click at [841, 267] on div "0" at bounding box center [839, 256] width 106 height 22
click at [843, 263] on input "0" at bounding box center [839, 257] width 106 height 18
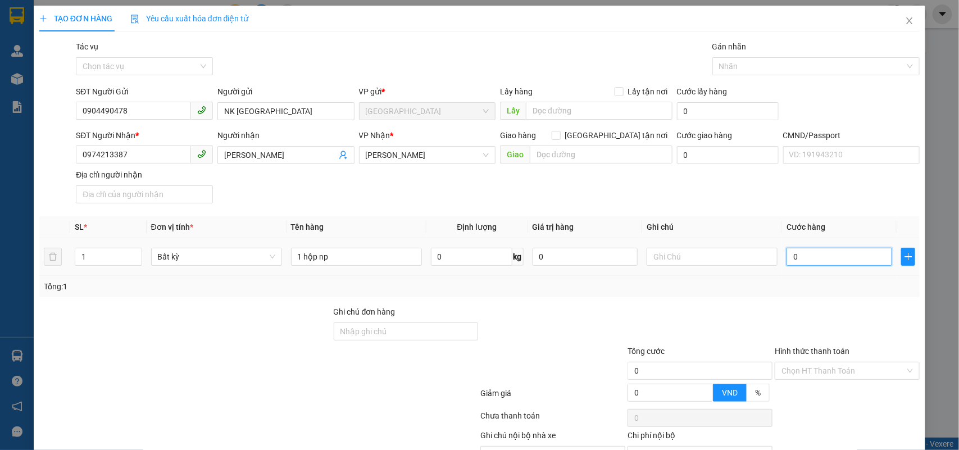
type input "2"
type input "20"
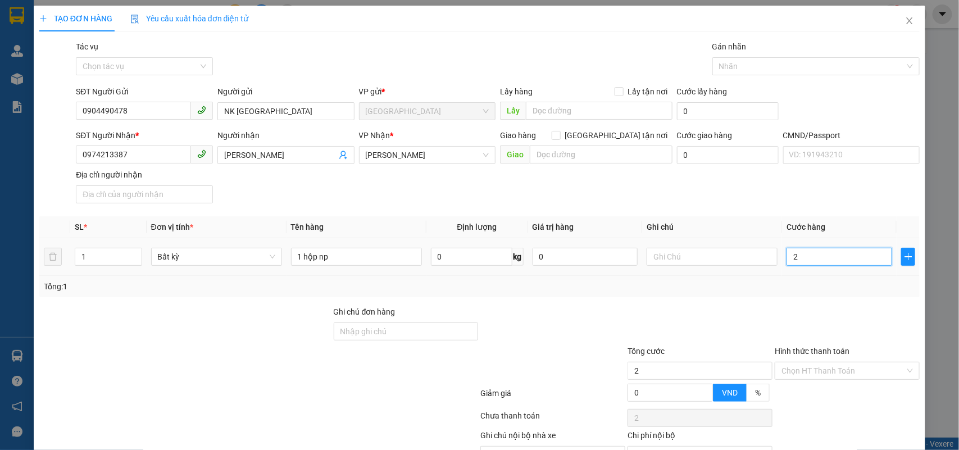
type input "20"
type input "20.000"
click at [702, 259] on input "text" at bounding box center [711, 257] width 131 height 18
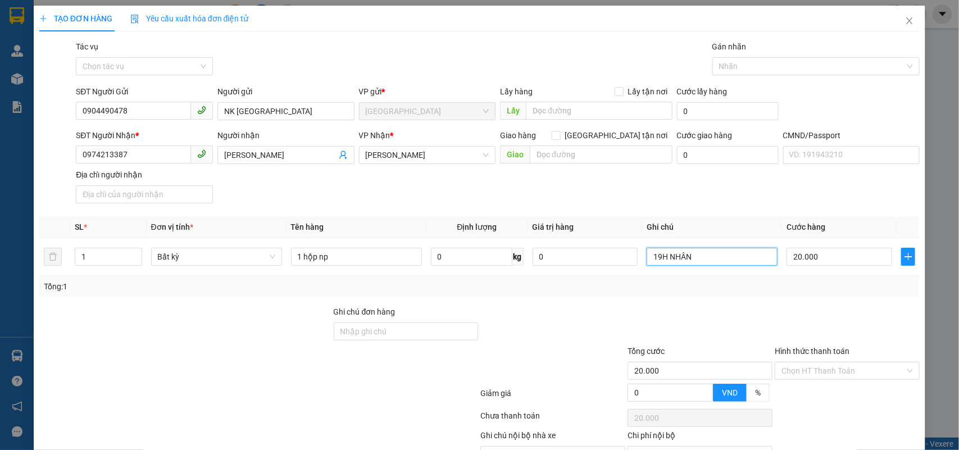
scroll to position [63, 0]
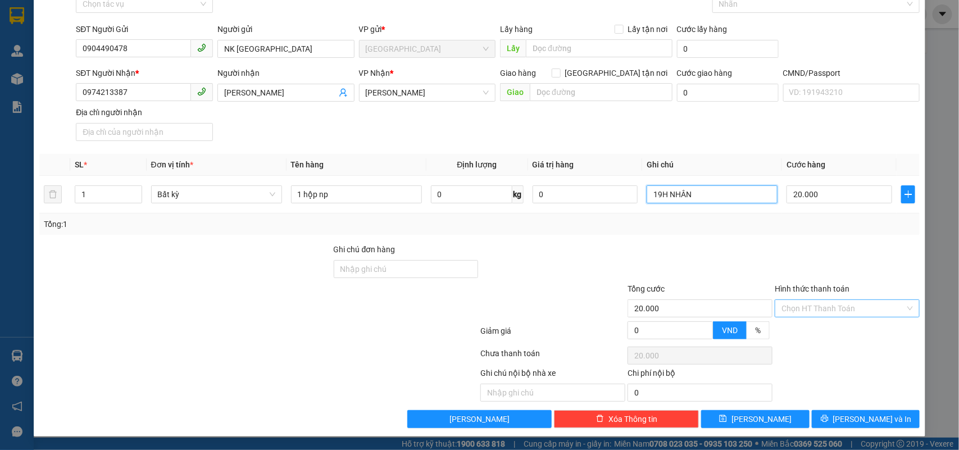
type input "19H NHÂN"
click at [811, 312] on input "Hình thức thanh toán" at bounding box center [843, 308] width 124 height 17
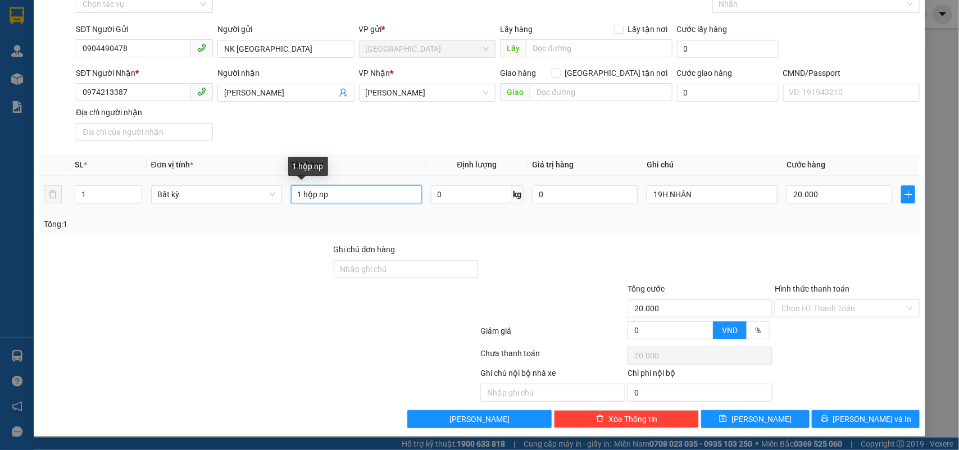
click at [413, 195] on input "1 hộp np" at bounding box center [356, 194] width 131 height 18
type input "1 hộp np ( GỌI LIỀN )"
drag, startPoint x: 801, startPoint y: 302, endPoint x: 802, endPoint y: 309, distance: 7.4
click at [801, 303] on input "Hình thức thanh toán" at bounding box center [843, 308] width 124 height 17
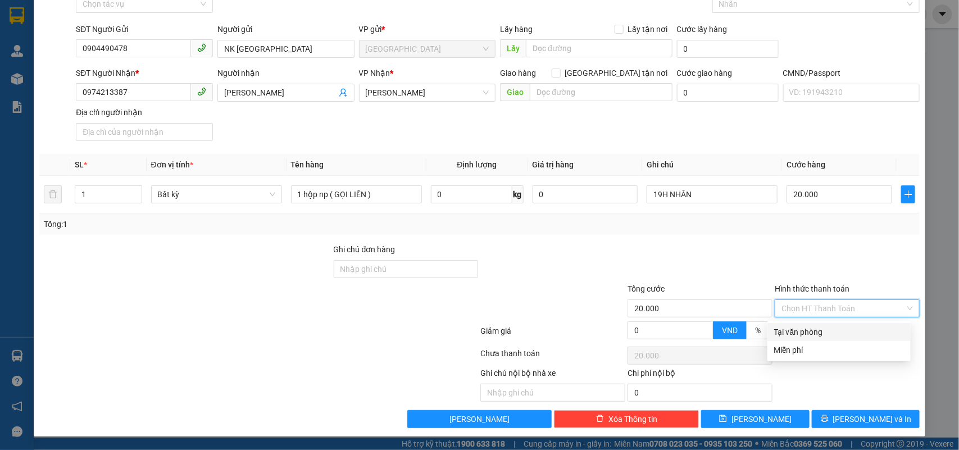
click at [807, 331] on div "Tại văn phòng" at bounding box center [839, 332] width 130 height 12
type input "0"
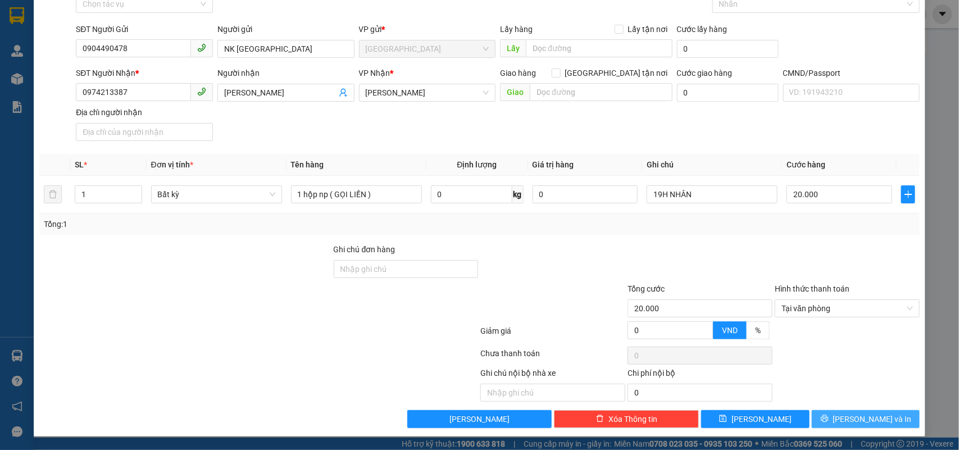
drag, startPoint x: 849, startPoint y: 416, endPoint x: 832, endPoint y: 410, distance: 17.8
click at [848, 416] on span "[PERSON_NAME] và In" at bounding box center [872, 419] width 79 height 12
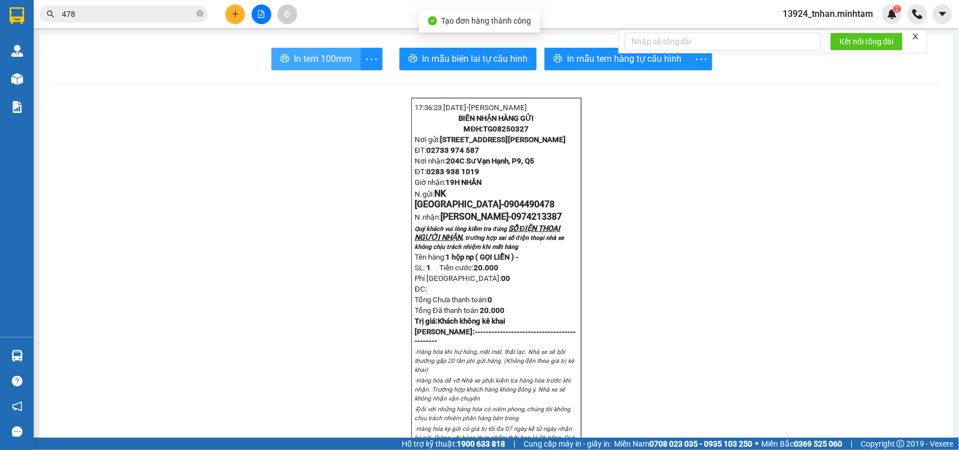
click at [294, 60] on span "In tem 100mm" at bounding box center [323, 59] width 58 height 14
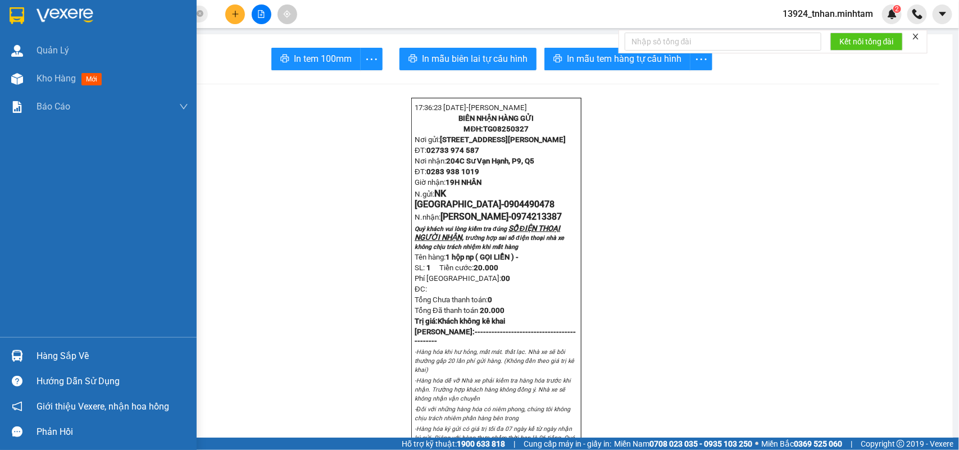
click at [35, 354] on div "Hàng sắp về" at bounding box center [98, 355] width 197 height 25
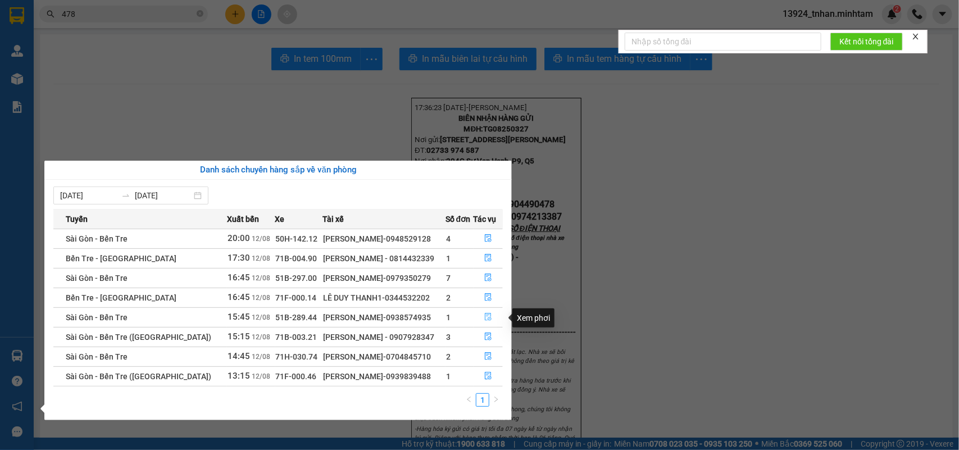
click at [491, 321] on button "button" at bounding box center [488, 317] width 29 height 18
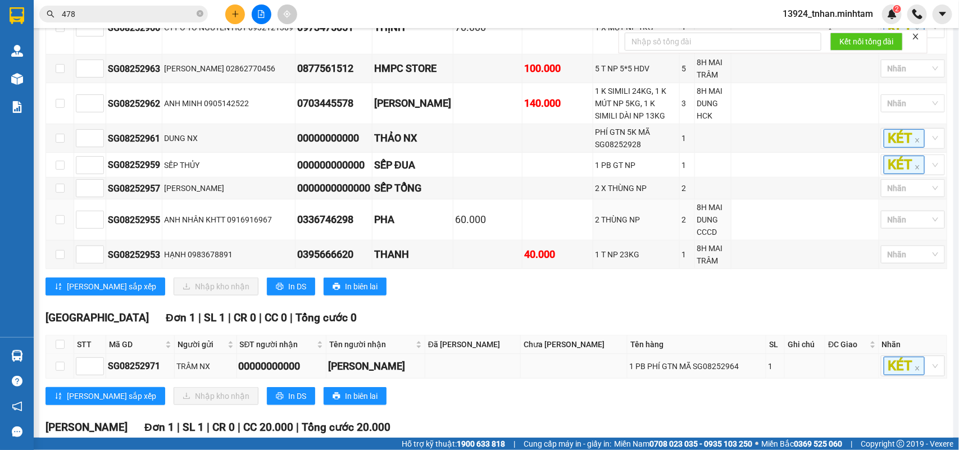
scroll to position [427, 0]
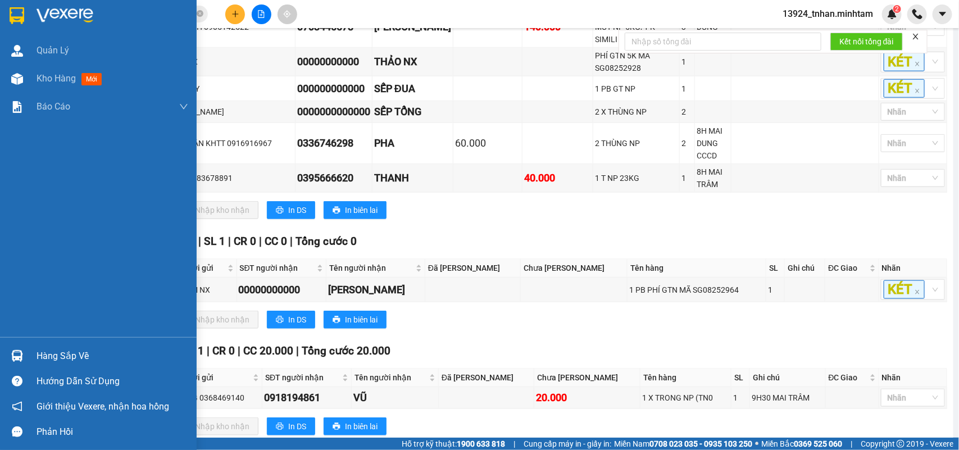
click at [51, 352] on div "Hàng sắp về" at bounding box center [113, 356] width 152 height 17
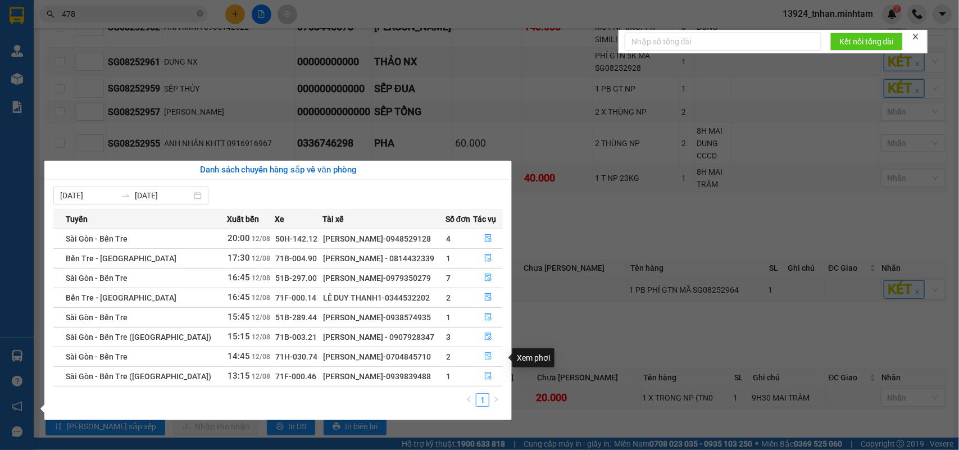
click at [501, 354] on button "button" at bounding box center [488, 357] width 29 height 18
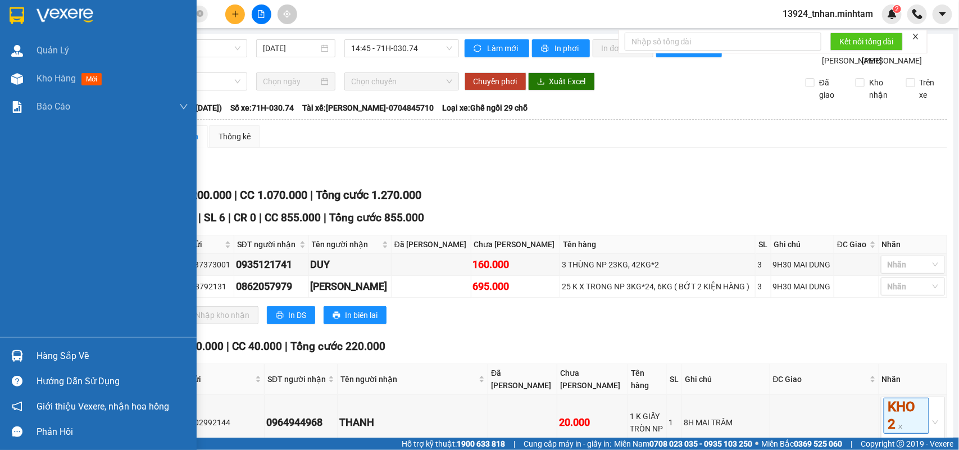
click at [40, 354] on div "Hàng sắp về" at bounding box center [113, 356] width 152 height 17
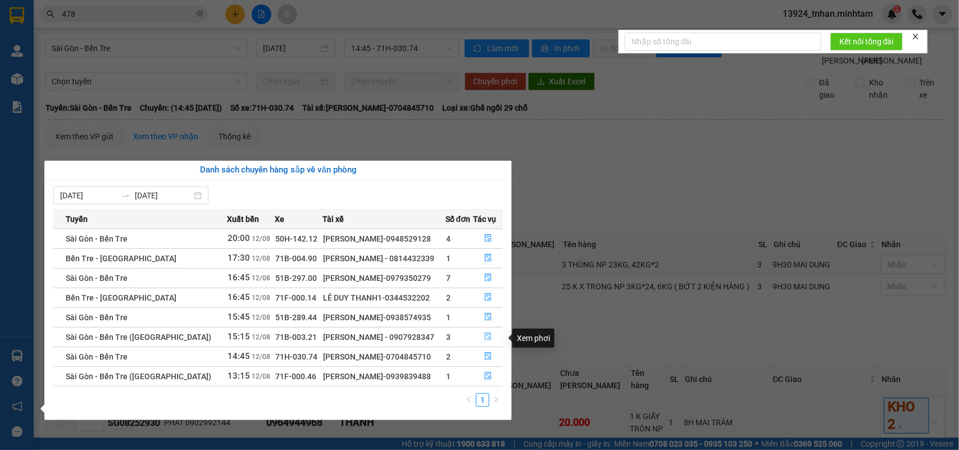
click at [490, 335] on button "button" at bounding box center [488, 337] width 29 height 18
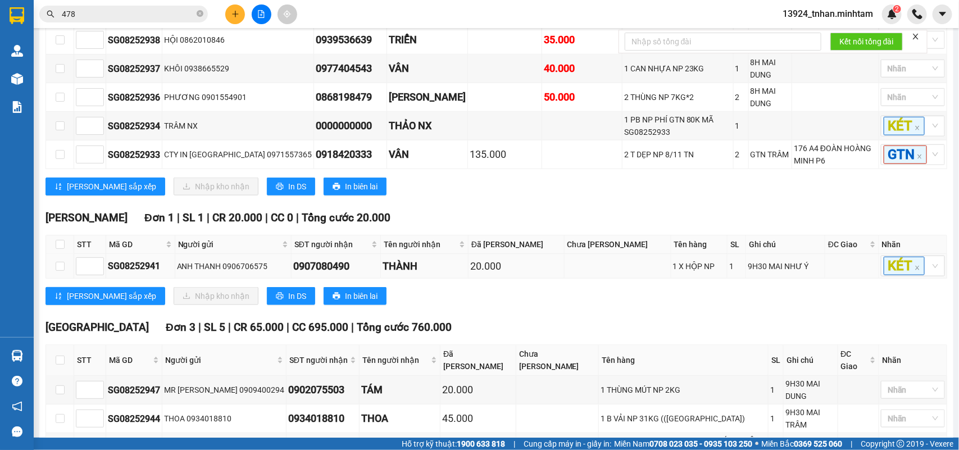
scroll to position [578, 0]
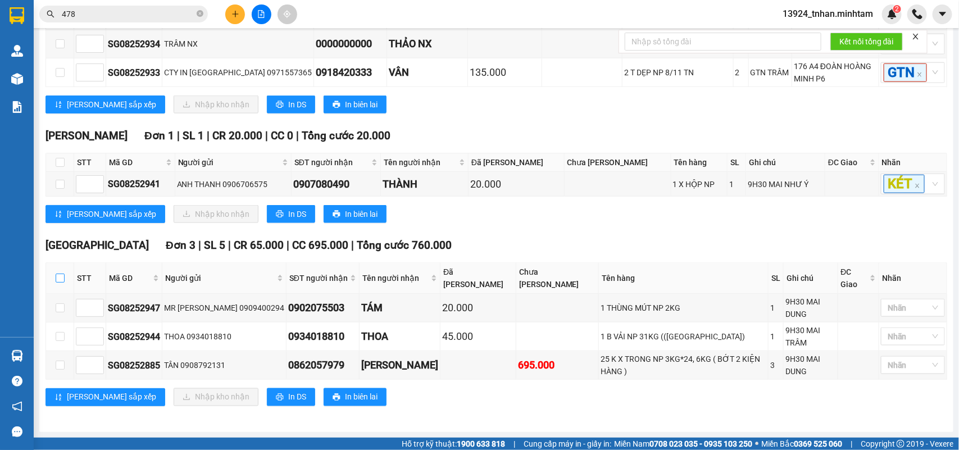
click at [60, 284] on label at bounding box center [60, 278] width 9 height 12
click at [60, 282] on input "checkbox" at bounding box center [60, 277] width 9 height 9
checkbox input "true"
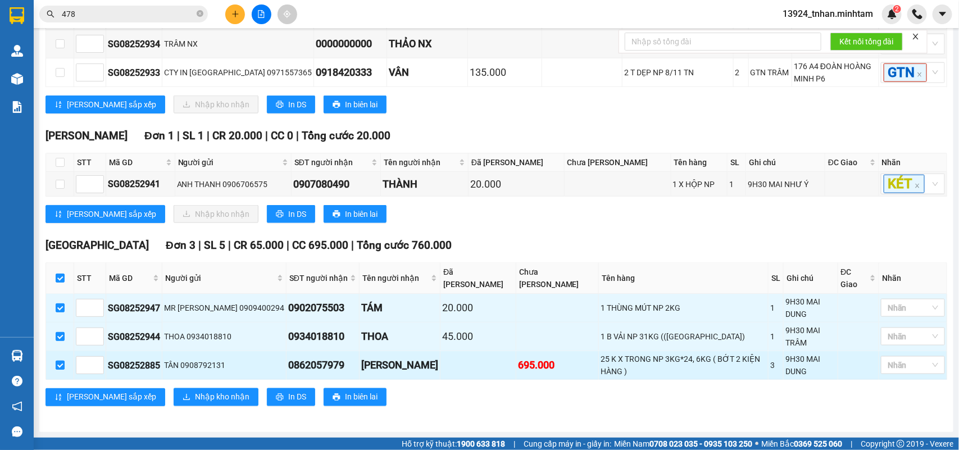
click at [59, 369] on input "checkbox" at bounding box center [60, 365] width 9 height 9
checkbox input "false"
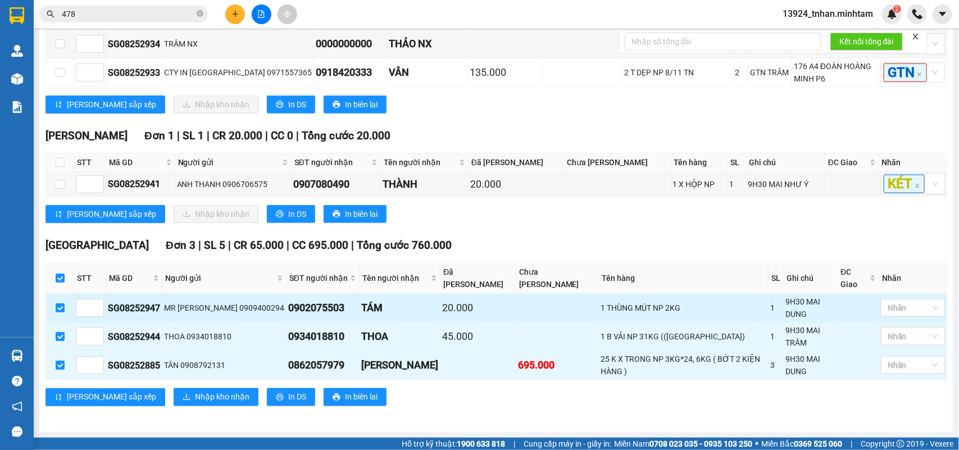
checkbox input "false"
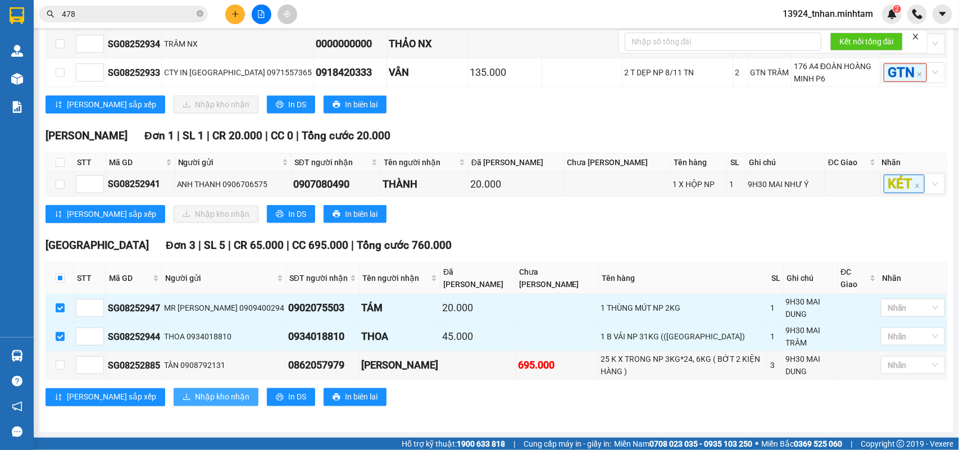
click at [195, 397] on span "Nhập kho nhận" at bounding box center [222, 397] width 54 height 12
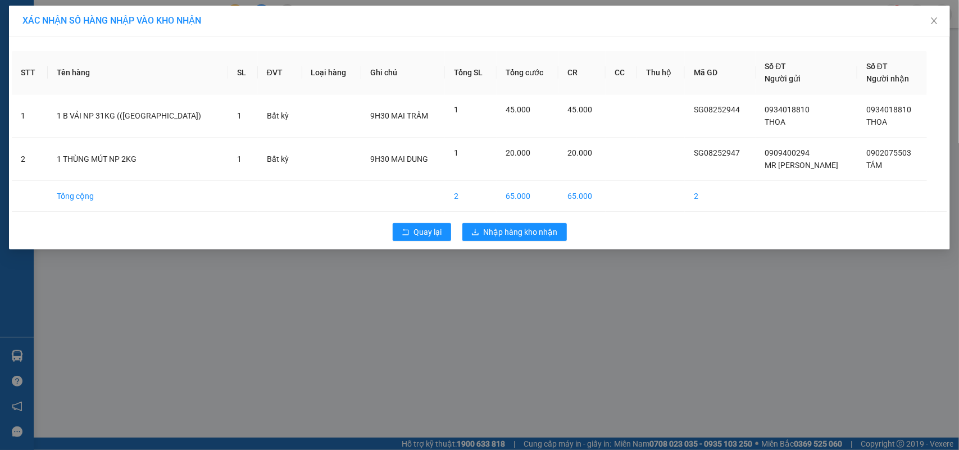
click at [537, 221] on div "Quay lại Nhập hàng kho nhận" at bounding box center [479, 231] width 935 height 29
click at [535, 231] on span "Nhập hàng kho nhận" at bounding box center [520, 232] width 74 height 12
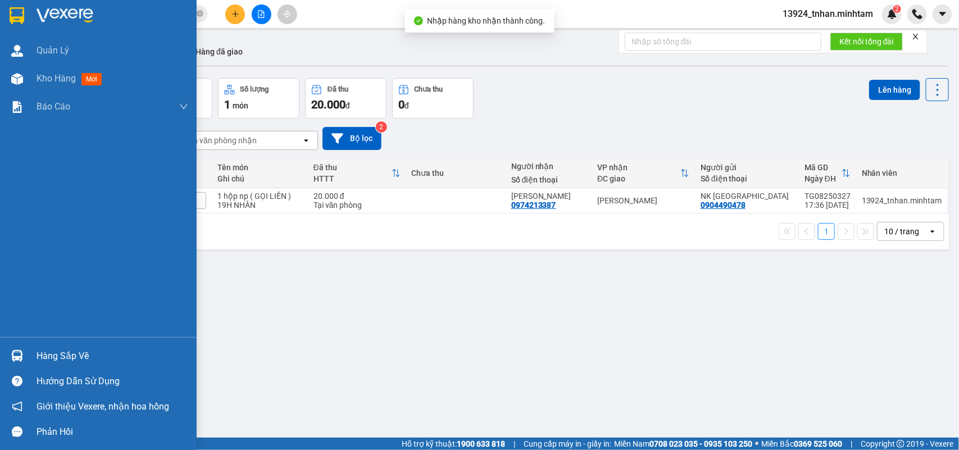
click at [44, 337] on div "Hàng sắp về Hướng dẫn sử dụng Giới thiệu Vexere, nhận hoa hồng Phản hồi" at bounding box center [98, 390] width 197 height 107
click at [46, 349] on div "Hàng sắp về" at bounding box center [113, 356] width 152 height 17
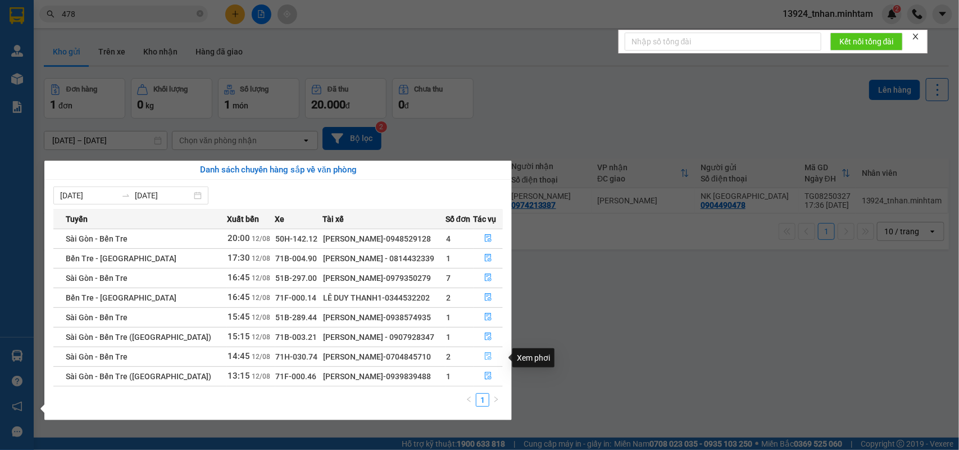
click at [487, 354] on icon "file-done" at bounding box center [488, 356] width 8 height 8
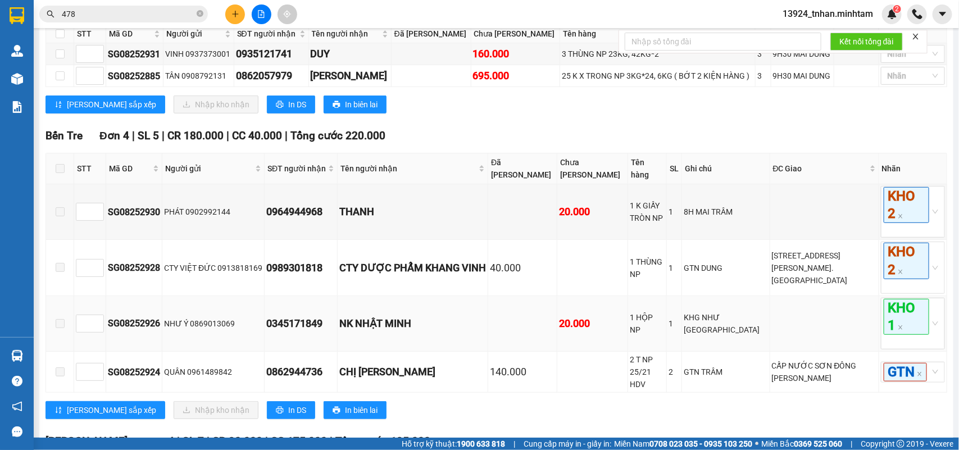
scroll to position [140, 0]
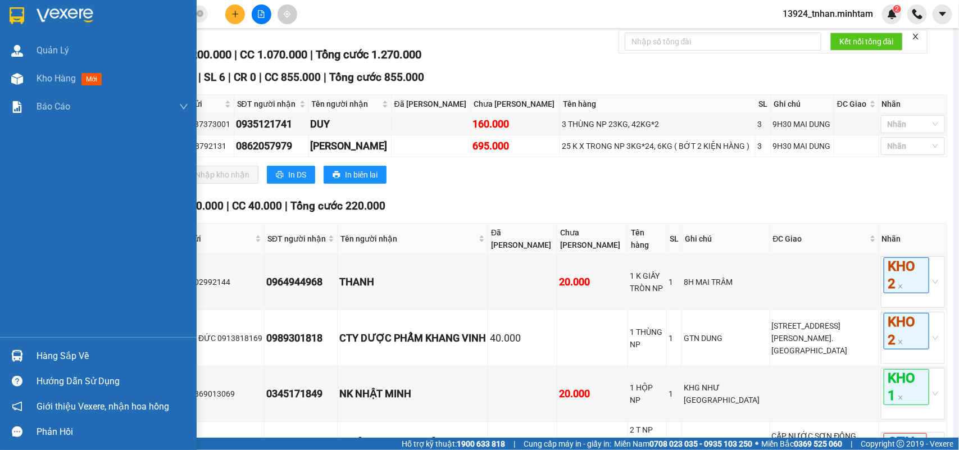
click at [31, 353] on div "Hàng sắp về" at bounding box center [98, 355] width 197 height 25
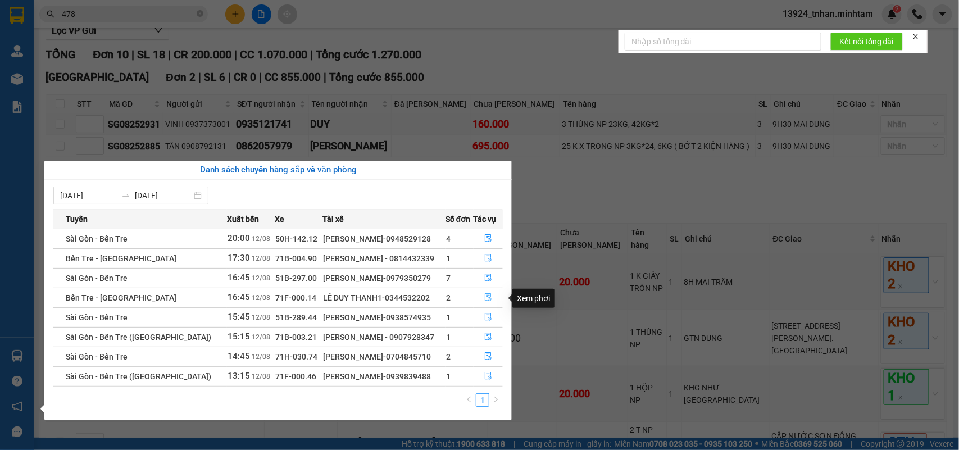
click at [489, 295] on icon "file-done" at bounding box center [488, 297] width 7 height 8
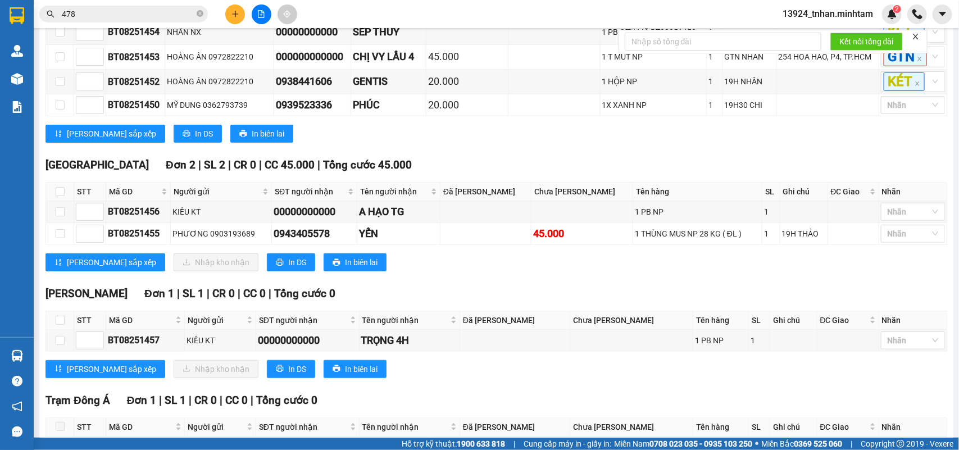
scroll to position [351, 0]
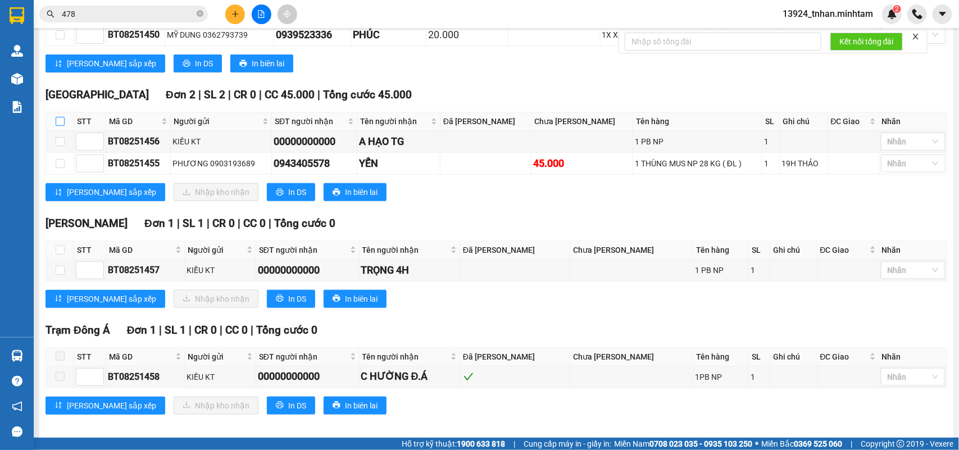
click at [61, 126] on input "checkbox" at bounding box center [60, 121] width 9 height 9
checkbox input "true"
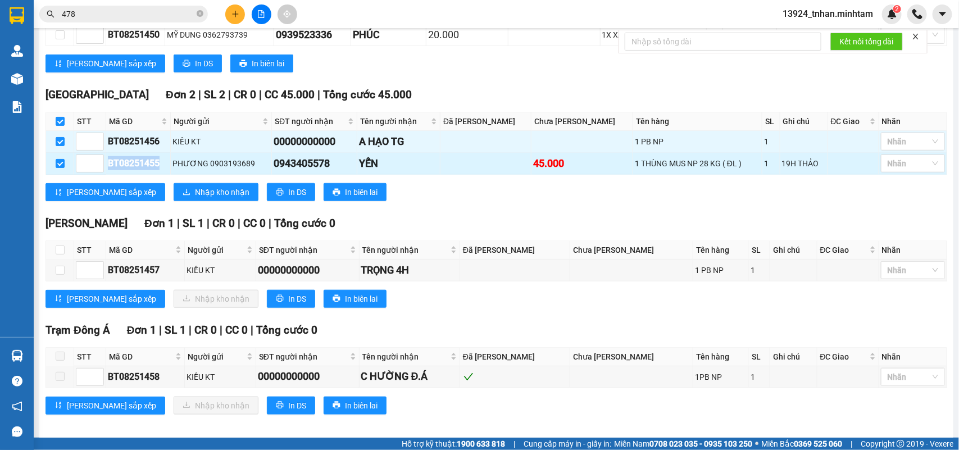
drag, startPoint x: 166, startPoint y: 206, endPoint x: 108, endPoint y: 212, distance: 57.6
click at [108, 170] on div "BT08251455" at bounding box center [138, 163] width 61 height 14
copy div "BT08251455"
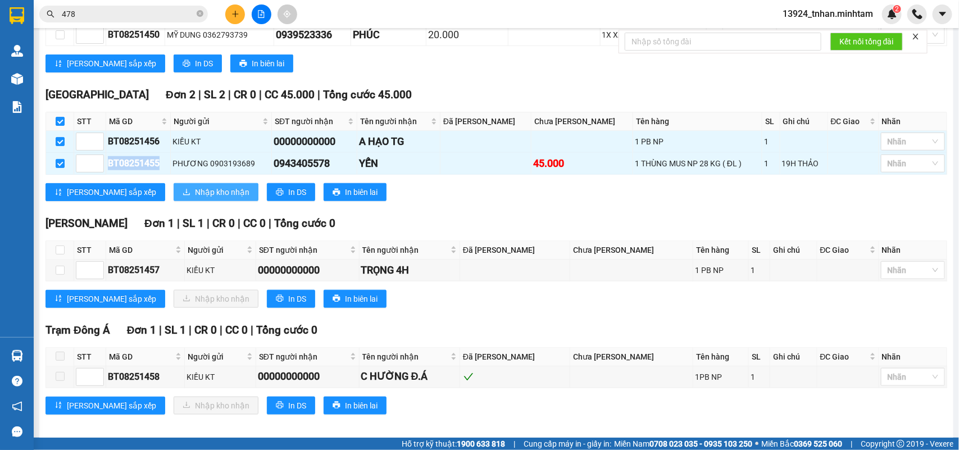
click at [195, 198] on span "Nhập kho nhận" at bounding box center [222, 192] width 54 height 12
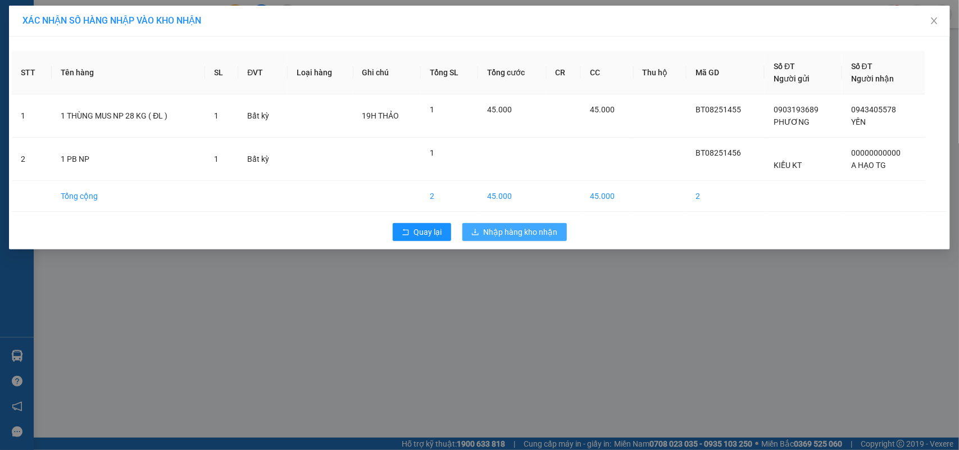
click at [490, 236] on span "Nhập hàng kho nhận" at bounding box center [520, 232] width 74 height 12
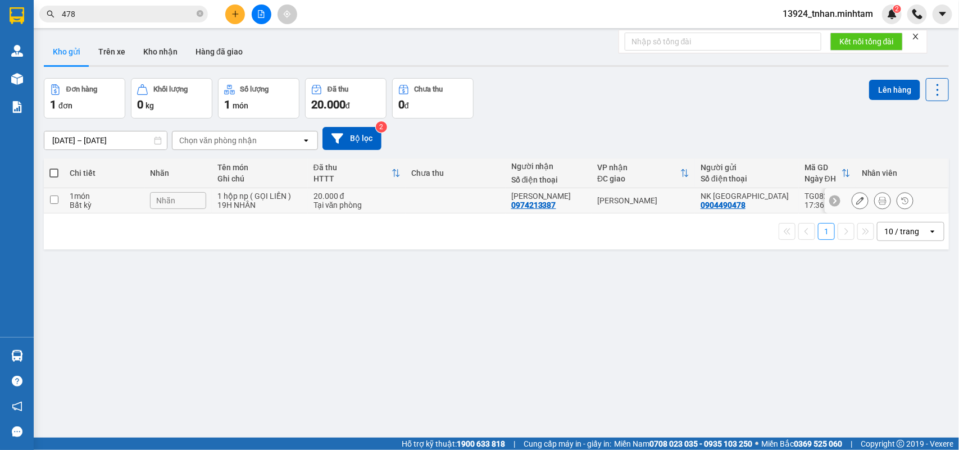
click at [856, 200] on icon at bounding box center [860, 201] width 8 height 8
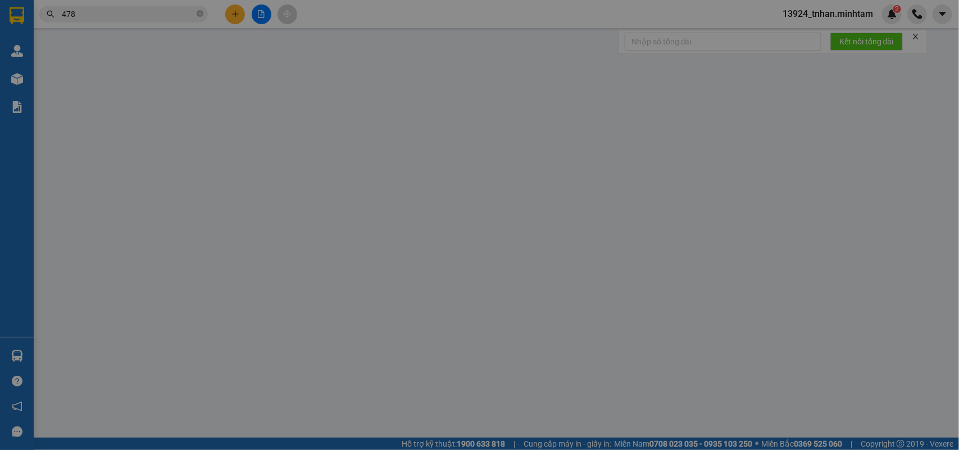
type input "0904490478"
type input "NK SÀI GÒN"
type input "0974213387"
type input "ĐỖ ĐỨC CHUNG"
type input "20.000"
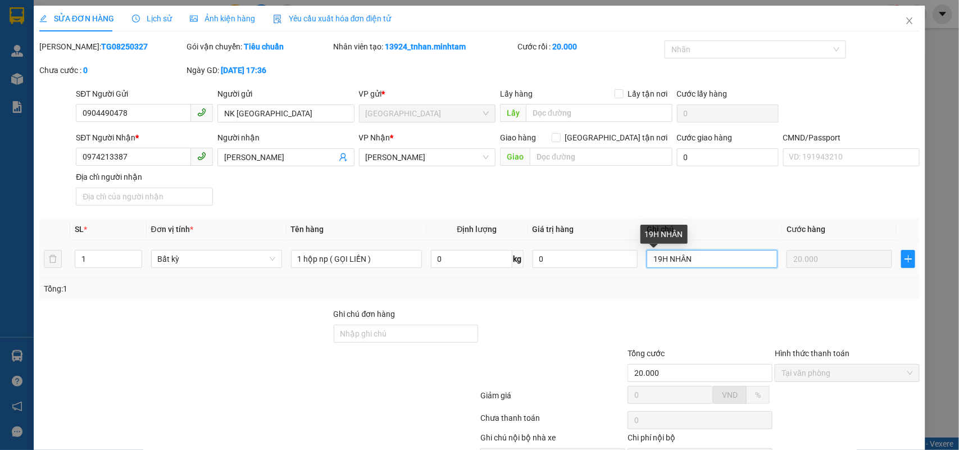
drag, startPoint x: 663, startPoint y: 258, endPoint x: 643, endPoint y: 262, distance: 20.0
click at [646, 262] on input "19H NHÂN" at bounding box center [711, 259] width 131 height 18
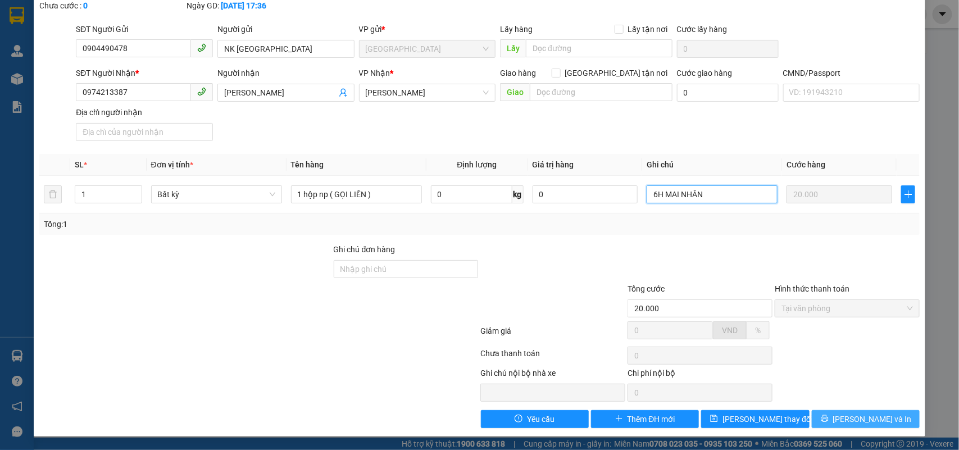
type input "6H MAI NHÂN"
drag, startPoint x: 846, startPoint y: 414, endPoint x: 798, endPoint y: 402, distance: 49.8
click at [846, 414] on button "[PERSON_NAME] và In" at bounding box center [865, 419] width 108 height 18
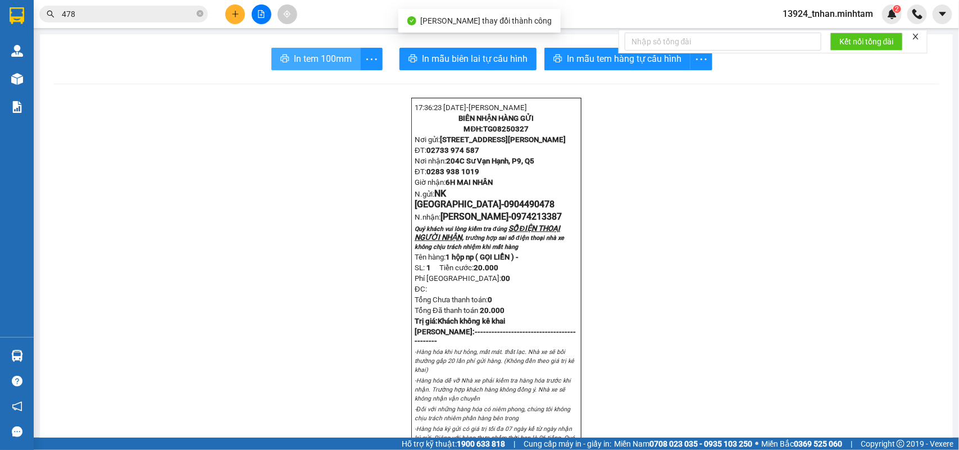
click at [301, 56] on span "In tem 100mm" at bounding box center [323, 59] width 58 height 14
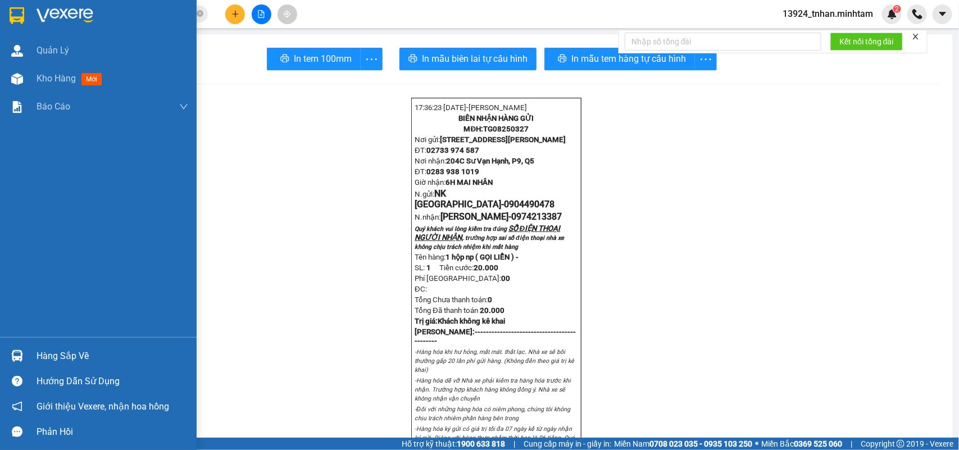
click at [17, 355] on img at bounding box center [17, 356] width 12 height 12
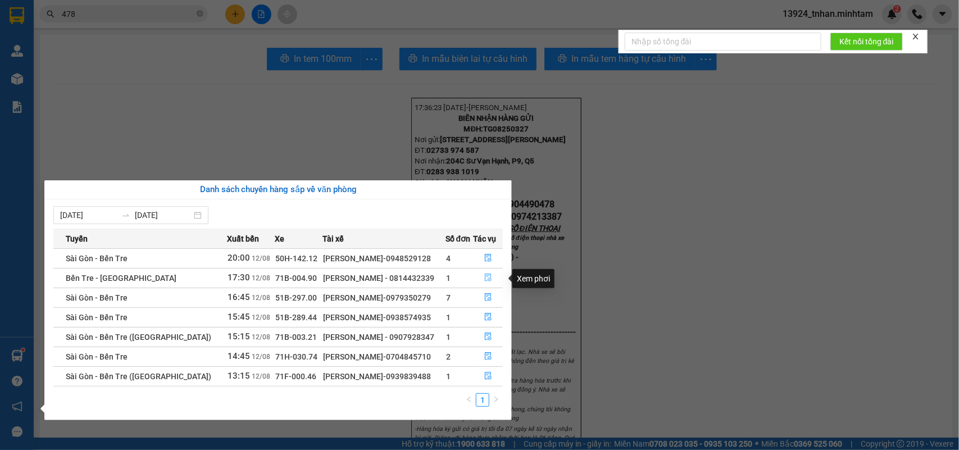
click at [490, 276] on button "button" at bounding box center [488, 278] width 29 height 18
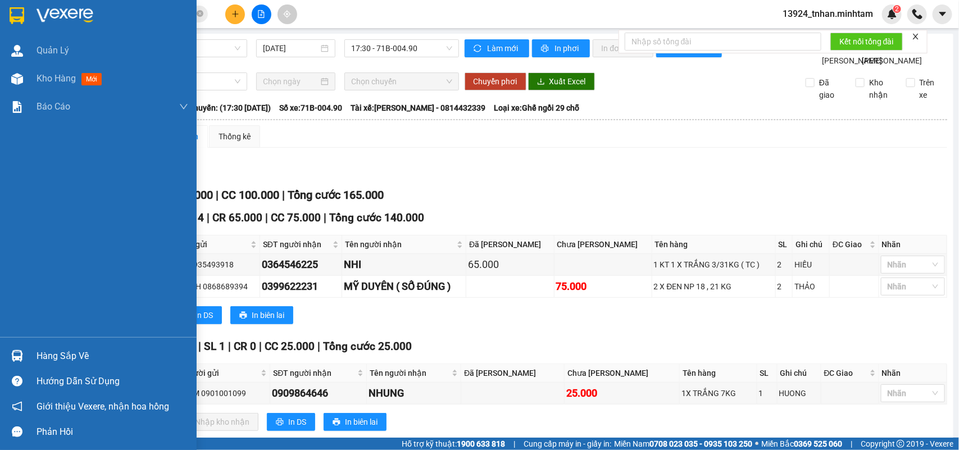
drag, startPoint x: 6, startPoint y: 349, endPoint x: 31, endPoint y: 388, distance: 46.0
click at [6, 350] on div "Hàng sắp về" at bounding box center [98, 355] width 197 height 25
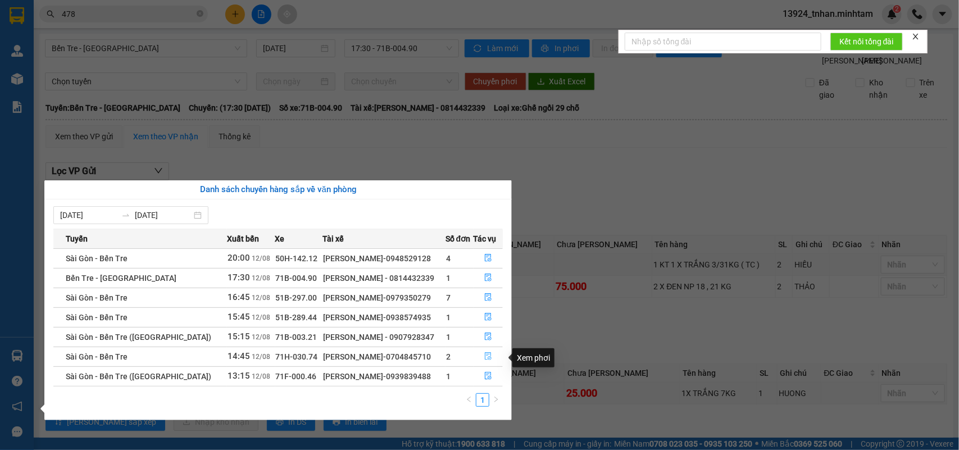
click at [496, 355] on button "button" at bounding box center [488, 357] width 29 height 18
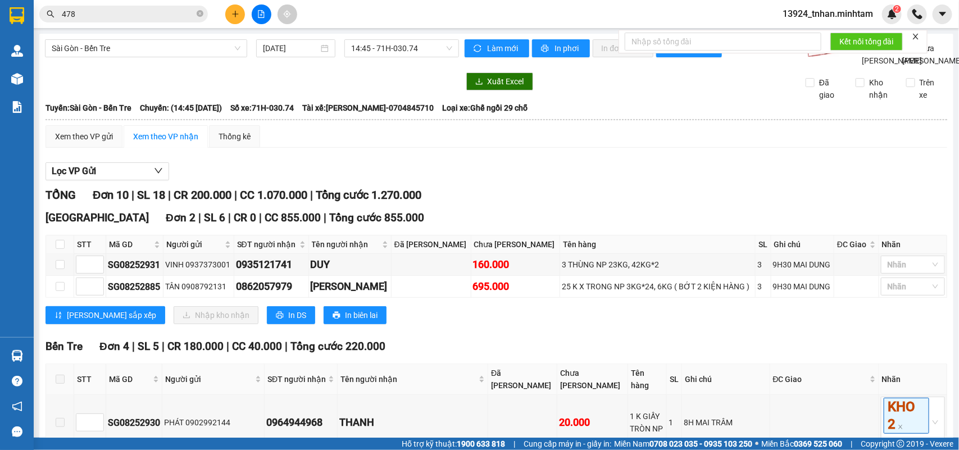
scroll to position [70, 0]
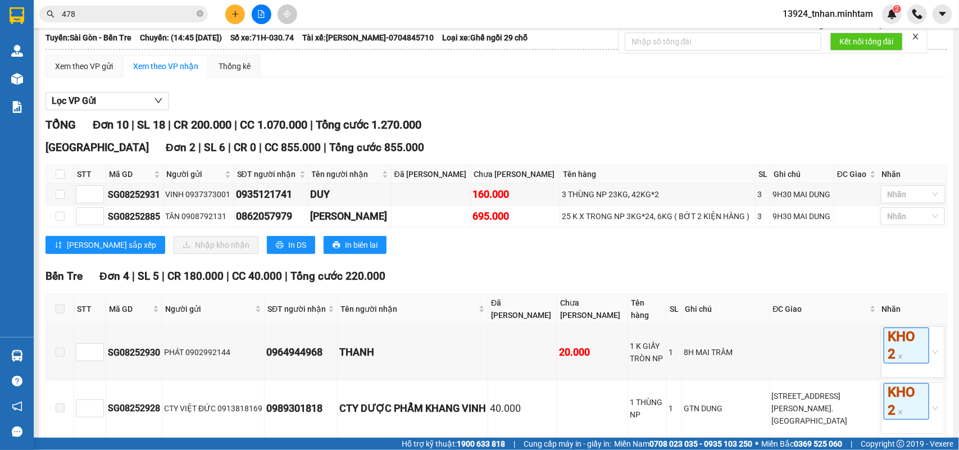
drag, startPoint x: 636, startPoint y: 96, endPoint x: 591, endPoint y: 116, distance: 48.5
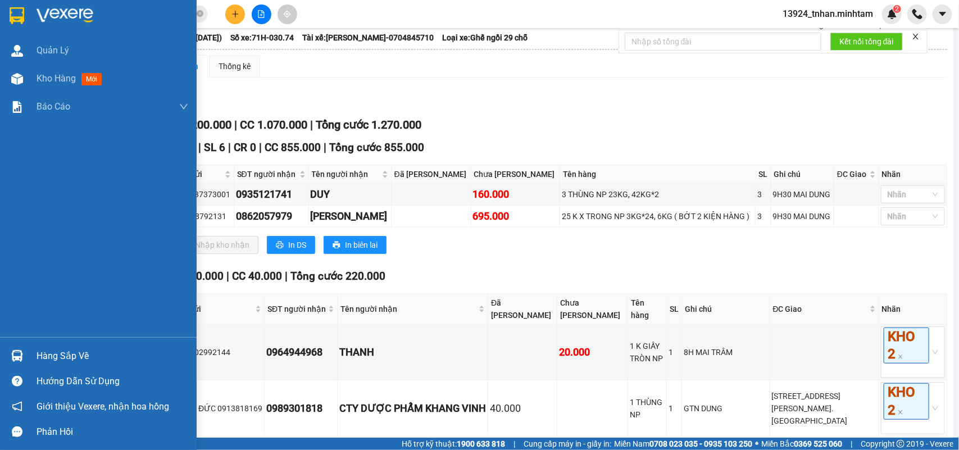
click at [21, 354] on img at bounding box center [17, 356] width 12 height 12
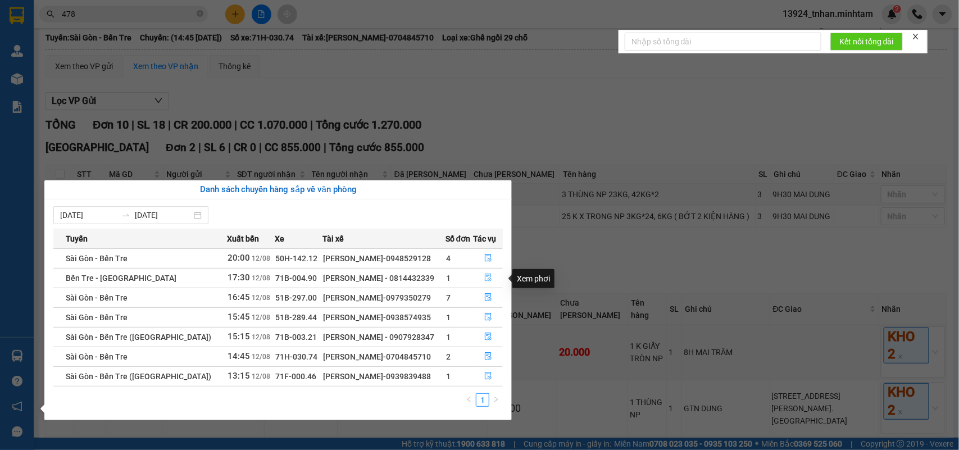
click at [490, 275] on icon "file-done" at bounding box center [488, 277] width 8 height 8
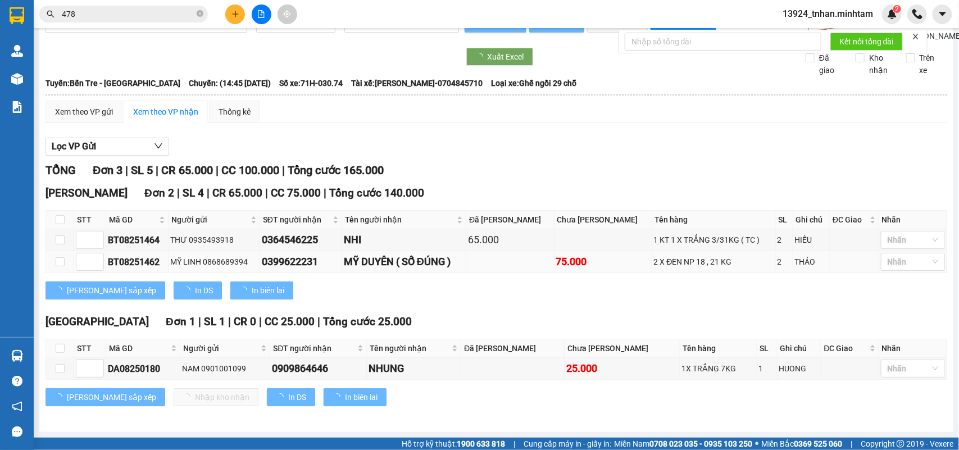
scroll to position [52, 0]
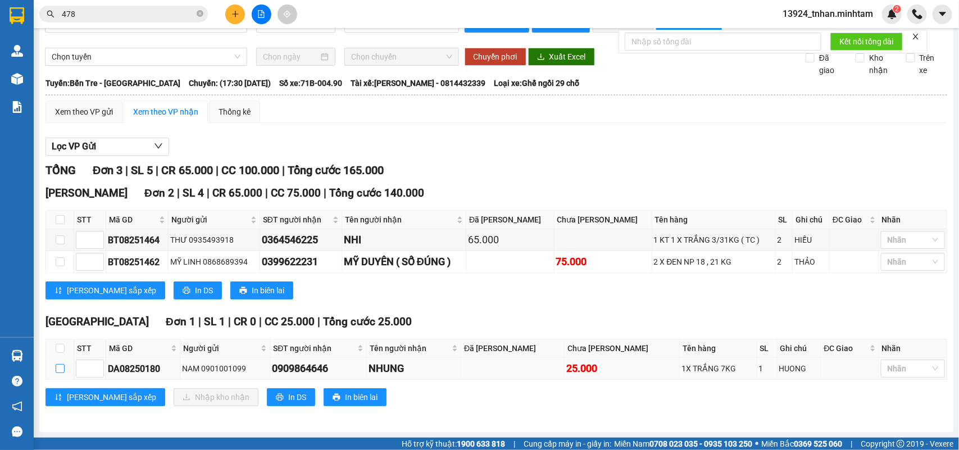
click at [57, 368] on input "checkbox" at bounding box center [60, 368] width 9 height 9
checkbox input "true"
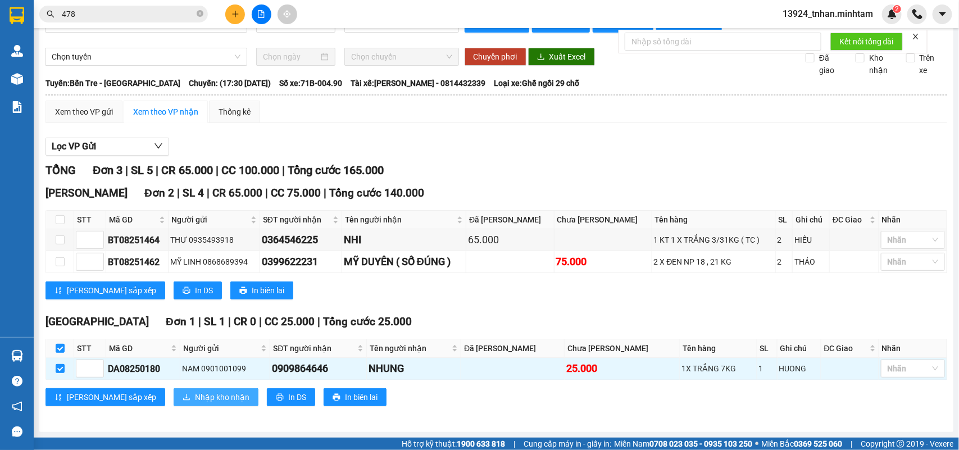
click at [195, 396] on span "Nhập kho nhận" at bounding box center [222, 397] width 54 height 12
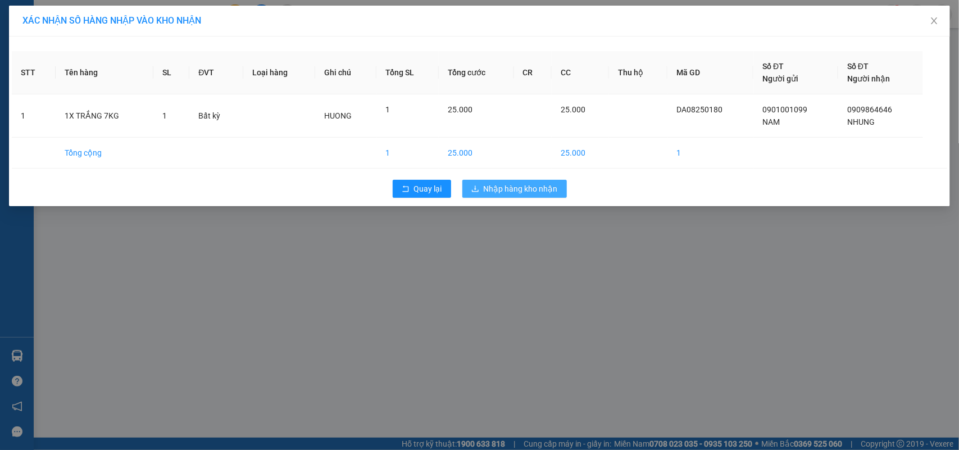
click at [528, 194] on span "Nhập hàng kho nhận" at bounding box center [520, 189] width 74 height 12
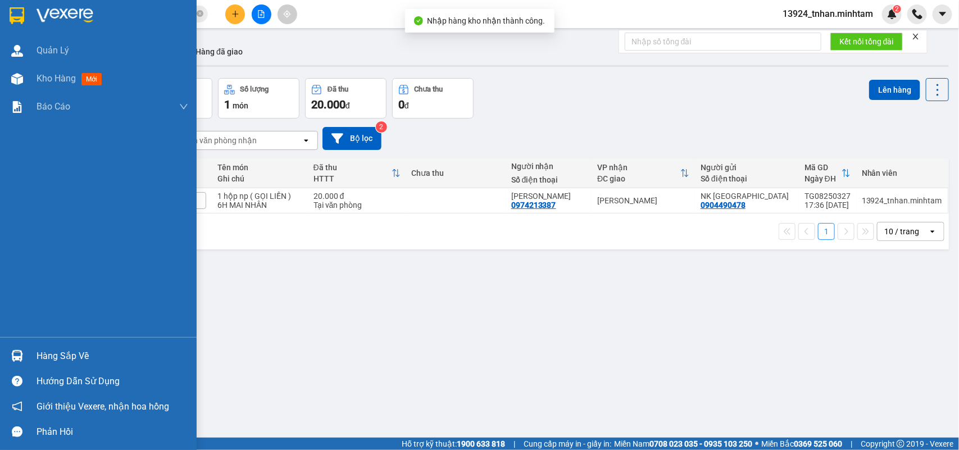
click at [22, 346] on div at bounding box center [17, 356] width 20 height 20
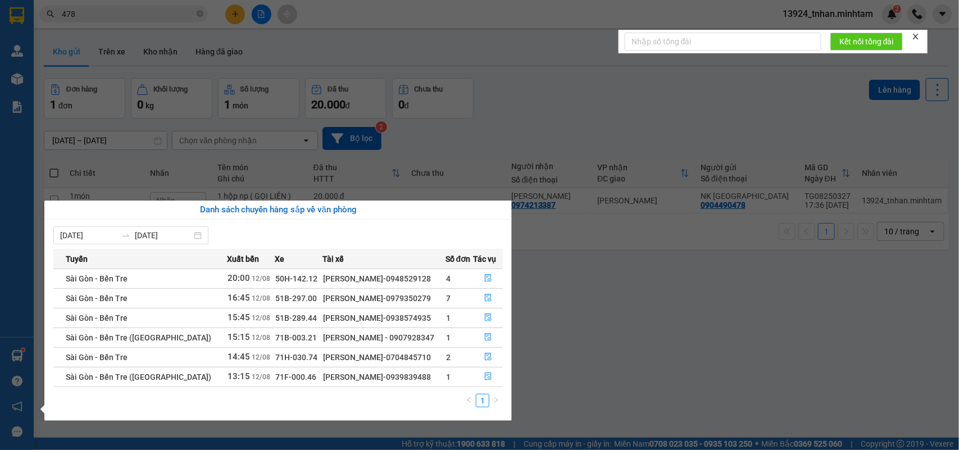
drag, startPoint x: 312, startPoint y: 266, endPoint x: 281, endPoint y: 240, distance: 39.8
click at [281, 240] on div "06/08/2025 12/08/2025" at bounding box center [277, 235] width 449 height 18
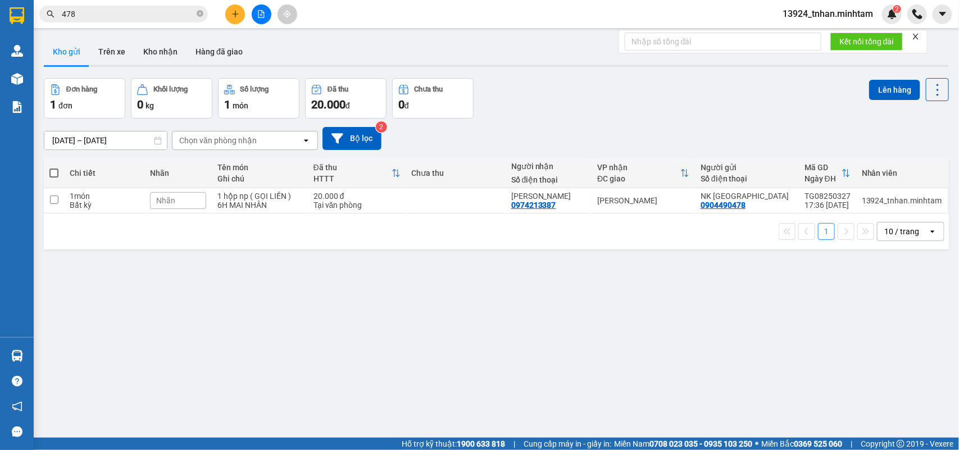
click at [53, 76] on section "Kết quả tìm kiếm ( 349 ) Bộ lọc Ngày tạo đơn gần nhất Mã ĐH Trạng thái Món hàng…" at bounding box center [479, 225] width 959 height 450
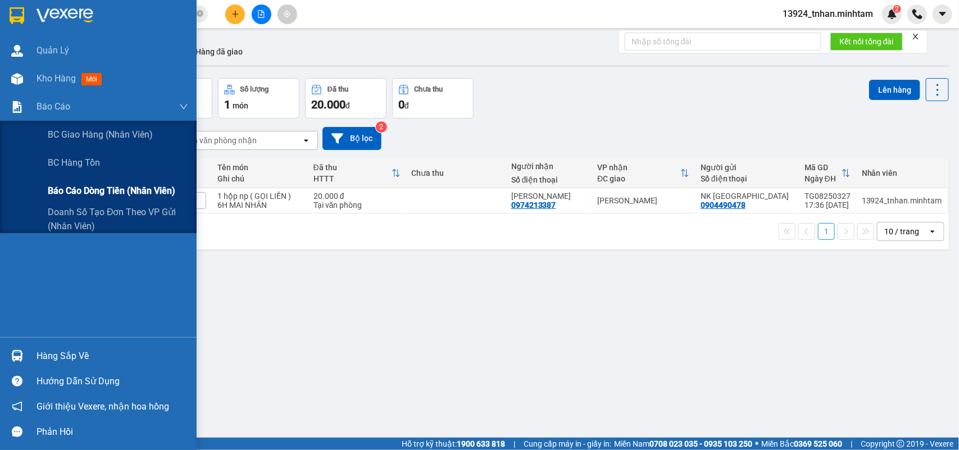
drag, startPoint x: 104, startPoint y: 183, endPoint x: 124, endPoint y: 183, distance: 20.2
click at [105, 181] on div "Báo cáo dòng tiền (nhân viên)" at bounding box center [118, 191] width 140 height 28
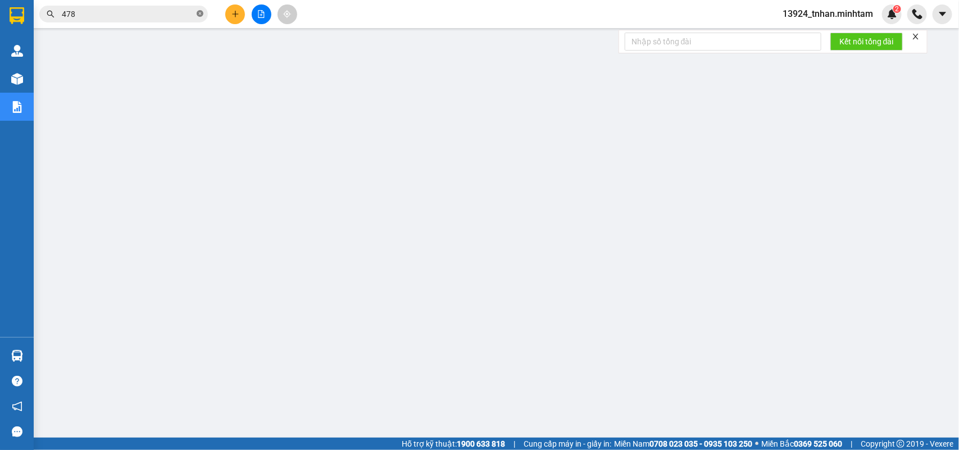
click at [201, 16] on icon "close-circle" at bounding box center [200, 13] width 7 height 7
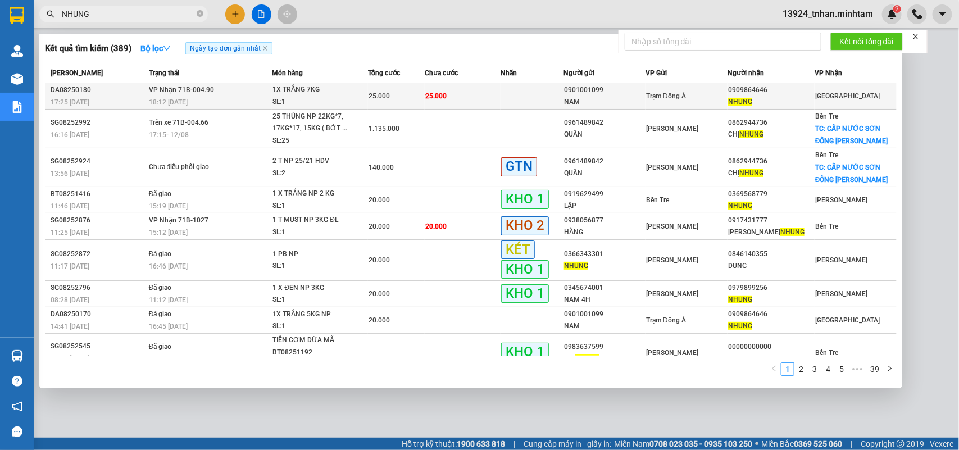
type input "NHUNG"
click at [629, 94] on div "0901001099" at bounding box center [604, 90] width 81 height 12
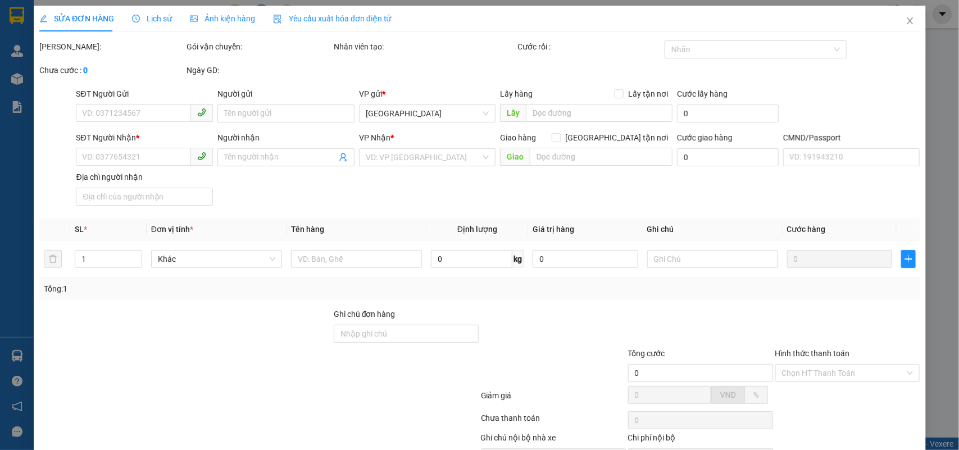
type input "0901001099"
type input "NAM"
type input "0909864646"
type input "NHUNG"
type input "25.000"
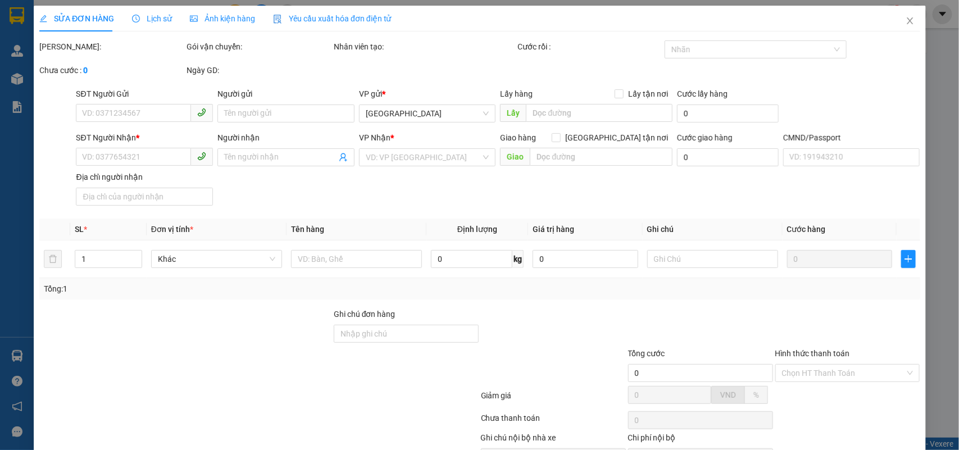
type input "25.000"
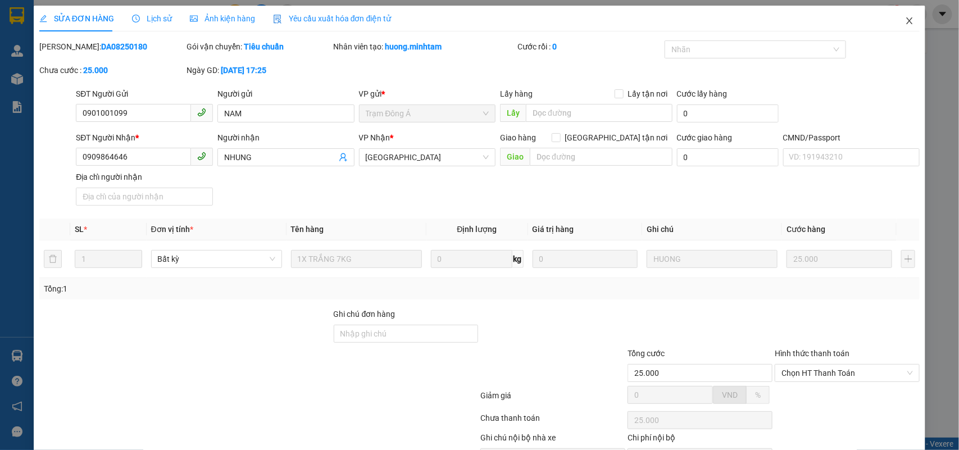
click at [905, 21] on icon "close" at bounding box center [909, 20] width 9 height 9
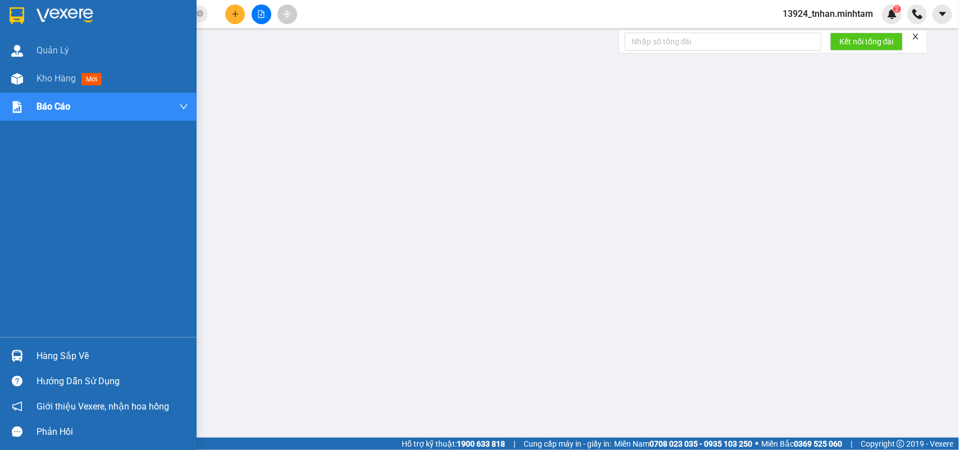
click at [47, 350] on div "Hàng sắp về" at bounding box center [113, 356] width 152 height 17
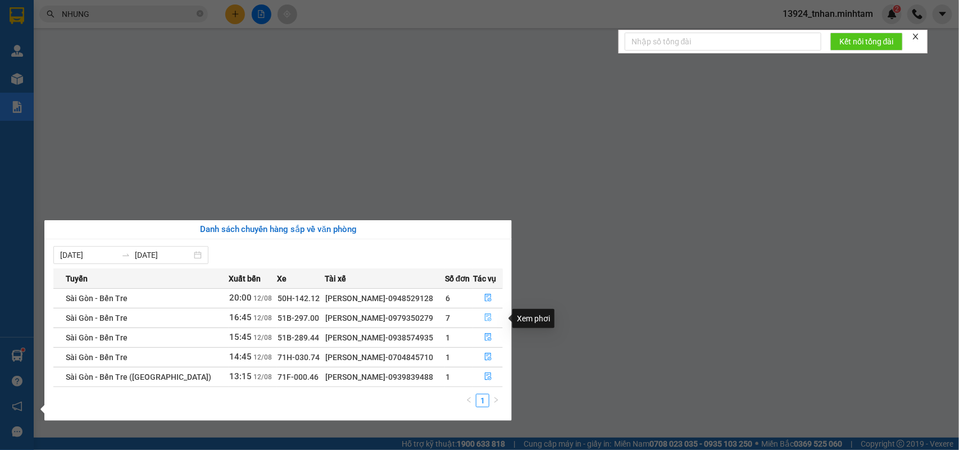
click at [489, 313] on button "button" at bounding box center [487, 318] width 29 height 18
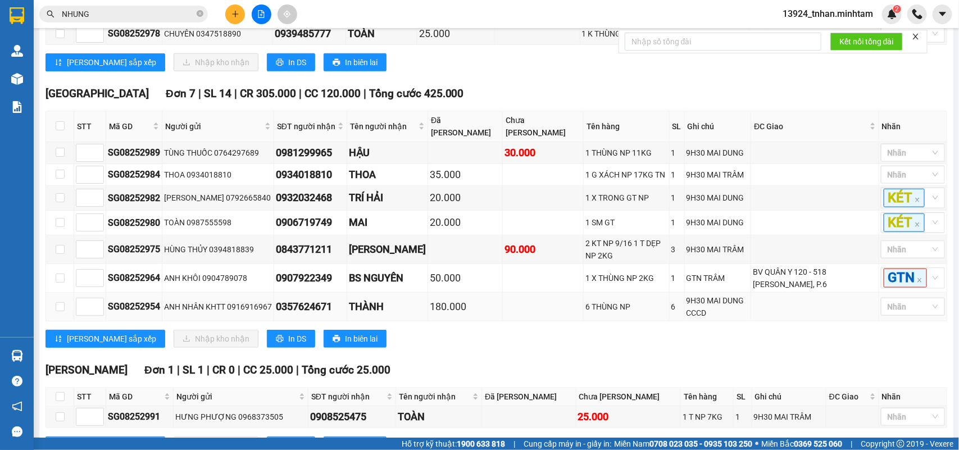
scroll to position [555, 0]
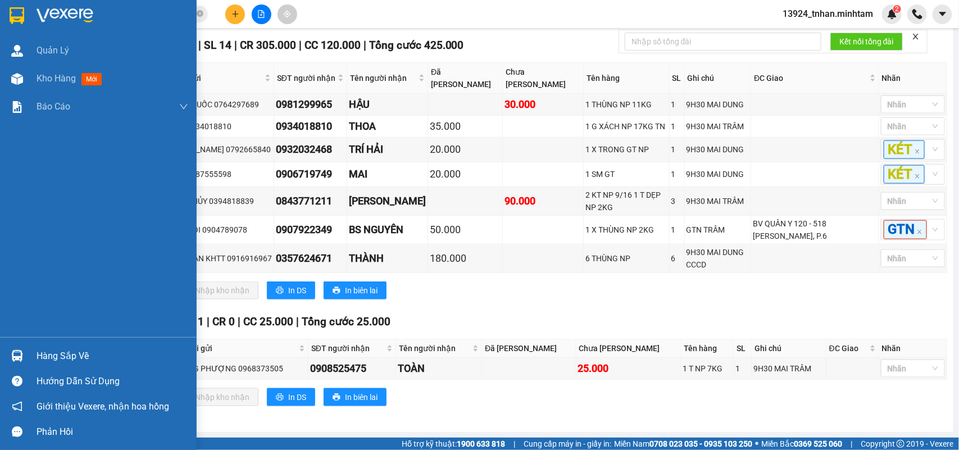
drag, startPoint x: 37, startPoint y: 357, endPoint x: 39, endPoint y: 372, distance: 15.4
click at [38, 358] on div "Hàng sắp về" at bounding box center [113, 356] width 152 height 17
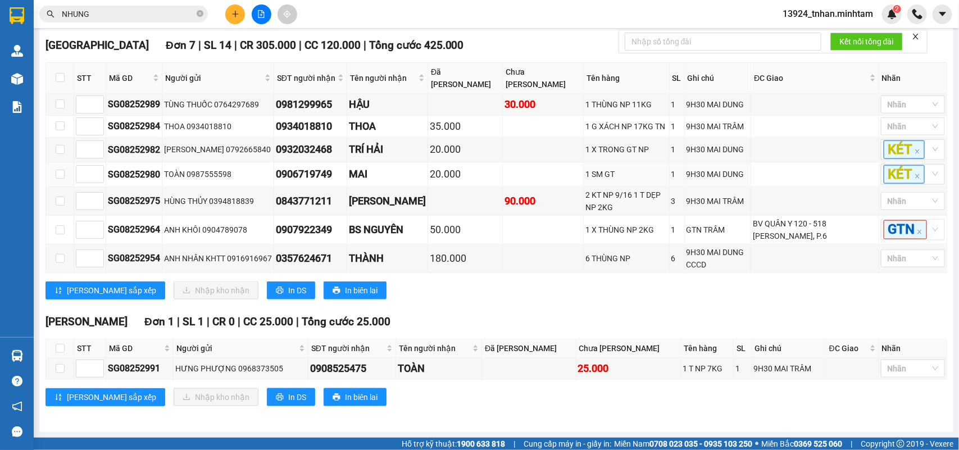
click at [537, 163] on section "Kết quả tìm kiếm ( 389 ) Bộ lọc Ngày tạo đơn gần nhất Mã ĐH Trạng thái Món hàng…" at bounding box center [479, 225] width 959 height 450
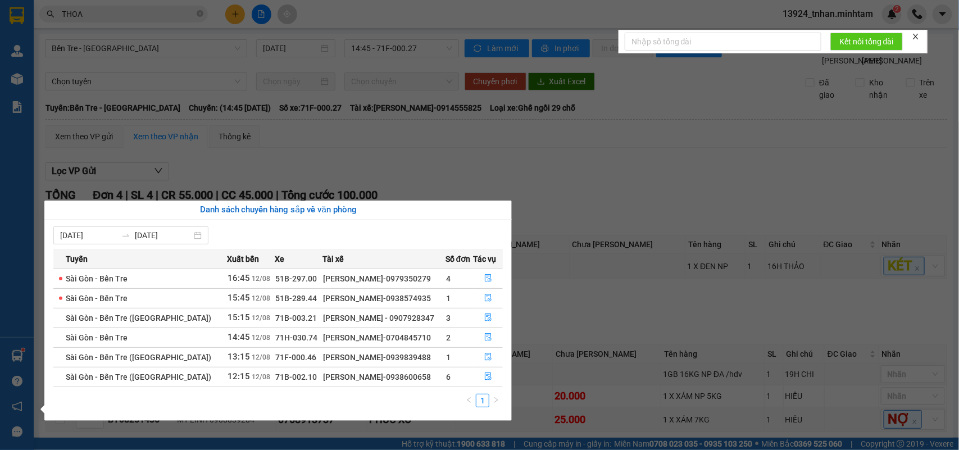
click at [549, 335] on section "Kết quả tìm kiếm ( 231 ) Bộ lọc Ngày tạo đơn gần nhất Mã ĐH Trạng thái Món hàng…" at bounding box center [479, 225] width 959 height 450
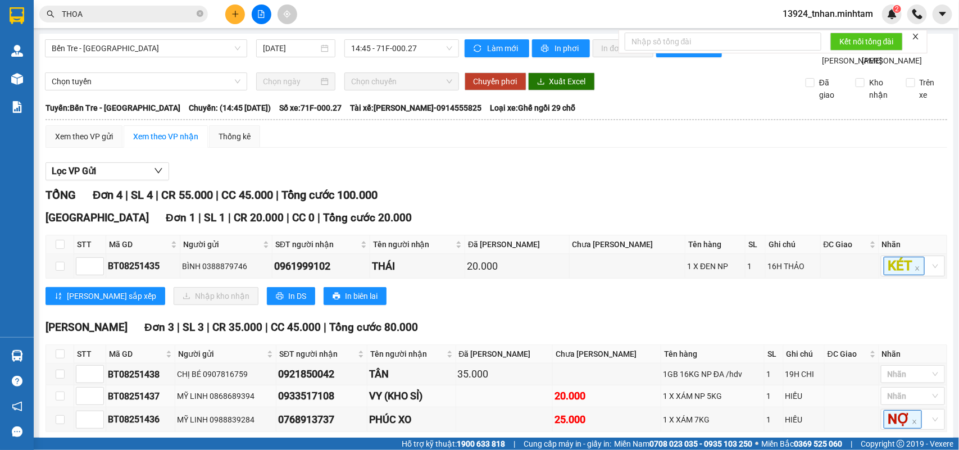
scroll to position [80, 0]
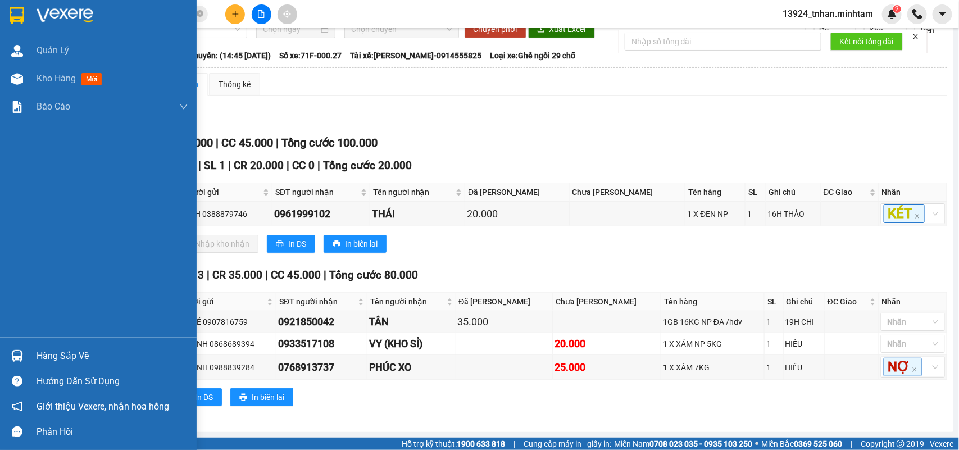
click at [49, 351] on div "Hàng sắp về" at bounding box center [113, 356] width 152 height 17
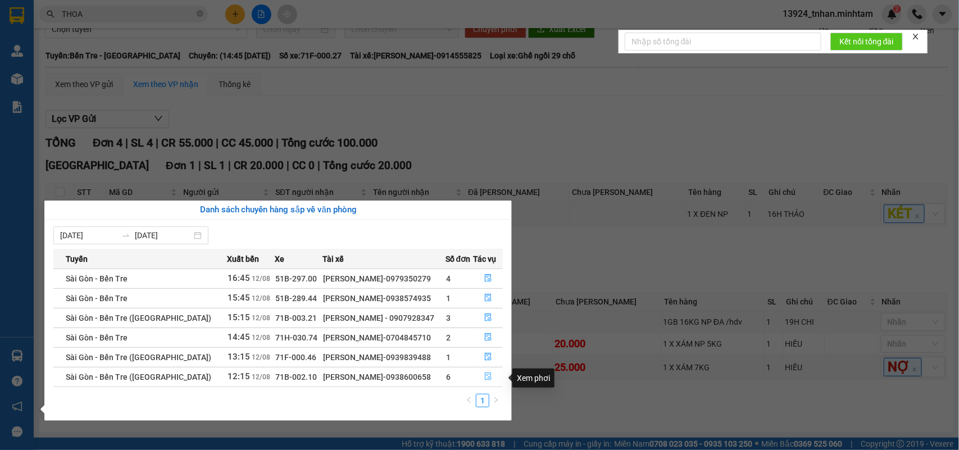
click at [478, 379] on button "button" at bounding box center [488, 377] width 29 height 18
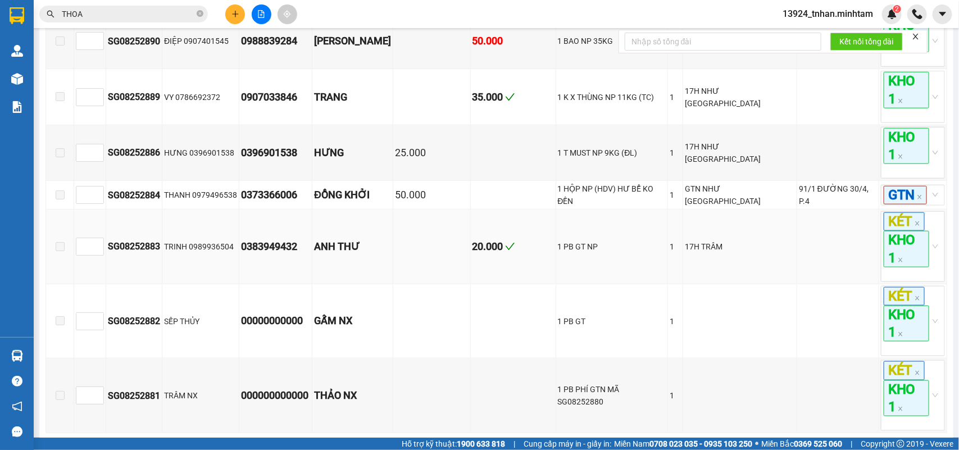
scroll to position [576, 0]
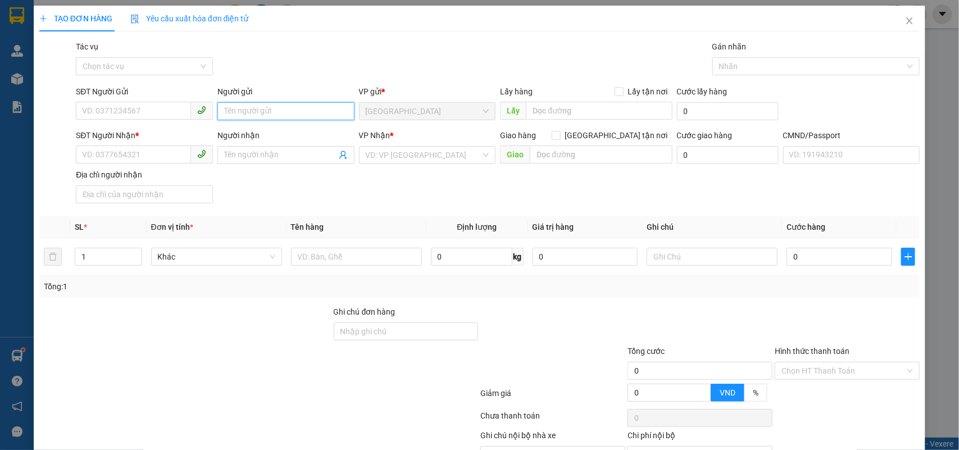
drag, startPoint x: 312, startPoint y: 107, endPoint x: 311, endPoint y: 63, distance: 43.8
click at [312, 104] on input "Người gửi" at bounding box center [285, 111] width 137 height 18
type input "NHÂN TG"
click at [263, 161] on span at bounding box center [285, 155] width 137 height 18
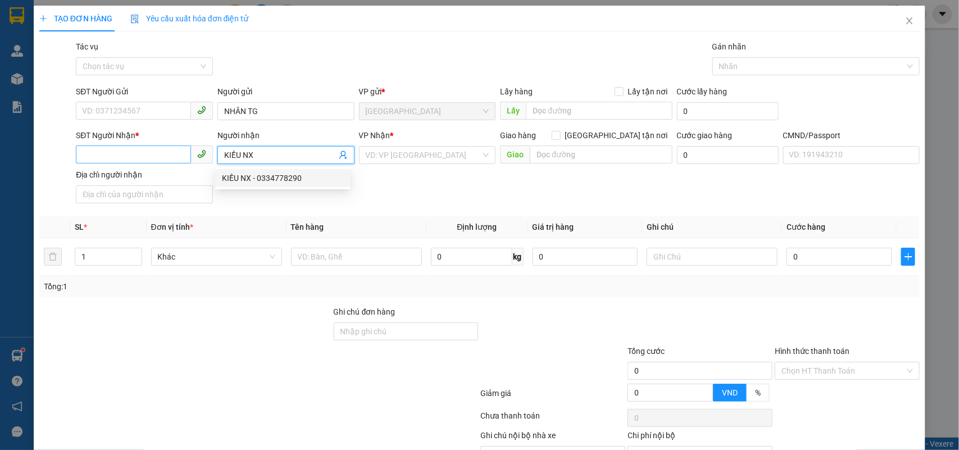
type input "KIỀU NX"
click at [180, 149] on input "SĐT Người Nhận *" at bounding box center [133, 154] width 115 height 18
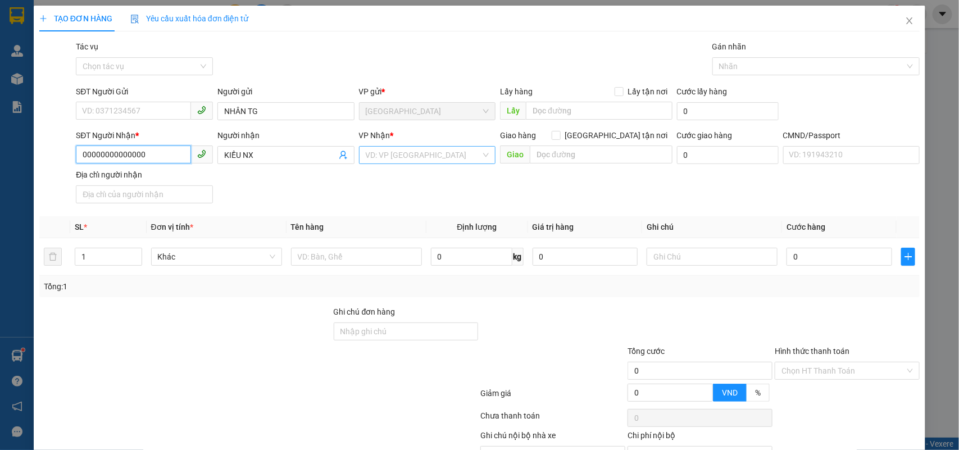
type input "00000000000000"
drag, startPoint x: 394, startPoint y: 156, endPoint x: 399, endPoint y: 163, distance: 8.9
click at [394, 158] on input "search" at bounding box center [424, 155] width 116 height 17
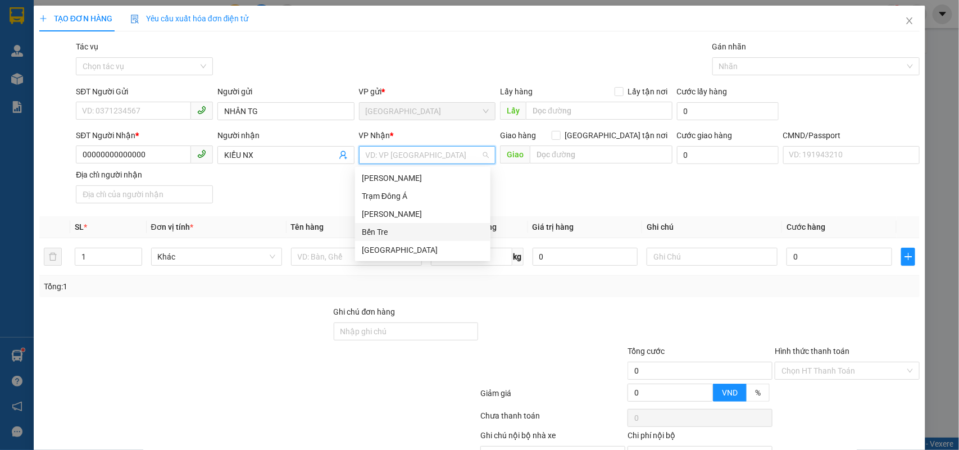
click at [414, 234] on div "Bến Tre" at bounding box center [423, 232] width 122 height 12
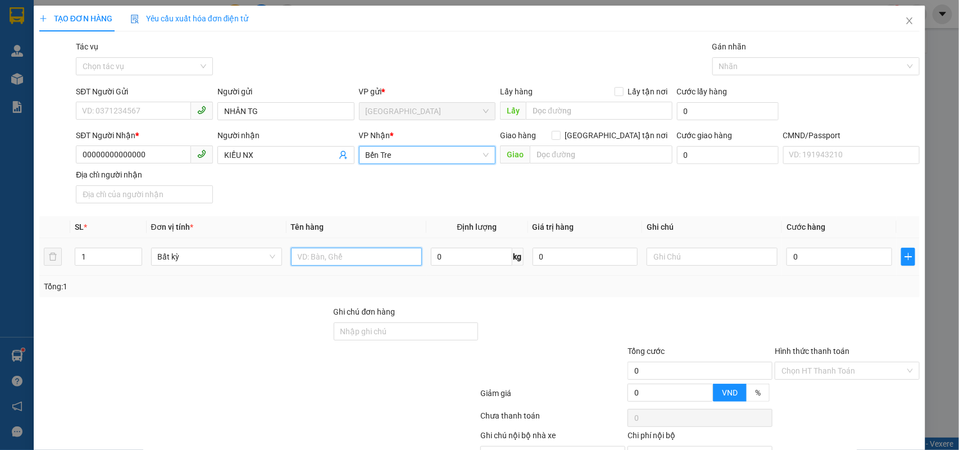
click at [386, 248] on input "text" at bounding box center [356, 257] width 131 height 18
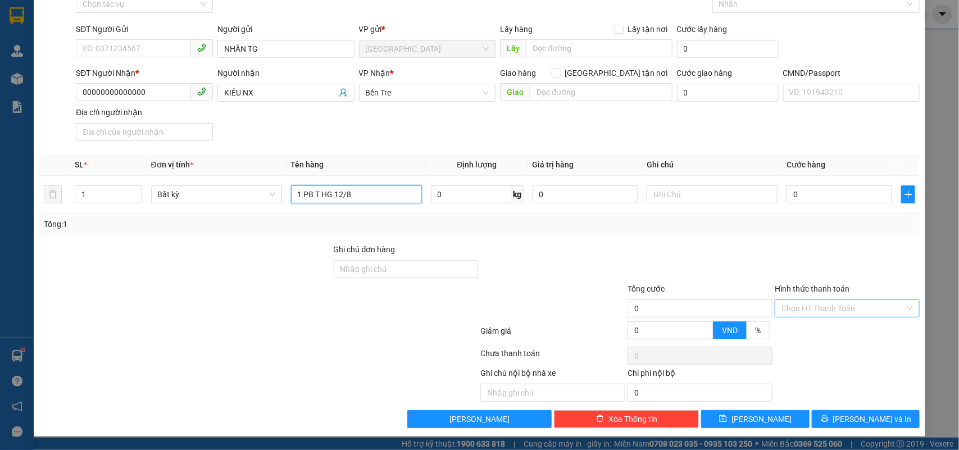
type input "1 PB T HG 12/8"
click at [790, 309] on input "Hình thức thanh toán" at bounding box center [843, 308] width 124 height 17
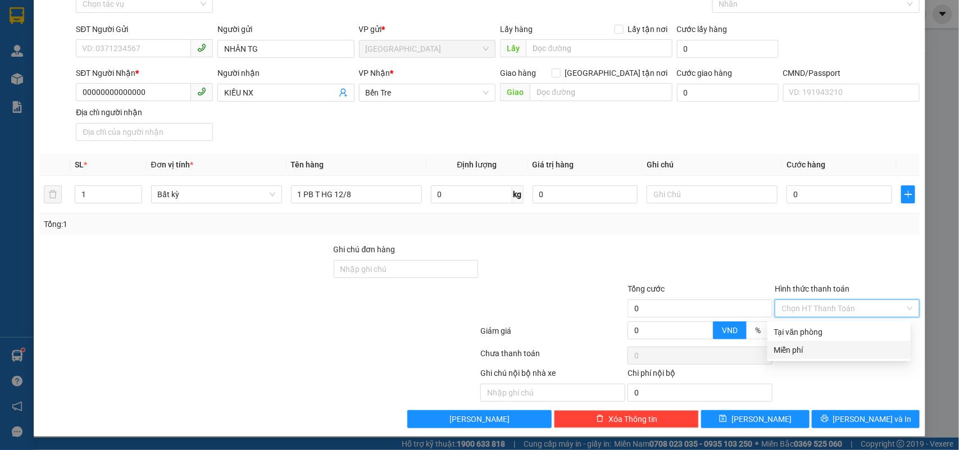
click at [798, 346] on div "Miễn phí" at bounding box center [839, 350] width 130 height 12
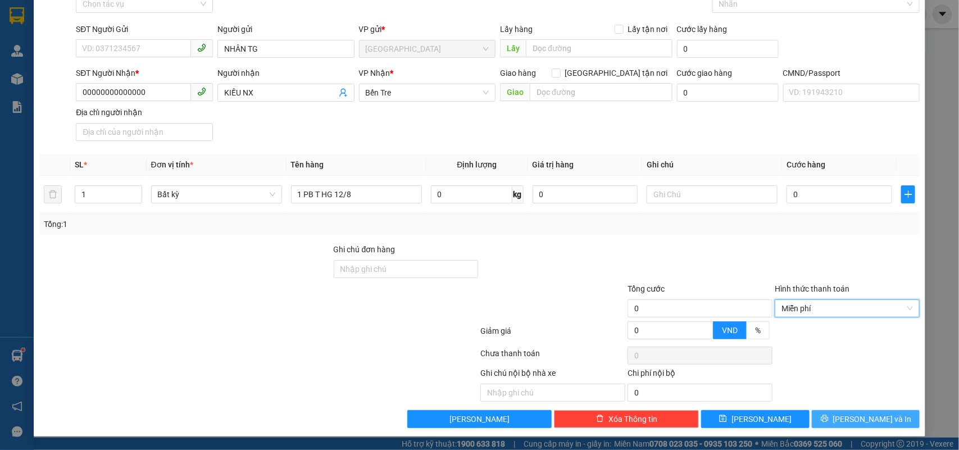
drag, startPoint x: 832, startPoint y: 423, endPoint x: 824, endPoint y: 419, distance: 8.8
click at [832, 423] on button "[PERSON_NAME] và In" at bounding box center [865, 419] width 108 height 18
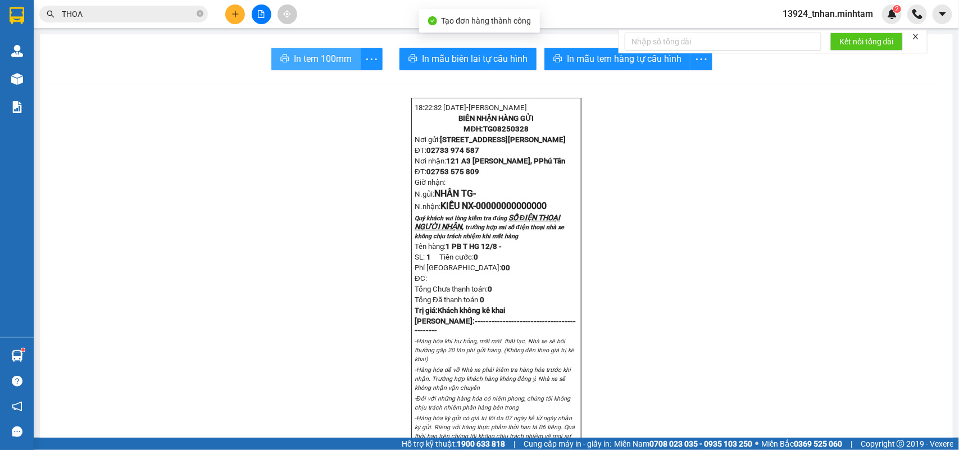
click at [312, 57] on span "In tem 100mm" at bounding box center [323, 59] width 58 height 14
